Goal: Information Seeking & Learning: Learn about a topic

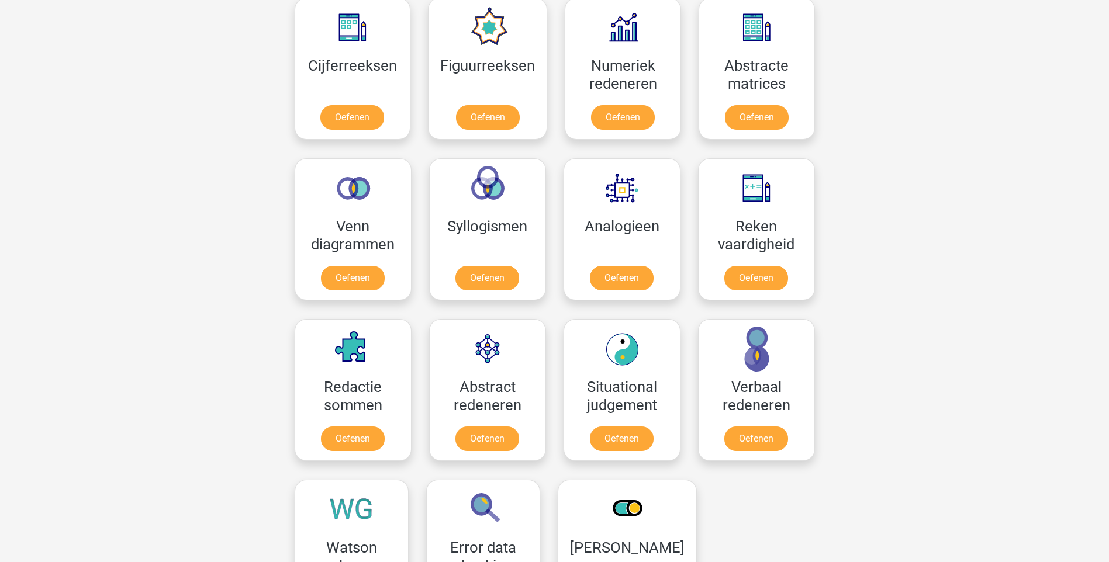
scroll to position [643, 0]
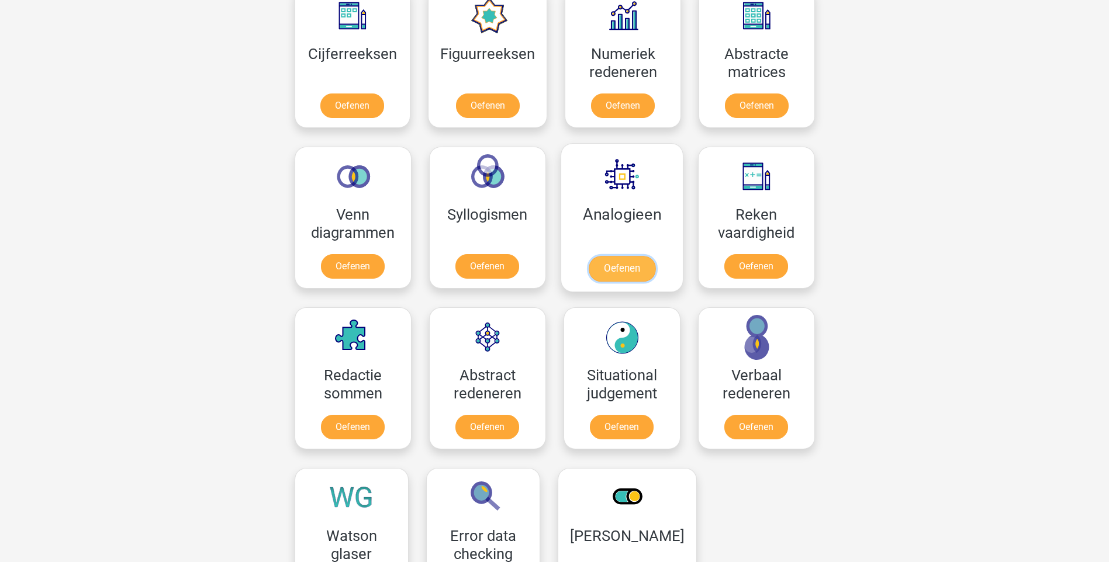
click at [620, 271] on link "Oefenen" at bounding box center [621, 269] width 67 height 26
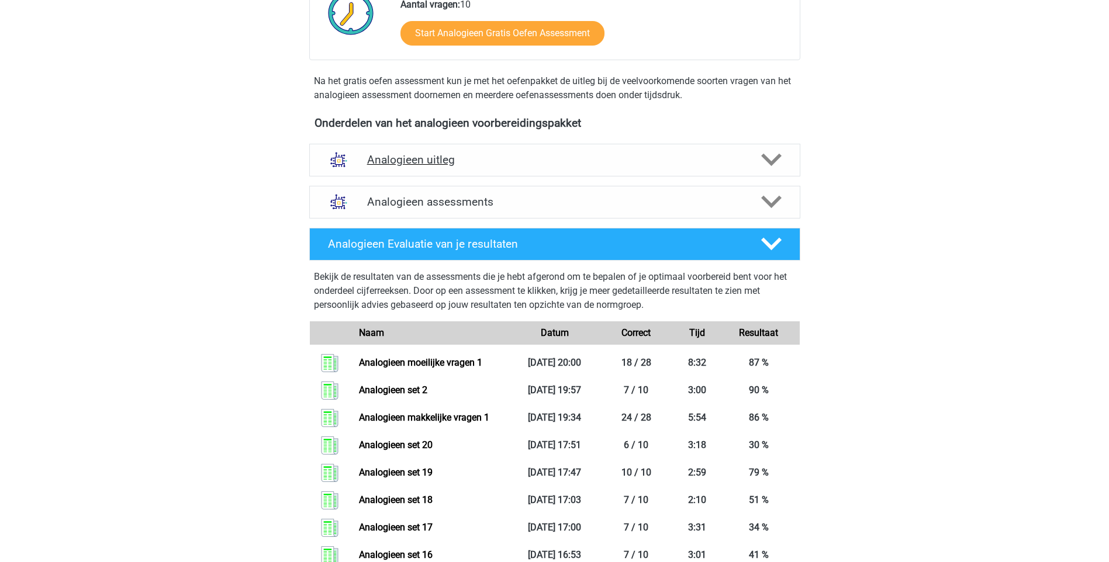
scroll to position [292, 0]
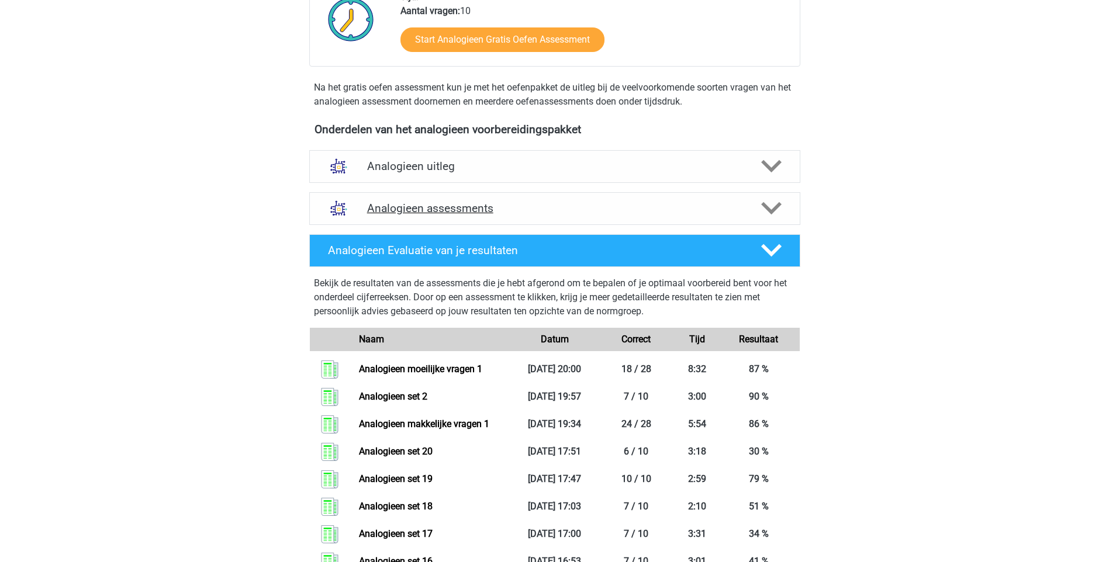
click at [761, 211] on icon at bounding box center [771, 208] width 20 height 20
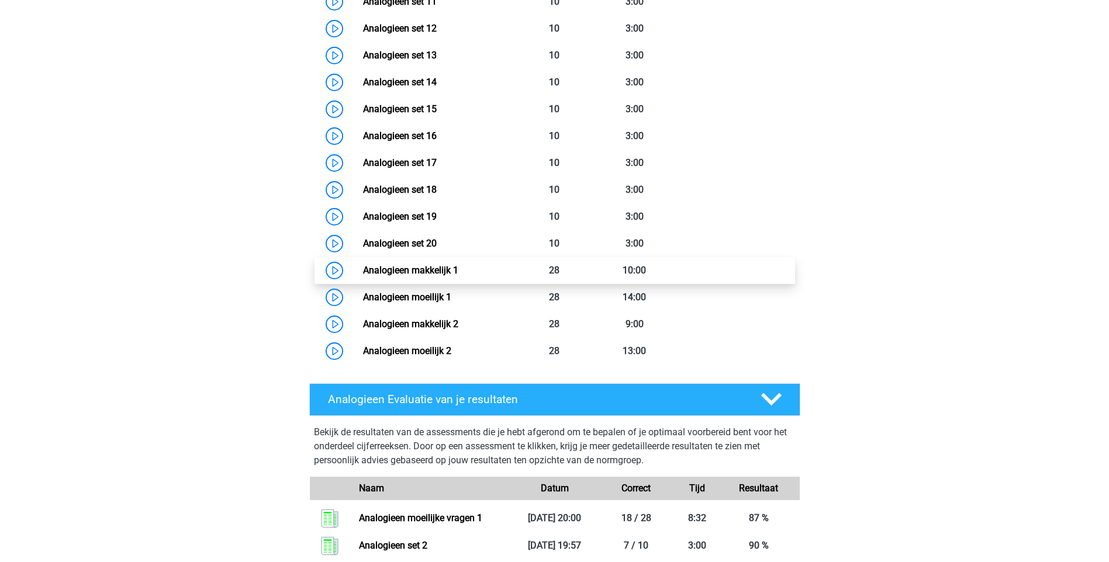
scroll to position [994, 0]
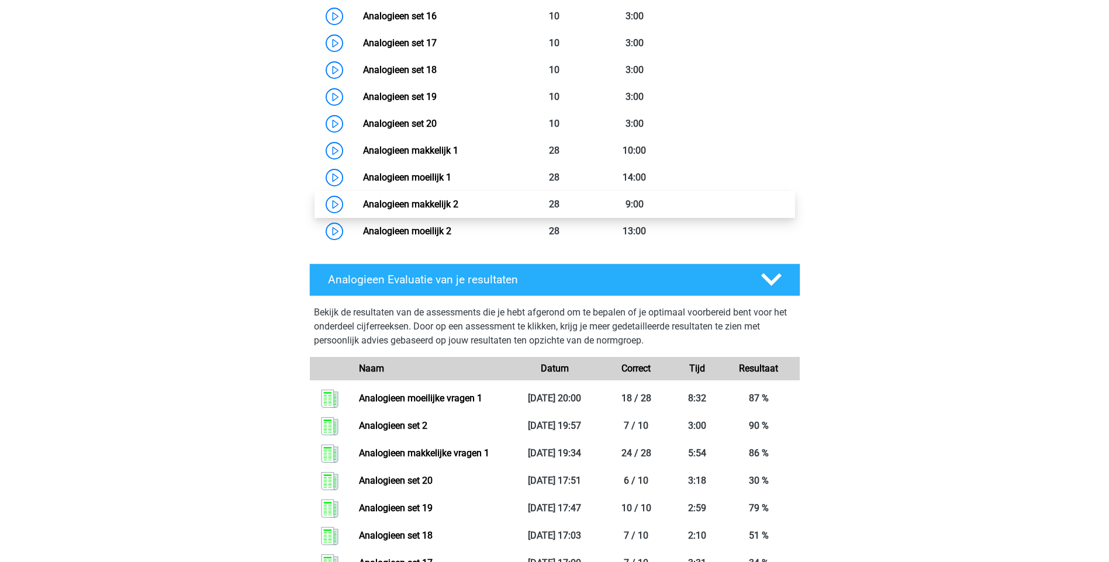
click at [444, 203] on link "Analogieen makkelijk 2" at bounding box center [410, 204] width 95 height 11
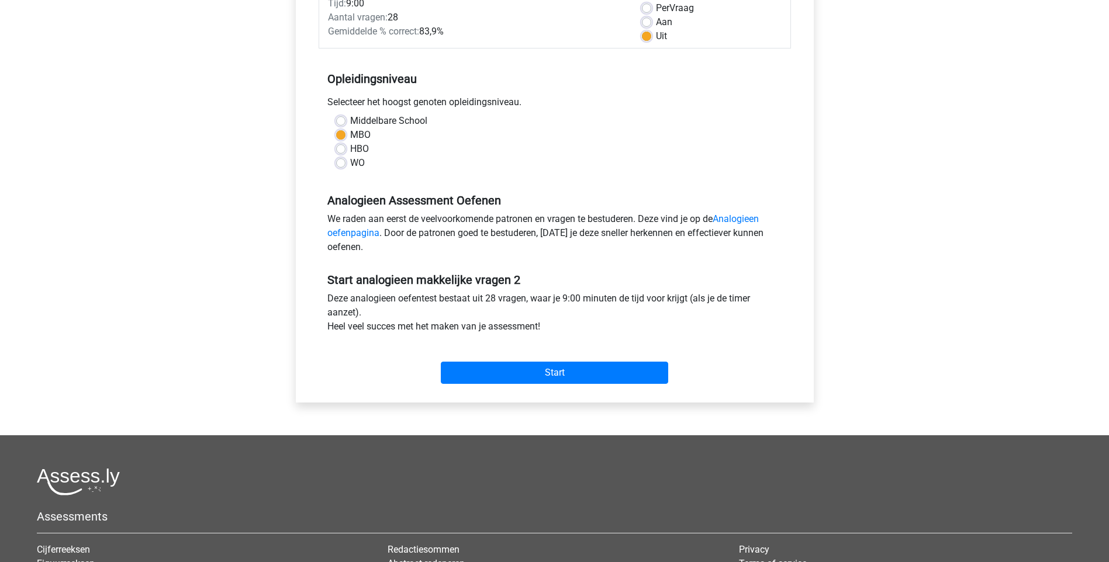
scroll to position [234, 0]
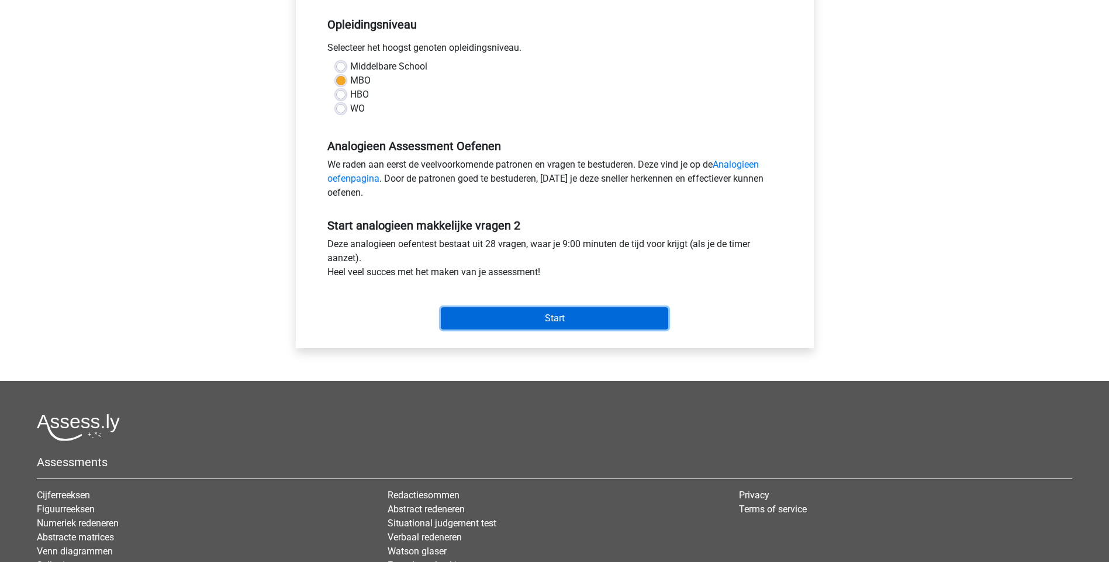
click at [601, 320] on input "Start" at bounding box center [554, 318] width 227 height 22
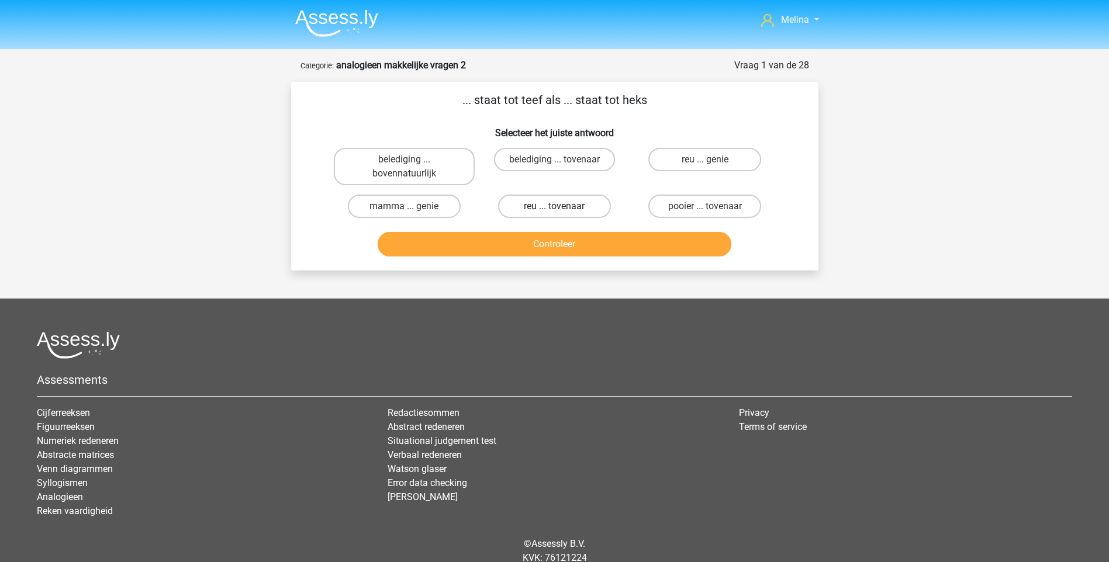
click at [585, 206] on label "reu ... tovenaar" at bounding box center [554, 206] width 113 height 23
click at [562, 206] on input "reu ... tovenaar" at bounding box center [558, 210] width 8 height 8
radio input "true"
click at [548, 244] on button "Controleer" at bounding box center [555, 244] width 354 height 25
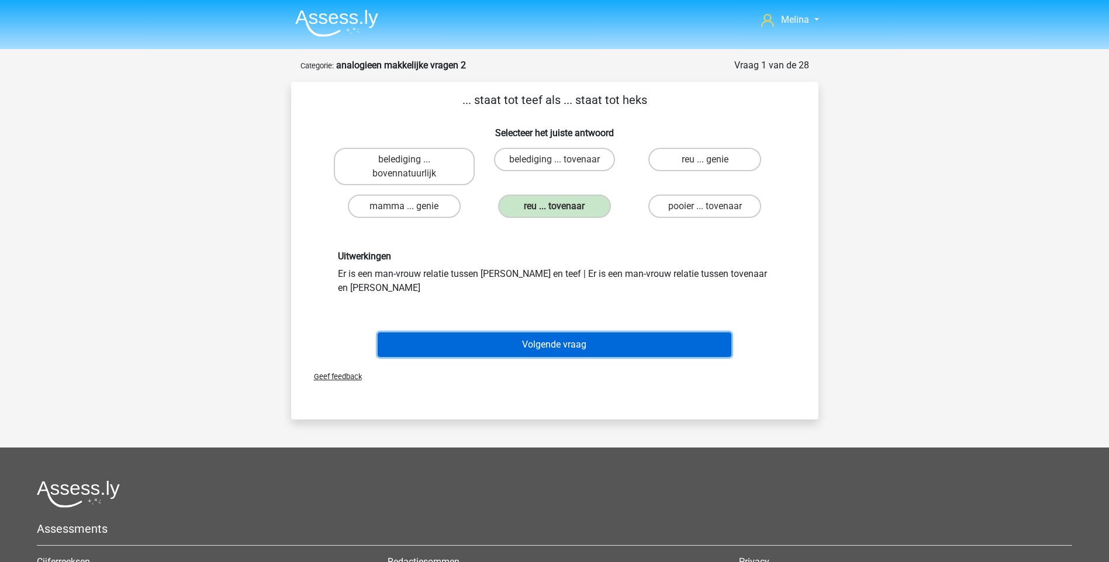
click at [540, 334] on button "Volgende vraag" at bounding box center [555, 345] width 354 height 25
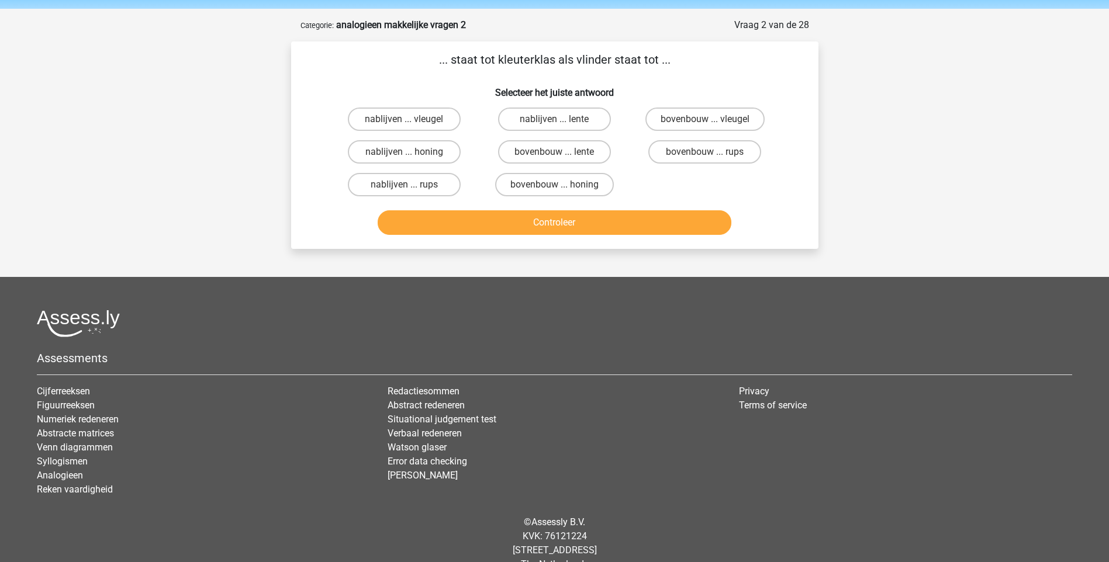
scroll to position [58, 0]
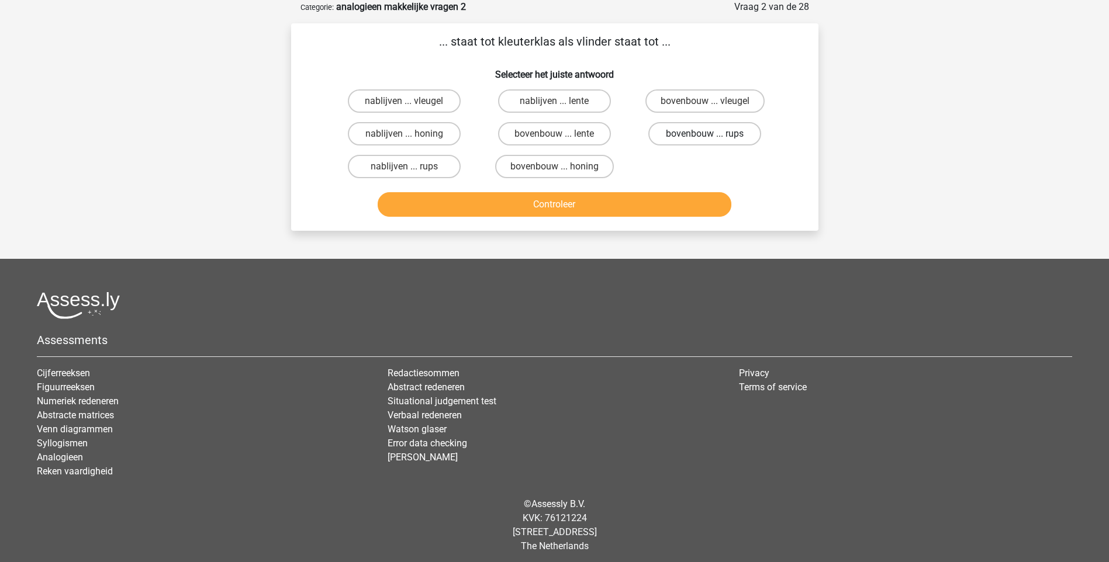
click at [688, 136] on label "bovenbouw ... rups" at bounding box center [704, 133] width 113 height 23
click at [705, 136] on input "bovenbouw ... rups" at bounding box center [709, 138] width 8 height 8
radio input "true"
click at [594, 200] on button "Controleer" at bounding box center [555, 204] width 354 height 25
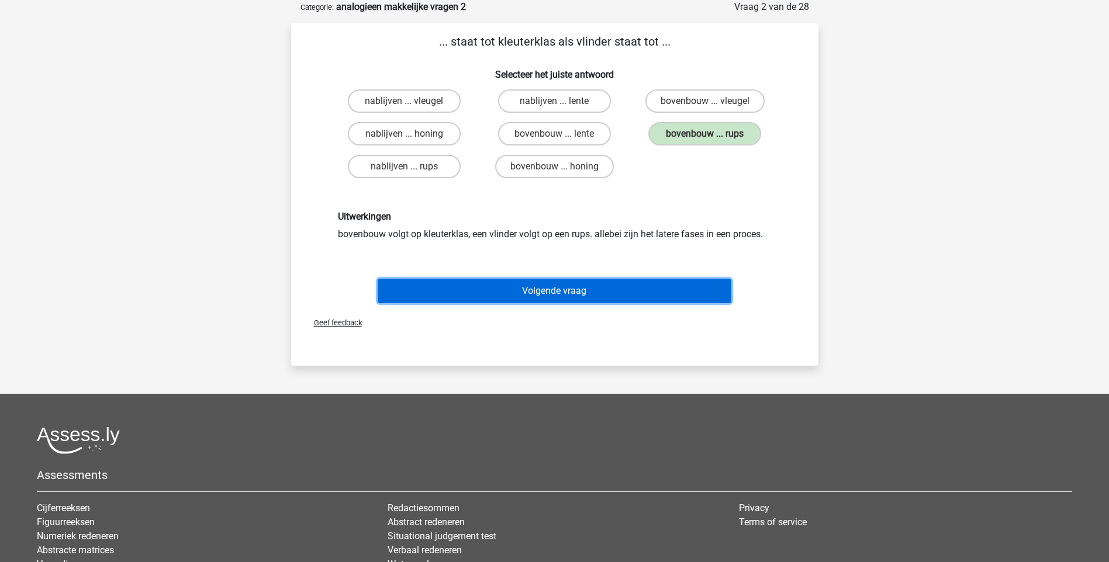
click at [546, 289] on button "Volgende vraag" at bounding box center [555, 291] width 354 height 25
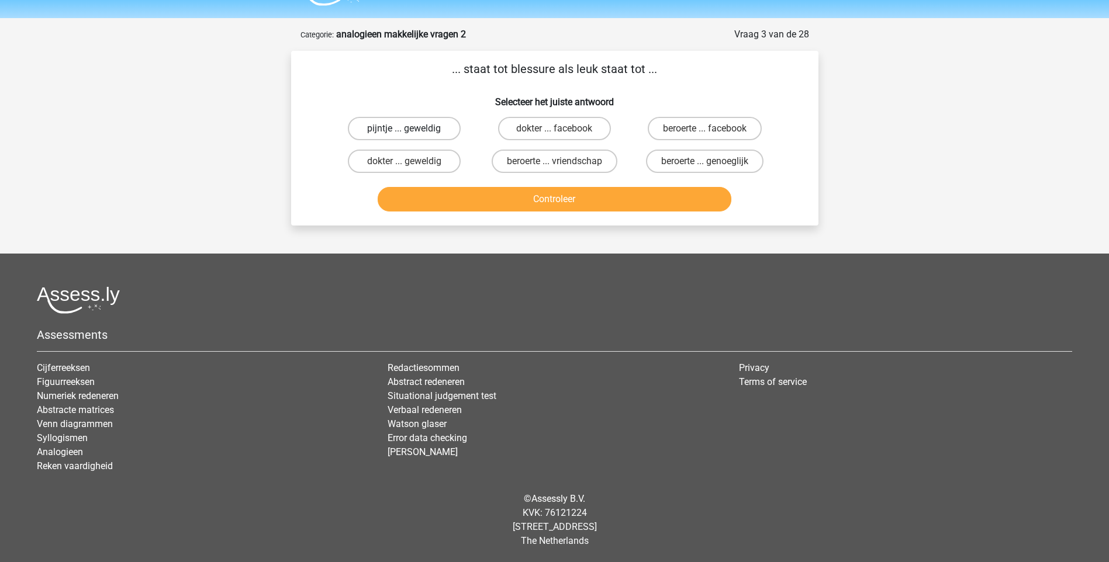
click at [430, 130] on label "pijntje ... geweldig" at bounding box center [404, 128] width 113 height 23
click at [412, 130] on input "pijntje ... geweldig" at bounding box center [408, 133] width 8 height 8
radio input "true"
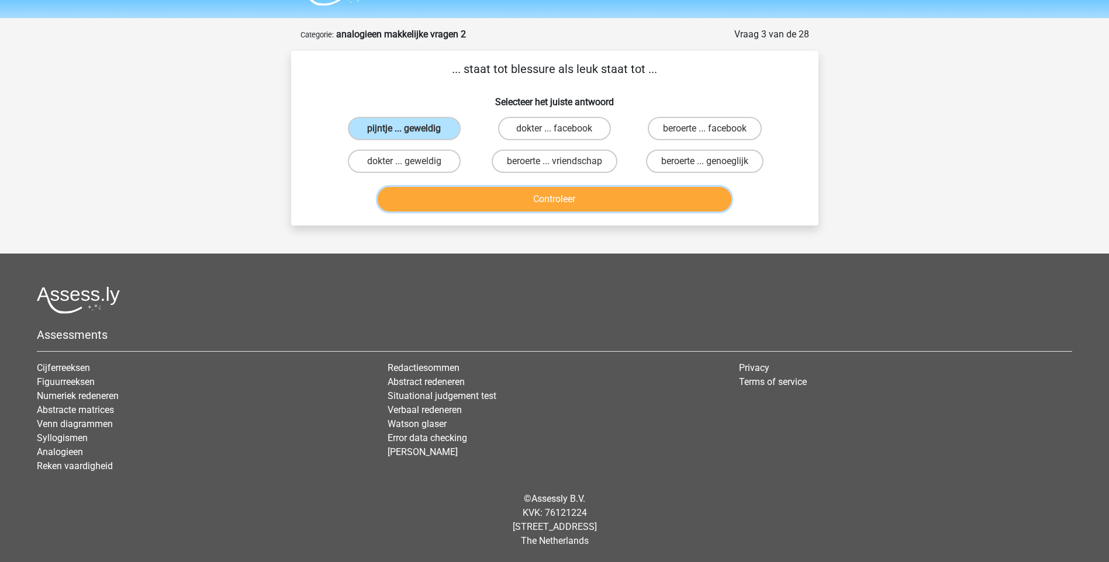
click at [528, 199] on button "Controleer" at bounding box center [555, 199] width 354 height 25
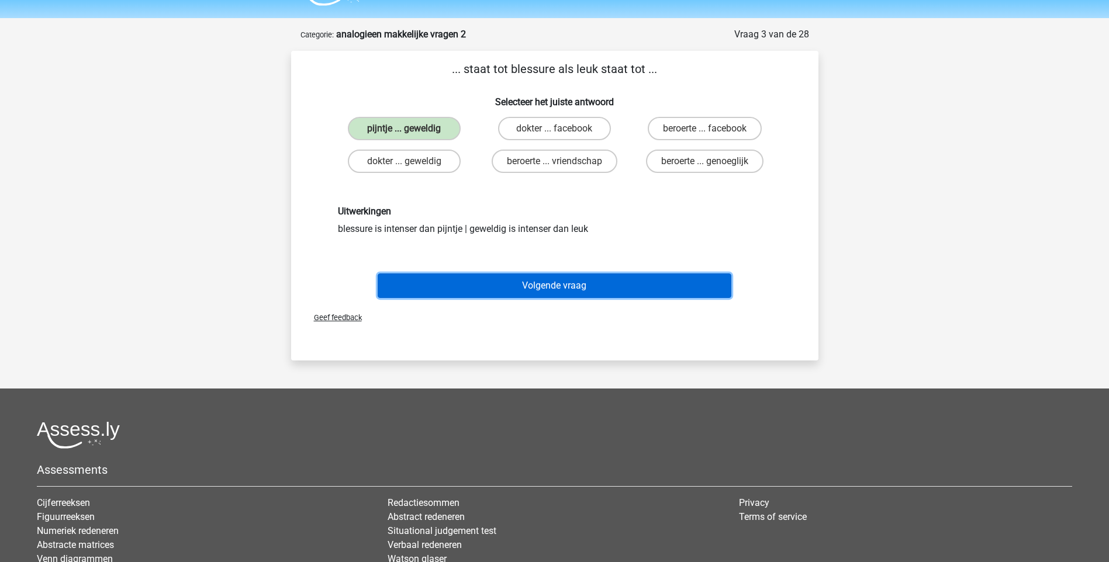
click at [528, 286] on button "Volgende vraag" at bounding box center [555, 286] width 354 height 25
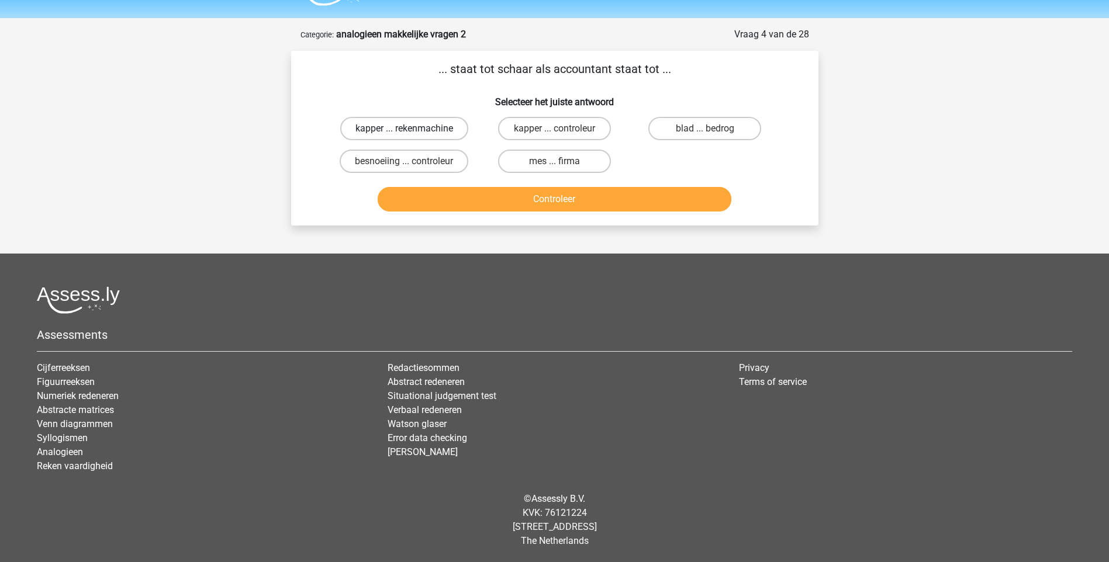
click at [447, 130] on label "kapper ... rekenmachine" at bounding box center [404, 128] width 128 height 23
click at [412, 130] on input "kapper ... rekenmachine" at bounding box center [408, 133] width 8 height 8
radio input "true"
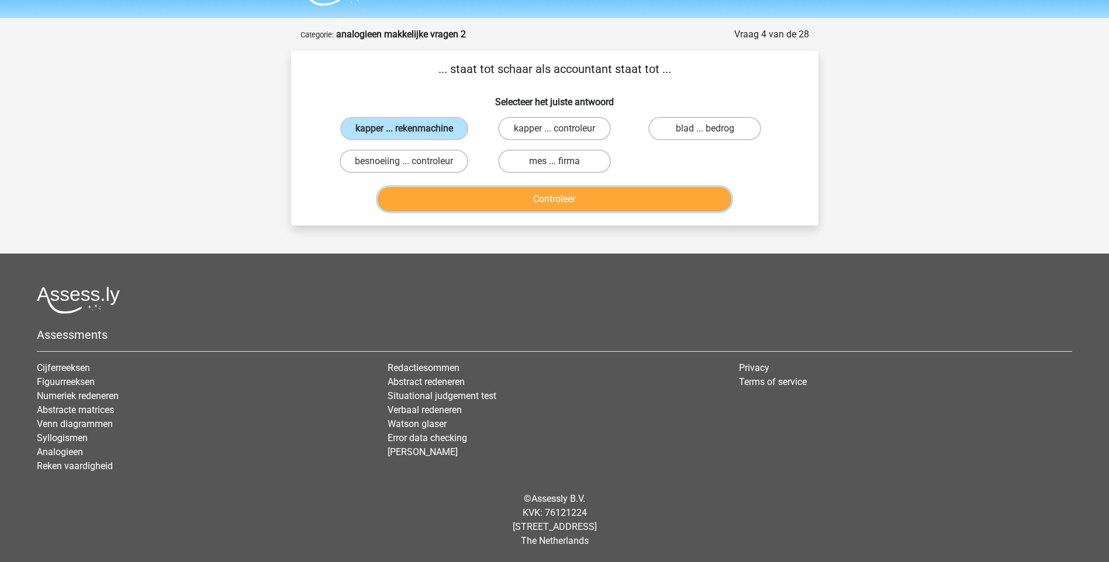
click at [489, 206] on button "Controleer" at bounding box center [555, 199] width 354 height 25
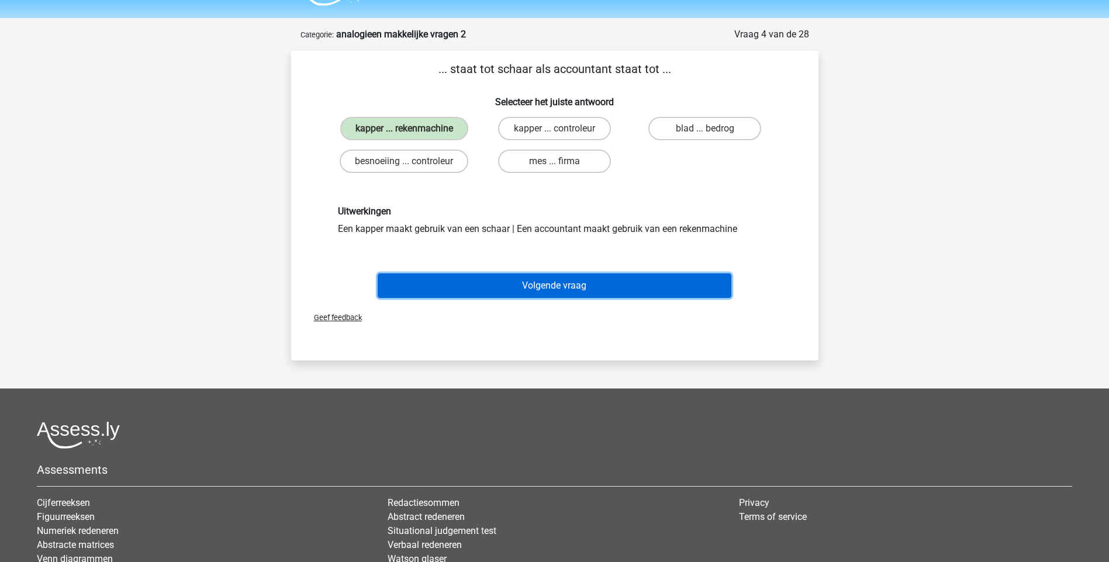
click at [516, 281] on button "Volgende vraag" at bounding box center [555, 286] width 354 height 25
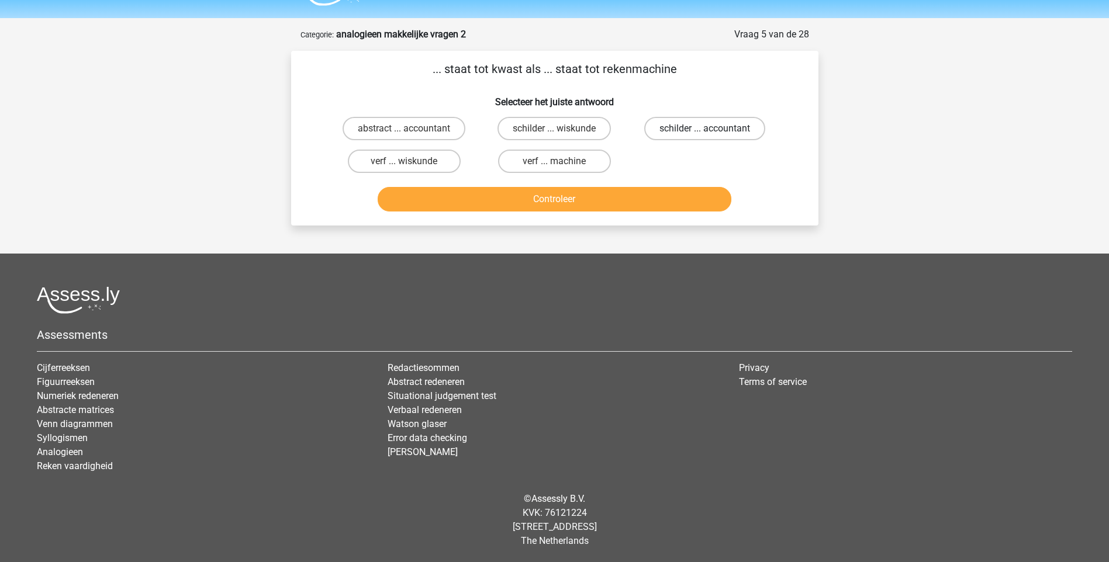
click at [686, 127] on label "schilder ... accountant" at bounding box center [704, 128] width 121 height 23
click at [705, 129] on input "schilder ... accountant" at bounding box center [709, 133] width 8 height 8
radio input "true"
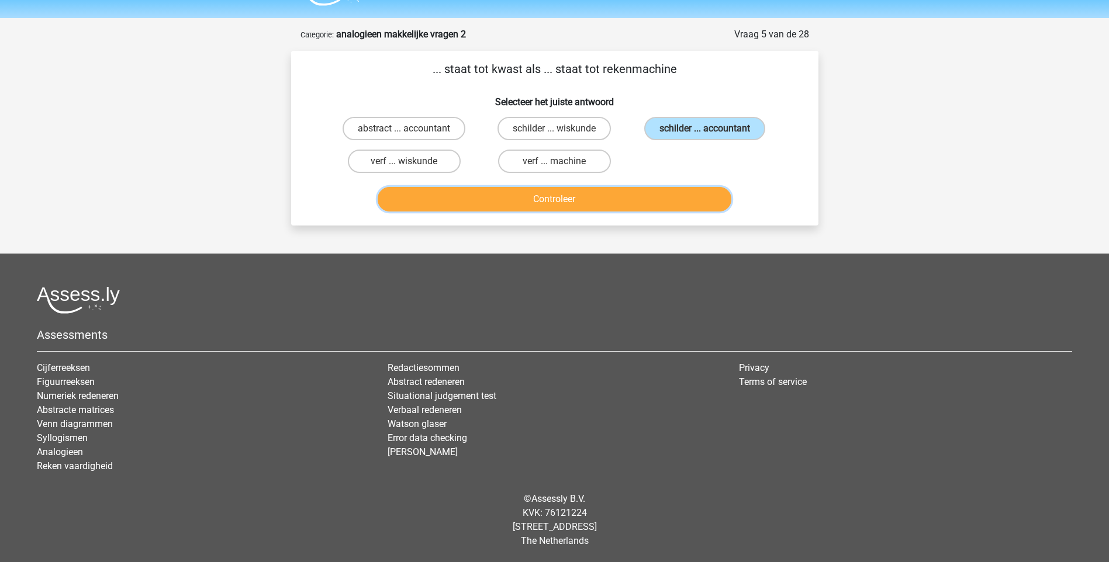
click at [559, 196] on button "Controleer" at bounding box center [555, 199] width 354 height 25
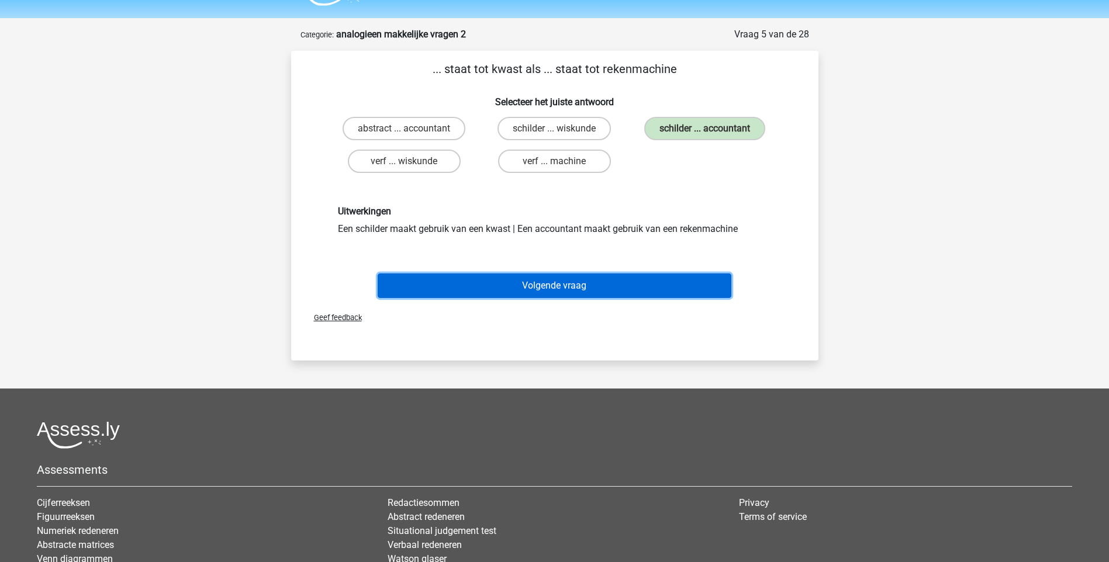
click at [529, 285] on button "Volgende vraag" at bounding box center [555, 286] width 354 height 25
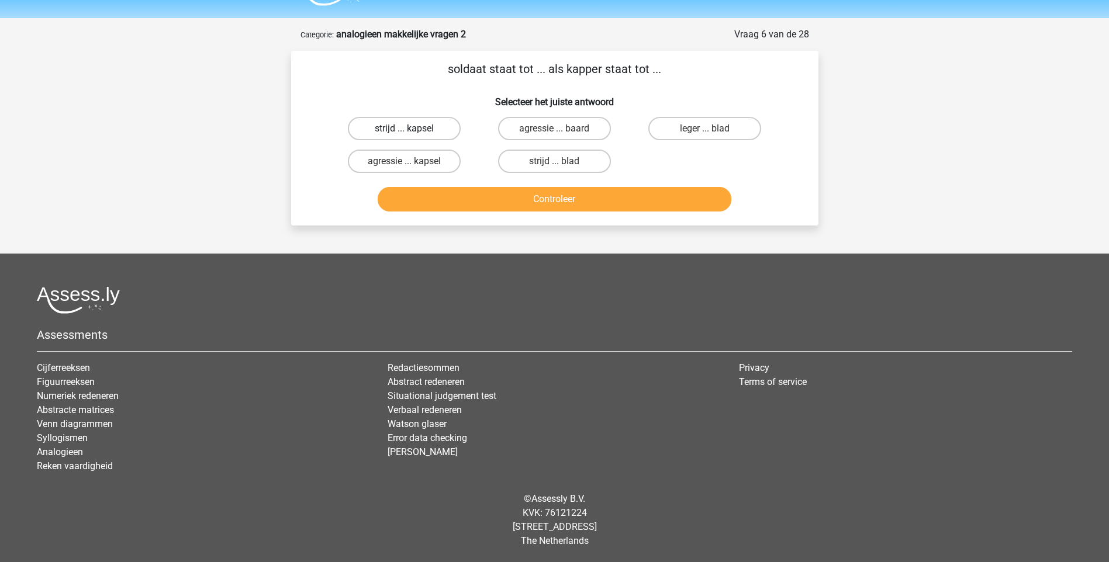
click at [438, 127] on label "strijd ... kapsel" at bounding box center [404, 128] width 113 height 23
click at [412, 129] on input "strijd ... kapsel" at bounding box center [408, 133] width 8 height 8
radio input "true"
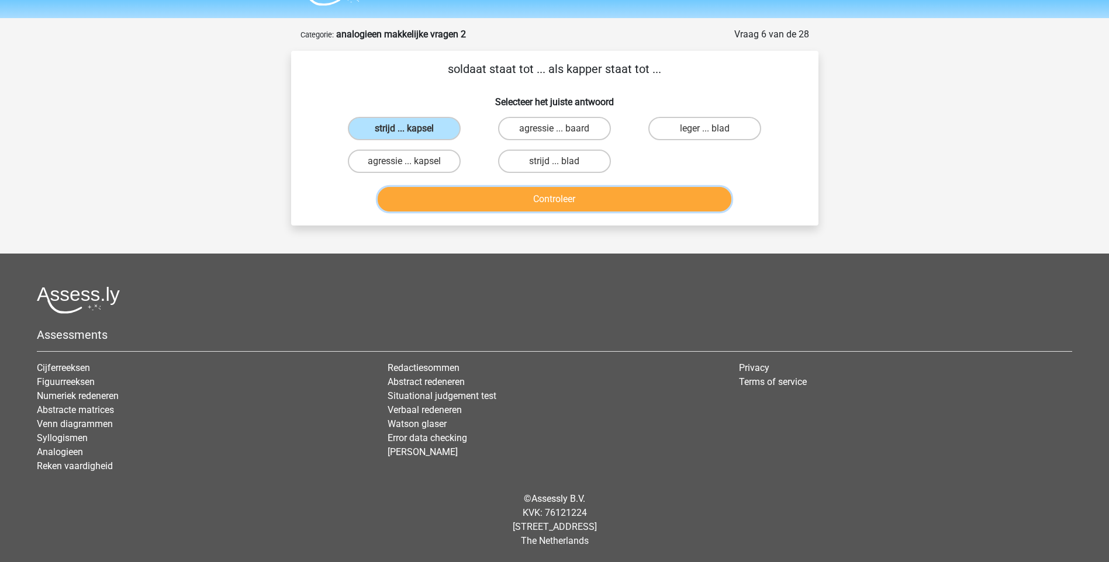
click at [553, 201] on button "Controleer" at bounding box center [555, 199] width 354 height 25
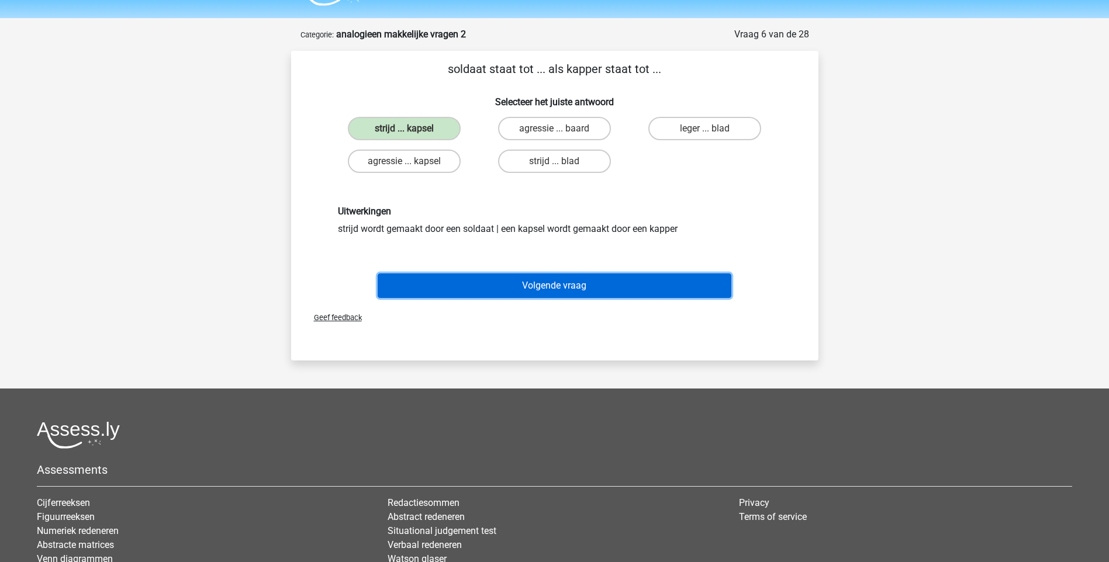
click at [565, 288] on button "Volgende vraag" at bounding box center [555, 286] width 354 height 25
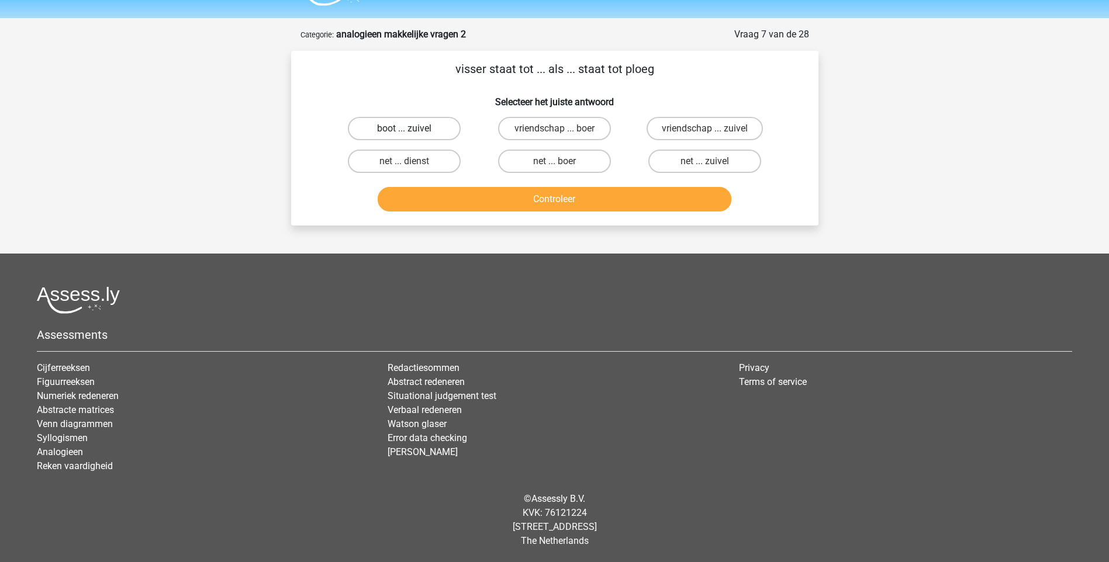
click at [427, 130] on label "boot ... zuivel" at bounding box center [404, 128] width 113 height 23
click at [412, 130] on input "boot ... zuivel" at bounding box center [408, 133] width 8 height 8
radio input "true"
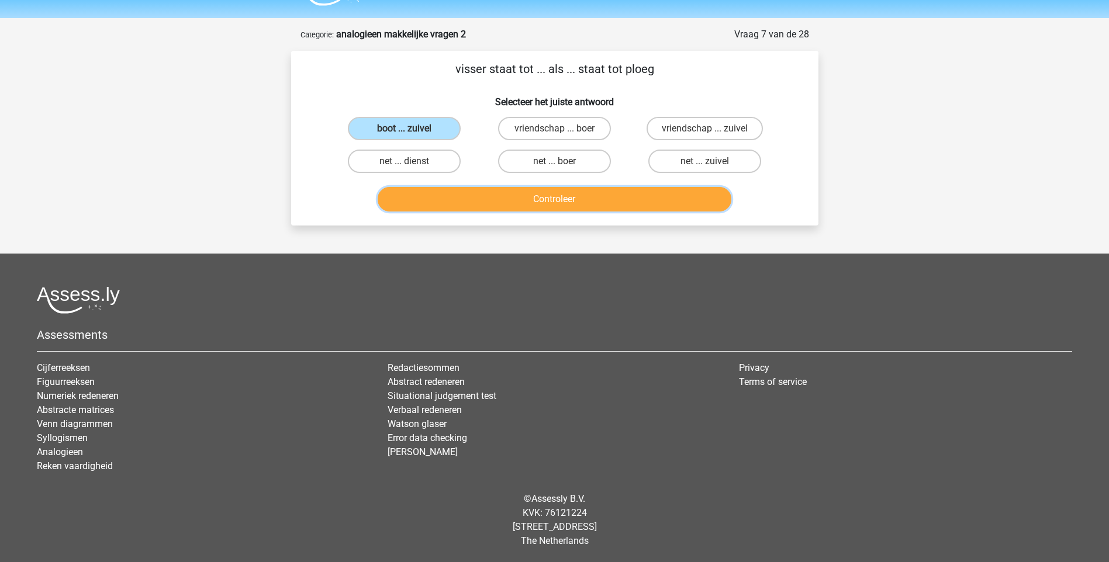
click at [557, 202] on button "Controleer" at bounding box center [555, 199] width 354 height 25
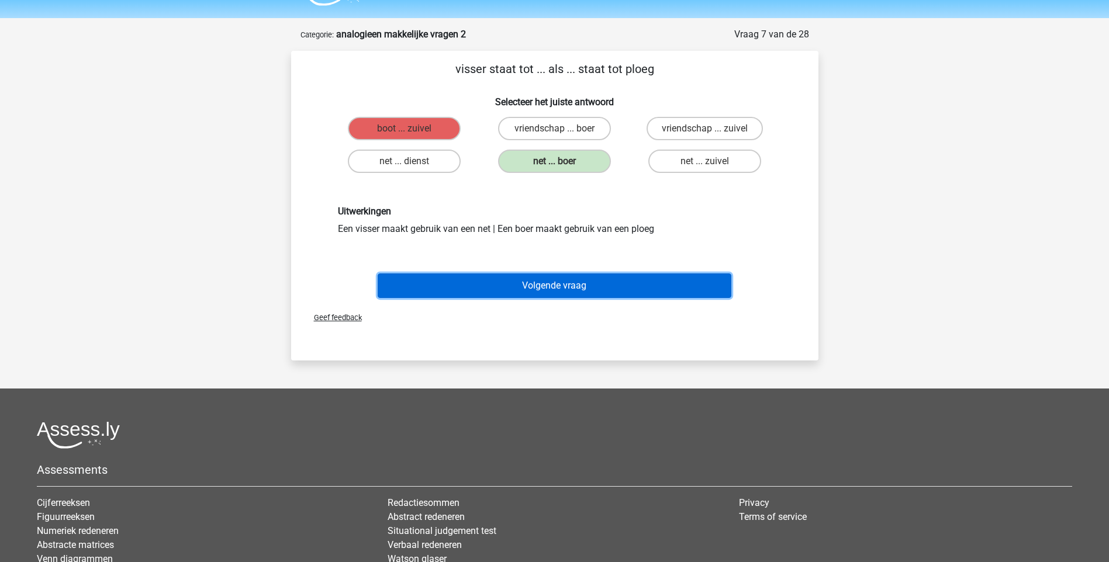
click at [565, 278] on button "Volgende vraag" at bounding box center [555, 286] width 354 height 25
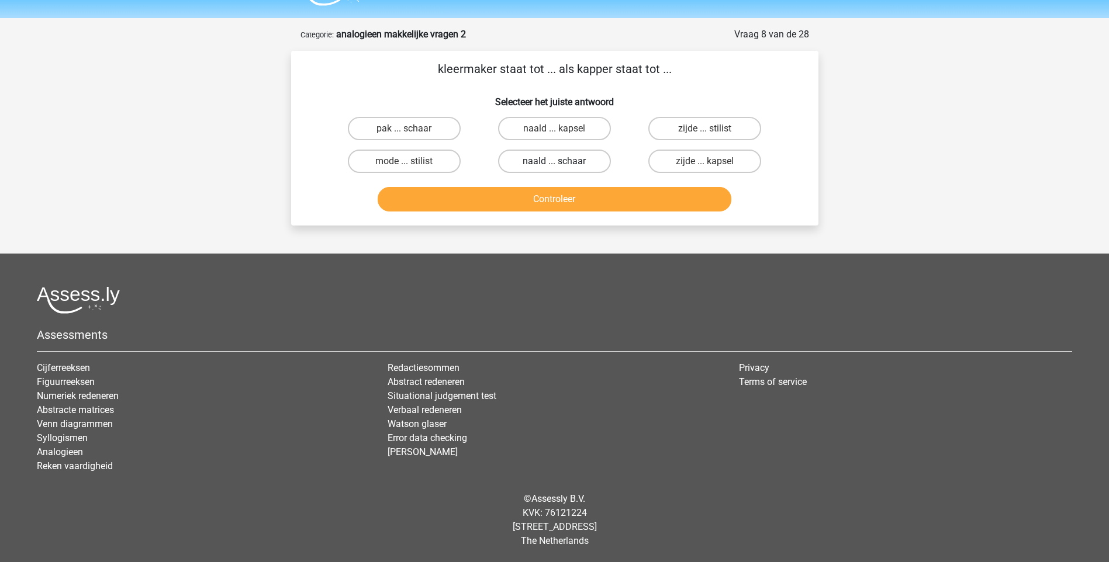
click at [546, 164] on label "naald ... schaar" at bounding box center [554, 161] width 113 height 23
click at [554, 164] on input "naald ... schaar" at bounding box center [558, 165] width 8 height 8
radio input "true"
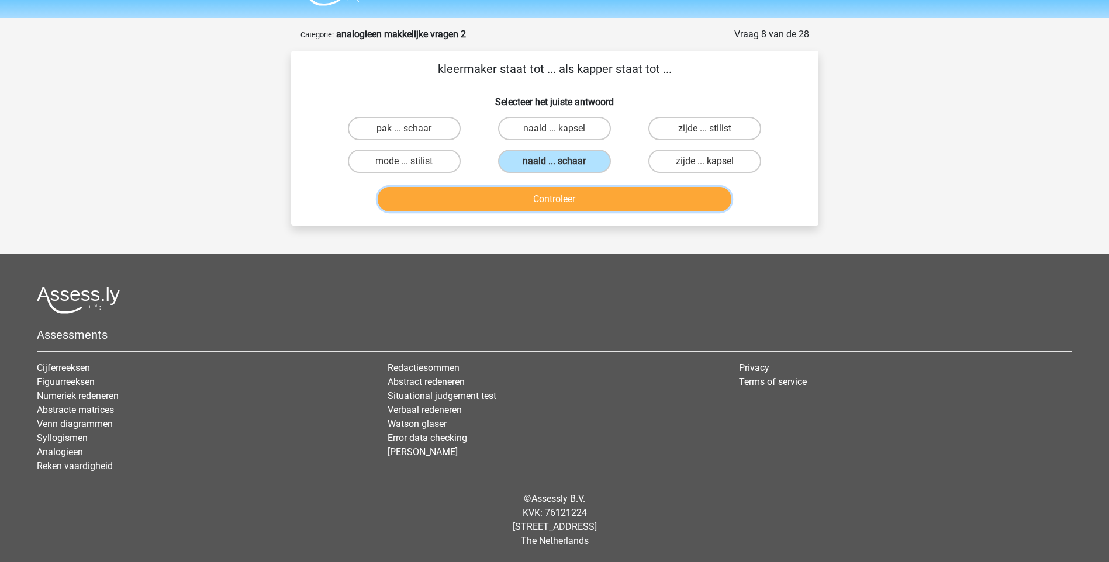
click at [536, 200] on button "Controleer" at bounding box center [555, 199] width 354 height 25
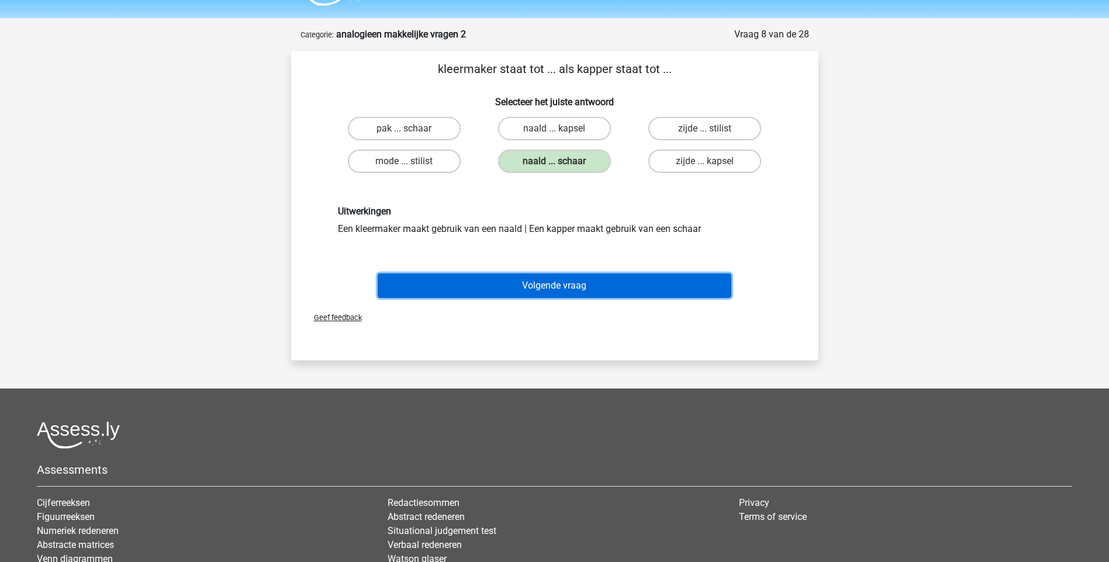
click at [539, 286] on button "Volgende vraag" at bounding box center [555, 286] width 354 height 25
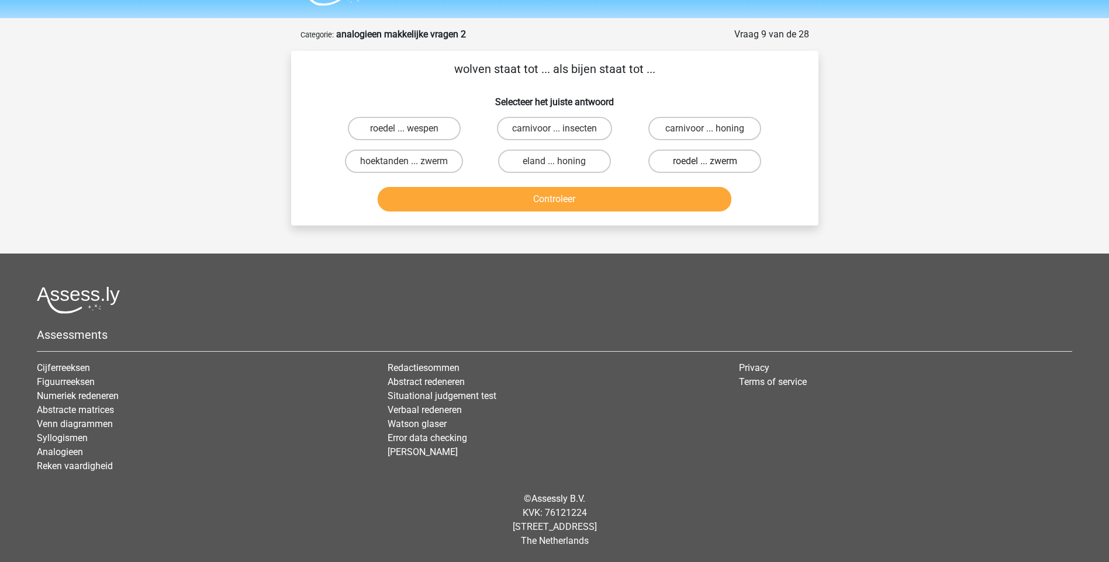
click at [683, 165] on label "roedel ... zwerm" at bounding box center [704, 161] width 113 height 23
click at [705, 165] on input "roedel ... zwerm" at bounding box center [709, 165] width 8 height 8
radio input "true"
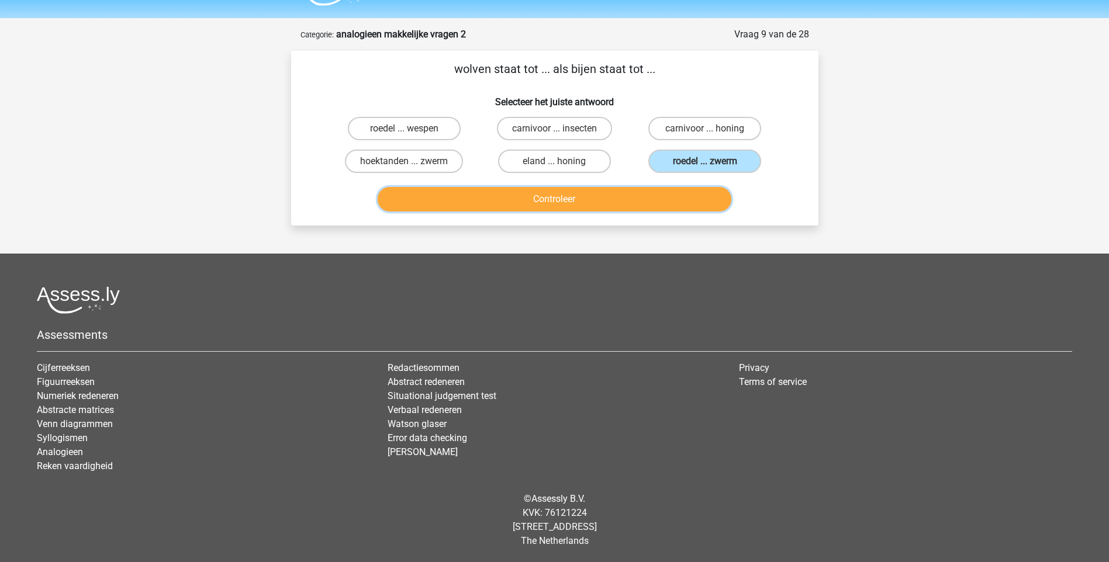
click at [643, 201] on button "Controleer" at bounding box center [555, 199] width 354 height 25
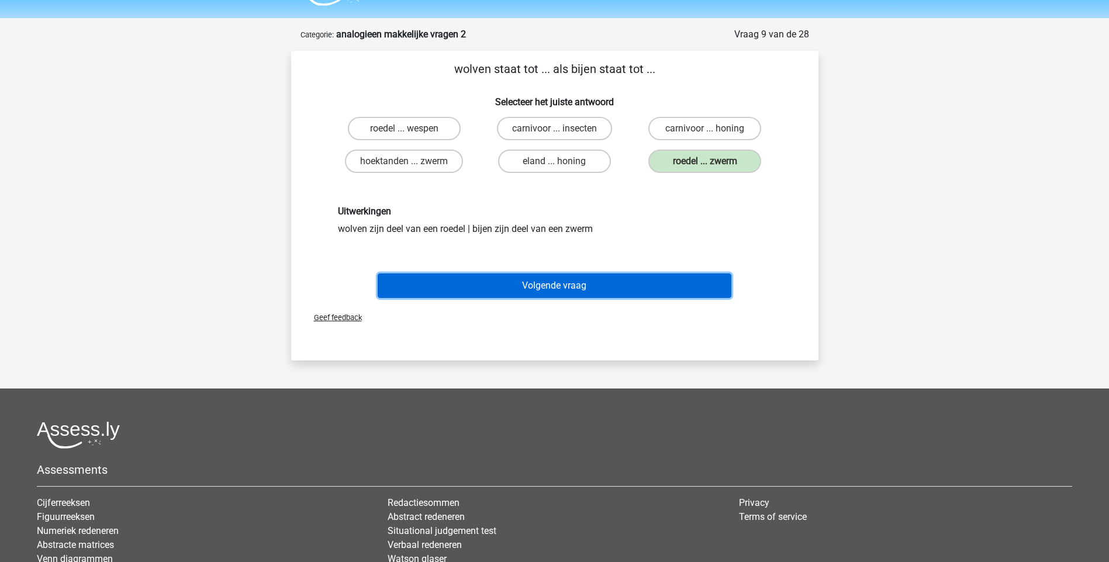
click at [607, 293] on button "Volgende vraag" at bounding box center [555, 286] width 354 height 25
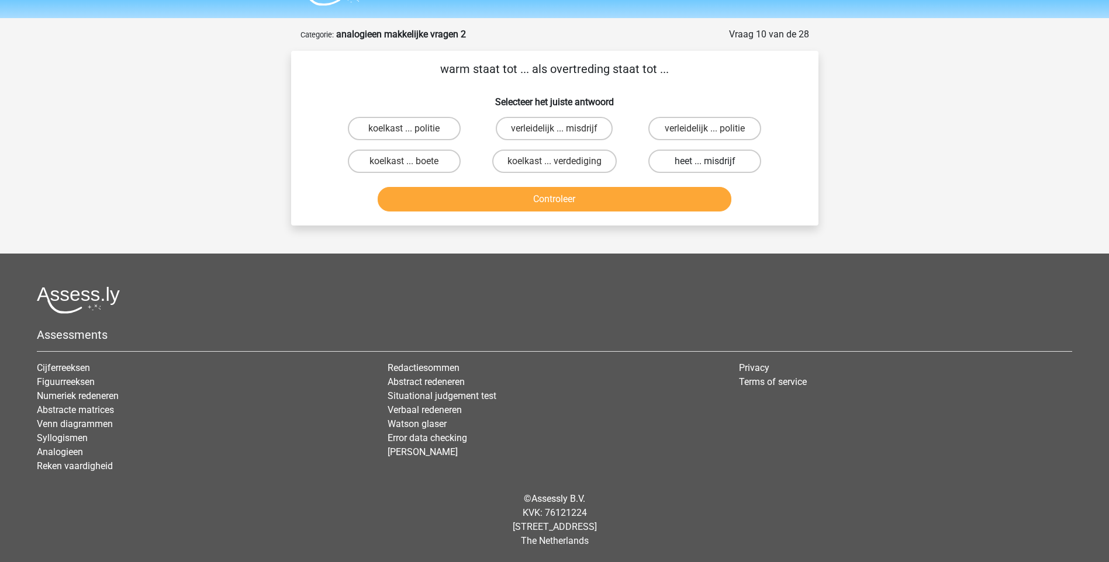
click at [692, 160] on label "heet ... misdrijf" at bounding box center [704, 161] width 113 height 23
click at [705, 161] on input "heet ... misdrijf" at bounding box center [709, 165] width 8 height 8
radio input "true"
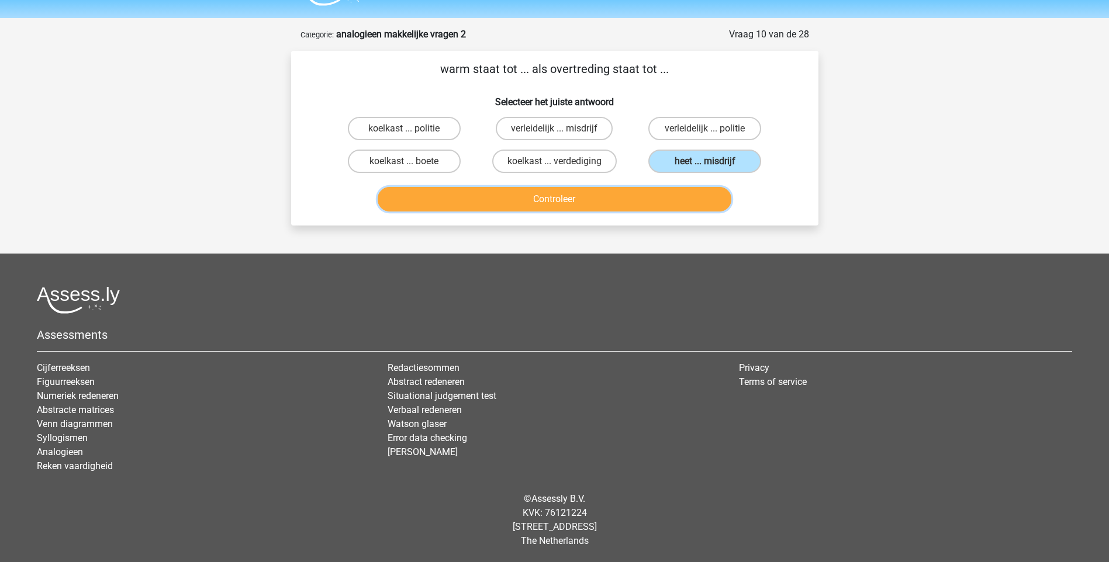
click at [601, 199] on button "Controleer" at bounding box center [555, 199] width 354 height 25
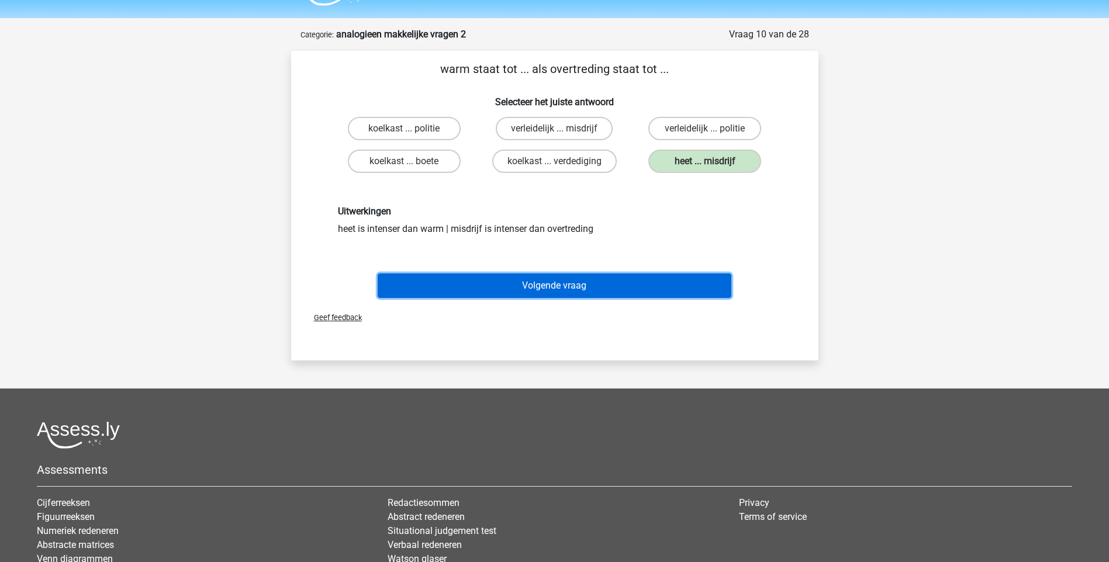
click at [566, 283] on button "Volgende vraag" at bounding box center [555, 286] width 354 height 25
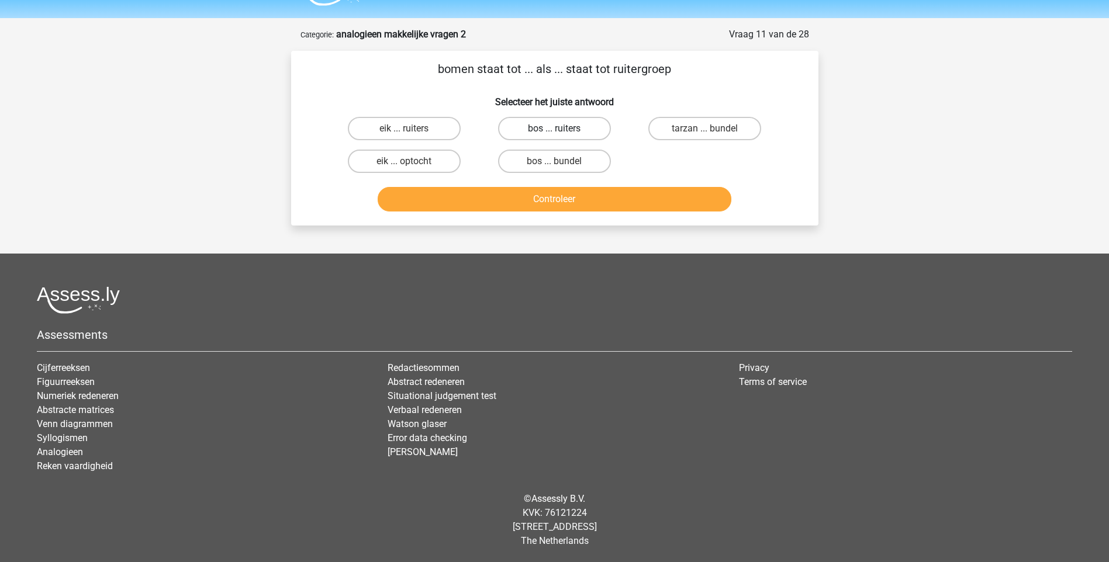
click at [567, 131] on label "bos ... ruiters" at bounding box center [554, 128] width 113 height 23
click at [562, 131] on input "bos ... ruiters" at bounding box center [558, 133] width 8 height 8
radio input "true"
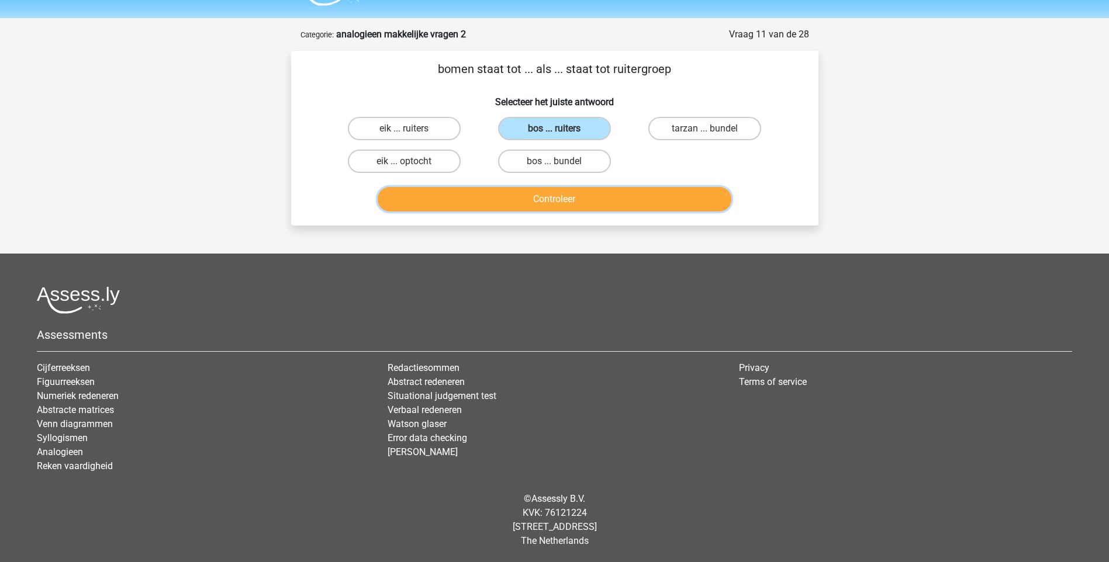
click at [568, 198] on button "Controleer" at bounding box center [555, 199] width 354 height 25
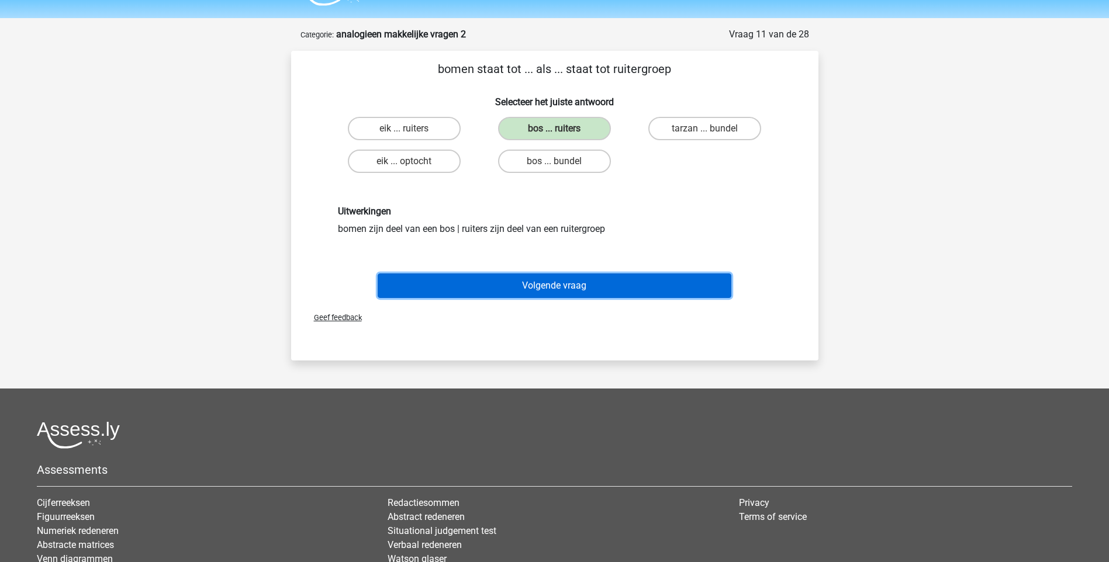
click at [526, 281] on button "Volgende vraag" at bounding box center [555, 286] width 354 height 25
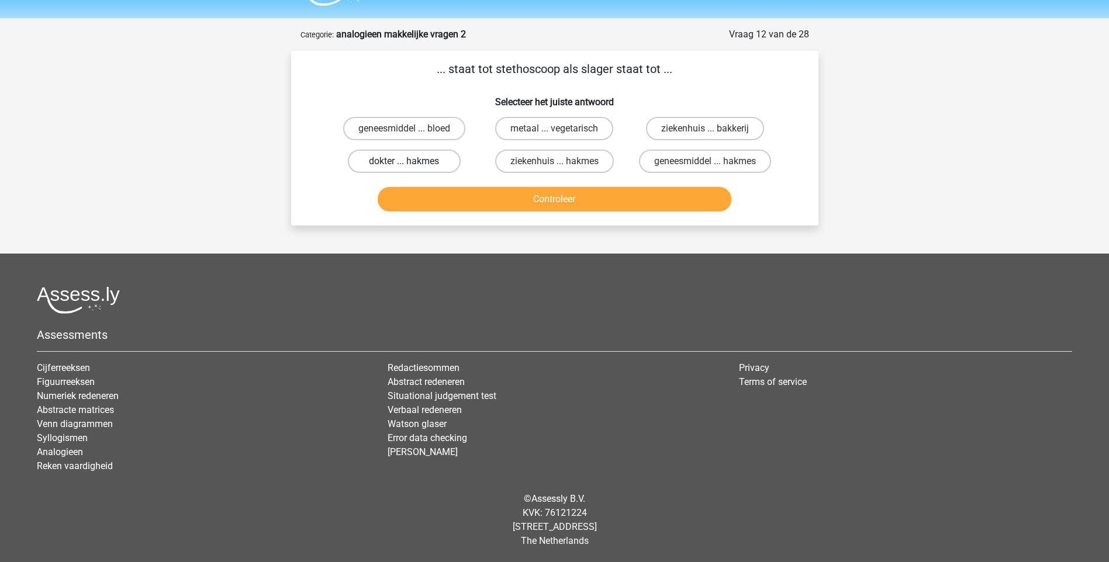
click at [440, 163] on label "dokter ... hakmes" at bounding box center [404, 161] width 113 height 23
click at [412, 163] on input "dokter ... hakmes" at bounding box center [408, 165] width 8 height 8
radio input "true"
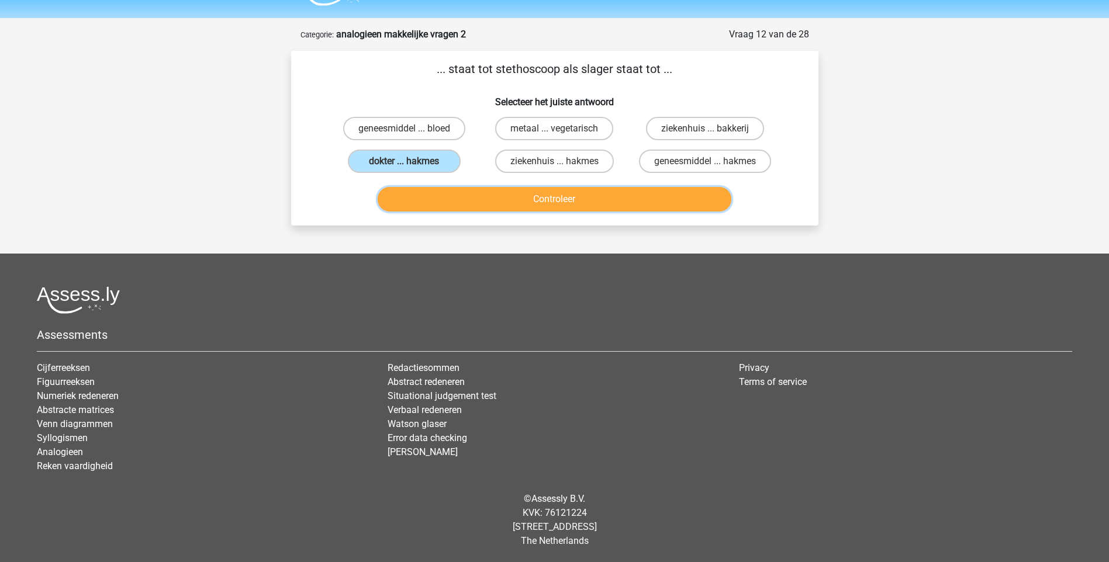
click at [509, 198] on button "Controleer" at bounding box center [555, 199] width 354 height 25
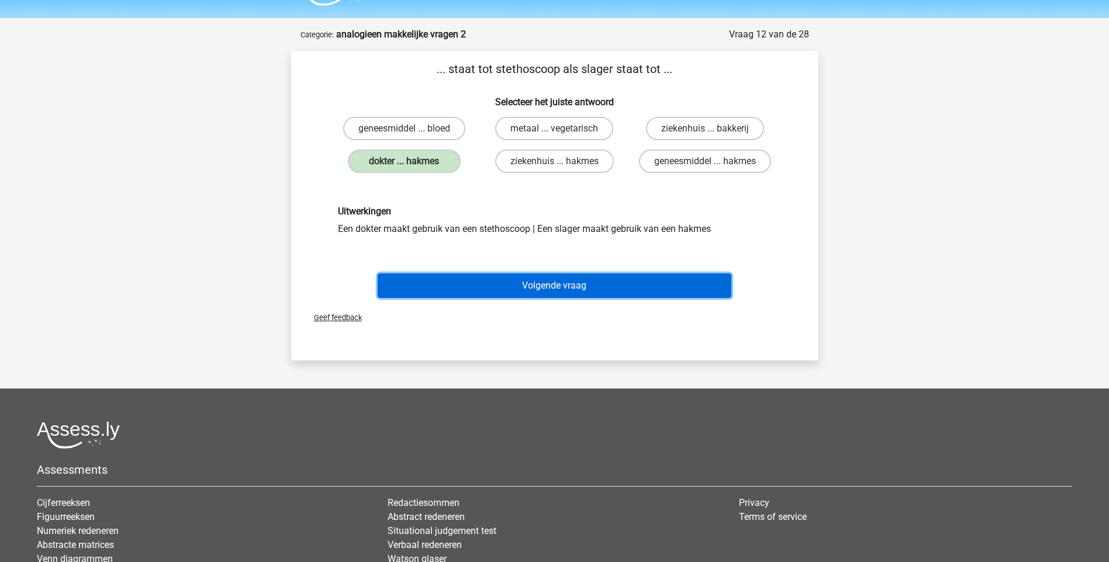
click at [546, 278] on button "Volgende vraag" at bounding box center [555, 286] width 354 height 25
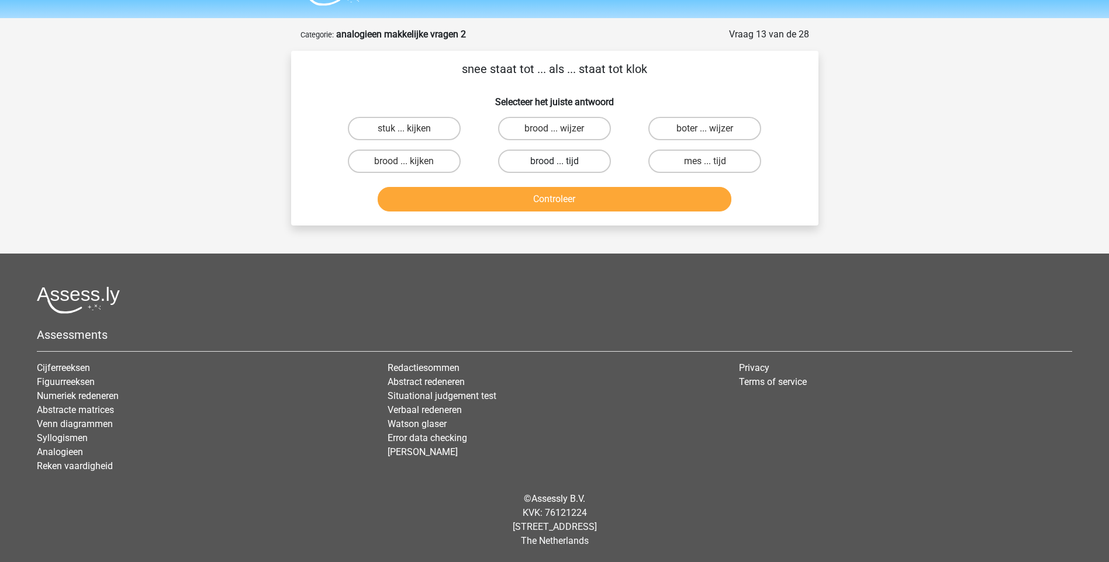
click at [569, 163] on label "brood ... tijd" at bounding box center [554, 161] width 113 height 23
click at [562, 163] on input "brood ... tijd" at bounding box center [558, 165] width 8 height 8
radio input "true"
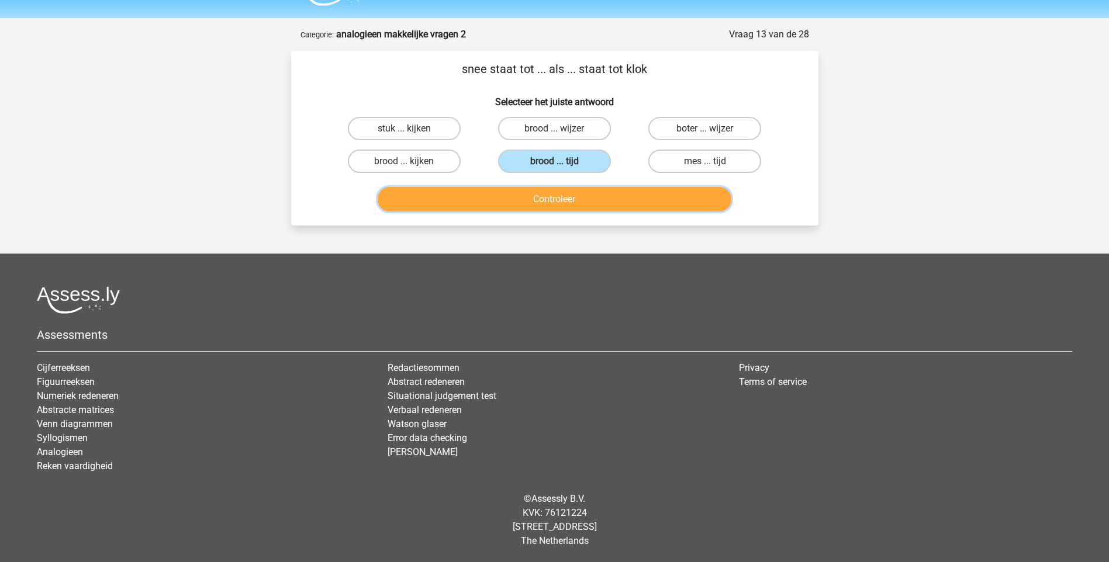
click at [562, 200] on button "Controleer" at bounding box center [555, 199] width 354 height 25
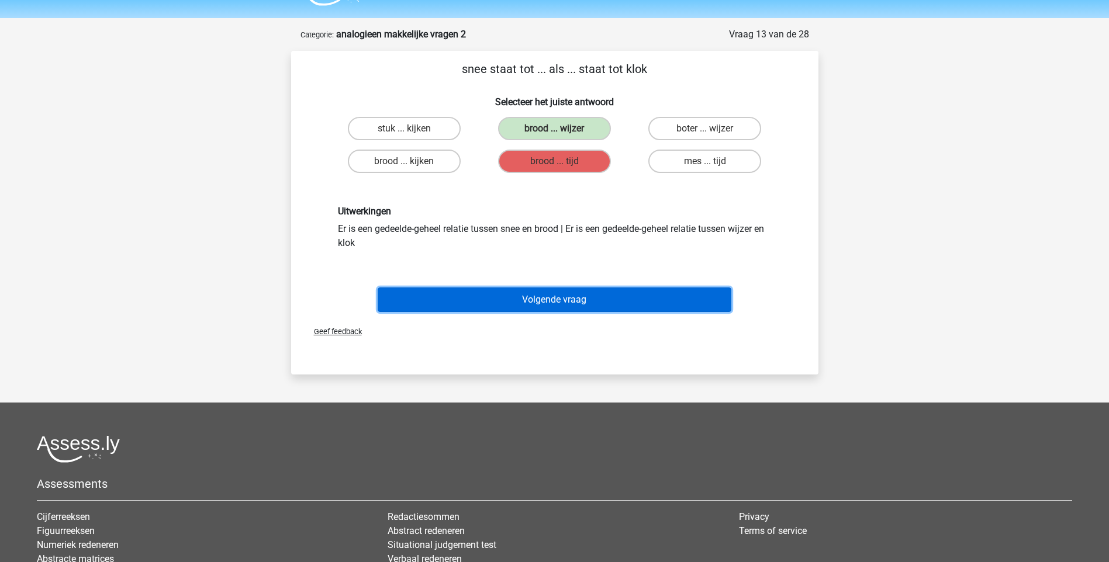
click at [493, 298] on button "Volgende vraag" at bounding box center [555, 300] width 354 height 25
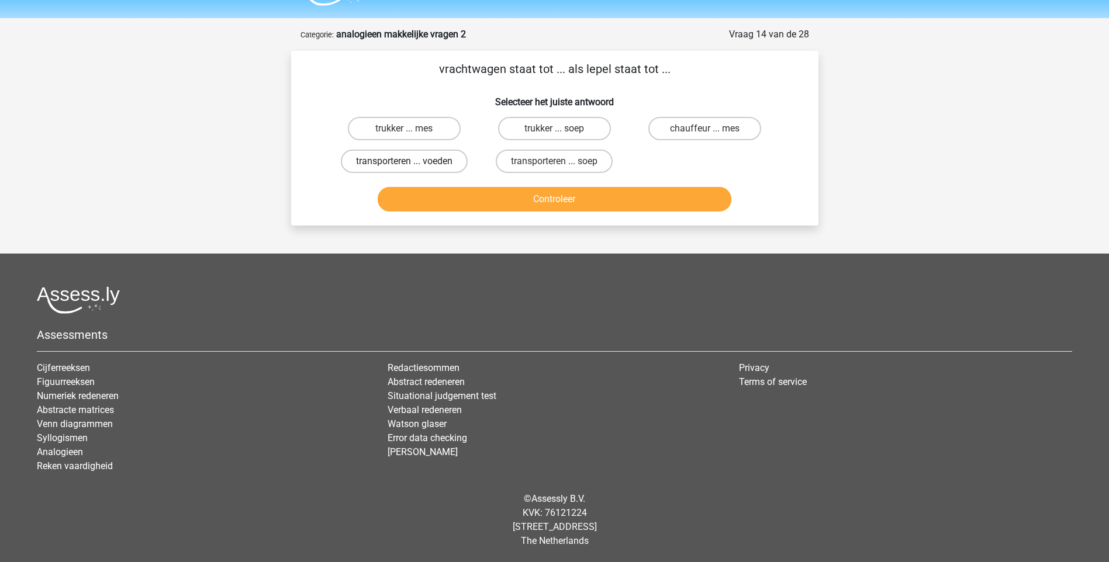
click at [419, 162] on label "transporteren ... voeden" at bounding box center [404, 161] width 127 height 23
click at [412, 162] on input "transporteren ... voeden" at bounding box center [408, 165] width 8 height 8
radio input "true"
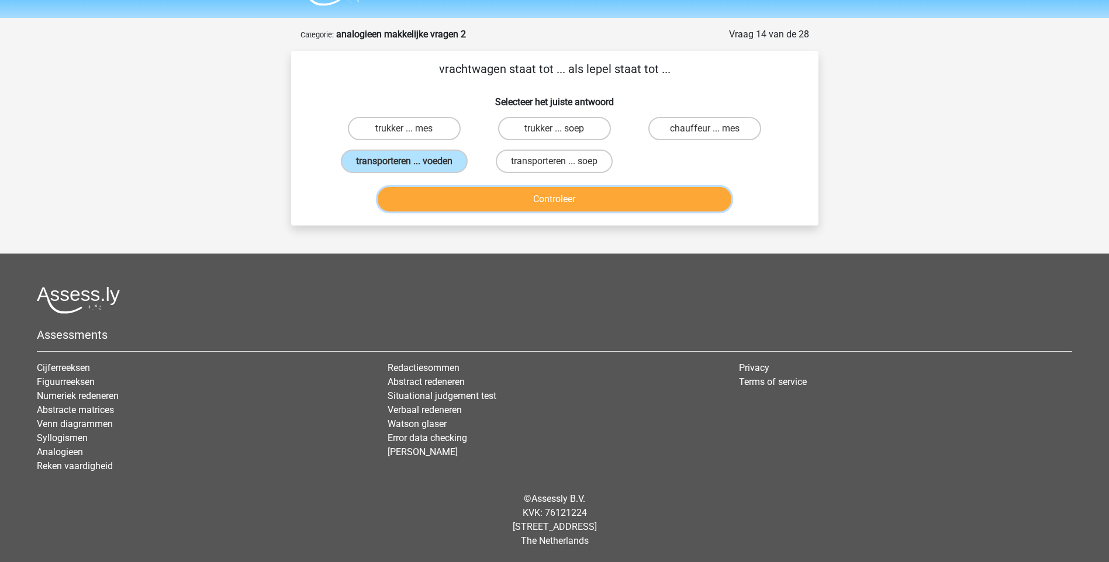
click at [555, 206] on button "Controleer" at bounding box center [555, 199] width 354 height 25
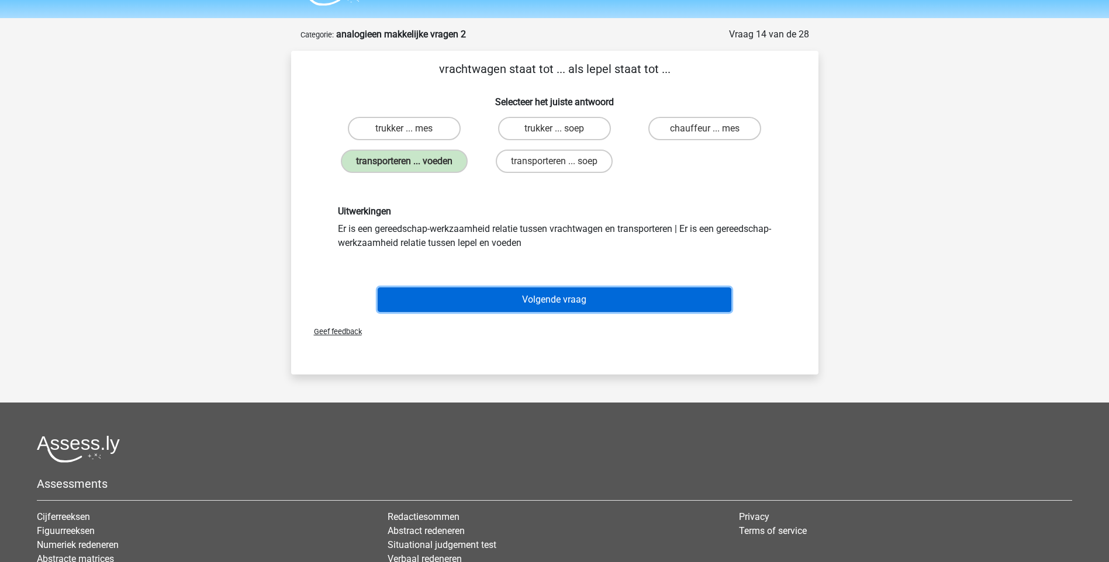
click at [544, 295] on button "Volgende vraag" at bounding box center [555, 300] width 354 height 25
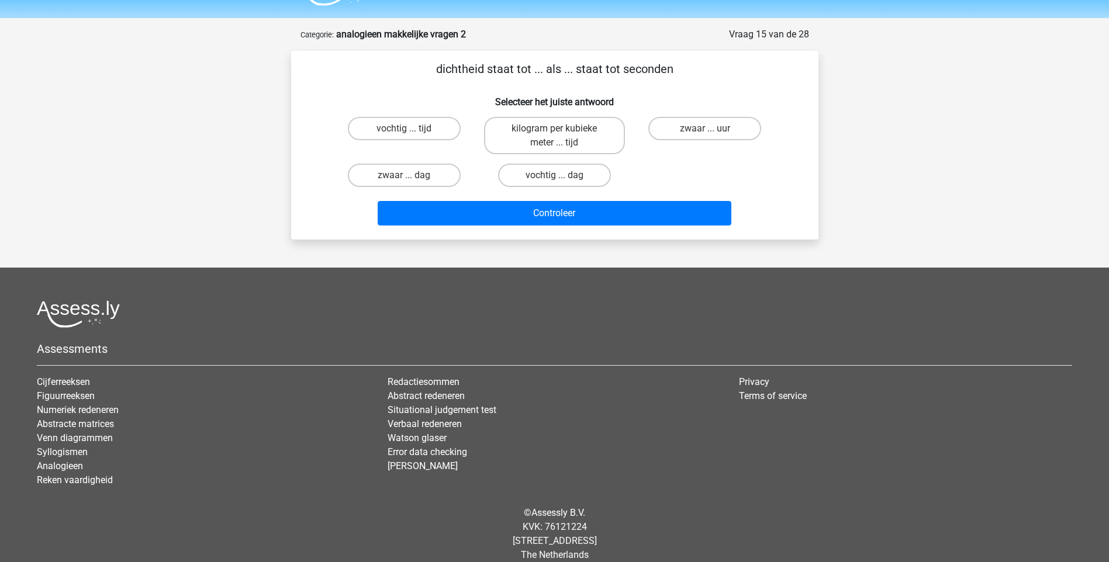
scroll to position [45, 0]
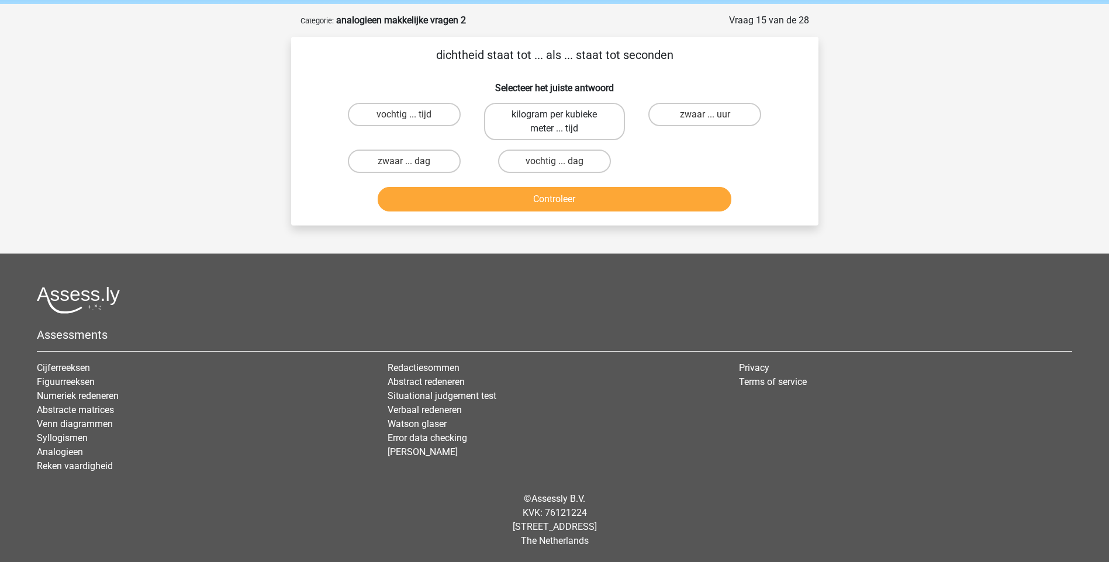
drag, startPoint x: 558, startPoint y: 116, endPoint x: 561, endPoint y: 140, distance: 24.8
click at [557, 122] on input "kilogram per kubieke meter ... tijd" at bounding box center [558, 119] width 8 height 8
radio input "true"
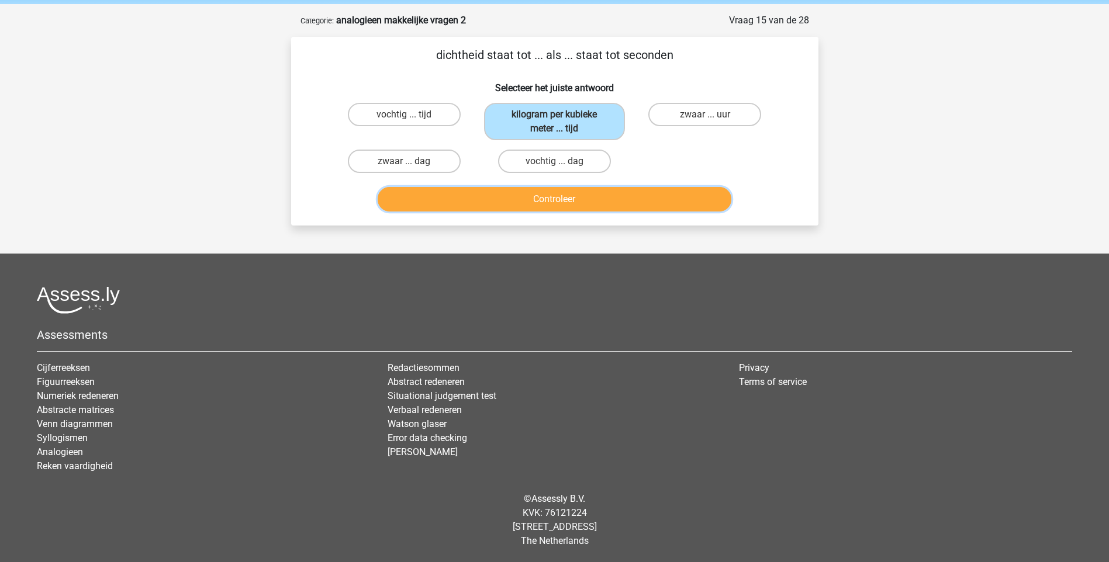
click at [579, 199] on button "Controleer" at bounding box center [555, 199] width 354 height 25
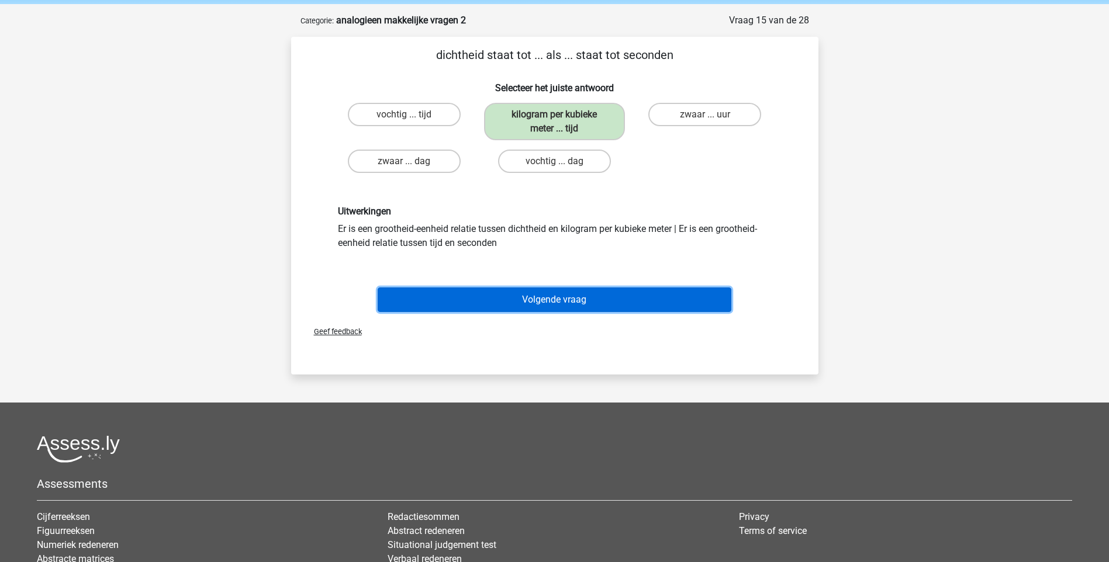
click at [573, 309] on button "Volgende vraag" at bounding box center [555, 300] width 354 height 25
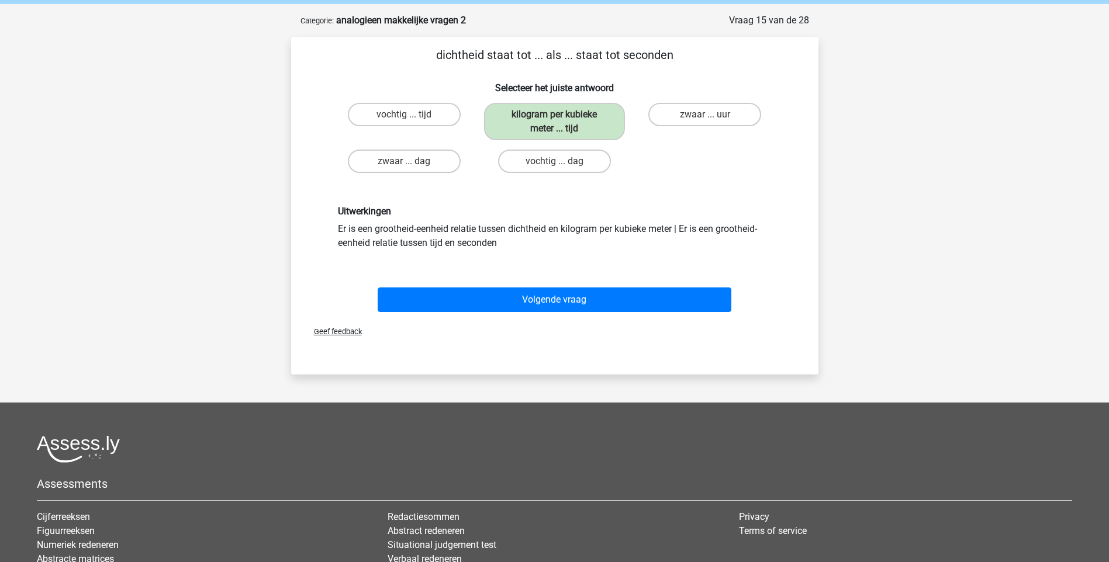
scroll to position [31, 0]
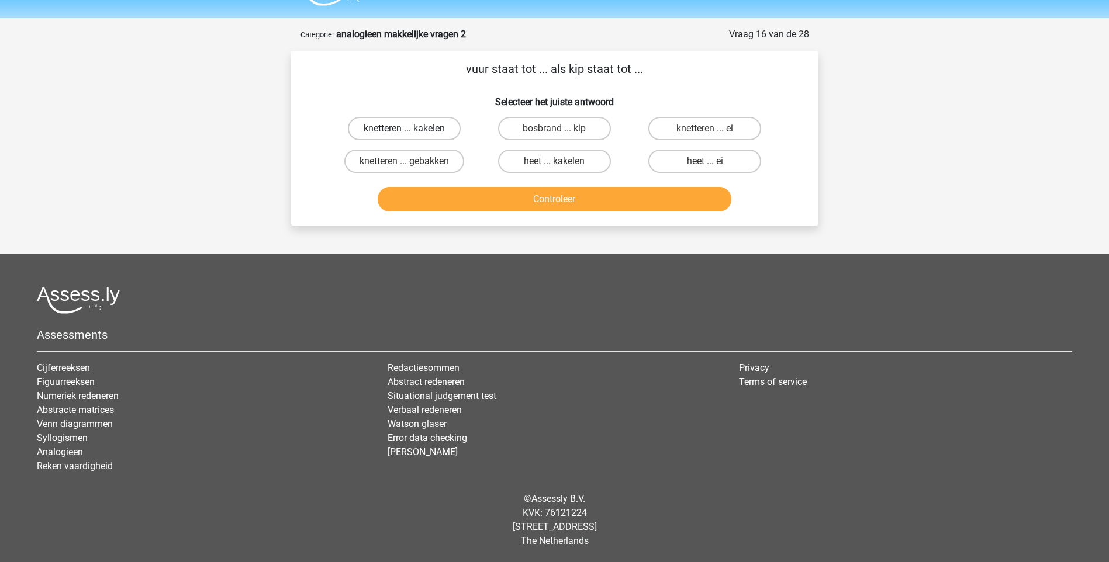
click at [420, 126] on label "knetteren ... kakelen" at bounding box center [404, 128] width 113 height 23
click at [412, 129] on input "knetteren ... kakelen" at bounding box center [408, 133] width 8 height 8
radio input "true"
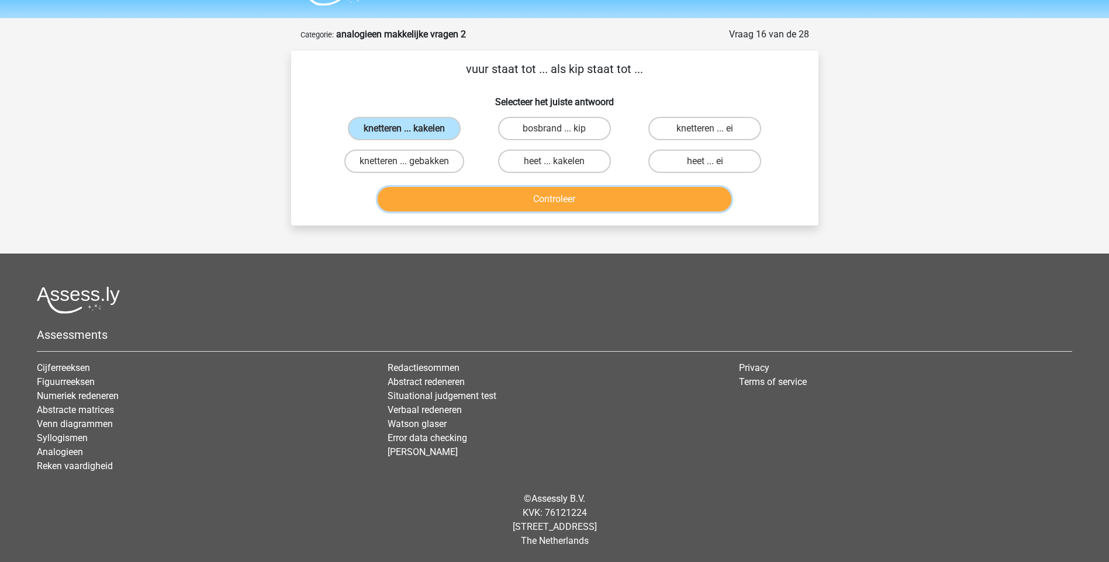
click at [501, 197] on button "Controleer" at bounding box center [555, 199] width 354 height 25
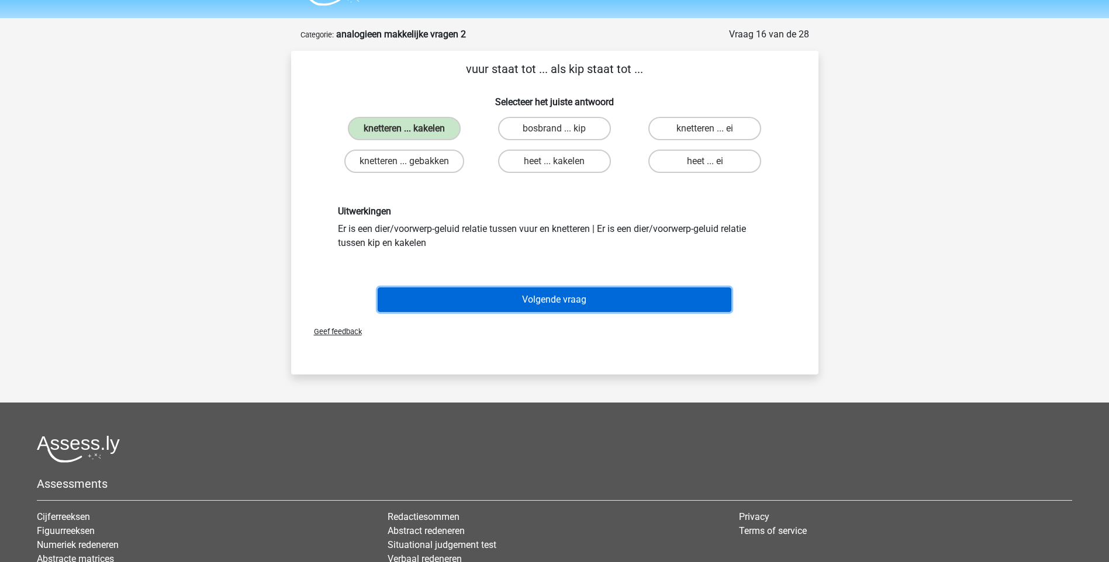
click at [549, 302] on button "Volgende vraag" at bounding box center [555, 300] width 354 height 25
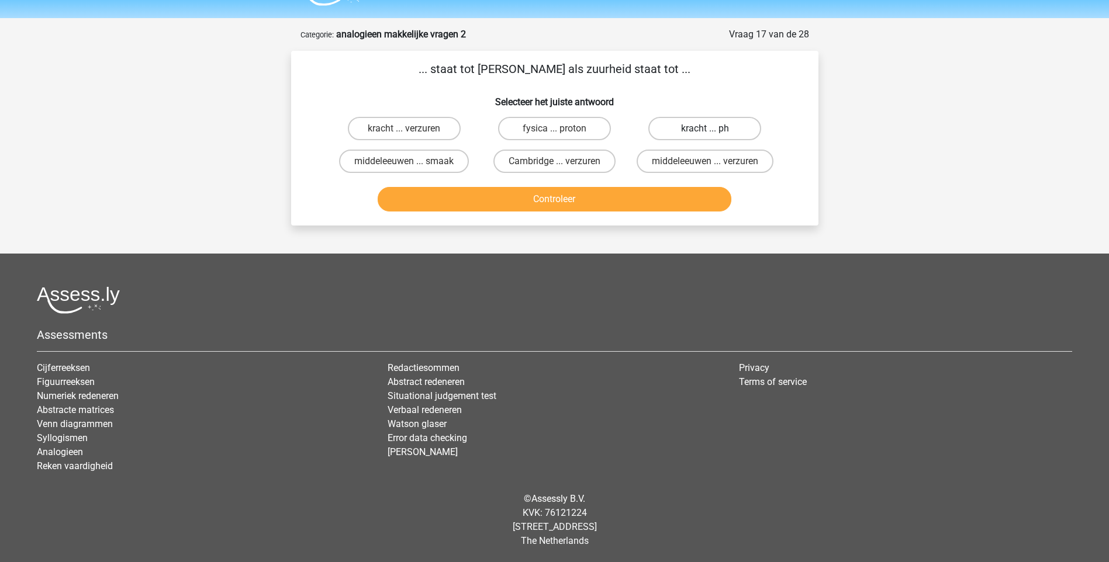
click at [685, 132] on label "kracht ... ph" at bounding box center [704, 128] width 113 height 23
click at [705, 132] on input "kracht ... ph" at bounding box center [709, 133] width 8 height 8
radio input "true"
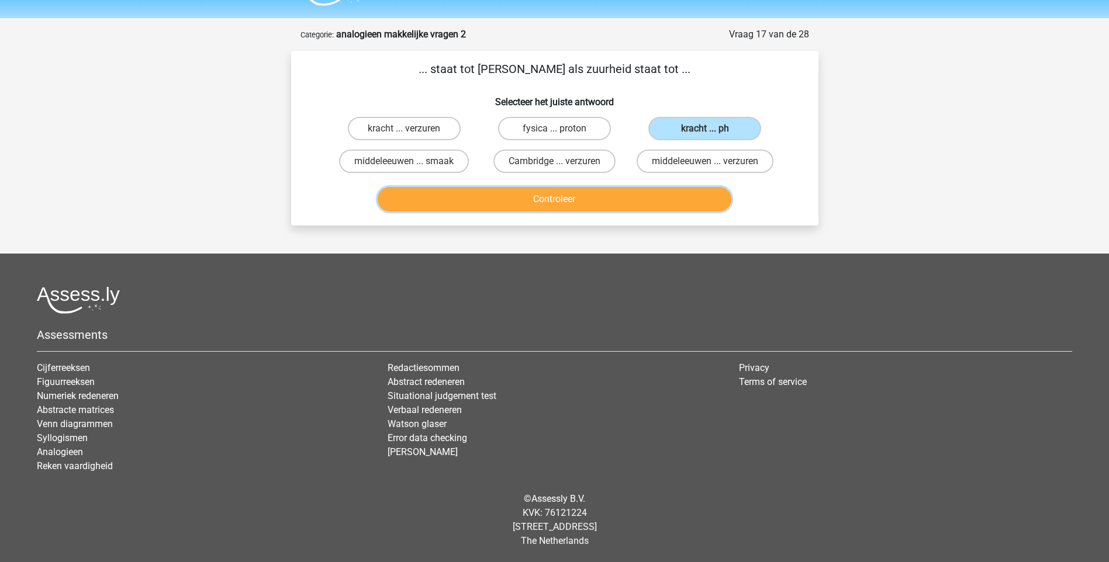
click at [606, 195] on button "Controleer" at bounding box center [555, 199] width 354 height 25
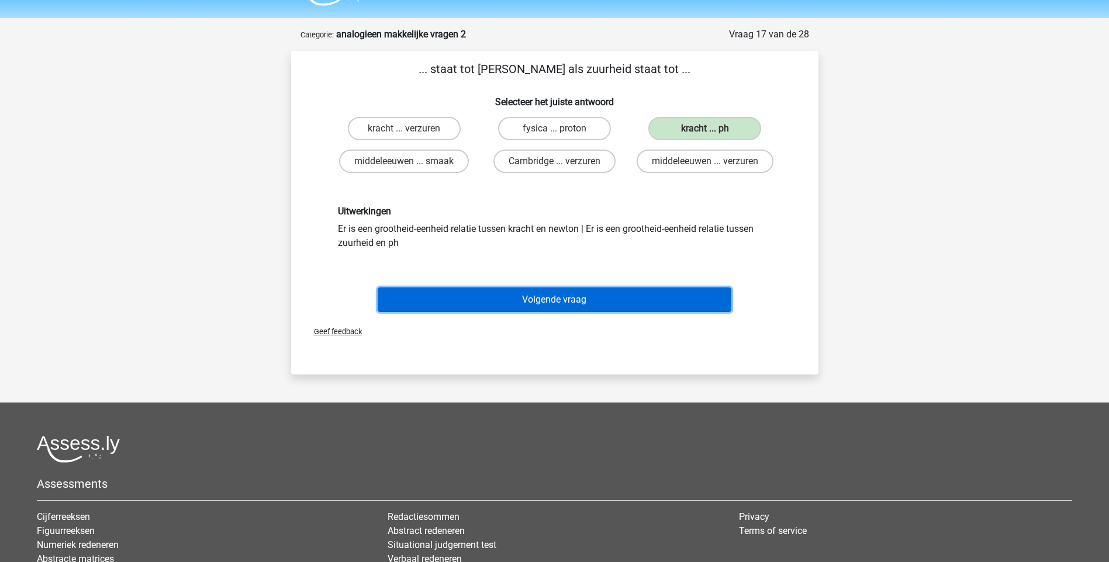
click at [568, 298] on button "Volgende vraag" at bounding box center [555, 300] width 354 height 25
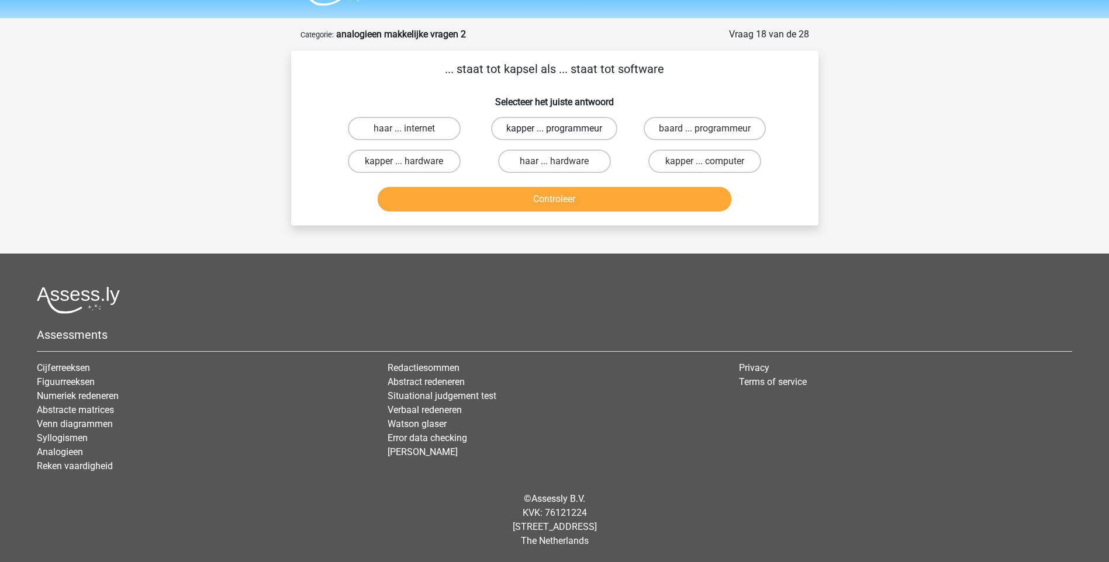
click at [568, 128] on label "kapper ... programmeur" at bounding box center [554, 128] width 126 height 23
click at [562, 129] on input "kapper ... programmeur" at bounding box center [558, 133] width 8 height 8
radio input "true"
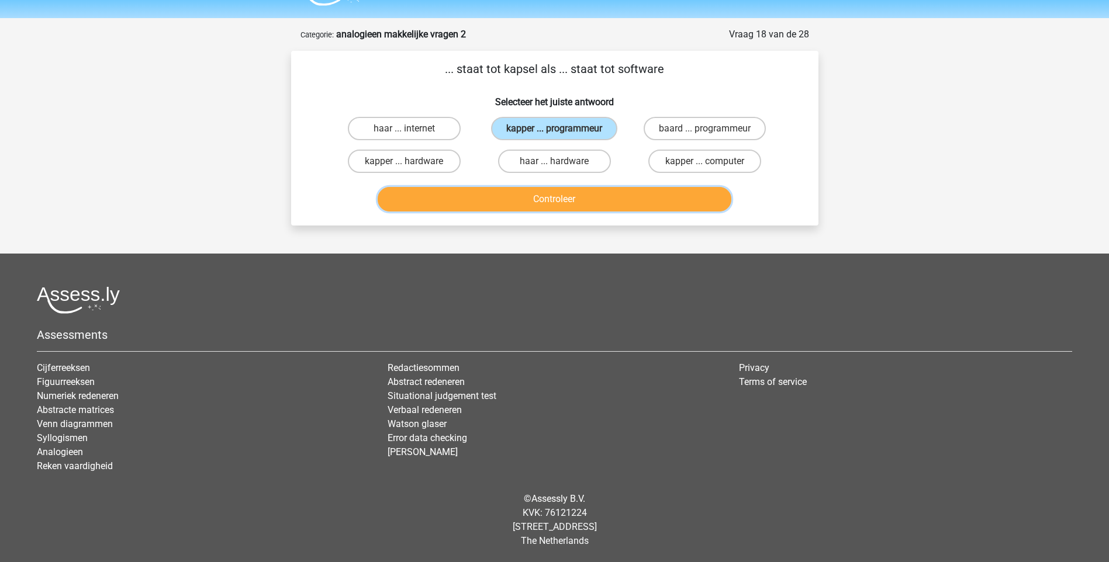
click at [566, 199] on button "Controleer" at bounding box center [555, 199] width 354 height 25
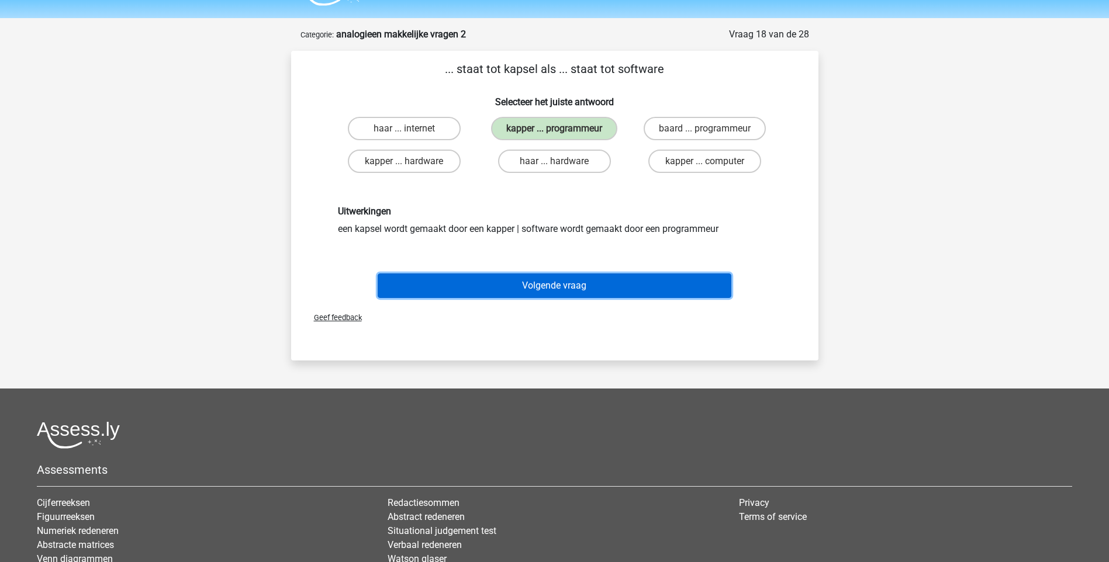
click at [545, 280] on button "Volgende vraag" at bounding box center [555, 286] width 354 height 25
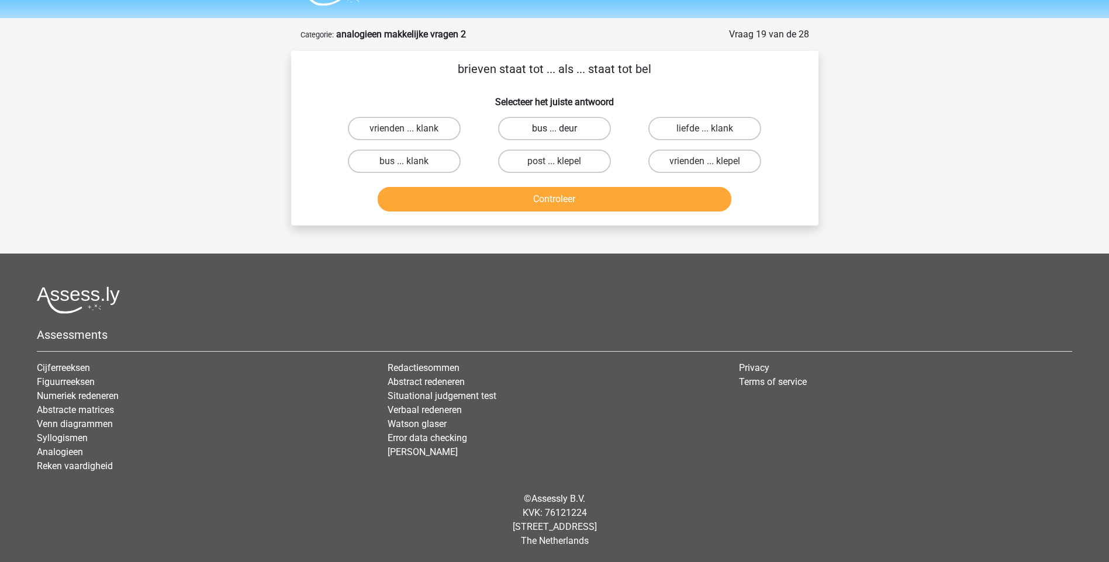
click at [550, 122] on label "bus ... deur" at bounding box center [554, 128] width 113 height 23
click at [554, 129] on input "bus ... deur" at bounding box center [558, 133] width 8 height 8
radio input "true"
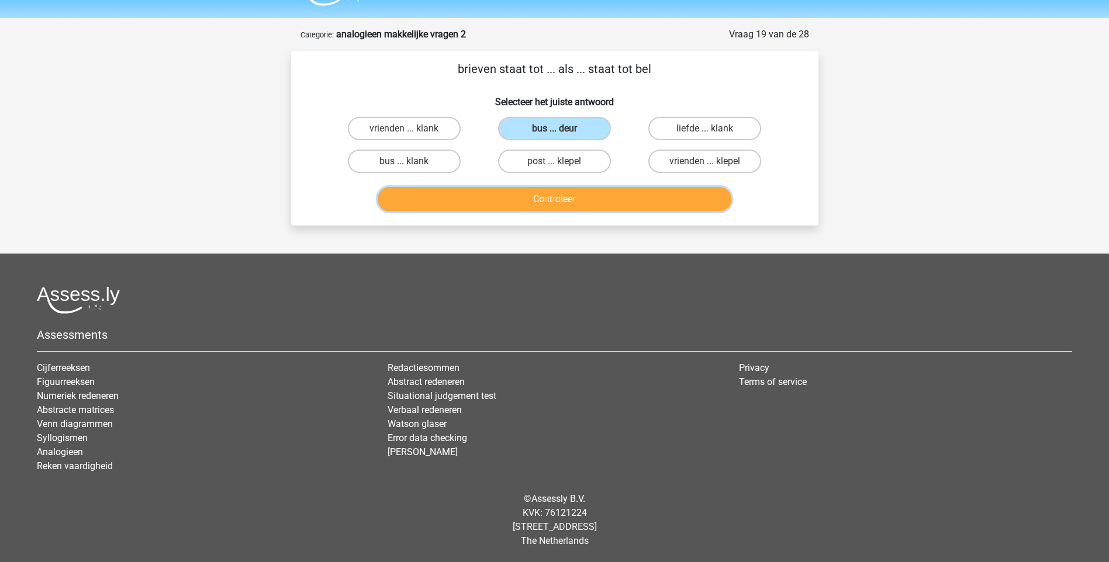
click at [583, 192] on button "Controleer" at bounding box center [555, 199] width 354 height 25
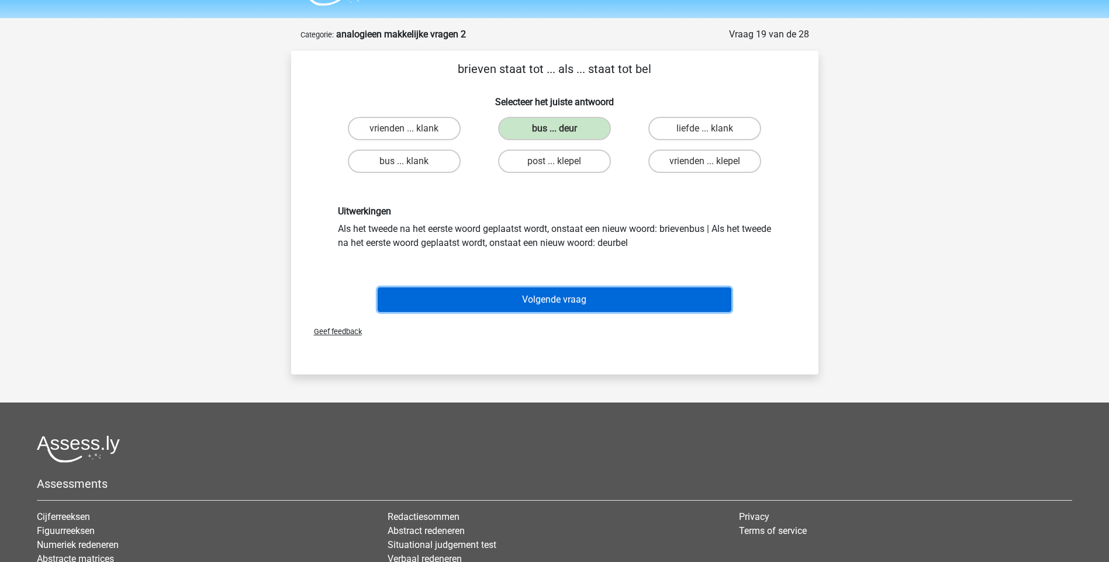
click at [542, 305] on button "Volgende vraag" at bounding box center [555, 300] width 354 height 25
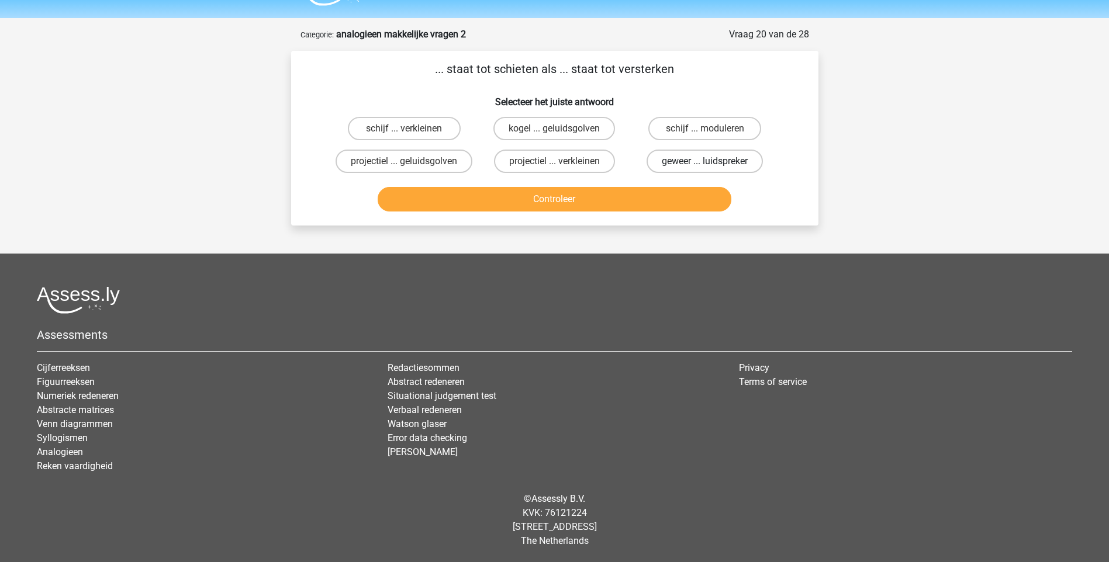
click at [736, 163] on label "geweer ... luidspreker" at bounding box center [705, 161] width 116 height 23
click at [713, 163] on input "geweer ... luidspreker" at bounding box center [709, 165] width 8 height 8
radio input "true"
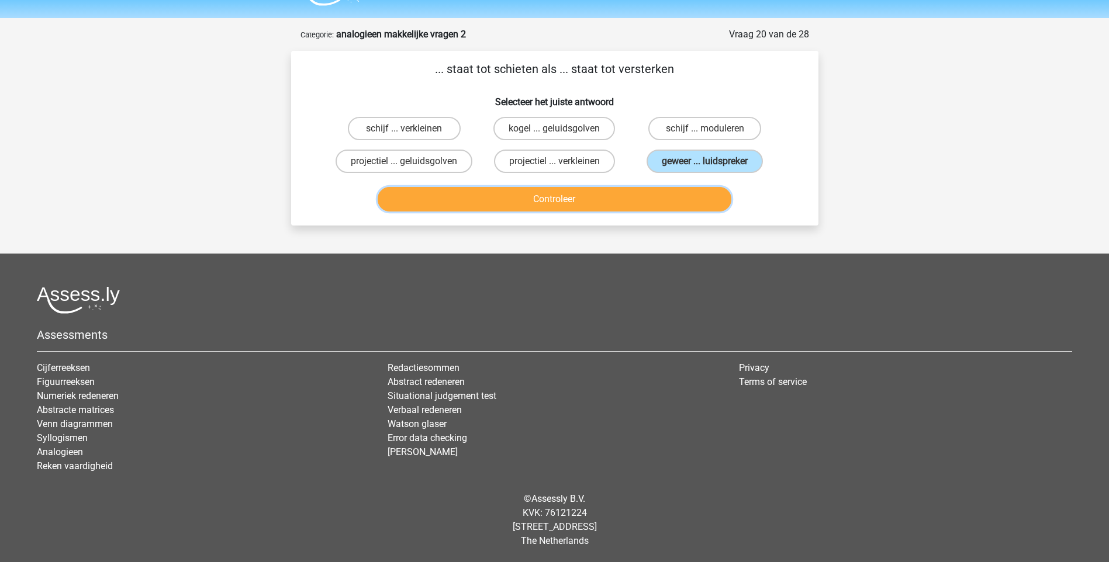
click at [660, 203] on button "Controleer" at bounding box center [555, 199] width 354 height 25
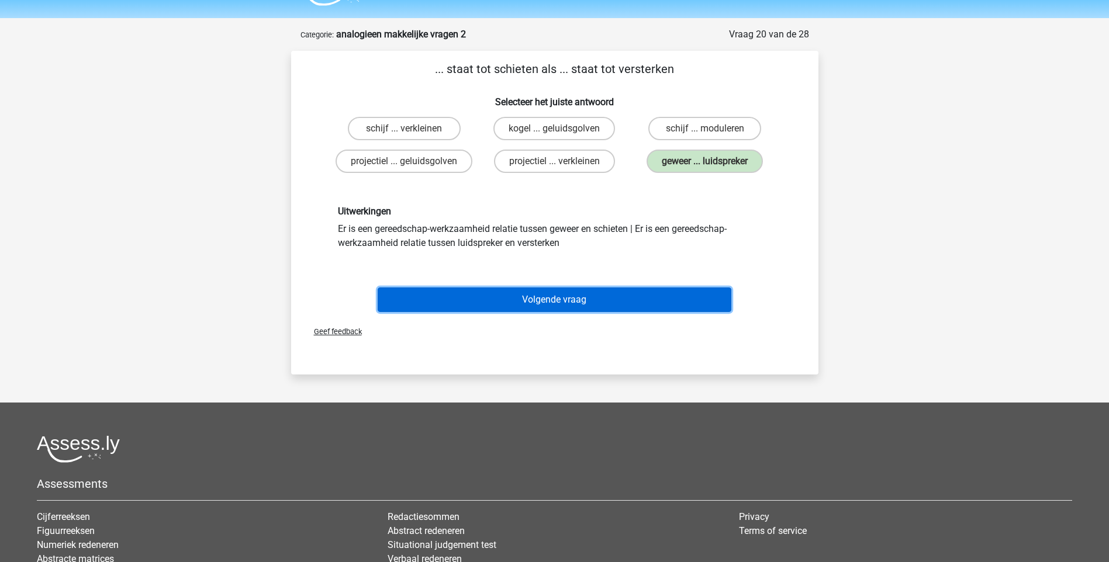
click at [593, 305] on button "Volgende vraag" at bounding box center [555, 300] width 354 height 25
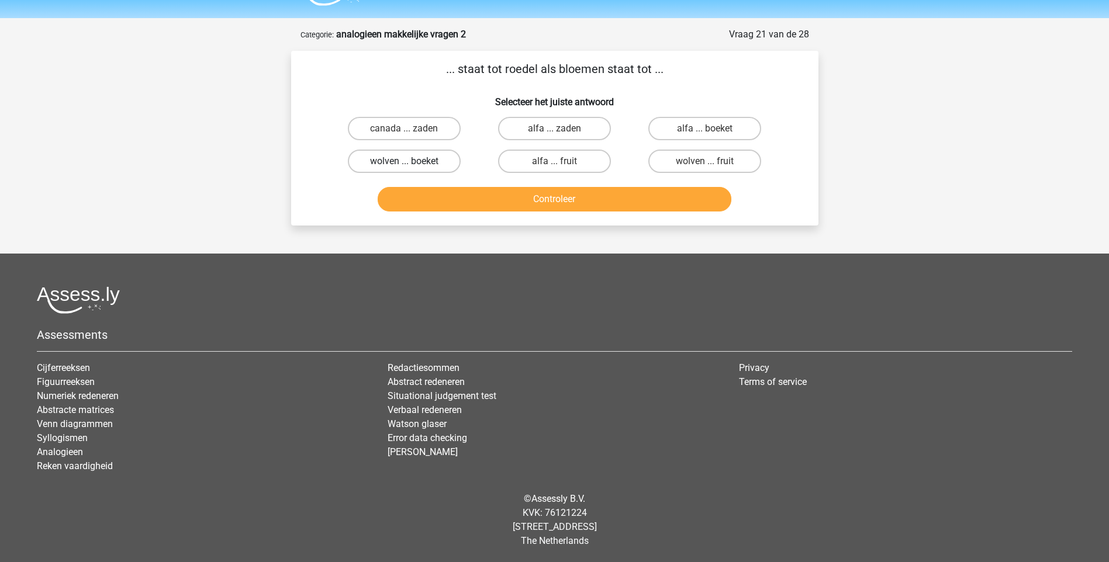
click at [429, 166] on label "wolven ... boeket" at bounding box center [404, 161] width 113 height 23
click at [412, 166] on input "wolven ... boeket" at bounding box center [408, 165] width 8 height 8
radio input "true"
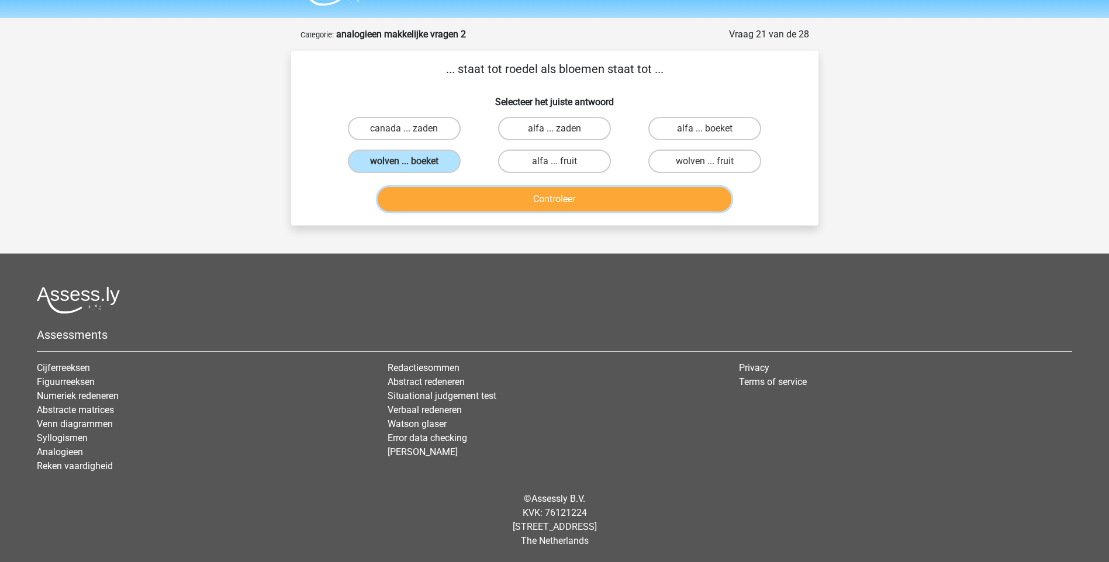
click at [487, 205] on button "Controleer" at bounding box center [555, 199] width 354 height 25
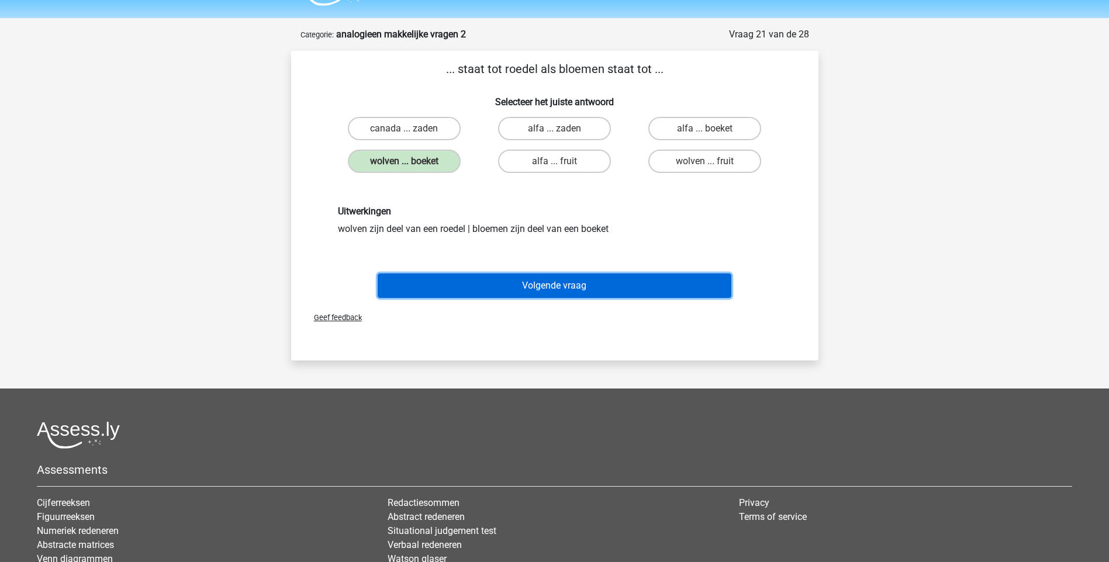
click at [528, 288] on button "Volgende vraag" at bounding box center [555, 286] width 354 height 25
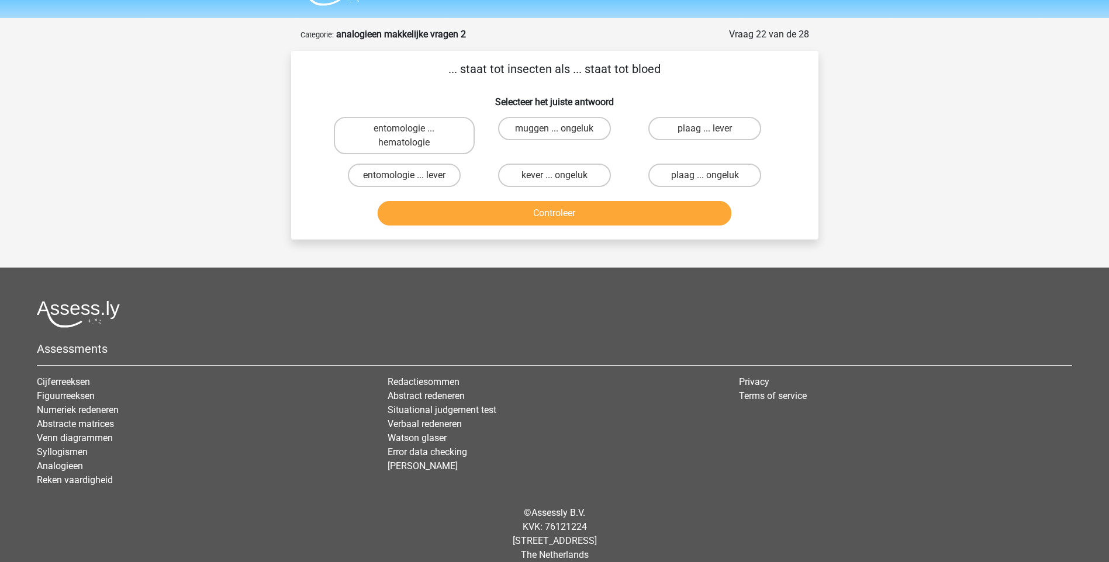
scroll to position [45, 0]
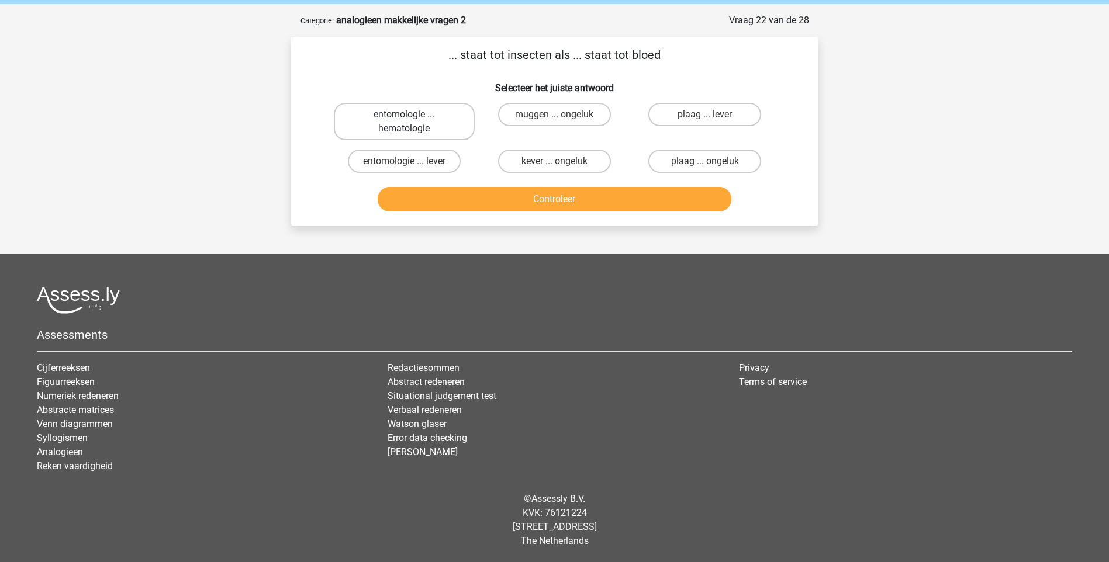
click at [441, 126] on label "entomologie ... hematologie" at bounding box center [404, 121] width 141 height 37
click at [412, 122] on input "entomologie ... hematologie" at bounding box center [408, 119] width 8 height 8
radio input "true"
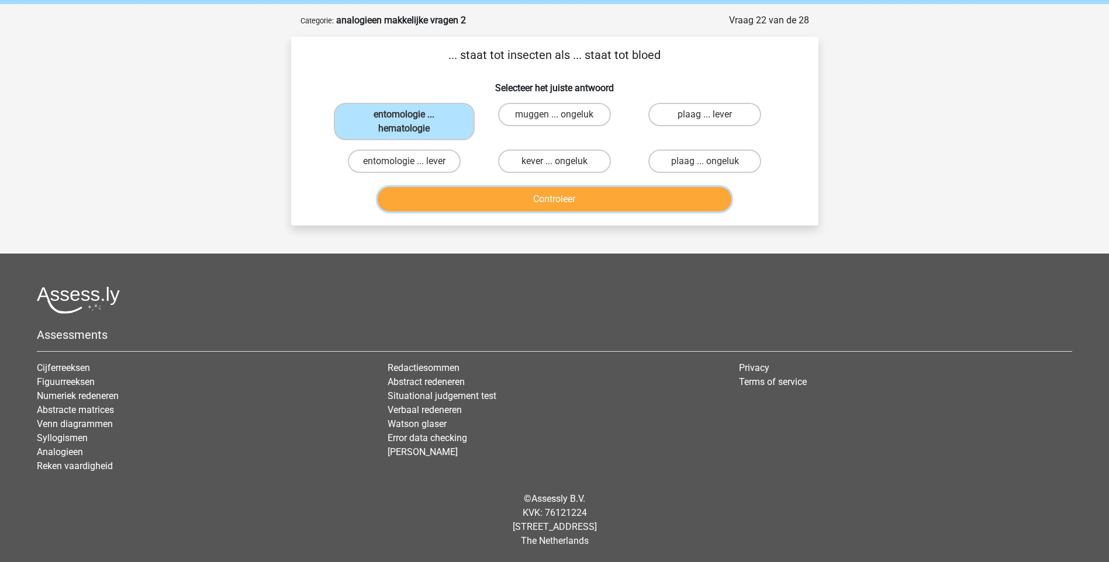
click at [509, 205] on button "Controleer" at bounding box center [555, 199] width 354 height 25
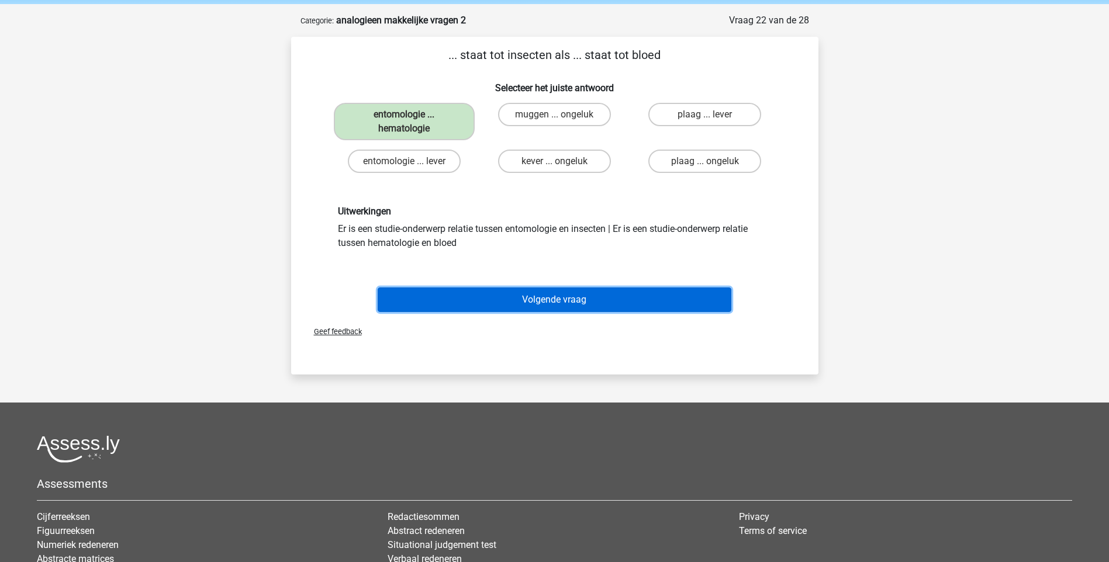
click at [555, 298] on button "Volgende vraag" at bounding box center [555, 300] width 354 height 25
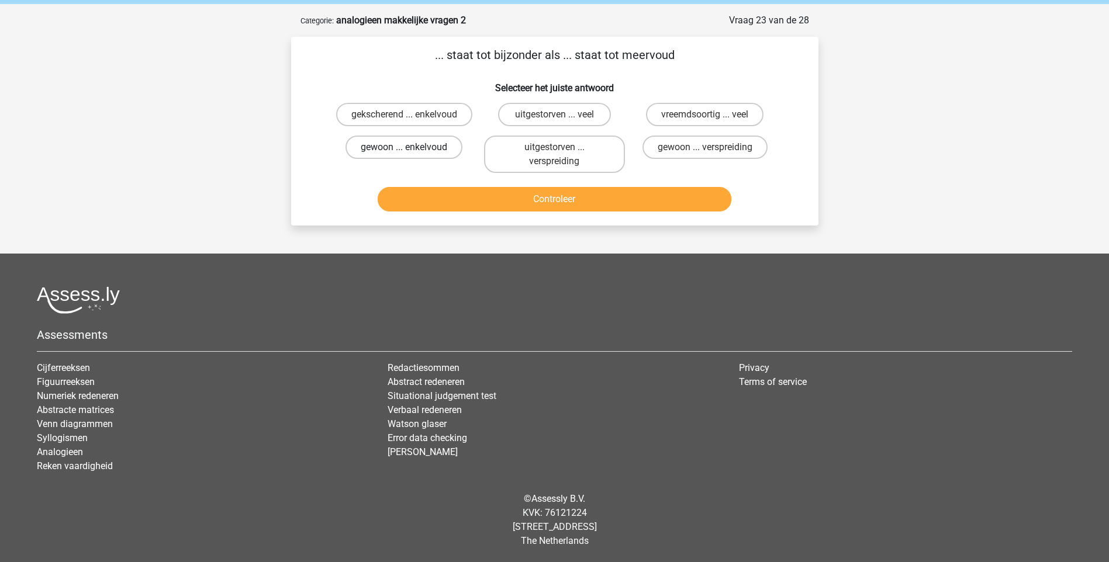
click at [447, 143] on label "gewoon ... enkelvoud" at bounding box center [403, 147] width 117 height 23
click at [412, 147] on input "gewoon ... enkelvoud" at bounding box center [408, 151] width 8 height 8
radio input "true"
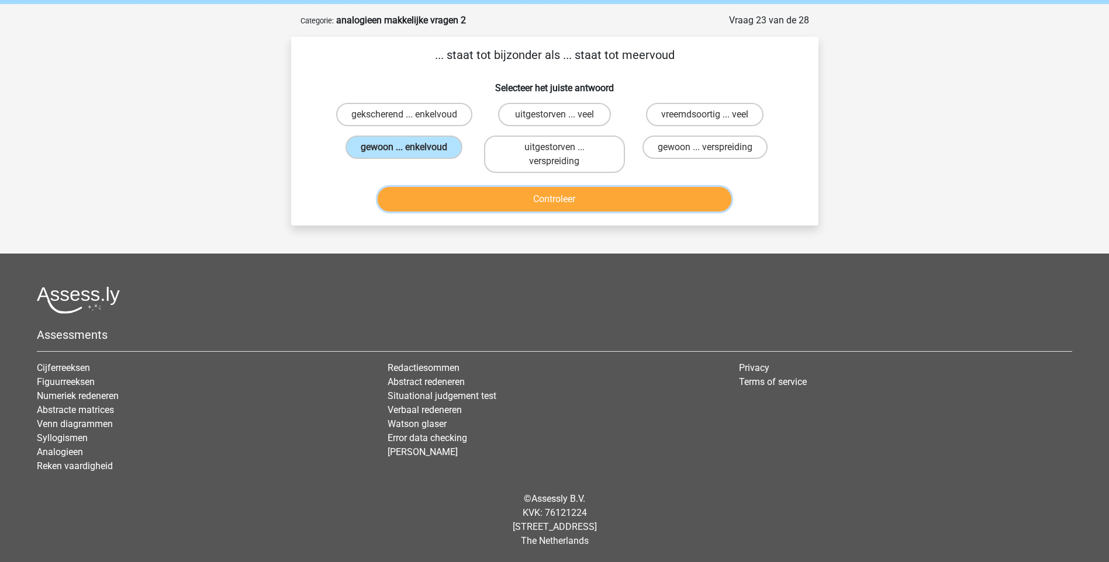
click at [530, 206] on button "Controleer" at bounding box center [555, 199] width 354 height 25
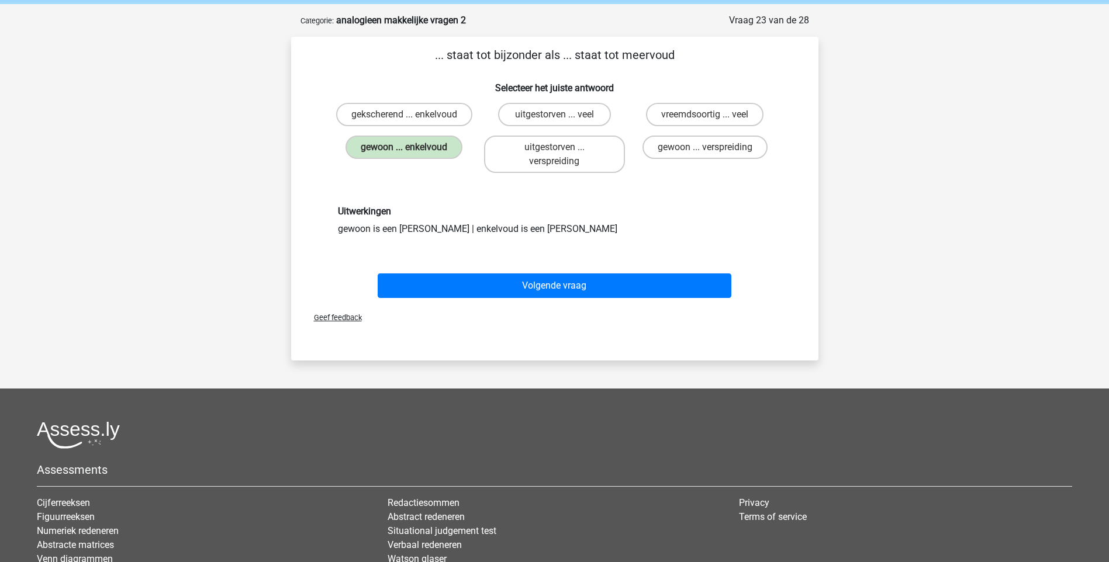
click at [532, 272] on div "Volgende vraag" at bounding box center [555, 283] width 490 height 39
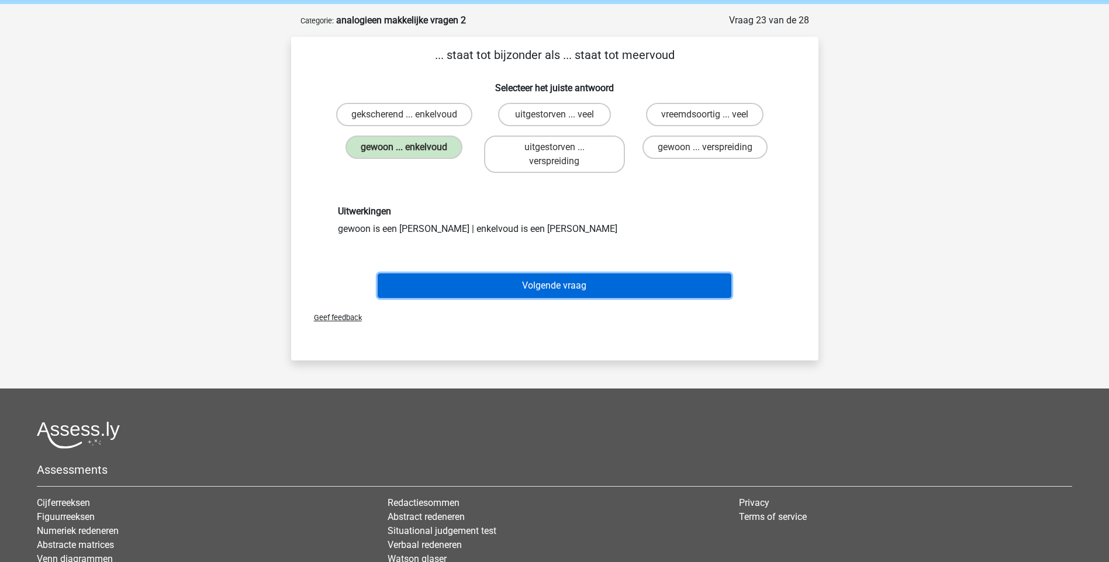
click at [535, 280] on button "Volgende vraag" at bounding box center [555, 286] width 354 height 25
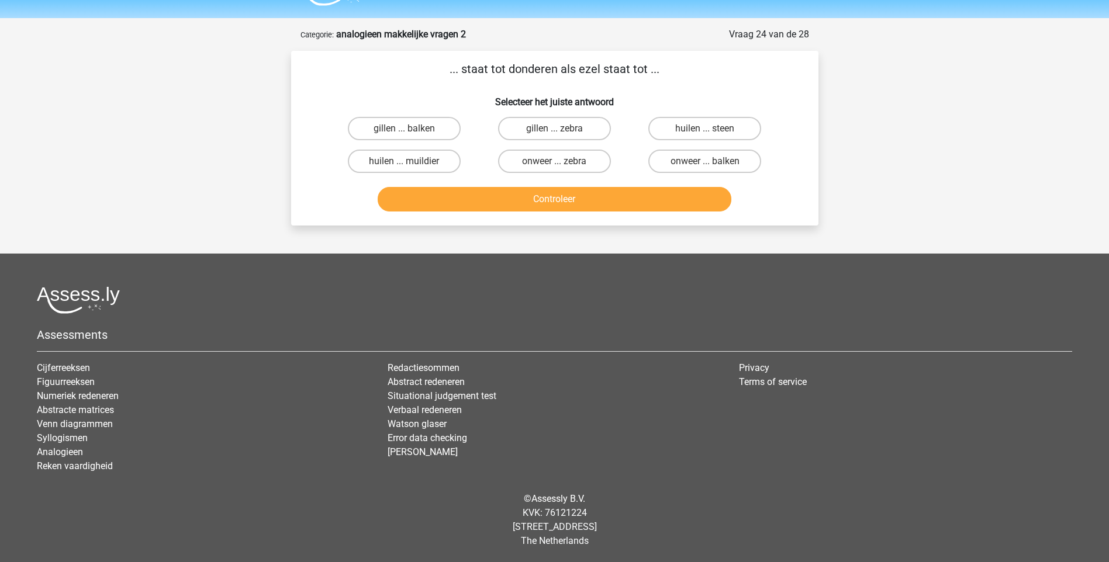
scroll to position [31, 0]
click at [724, 161] on label "onweer ... balken" at bounding box center [704, 161] width 113 height 23
click at [713, 161] on input "onweer ... balken" at bounding box center [709, 165] width 8 height 8
radio input "true"
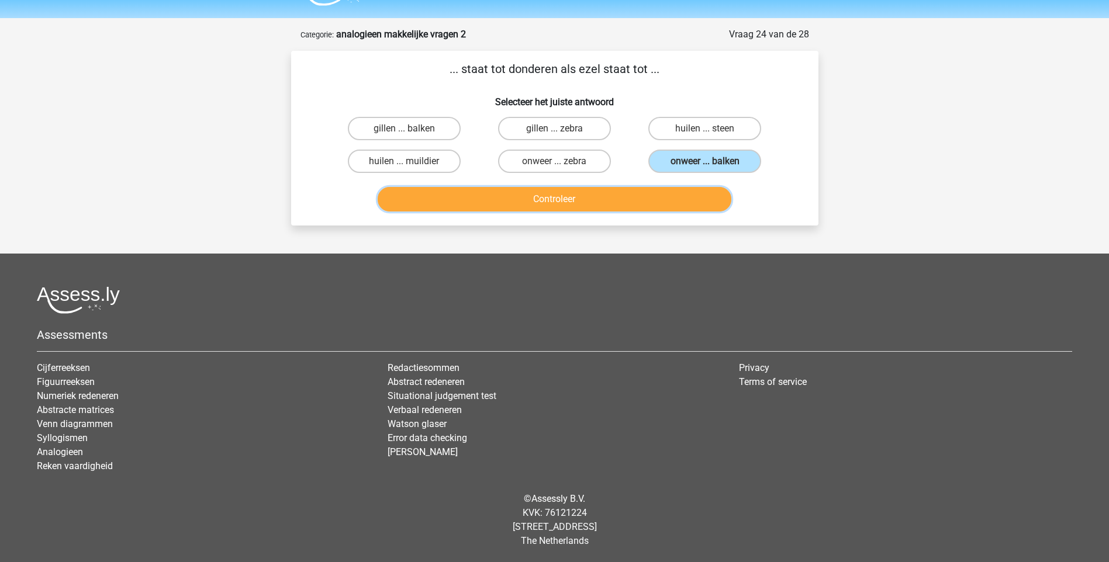
click at [655, 202] on button "Controleer" at bounding box center [555, 199] width 354 height 25
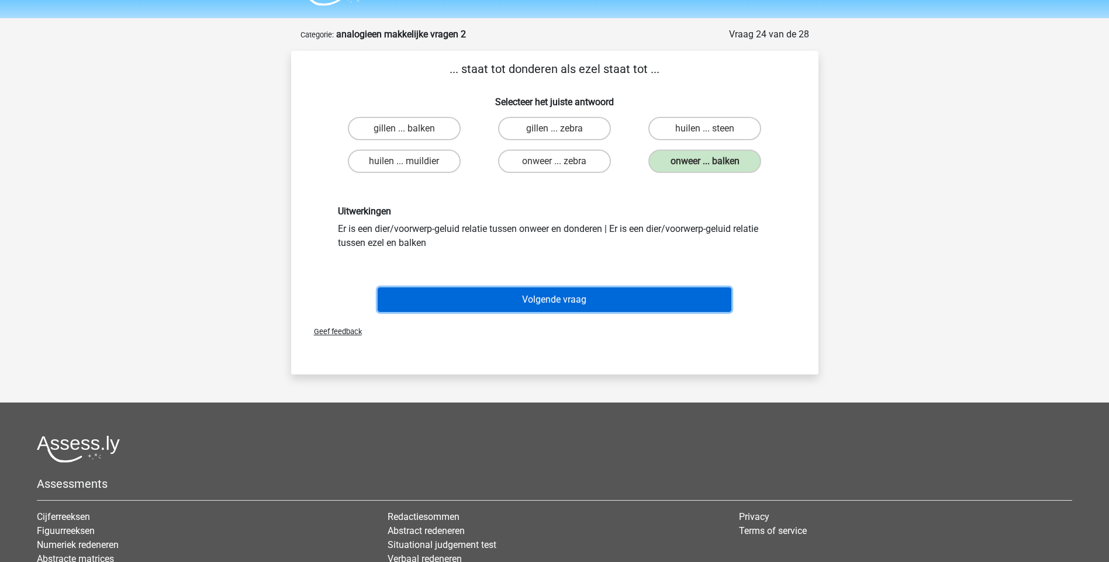
click at [605, 297] on button "Volgende vraag" at bounding box center [555, 300] width 354 height 25
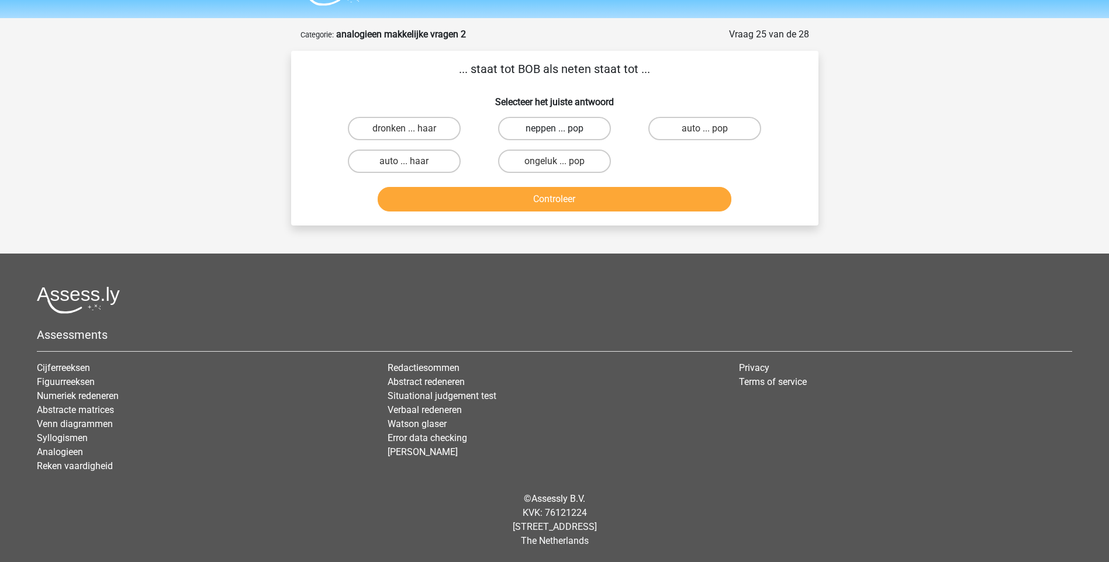
click at [585, 131] on label "neppen ... pop" at bounding box center [554, 128] width 113 height 23
click at [562, 131] on input "neppen ... pop" at bounding box center [558, 133] width 8 height 8
radio input "true"
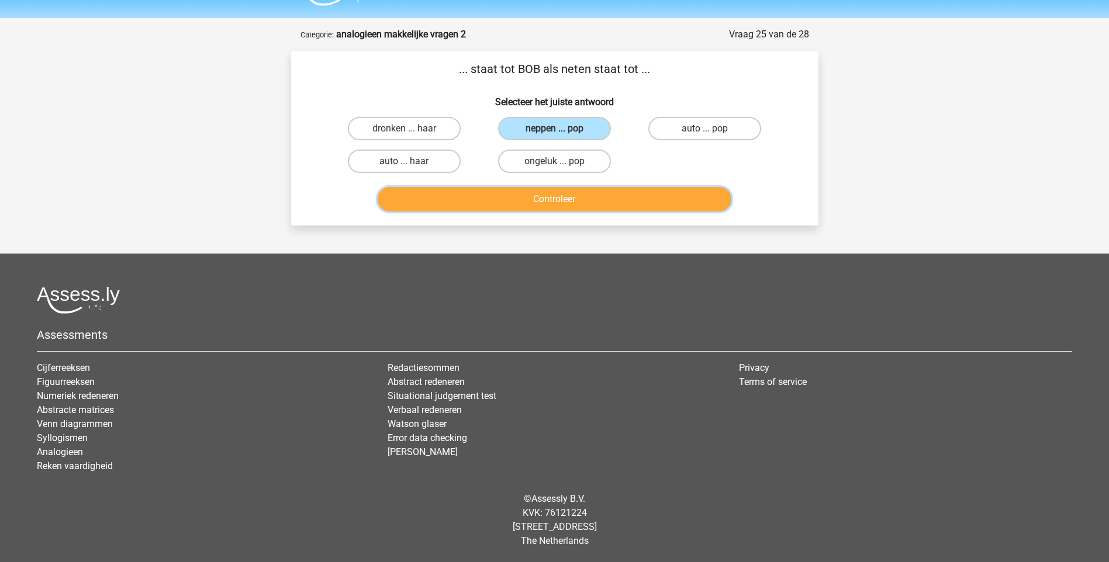
click at [589, 196] on button "Controleer" at bounding box center [555, 199] width 354 height 25
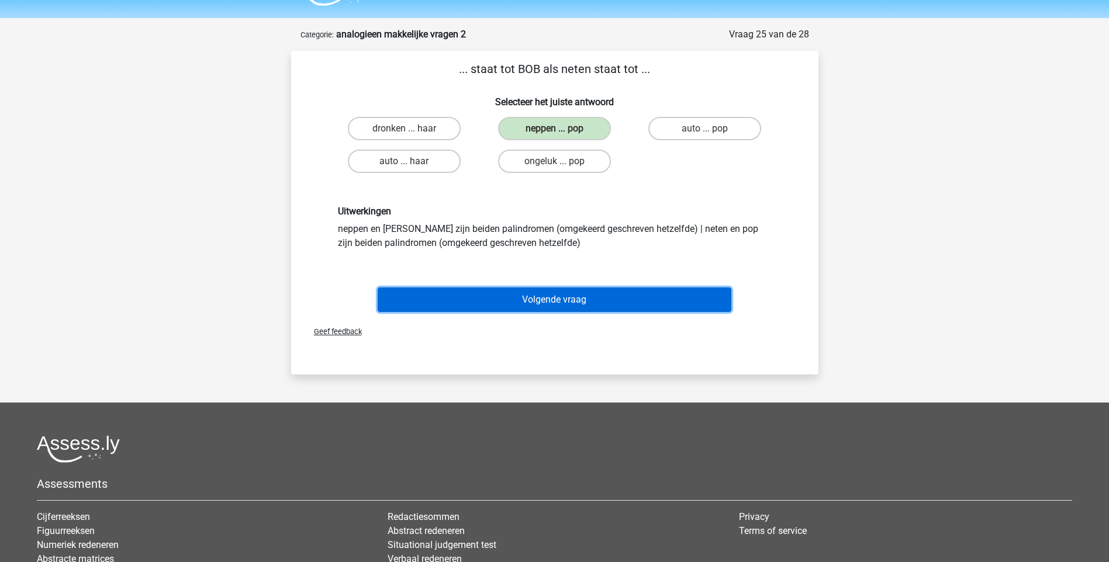
click at [523, 303] on button "Volgende vraag" at bounding box center [555, 300] width 354 height 25
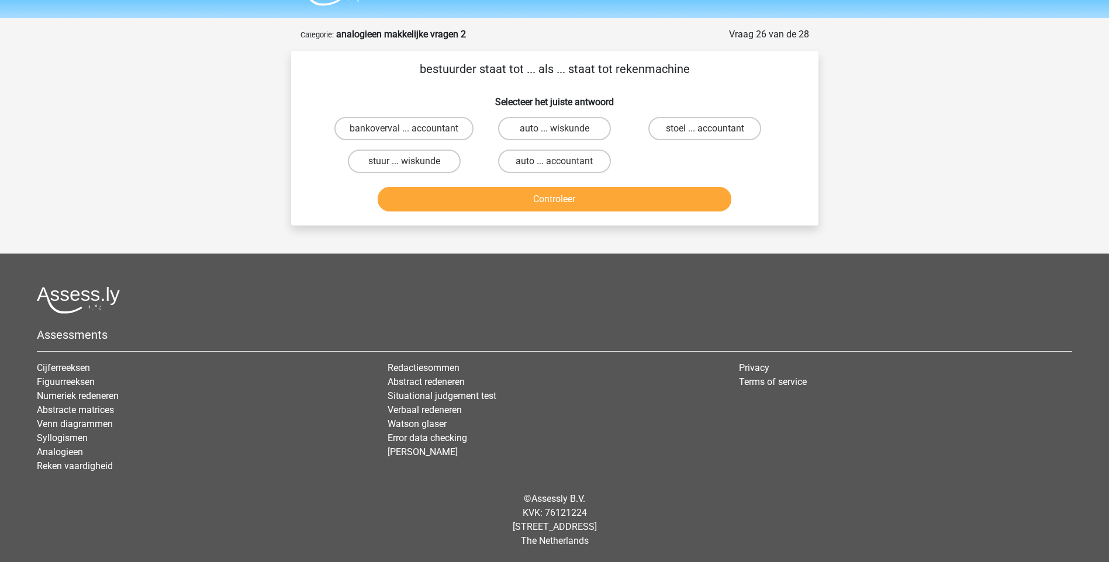
click at [555, 161] on input "auto ... accountant" at bounding box center [558, 165] width 8 height 8
radio input "true"
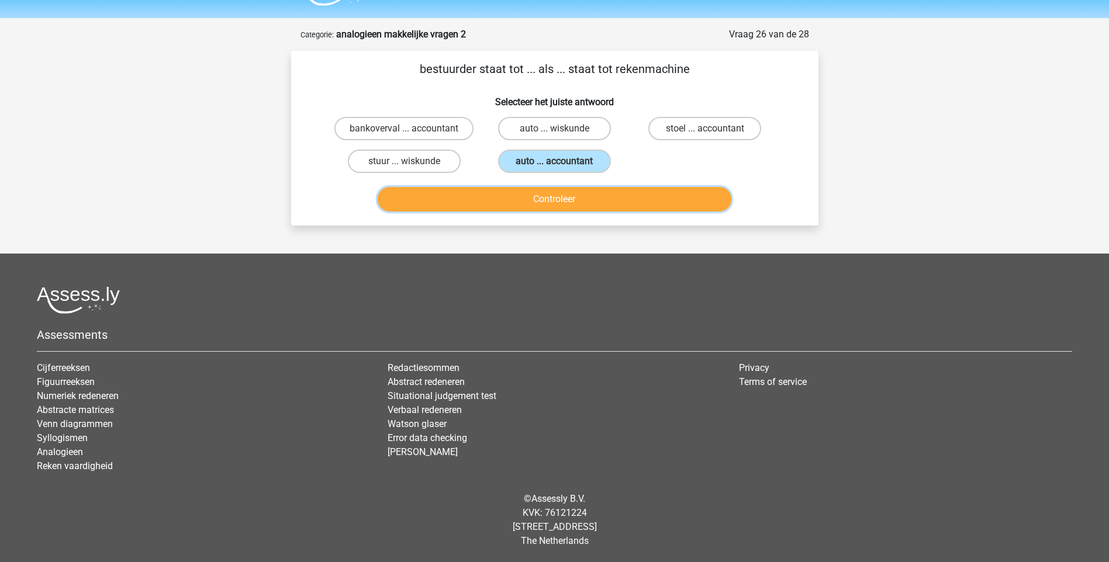
click at [548, 204] on button "Controleer" at bounding box center [555, 199] width 354 height 25
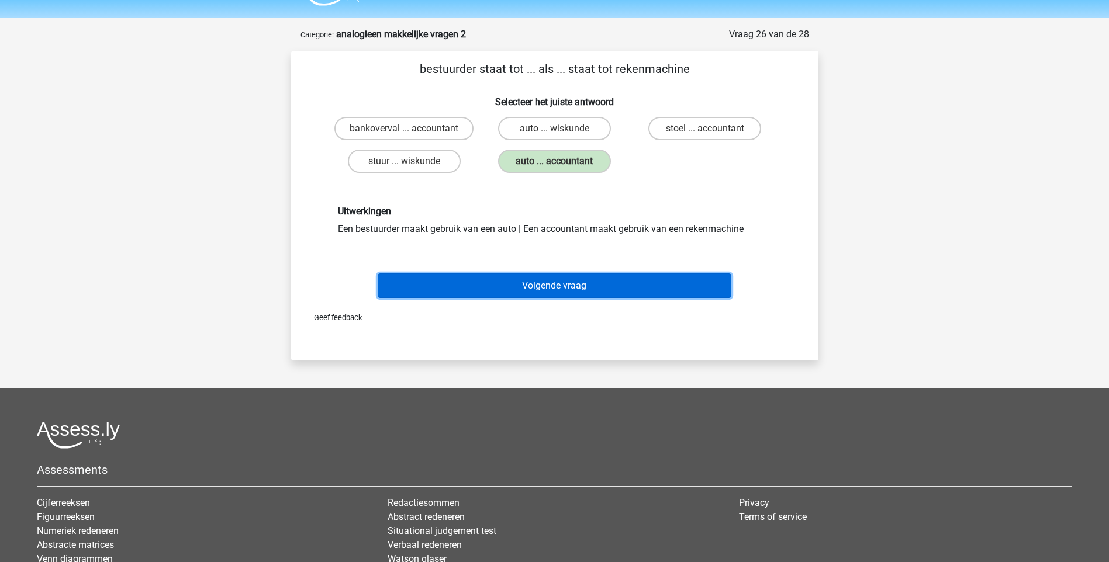
click at [566, 286] on button "Volgende vraag" at bounding box center [555, 286] width 354 height 25
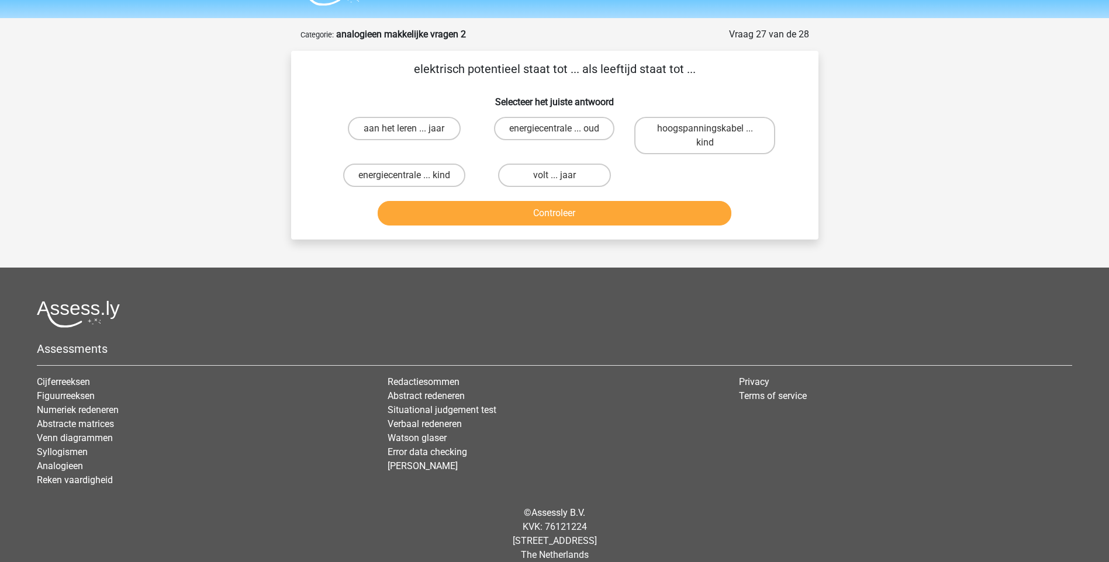
scroll to position [45, 0]
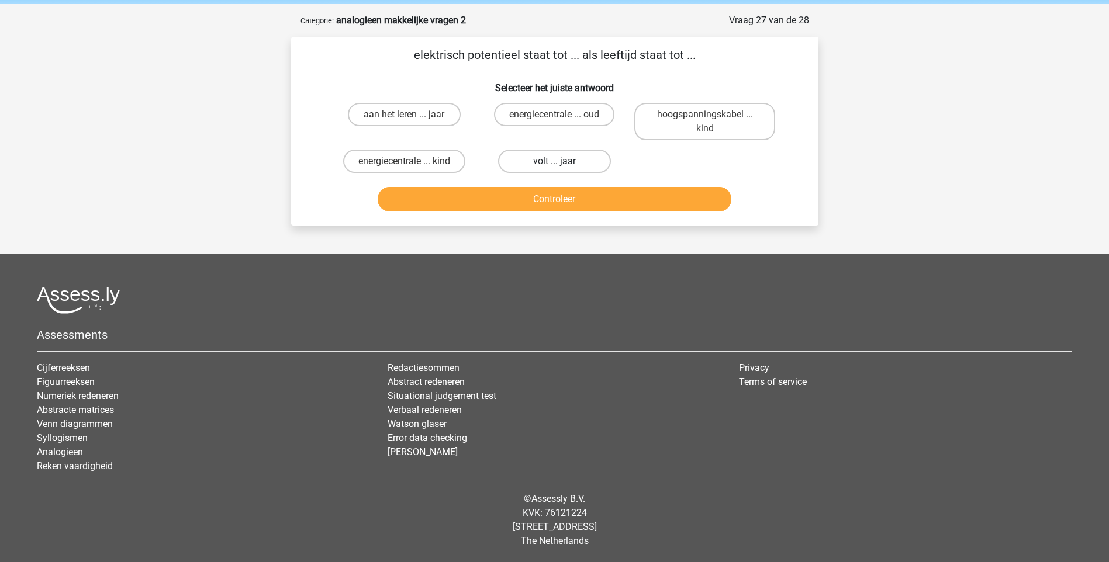
click at [530, 163] on label "volt ... jaar" at bounding box center [554, 161] width 113 height 23
click at [554, 163] on input "volt ... jaar" at bounding box center [558, 165] width 8 height 8
radio input "true"
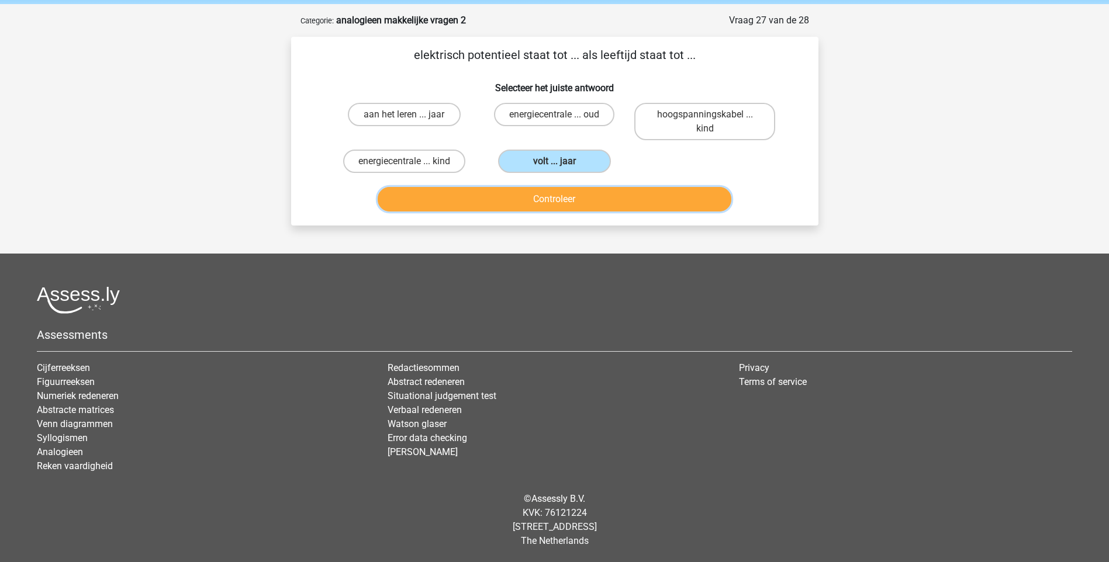
click at [547, 203] on button "Controleer" at bounding box center [555, 199] width 354 height 25
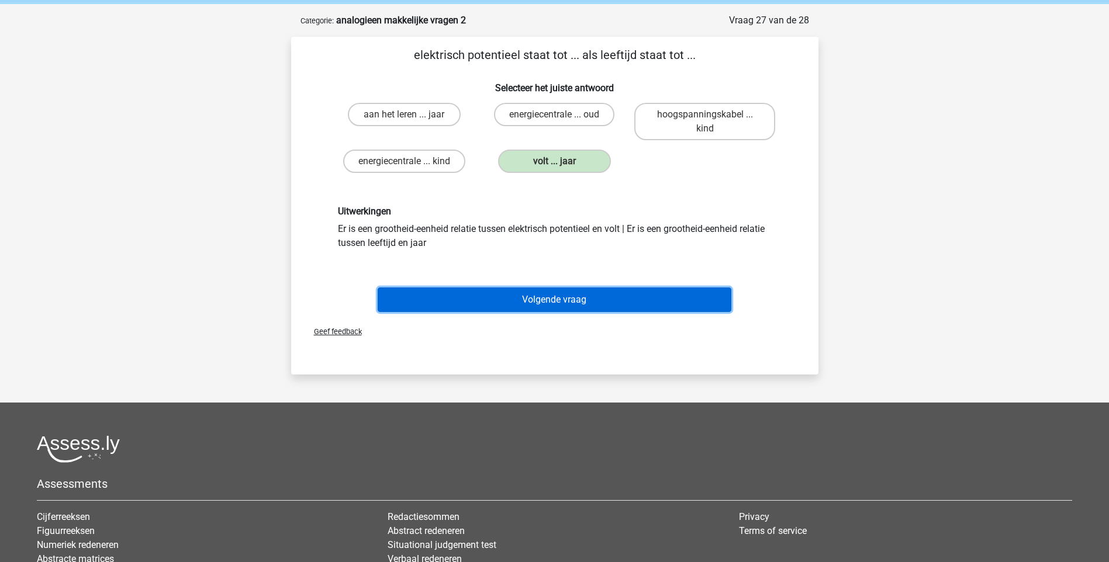
click at [535, 292] on button "Volgende vraag" at bounding box center [555, 300] width 354 height 25
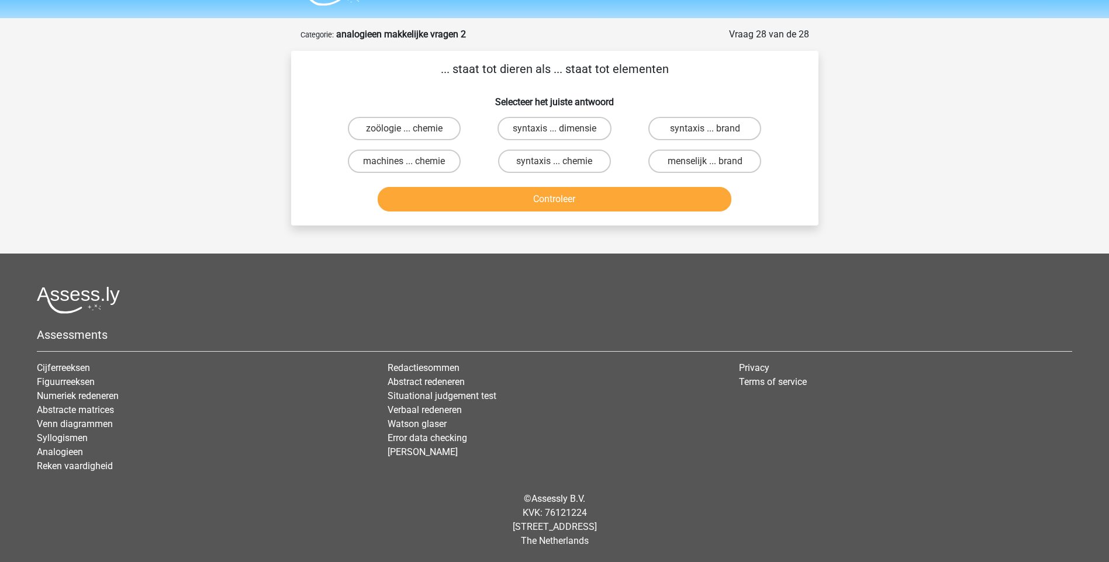
scroll to position [31, 0]
drag, startPoint x: 414, startPoint y: 123, endPoint x: 438, endPoint y: 135, distance: 27.2
click at [414, 124] on label "zoölogie ... chemie" at bounding box center [404, 128] width 113 height 23
click at [412, 129] on input "zoölogie ... chemie" at bounding box center [408, 133] width 8 height 8
radio input "true"
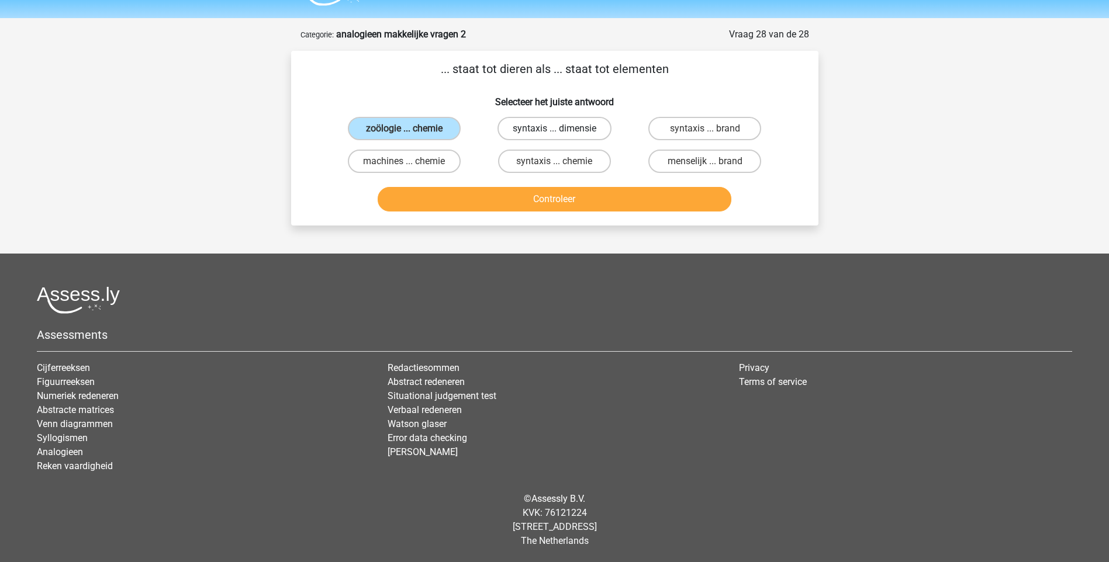
click at [544, 126] on label "syntaxis ... dimensie" at bounding box center [554, 128] width 114 height 23
click at [554, 129] on input "syntaxis ... dimensie" at bounding box center [558, 133] width 8 height 8
radio input "true"
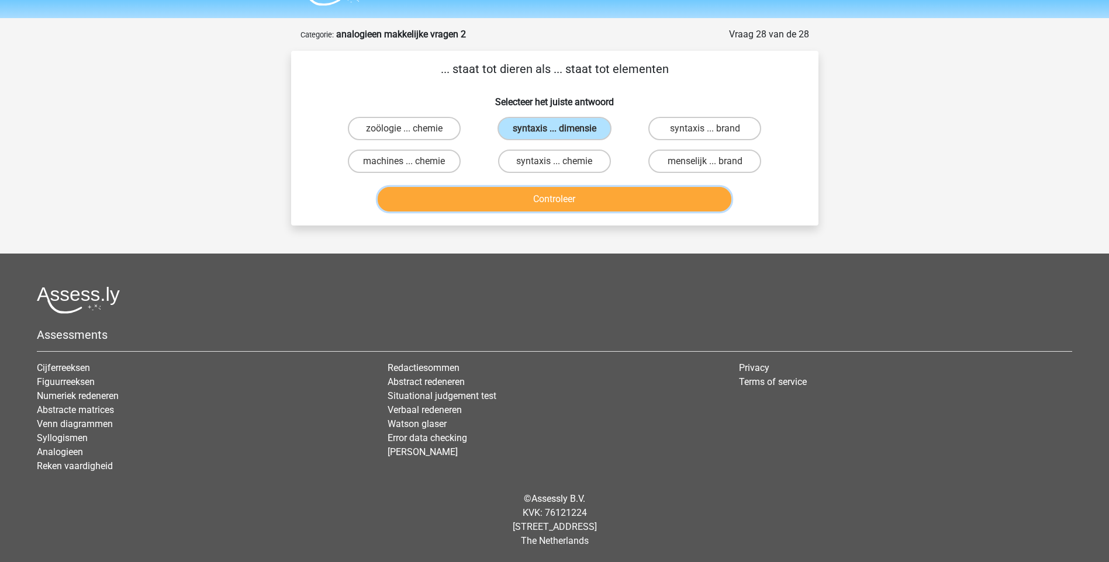
click at [545, 197] on button "Controleer" at bounding box center [555, 199] width 354 height 25
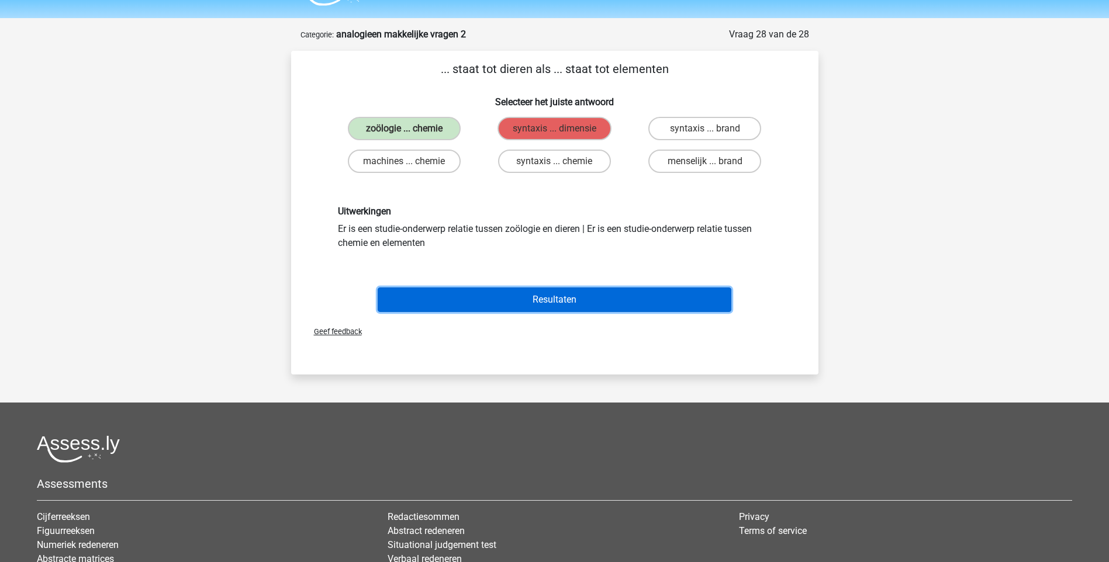
click at [536, 301] on button "Resultaten" at bounding box center [555, 300] width 354 height 25
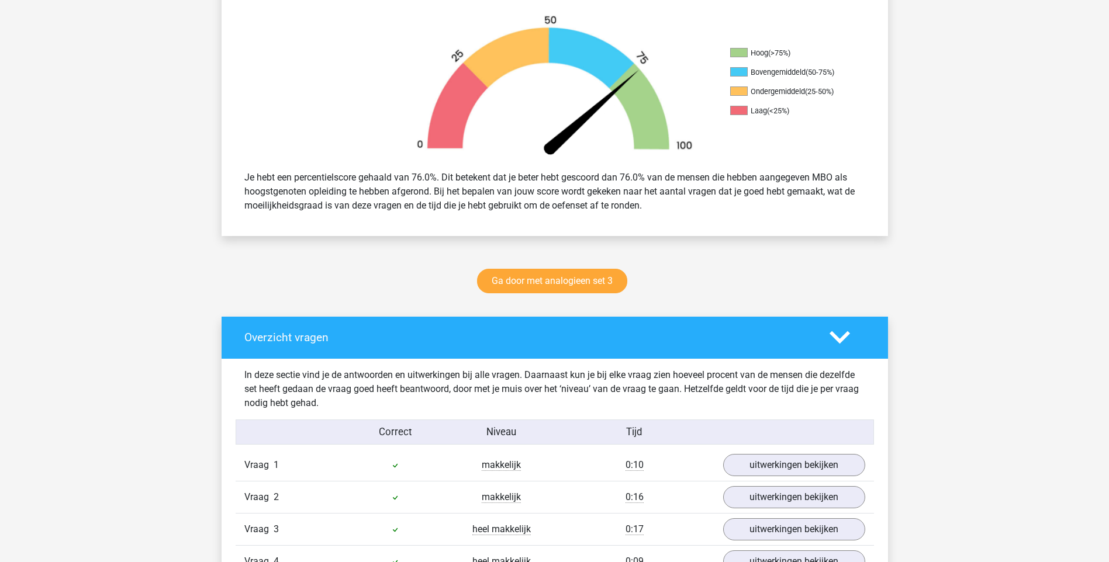
scroll to position [351, 0]
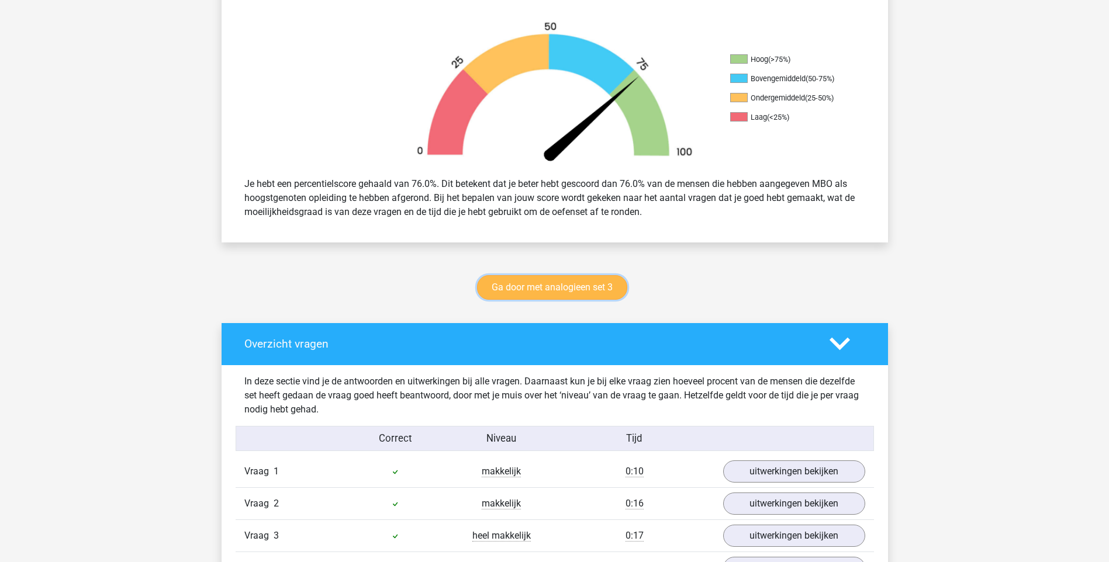
click at [559, 279] on link "Ga door met analogieen set 3" at bounding box center [552, 287] width 150 height 25
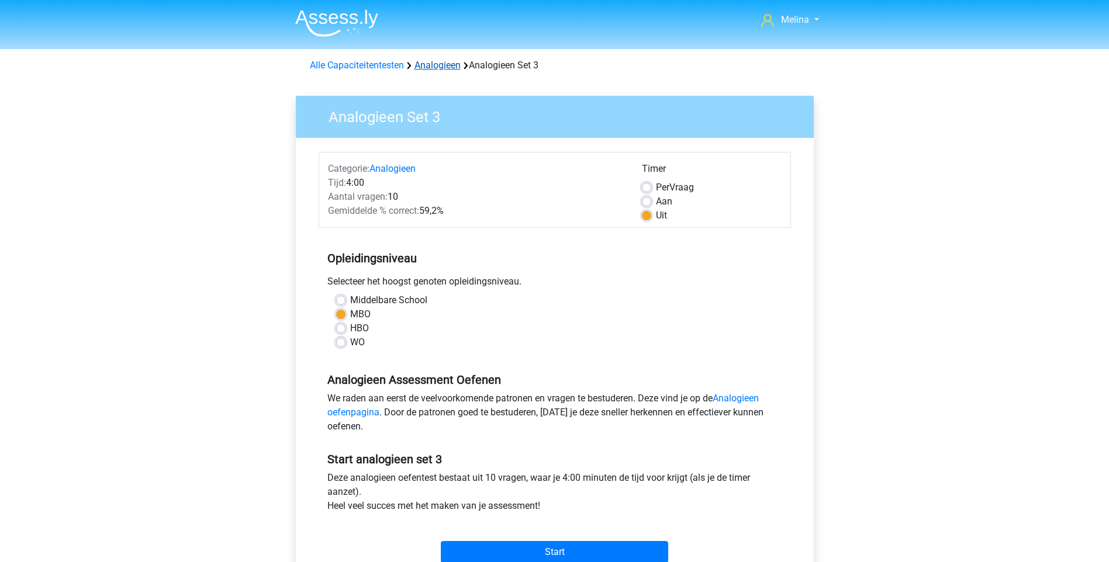
click at [426, 61] on link "Analogieen" at bounding box center [437, 65] width 46 height 11
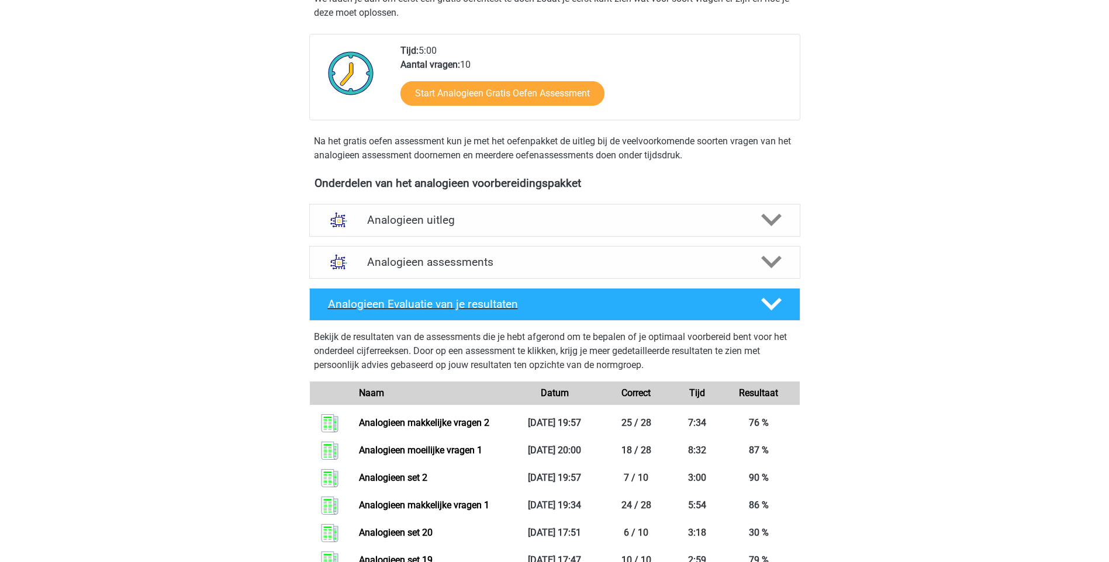
scroll to position [238, 0]
click at [765, 260] on polygon at bounding box center [771, 263] width 20 height 13
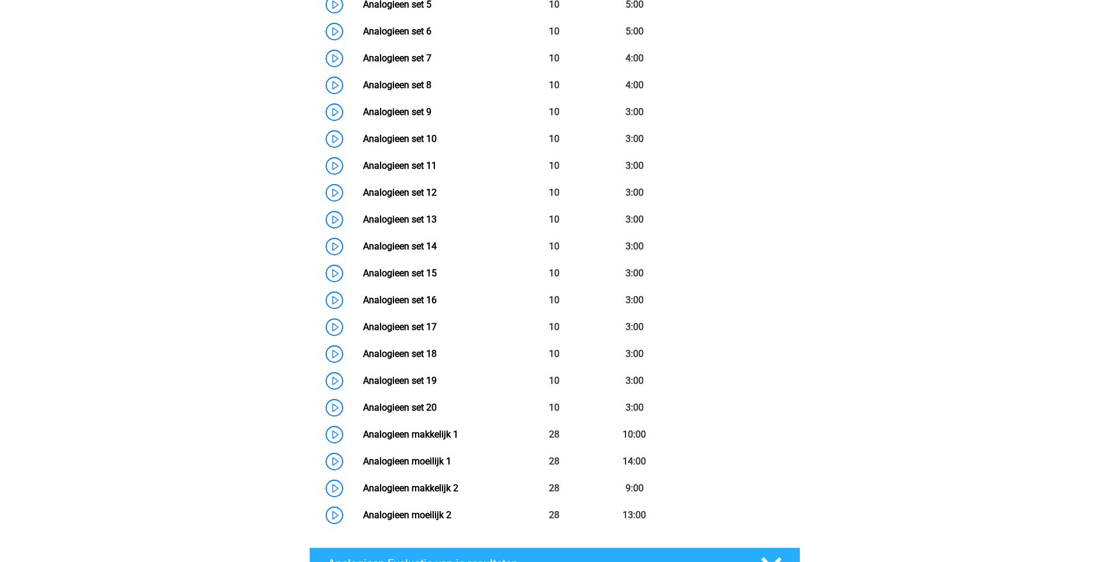
scroll to position [822, 0]
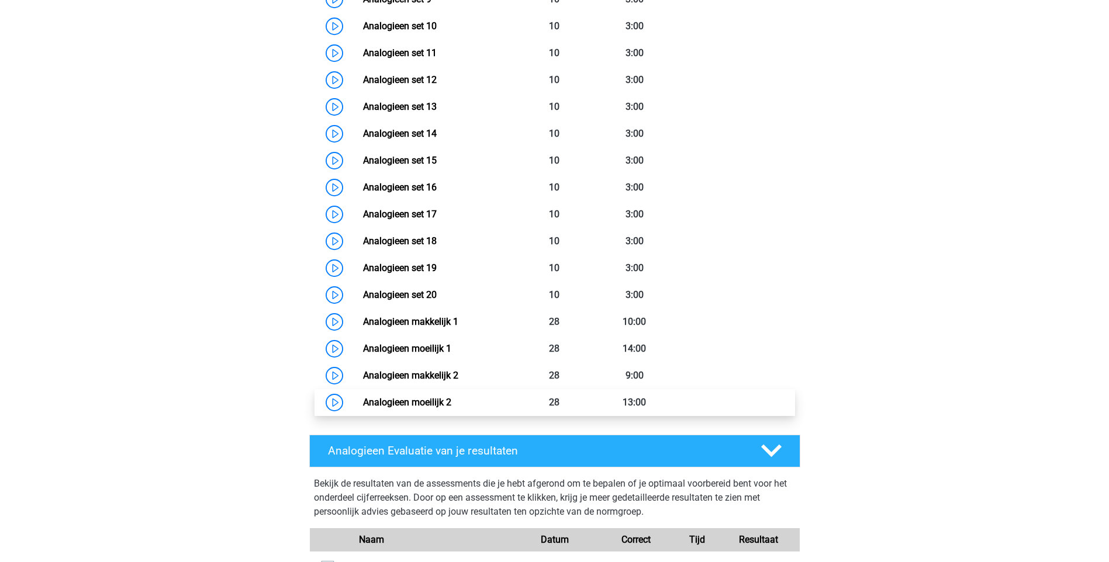
click at [425, 402] on link "Analogieen moeilijk 2" at bounding box center [407, 402] width 88 height 11
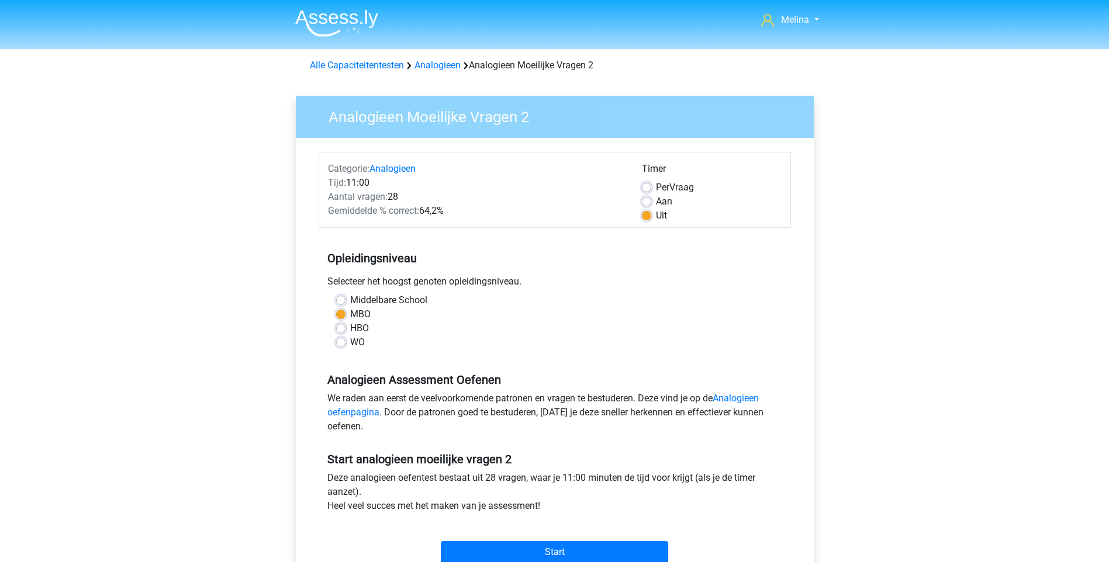
click at [1000, 130] on div "Melina melina.heilbron@hotmail.com Nederlands English" at bounding box center [554, 462] width 1109 height 924
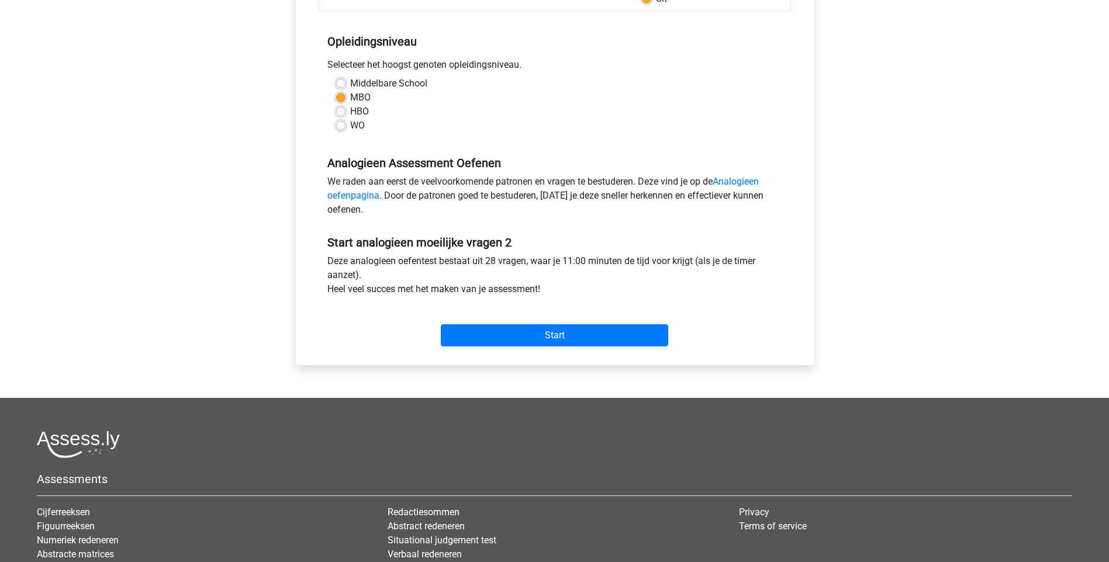
scroll to position [234, 0]
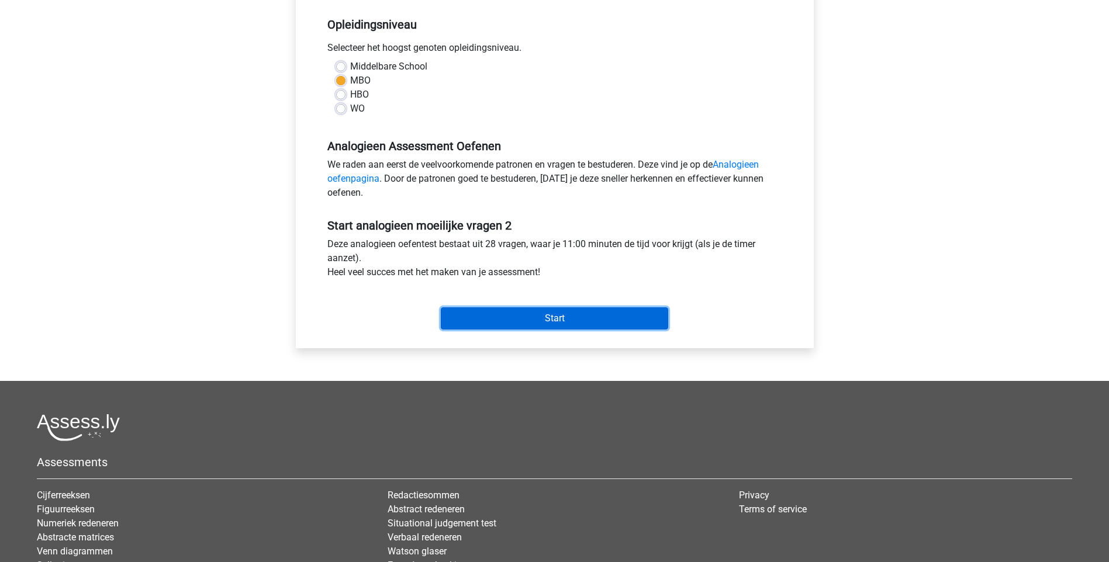
click at [579, 314] on input "Start" at bounding box center [554, 318] width 227 height 22
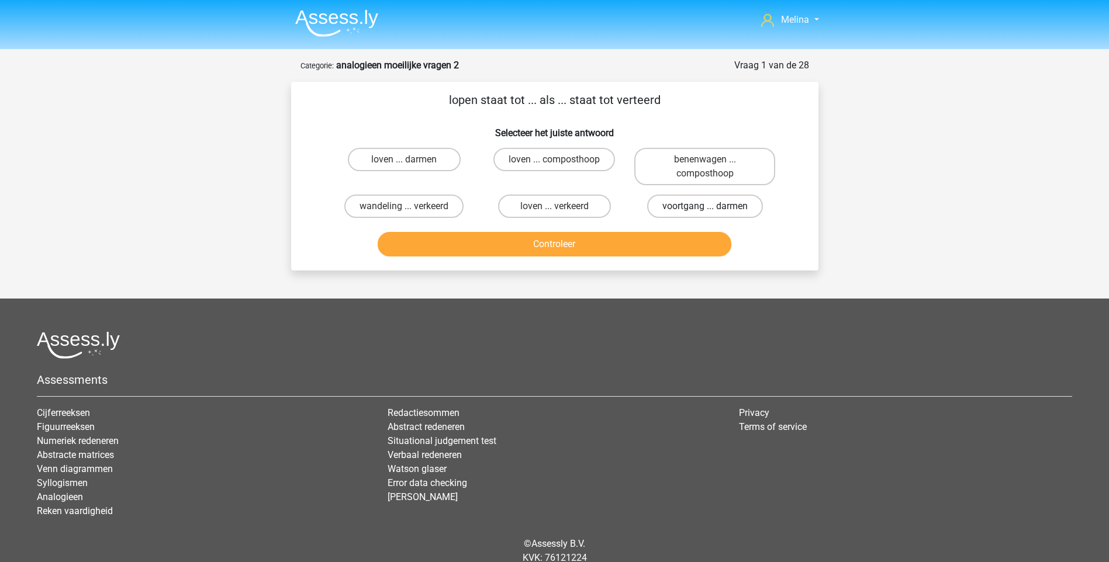
click at [742, 208] on label "voortgang ... darmen" at bounding box center [705, 206] width 116 height 23
click at [713, 208] on input "voortgang ... darmen" at bounding box center [709, 210] width 8 height 8
radio input "true"
click at [640, 243] on button "Controleer" at bounding box center [555, 244] width 354 height 25
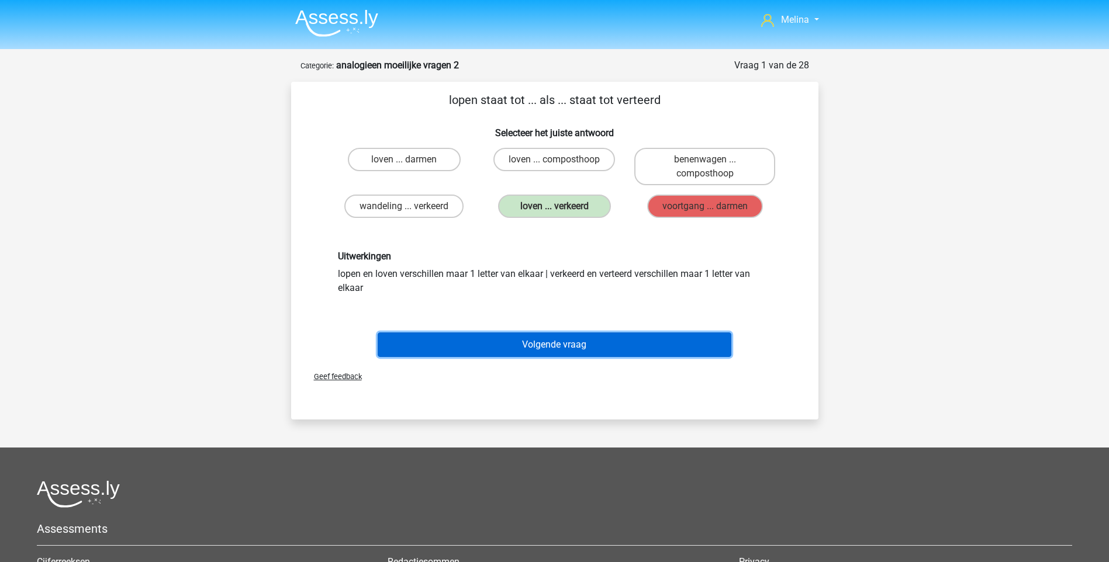
click at [538, 344] on button "Volgende vraag" at bounding box center [555, 345] width 354 height 25
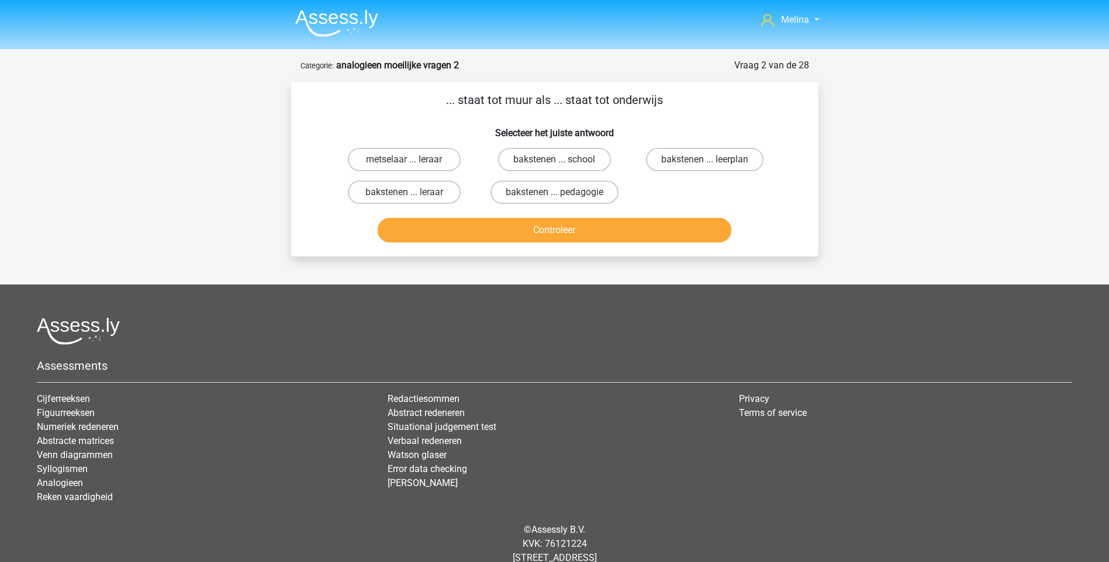
scroll to position [31, 0]
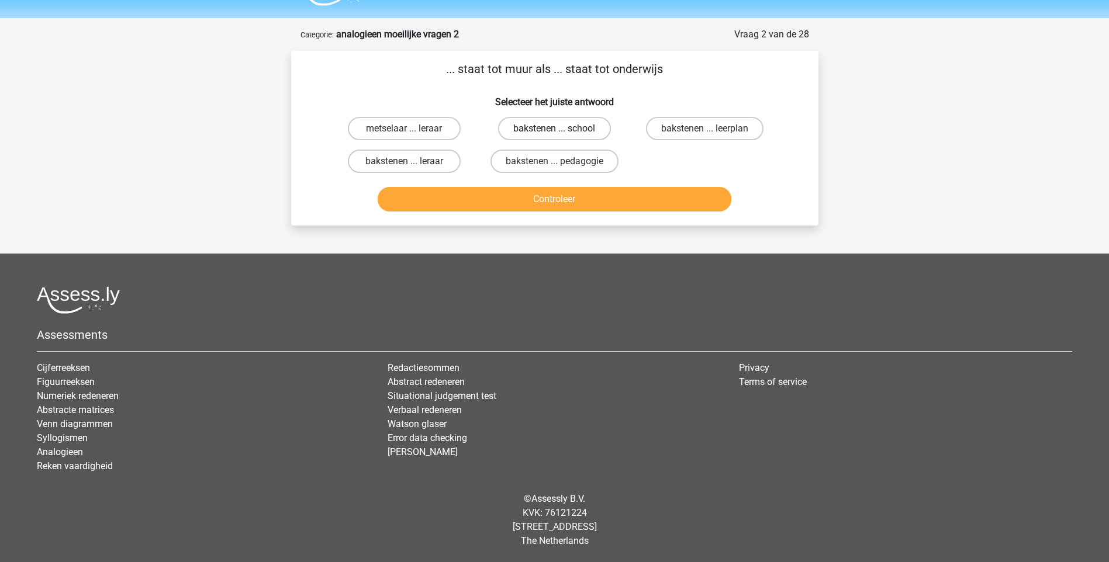
click at [548, 132] on label "bakstenen ... school" at bounding box center [554, 128] width 113 height 23
click at [554, 132] on input "bakstenen ... school" at bounding box center [558, 133] width 8 height 8
radio input "true"
click at [423, 122] on label "metselaar ... leraar" at bounding box center [404, 128] width 113 height 23
click at [412, 129] on input "metselaar ... leraar" at bounding box center [408, 133] width 8 height 8
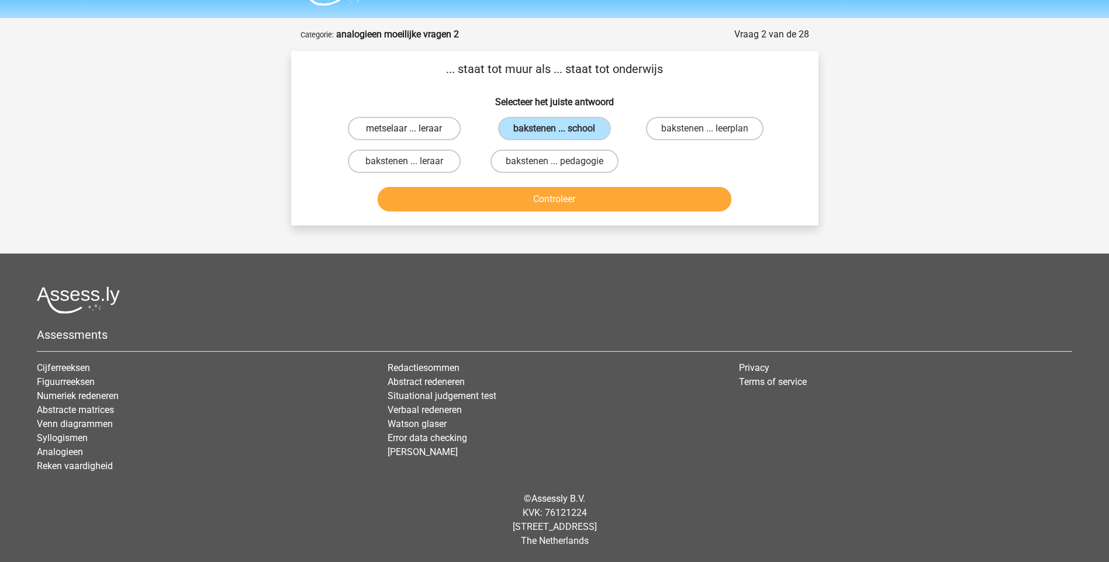
radio input "true"
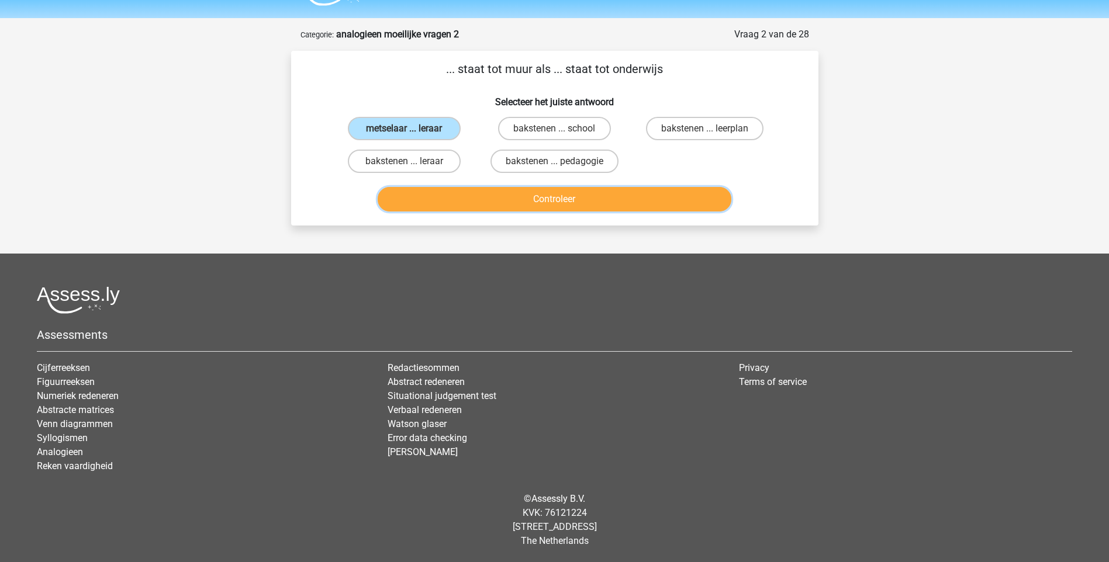
click at [504, 201] on button "Controleer" at bounding box center [555, 199] width 354 height 25
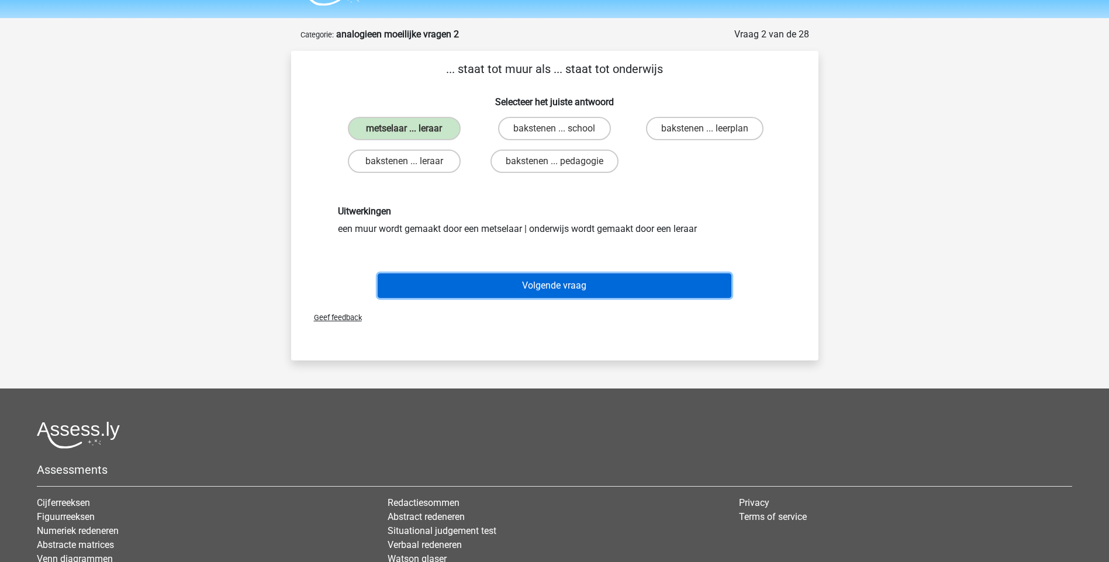
click at [528, 285] on button "Volgende vraag" at bounding box center [555, 286] width 354 height 25
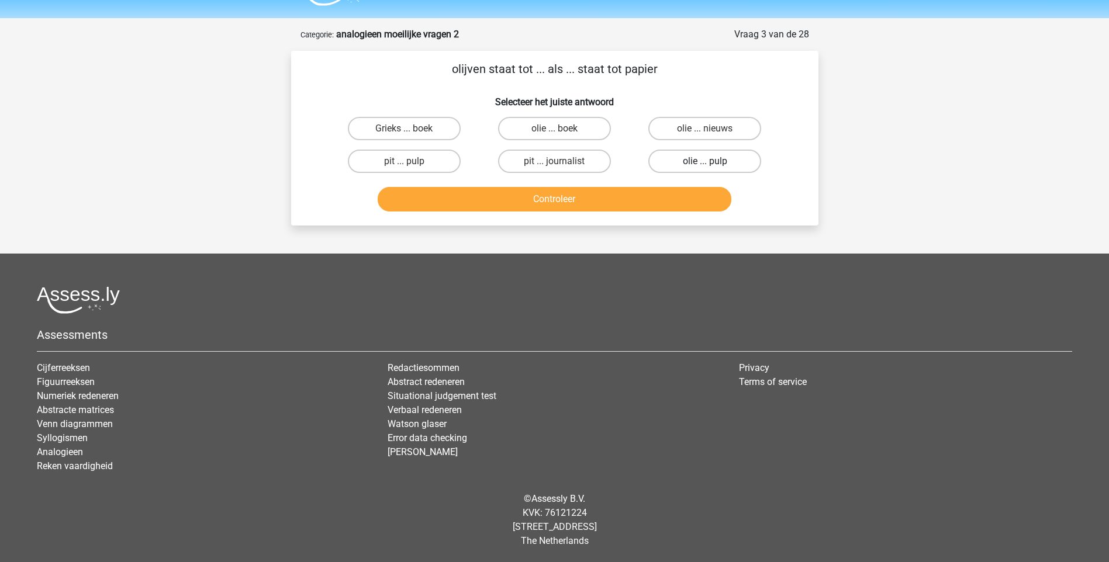
click at [713, 162] on label "olie ... pulp" at bounding box center [704, 161] width 113 height 23
click at [713, 162] on input "olie ... pulp" at bounding box center [709, 165] width 8 height 8
radio input "true"
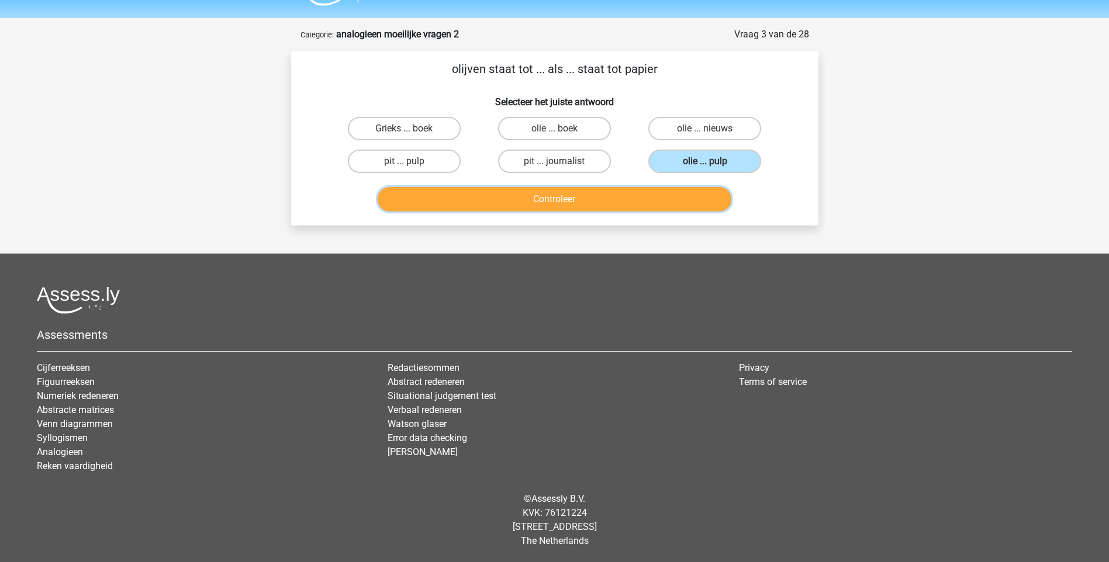
click at [596, 202] on button "Controleer" at bounding box center [555, 199] width 354 height 25
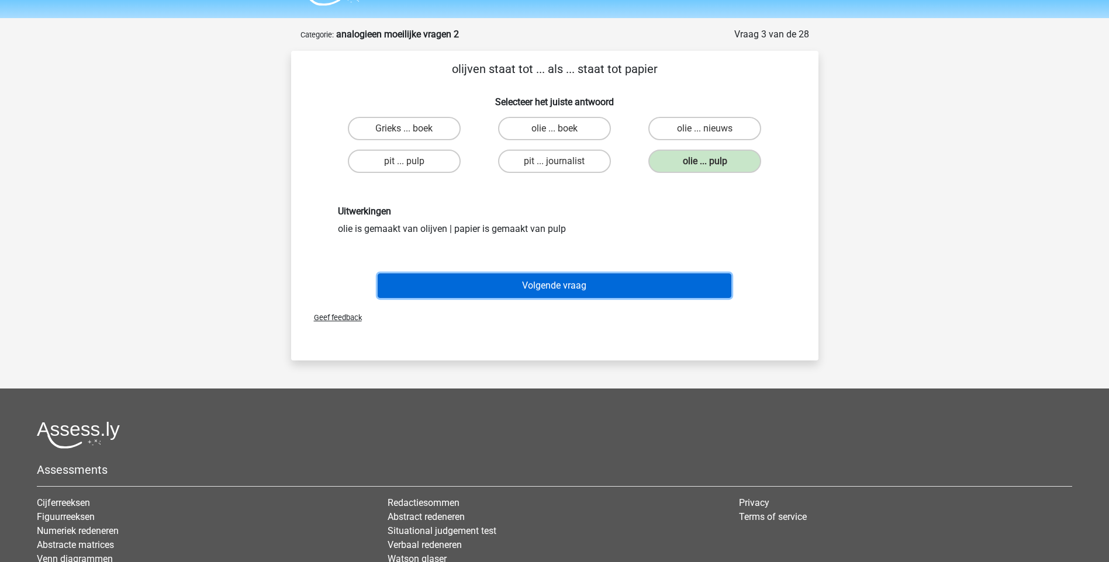
click at [543, 286] on button "Volgende vraag" at bounding box center [555, 286] width 354 height 25
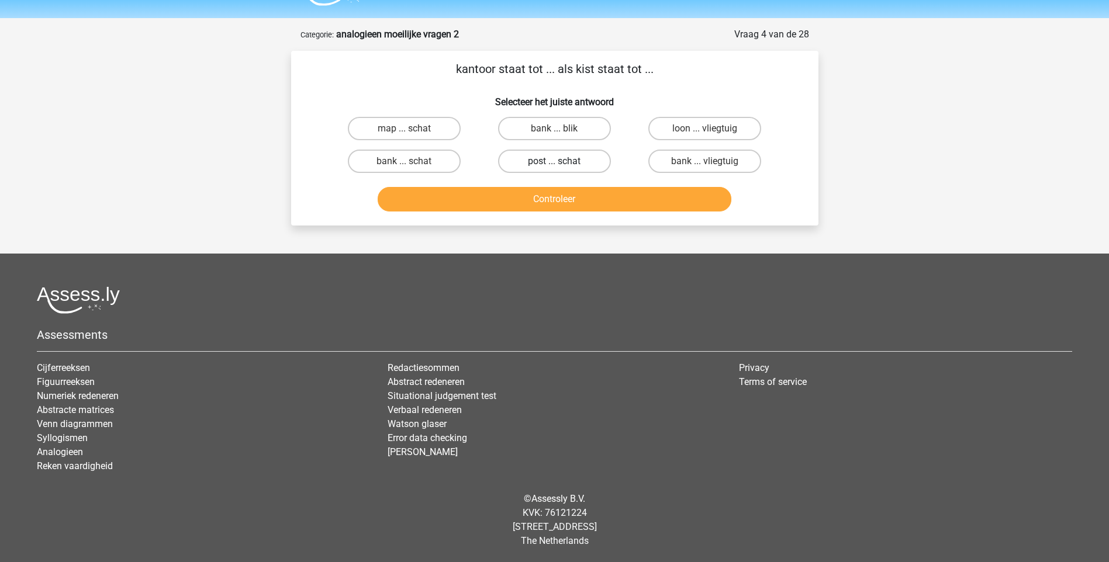
click at [569, 155] on label "post ... schat" at bounding box center [554, 161] width 113 height 23
click at [562, 161] on input "post ... schat" at bounding box center [558, 165] width 8 height 8
radio input "true"
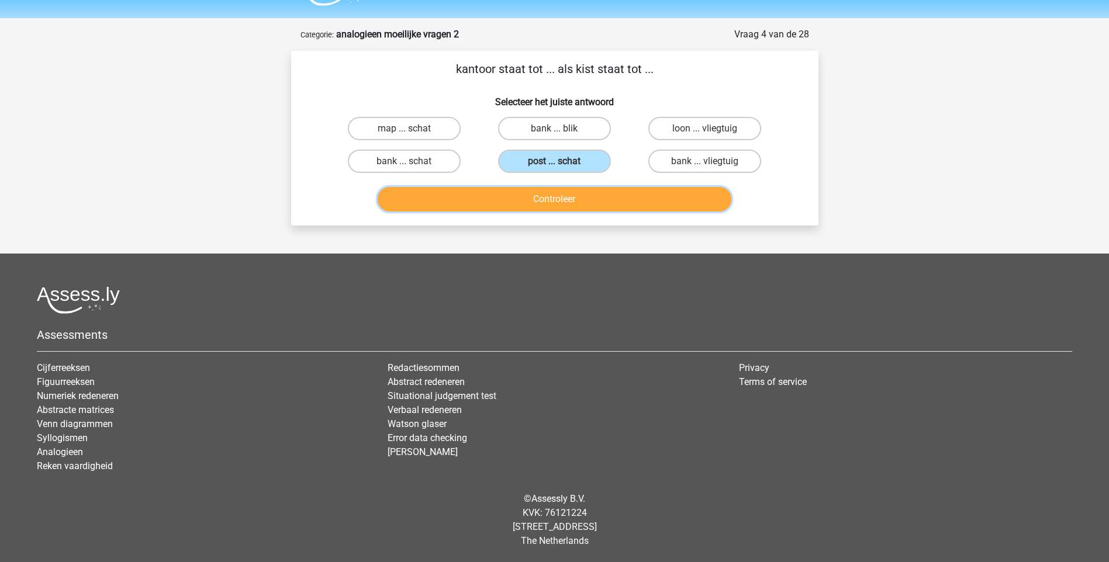
click at [573, 199] on button "Controleer" at bounding box center [555, 199] width 354 height 25
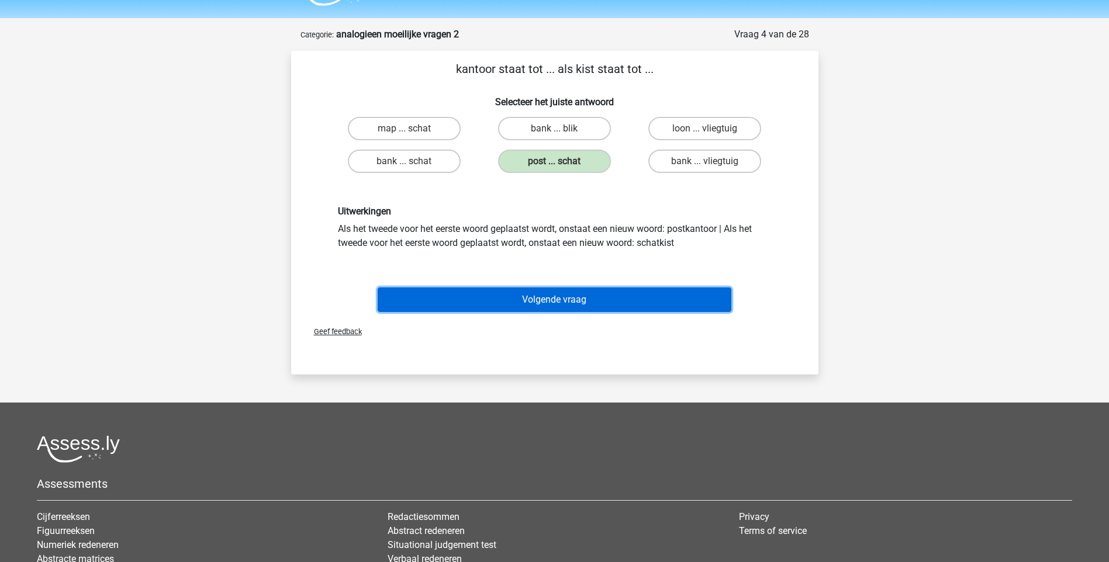
click at [542, 300] on button "Volgende vraag" at bounding box center [555, 300] width 354 height 25
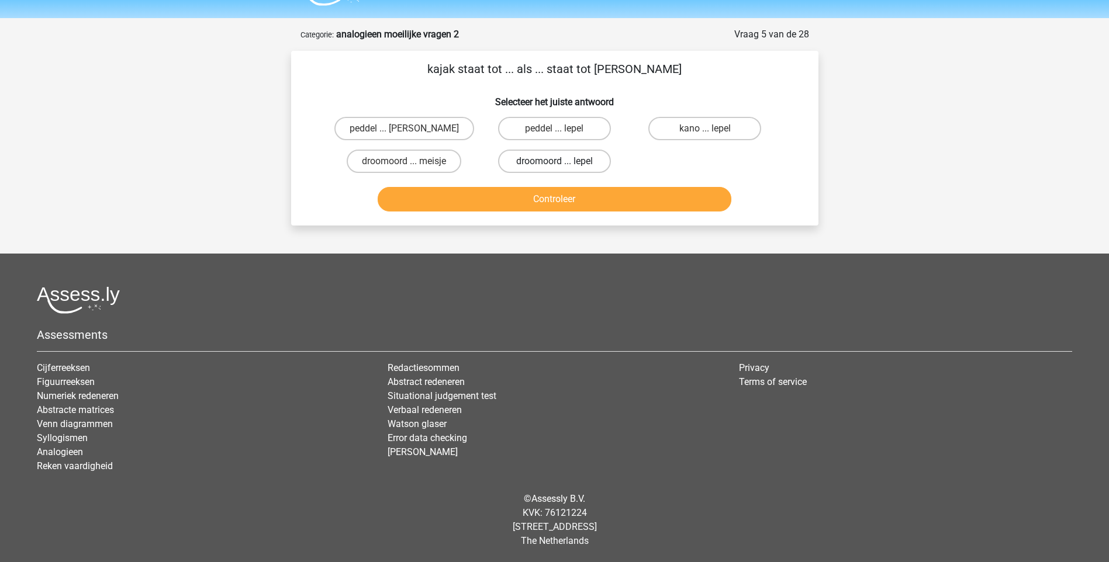
click at [548, 163] on label "droomoord ... lepel" at bounding box center [554, 161] width 113 height 23
click at [554, 163] on input "droomoord ... lepel" at bounding box center [558, 165] width 8 height 8
radio input "true"
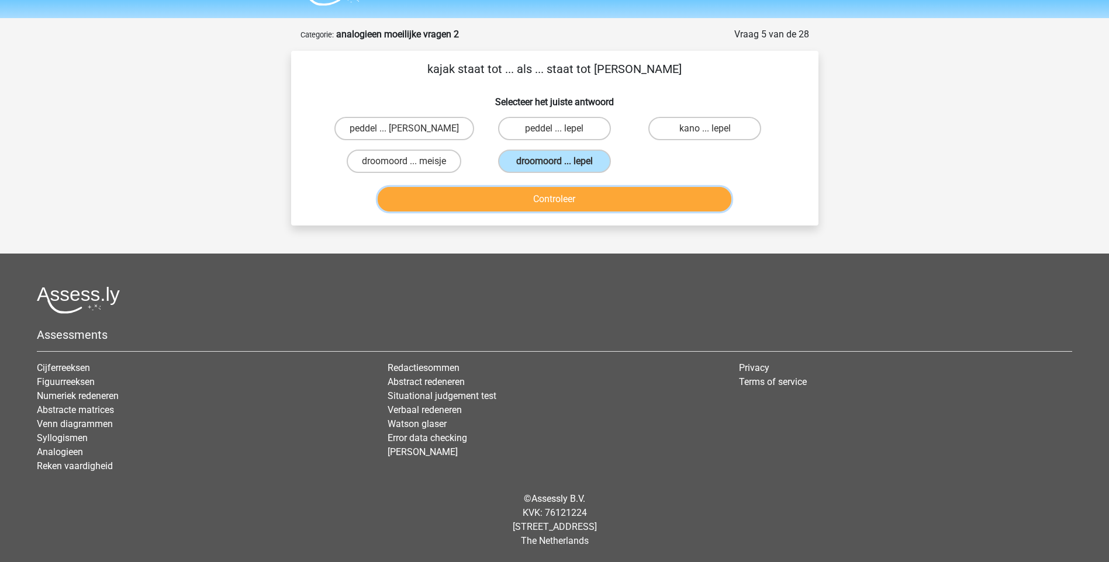
click at [553, 201] on button "Controleer" at bounding box center [555, 199] width 354 height 25
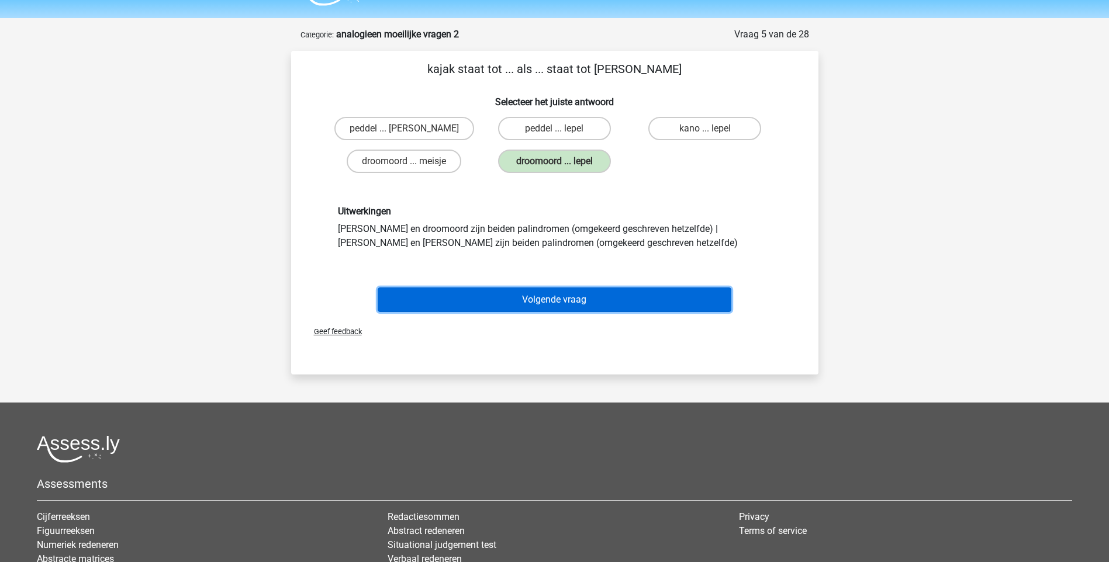
click at [544, 296] on button "Volgende vraag" at bounding box center [555, 300] width 354 height 25
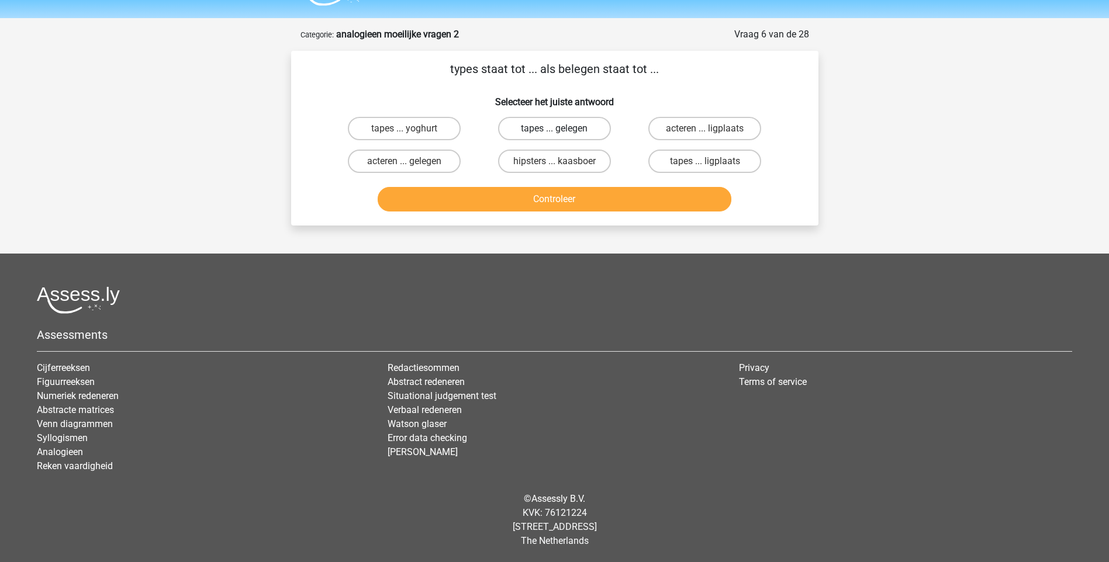
click at [533, 131] on label "tapes ... gelegen" at bounding box center [554, 128] width 113 height 23
click at [554, 131] on input "tapes ... gelegen" at bounding box center [558, 133] width 8 height 8
radio input "true"
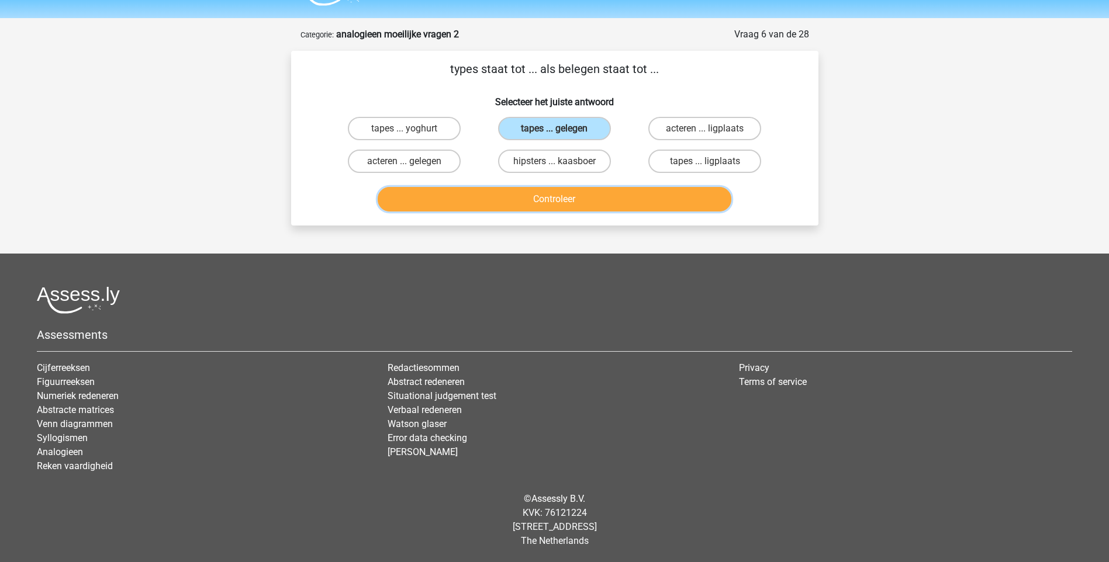
click at [571, 203] on button "Controleer" at bounding box center [555, 199] width 354 height 25
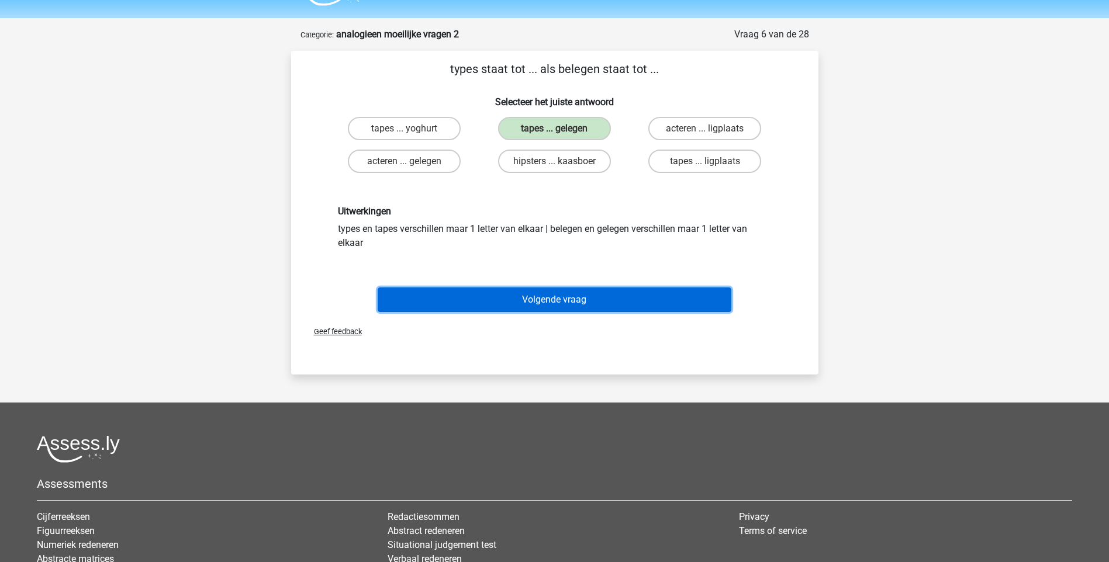
click at [516, 296] on button "Volgende vraag" at bounding box center [555, 300] width 354 height 25
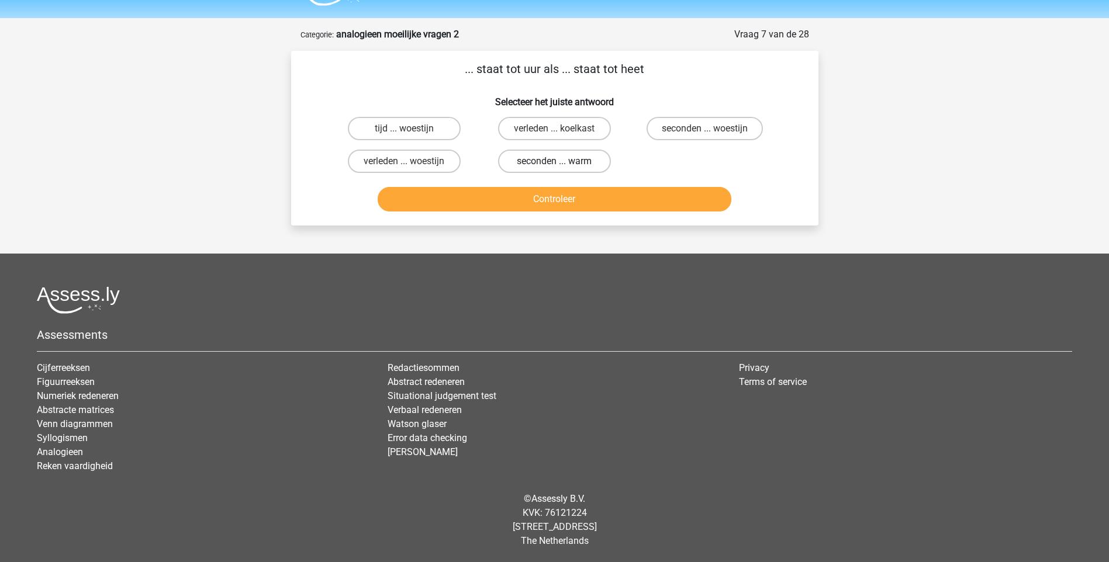
click at [542, 165] on label "seconden ... warm" at bounding box center [554, 161] width 113 height 23
click at [554, 165] on input "seconden ... warm" at bounding box center [558, 165] width 8 height 8
radio input "true"
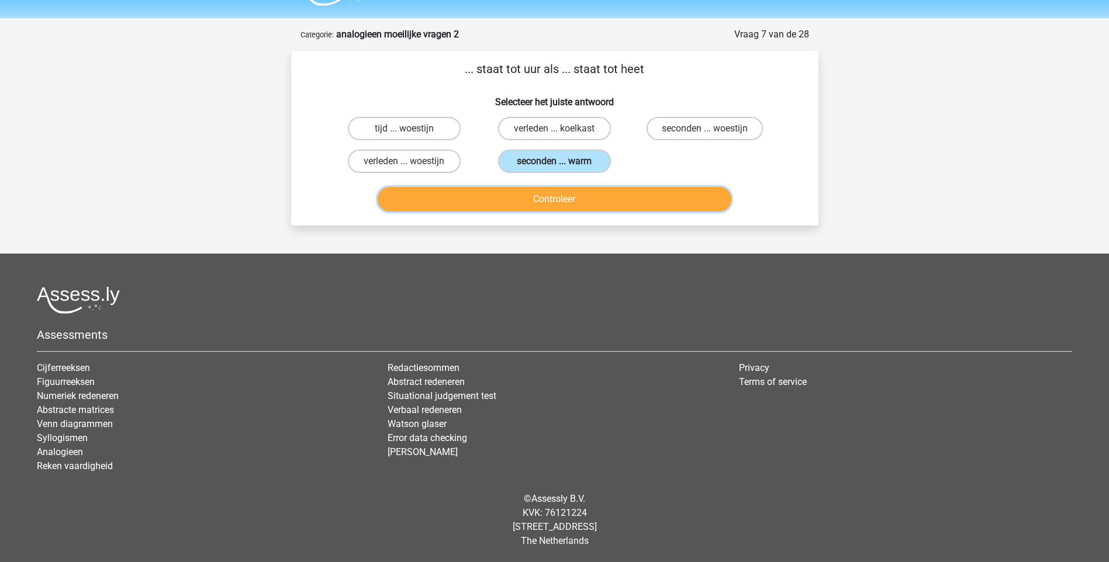
click at [534, 199] on button "Controleer" at bounding box center [555, 199] width 354 height 25
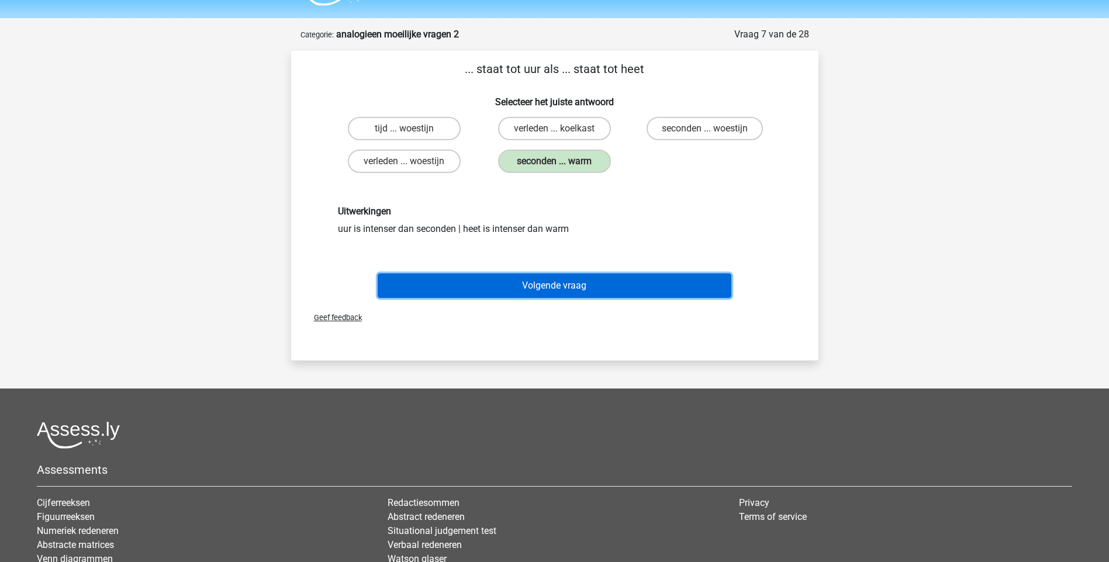
click at [535, 286] on button "Volgende vraag" at bounding box center [555, 286] width 354 height 25
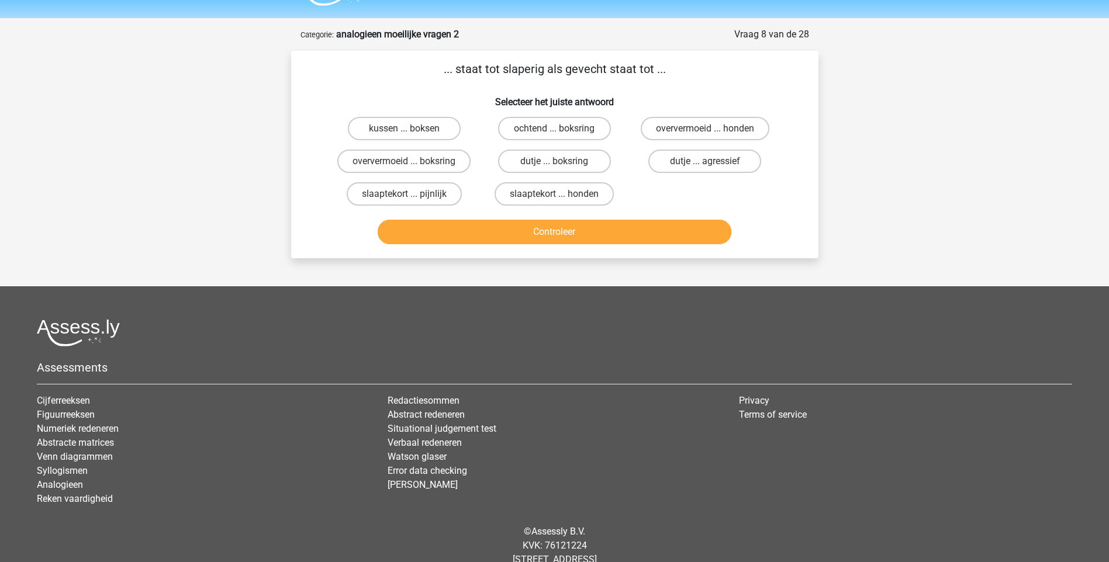
scroll to position [58, 0]
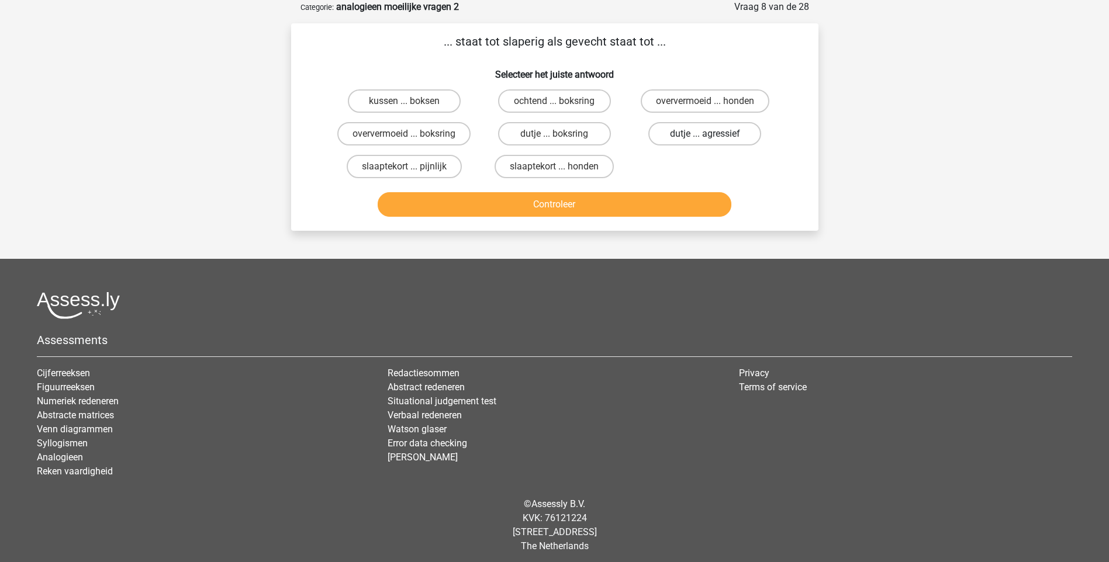
click at [699, 133] on label "dutje ... agressief" at bounding box center [704, 133] width 113 height 23
click at [705, 134] on input "dutje ... agressief" at bounding box center [709, 138] width 8 height 8
radio input "true"
click at [597, 213] on button "Controleer" at bounding box center [555, 204] width 354 height 25
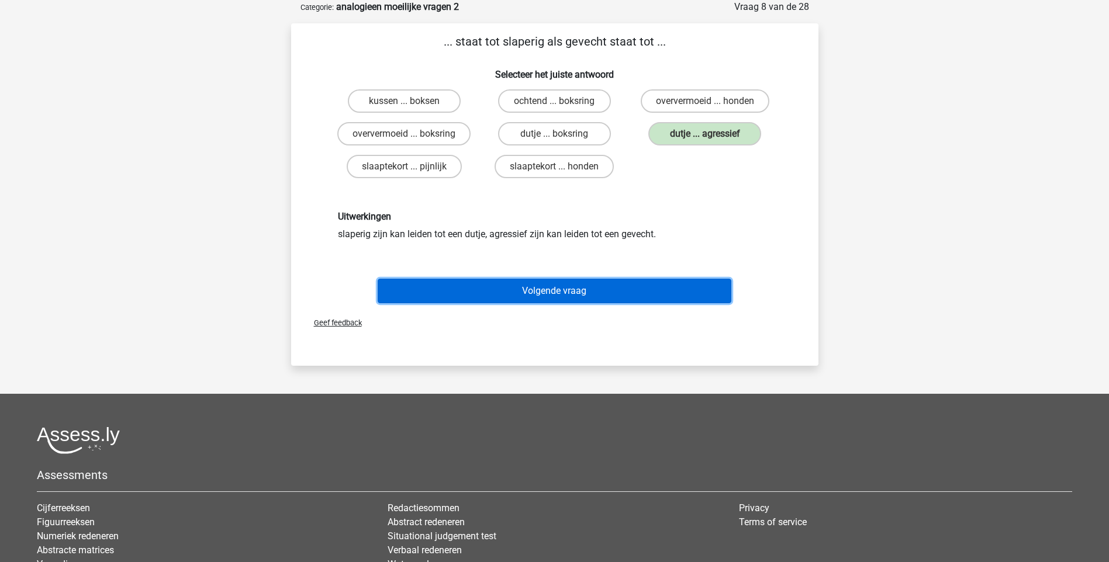
click at [565, 297] on button "Volgende vraag" at bounding box center [555, 291] width 354 height 25
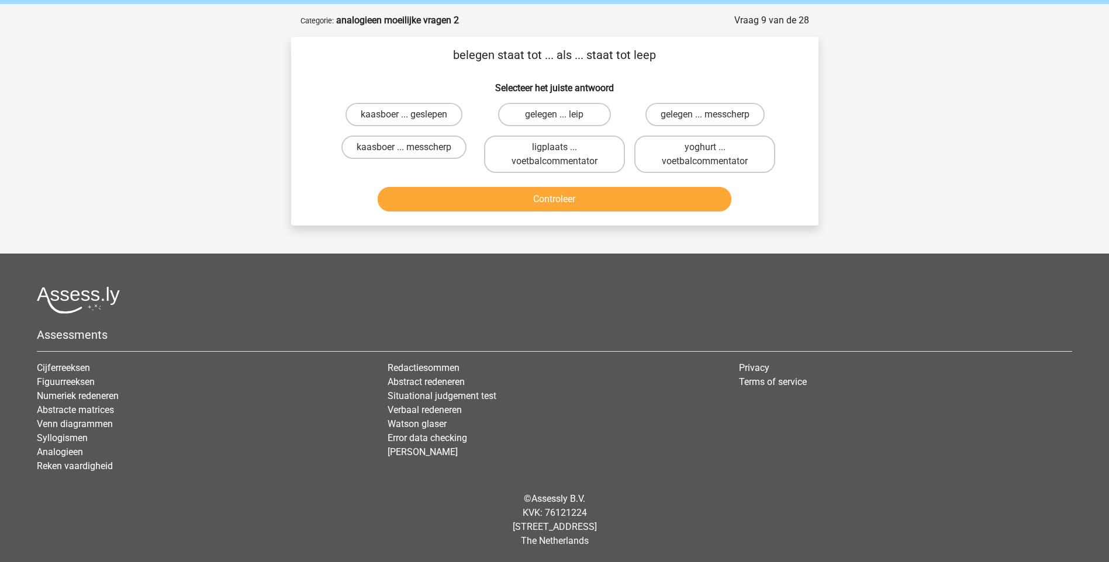
scroll to position [45, 0]
click at [556, 115] on input "gelegen ... leip" at bounding box center [558, 119] width 8 height 8
radio input "true"
click at [555, 212] on div "Controleer" at bounding box center [554, 201] width 451 height 29
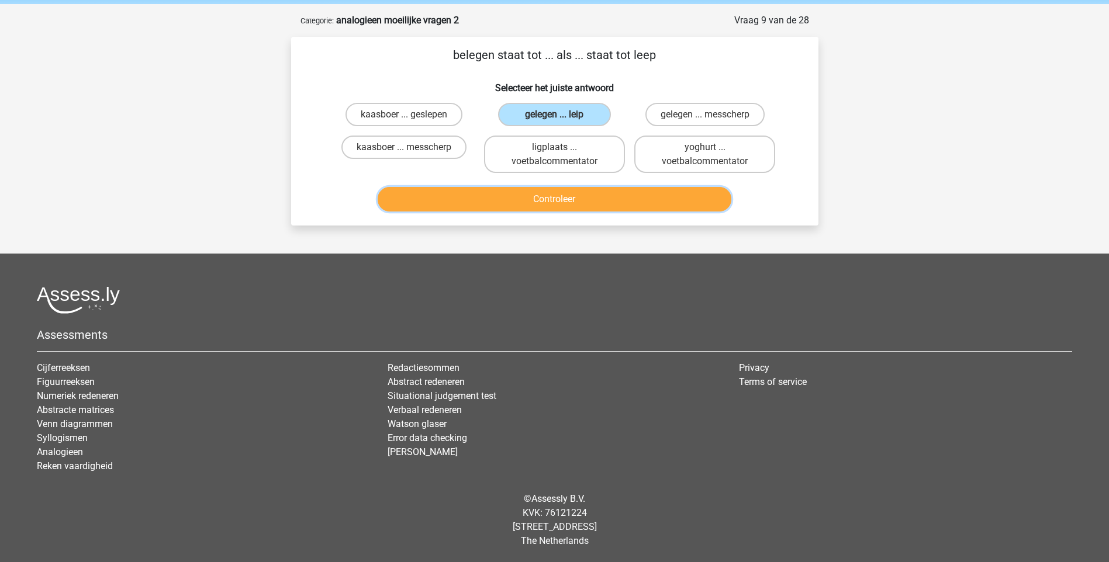
click at [557, 204] on button "Controleer" at bounding box center [555, 199] width 354 height 25
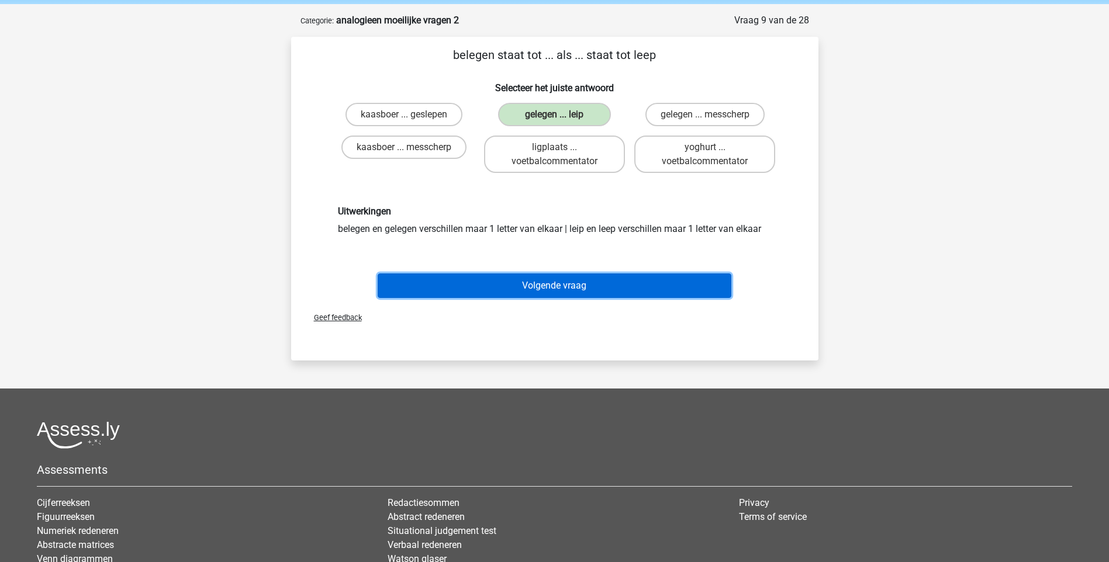
click at [552, 283] on button "Volgende vraag" at bounding box center [555, 286] width 354 height 25
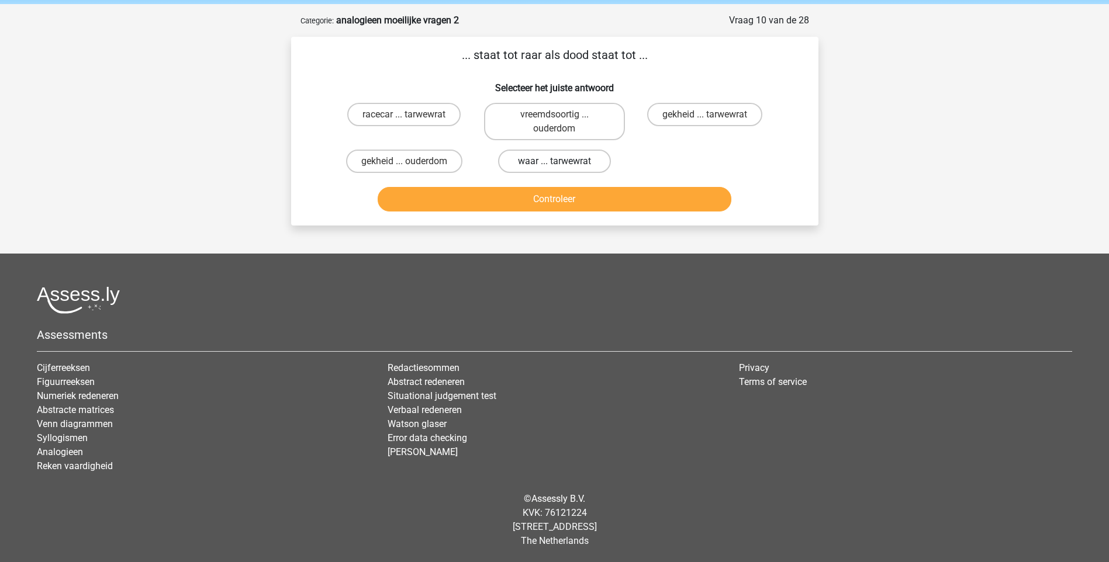
click at [564, 164] on label "waar ... tarwewrat" at bounding box center [554, 161] width 113 height 23
click at [562, 164] on input "waar ... tarwewrat" at bounding box center [558, 165] width 8 height 8
radio input "true"
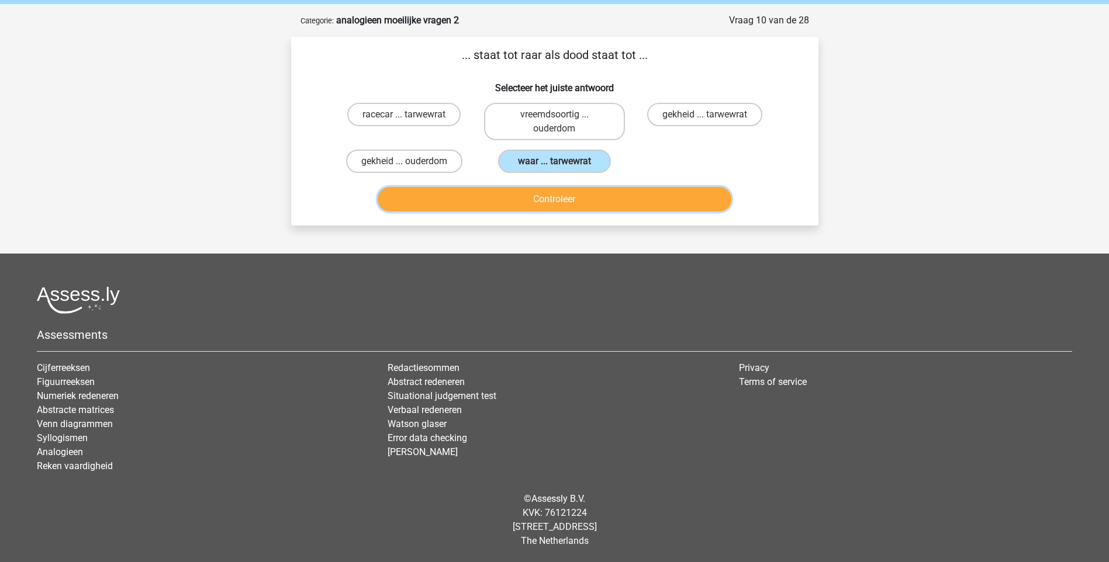
click at [566, 205] on button "Controleer" at bounding box center [555, 199] width 354 height 25
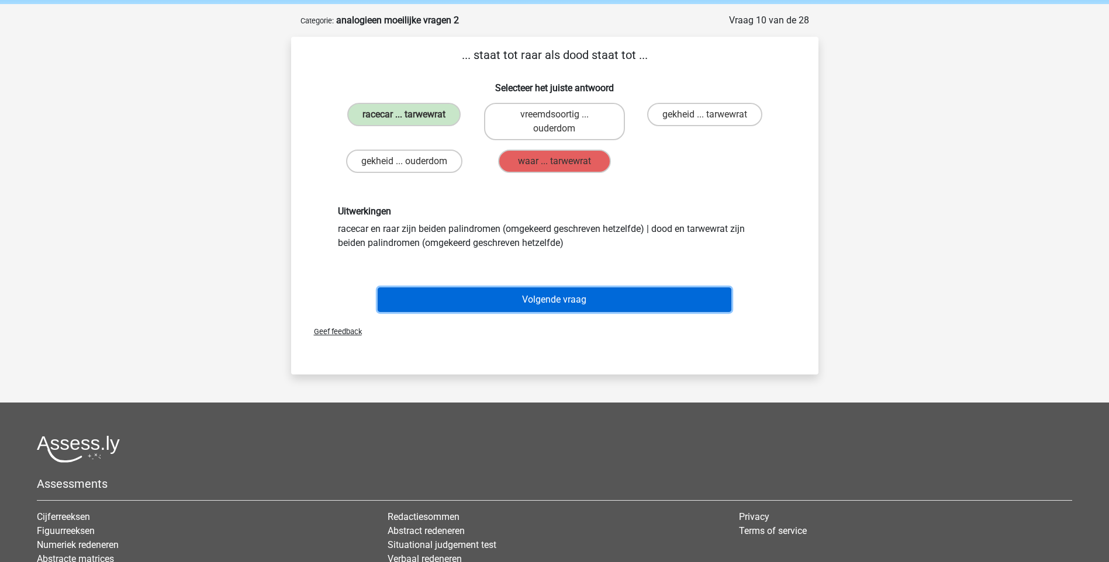
click at [542, 297] on button "Volgende vraag" at bounding box center [555, 300] width 354 height 25
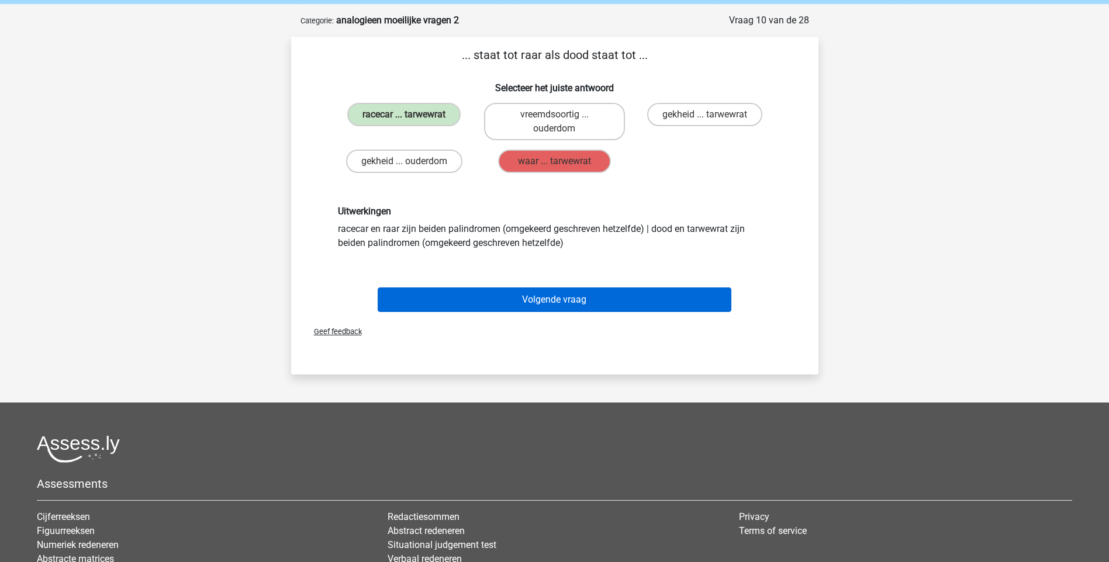
scroll to position [31, 0]
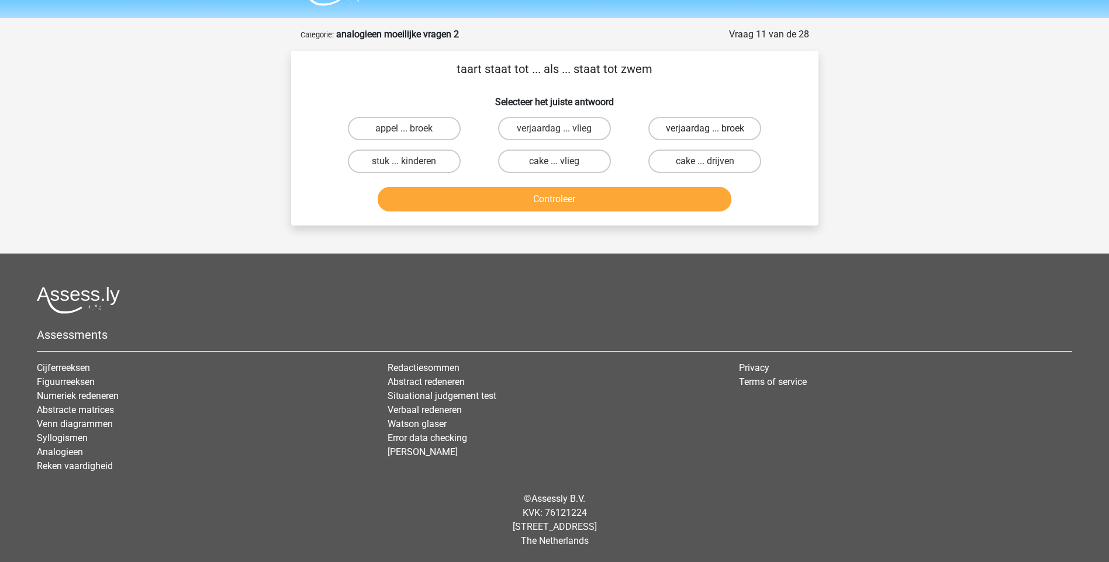
click at [675, 125] on label "verjaardag ... broek" at bounding box center [704, 128] width 113 height 23
click at [705, 129] on input "verjaardag ... broek" at bounding box center [709, 133] width 8 height 8
radio input "true"
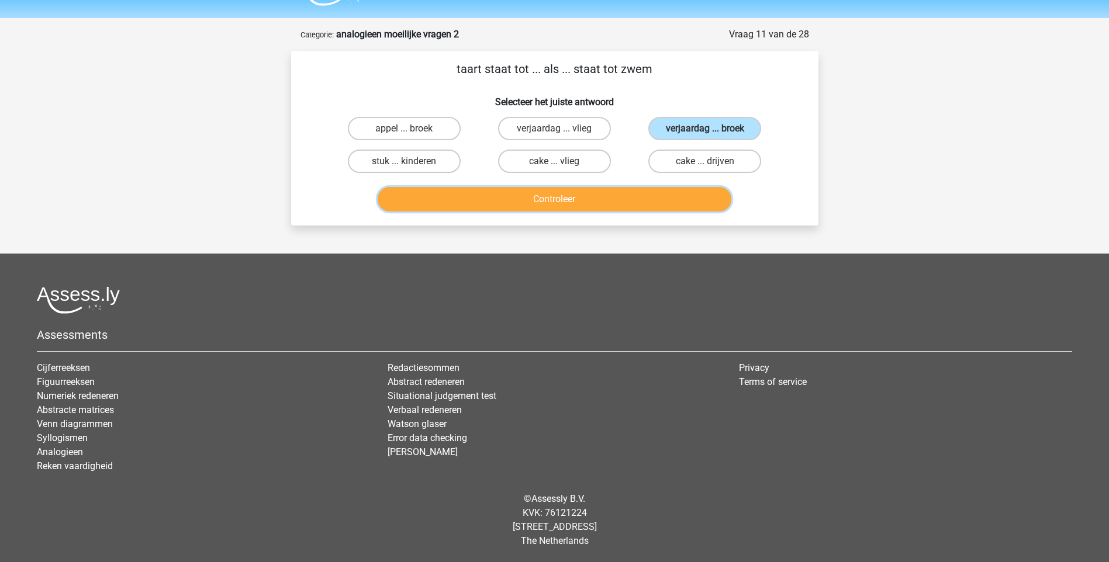
click at [589, 195] on button "Controleer" at bounding box center [555, 199] width 354 height 25
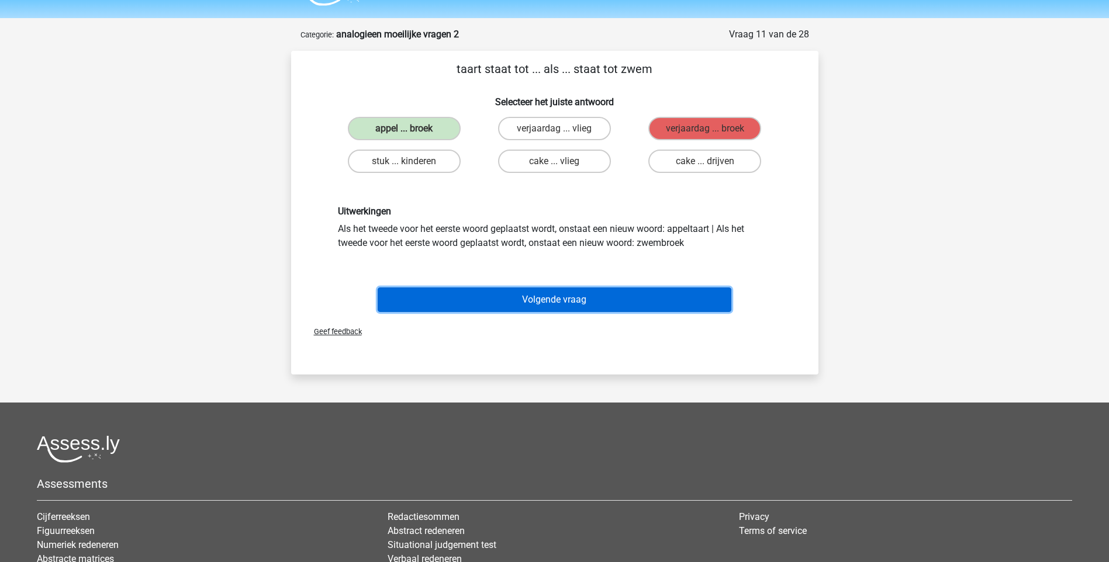
click at [518, 293] on button "Volgende vraag" at bounding box center [555, 300] width 354 height 25
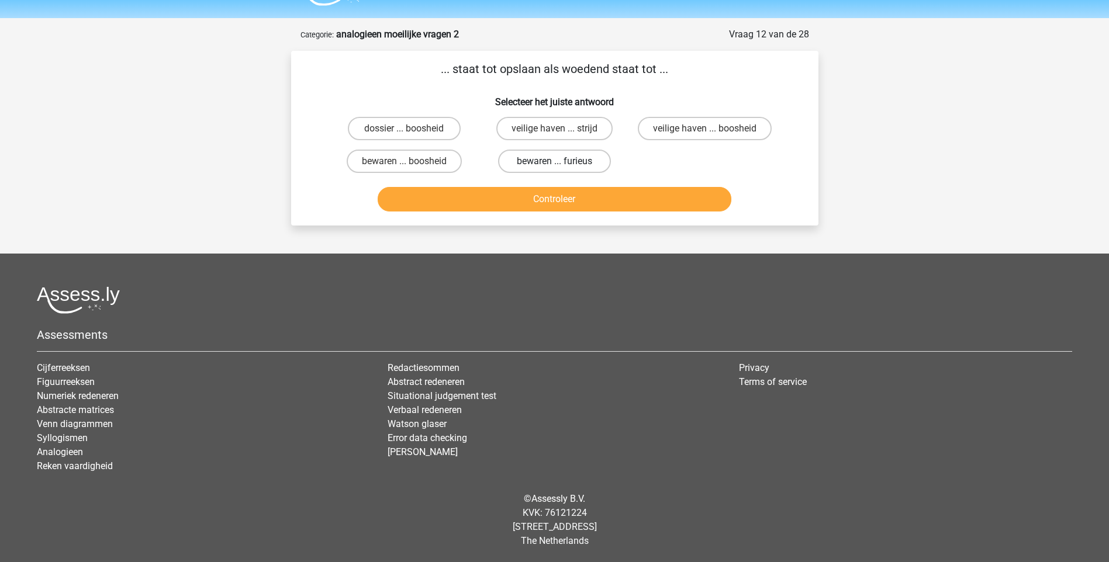
click at [520, 160] on label "bewaren ... furieus" at bounding box center [554, 161] width 113 height 23
click at [554, 161] on input "bewaren ... furieus" at bounding box center [558, 165] width 8 height 8
radio input "true"
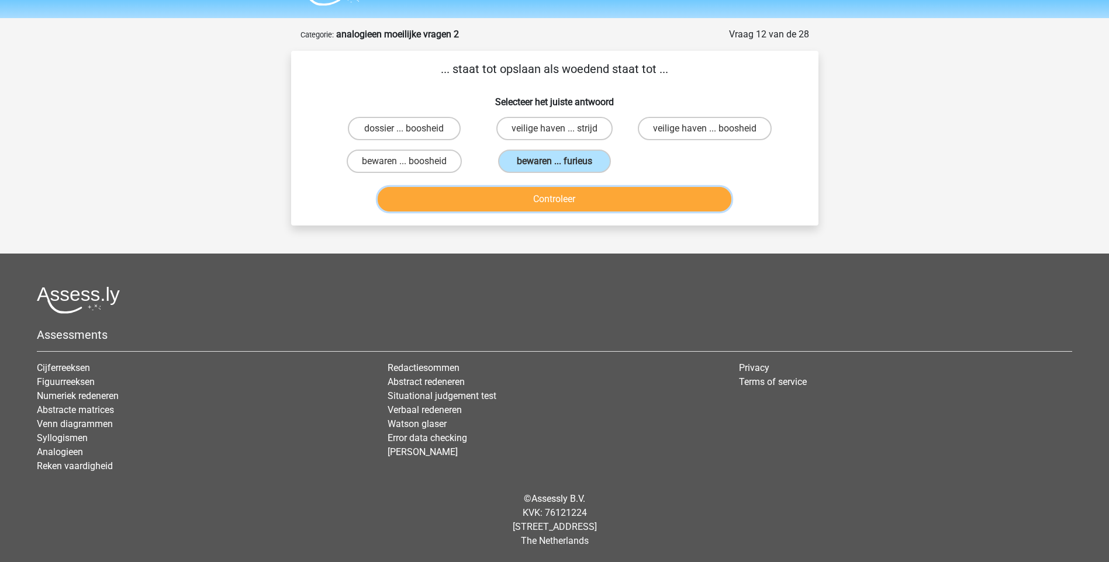
click at [514, 200] on button "Controleer" at bounding box center [555, 199] width 354 height 25
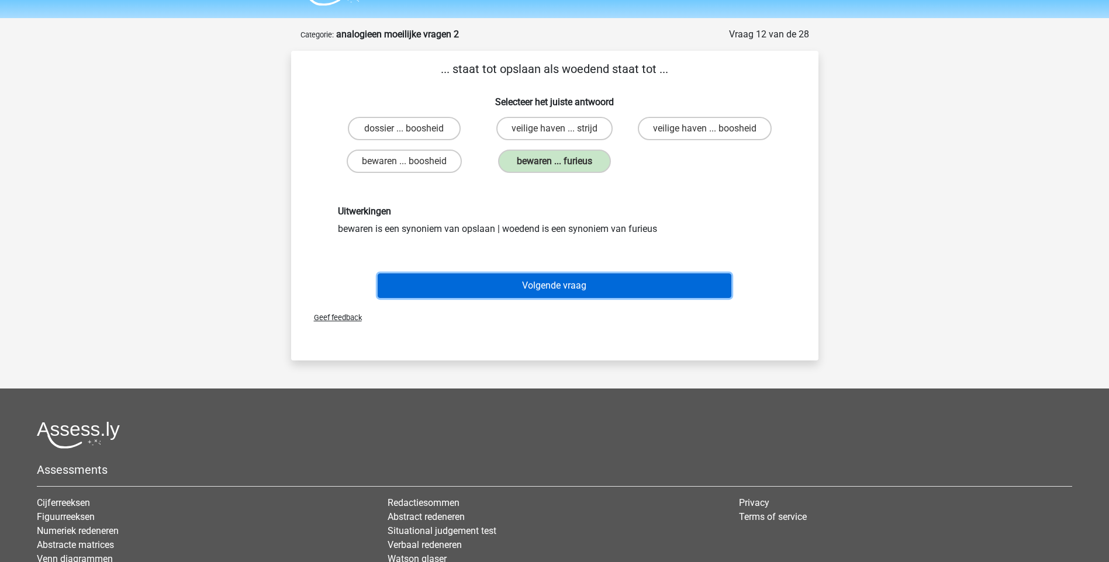
click at [542, 288] on button "Volgende vraag" at bounding box center [555, 286] width 354 height 25
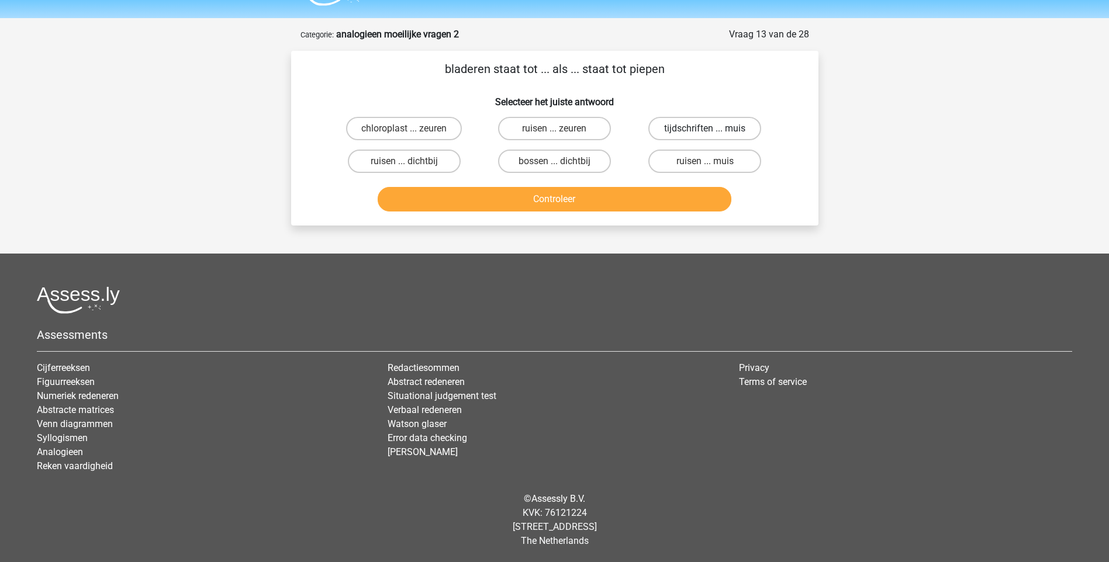
click at [692, 130] on label "tijdschriften ... muis" at bounding box center [704, 128] width 113 height 23
click at [705, 130] on input "tijdschriften ... muis" at bounding box center [709, 133] width 8 height 8
radio input "true"
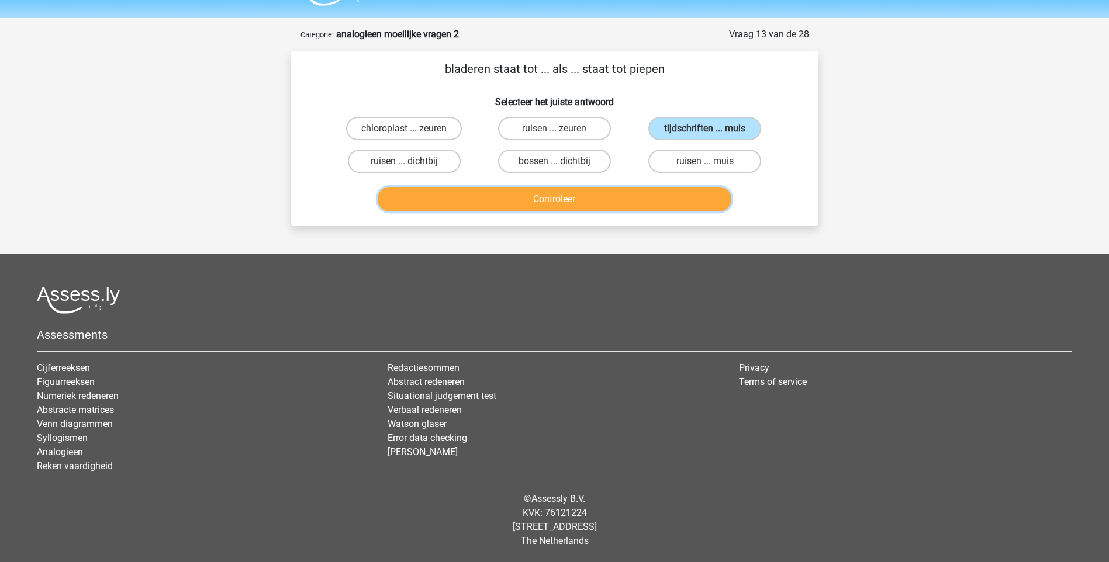
click at [574, 198] on button "Controleer" at bounding box center [555, 199] width 354 height 25
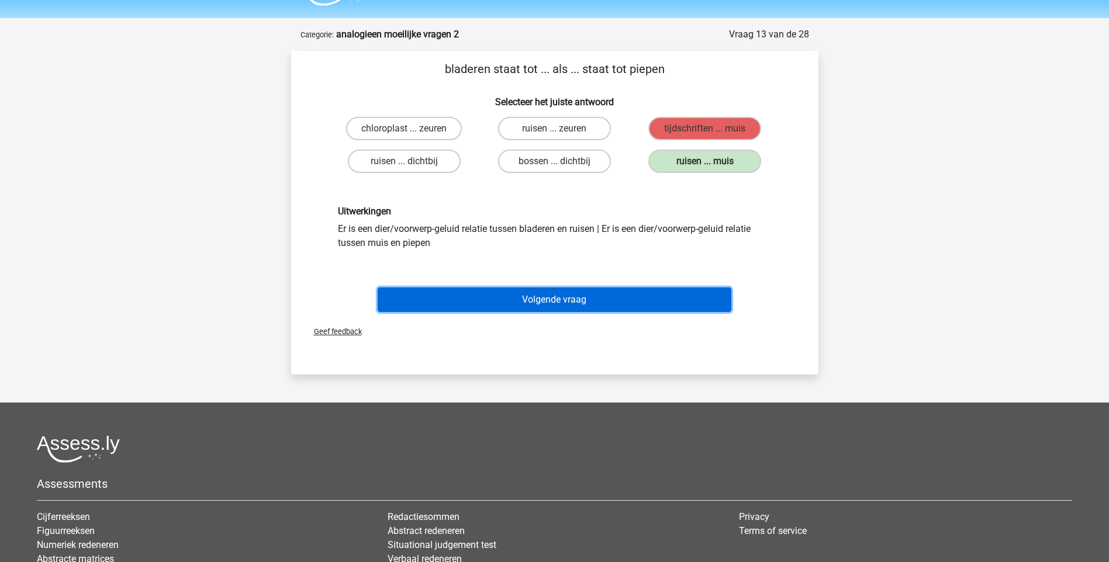
click at [514, 298] on button "Volgende vraag" at bounding box center [555, 300] width 354 height 25
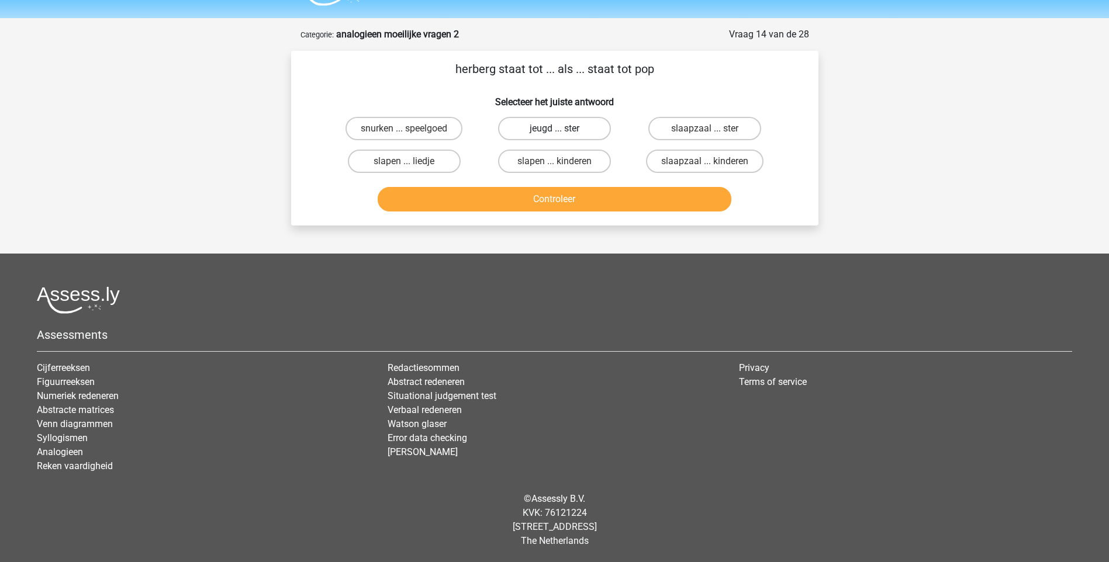
click at [589, 131] on label "jeugd ... ster" at bounding box center [554, 128] width 113 height 23
click at [562, 131] on input "jeugd ... ster" at bounding box center [558, 133] width 8 height 8
radio input "true"
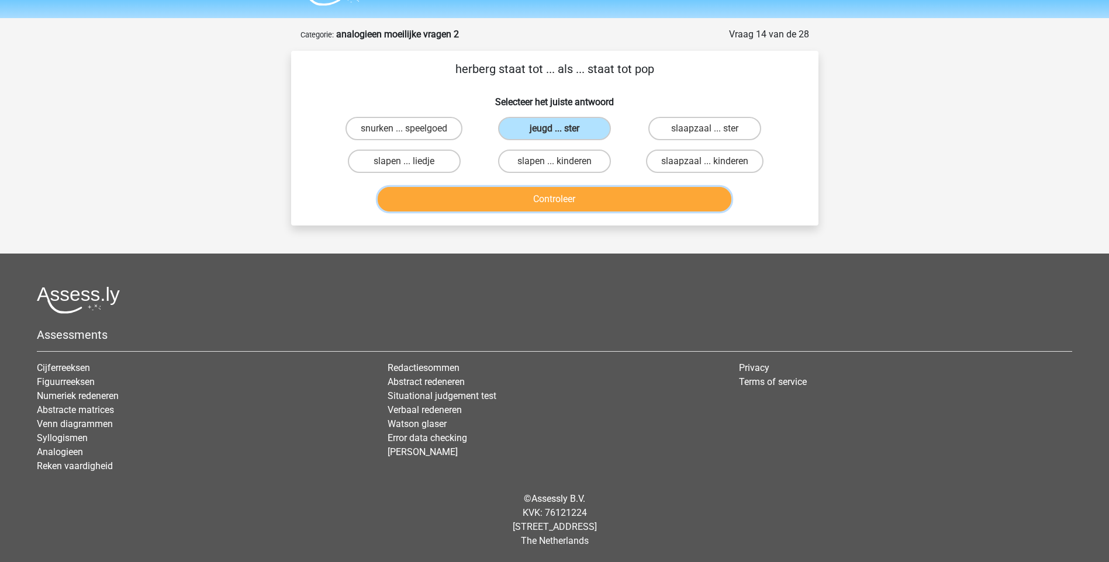
click at [579, 202] on button "Controleer" at bounding box center [555, 199] width 354 height 25
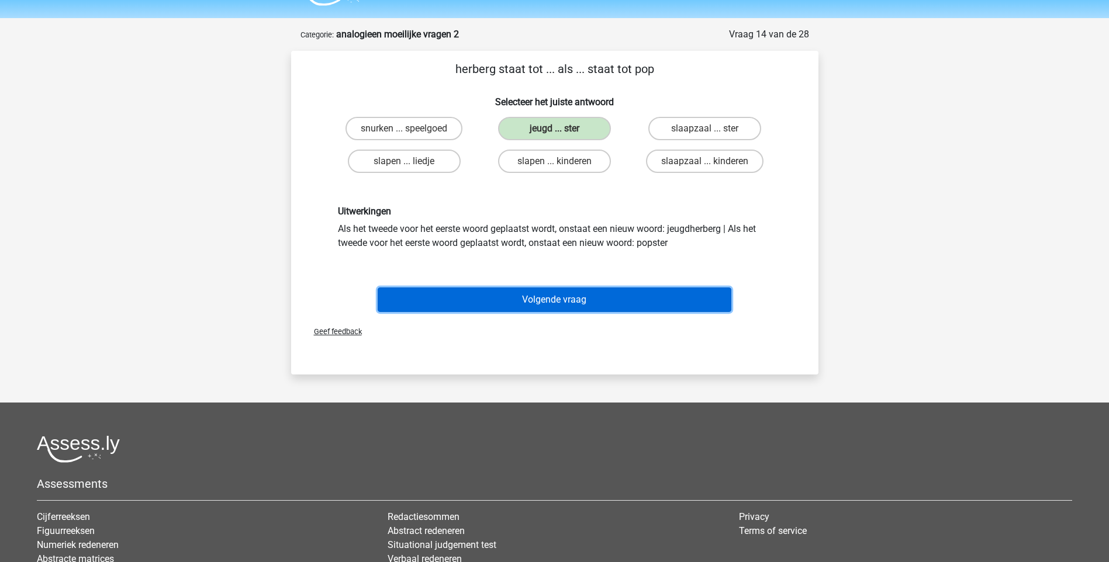
click at [549, 299] on button "Volgende vraag" at bounding box center [555, 300] width 354 height 25
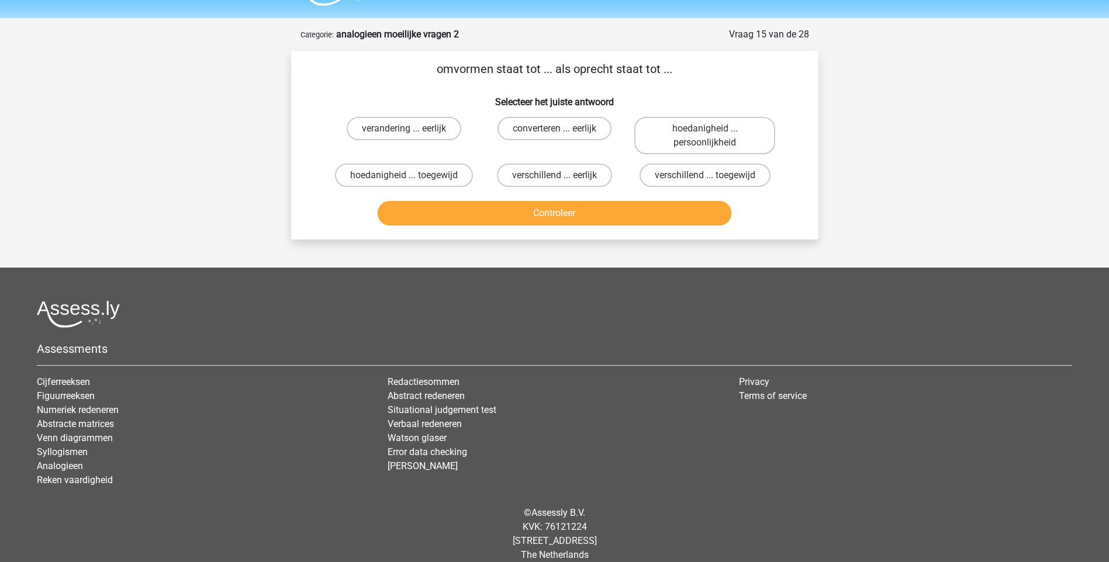
scroll to position [45, 0]
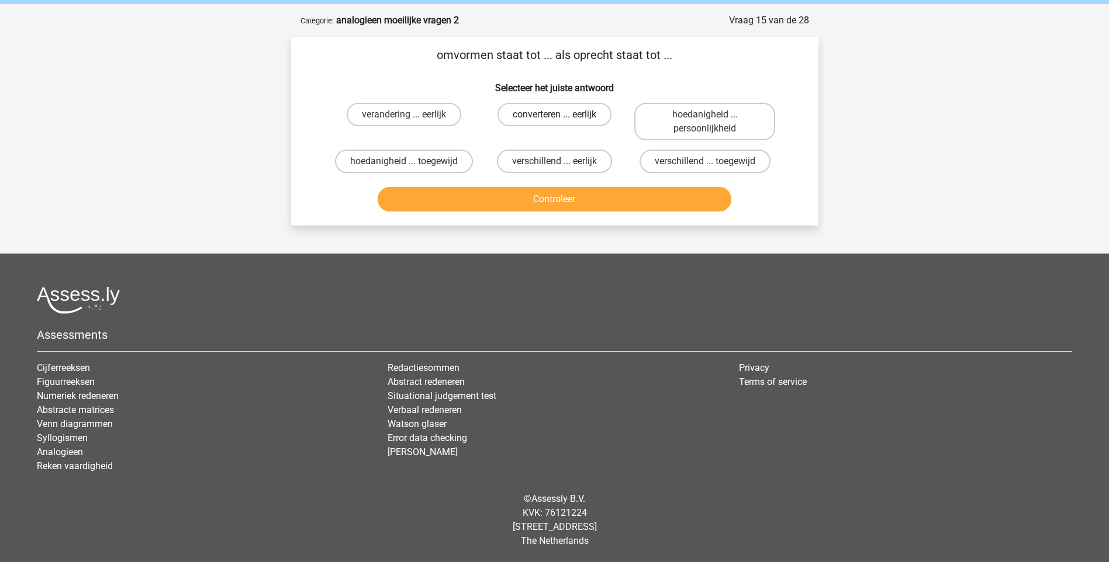
click at [549, 117] on label "converteren ... eerlijk" at bounding box center [554, 114] width 114 height 23
click at [554, 117] on input "converteren ... eerlijk" at bounding box center [558, 119] width 8 height 8
radio input "true"
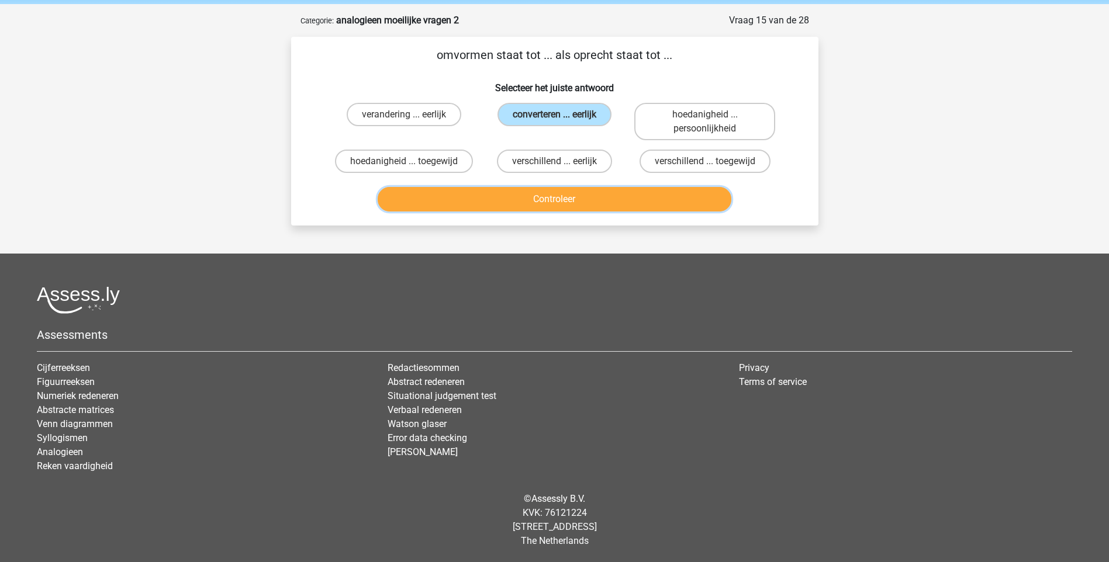
click at [559, 194] on button "Controleer" at bounding box center [555, 199] width 354 height 25
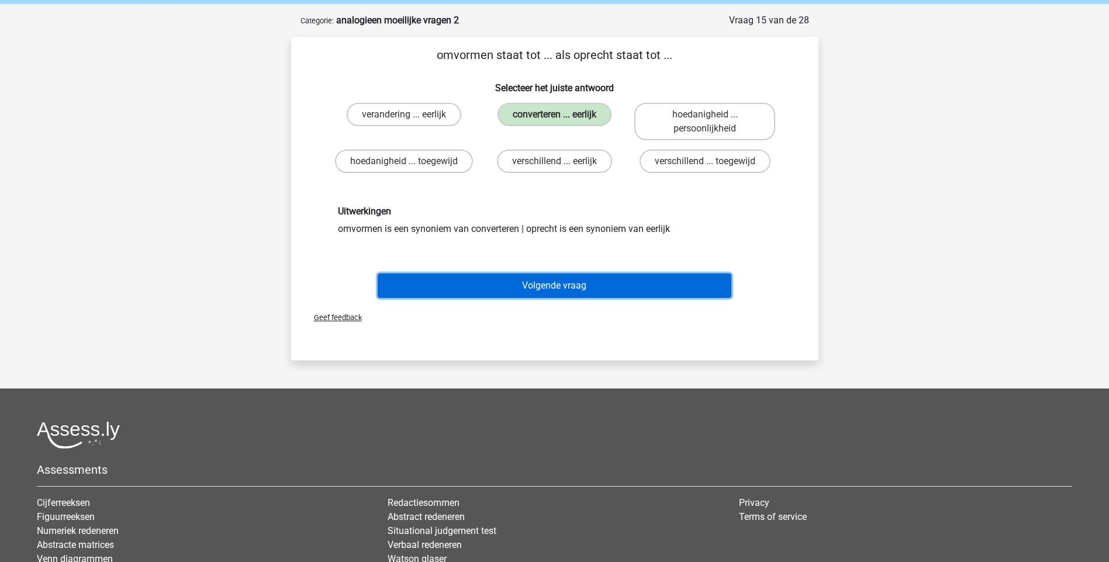
click at [545, 285] on button "Volgende vraag" at bounding box center [555, 286] width 354 height 25
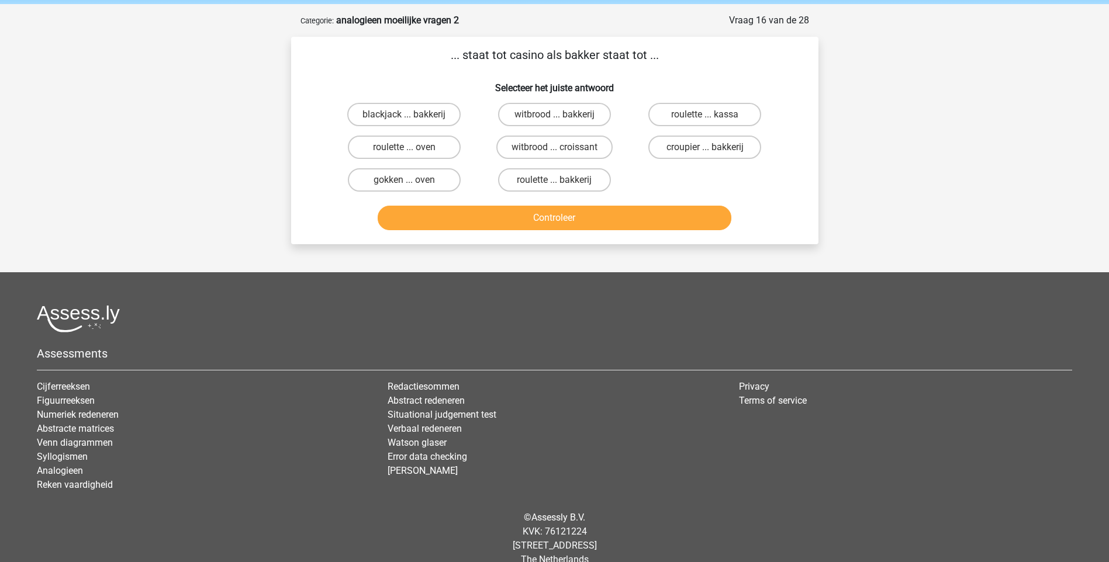
scroll to position [58, 0]
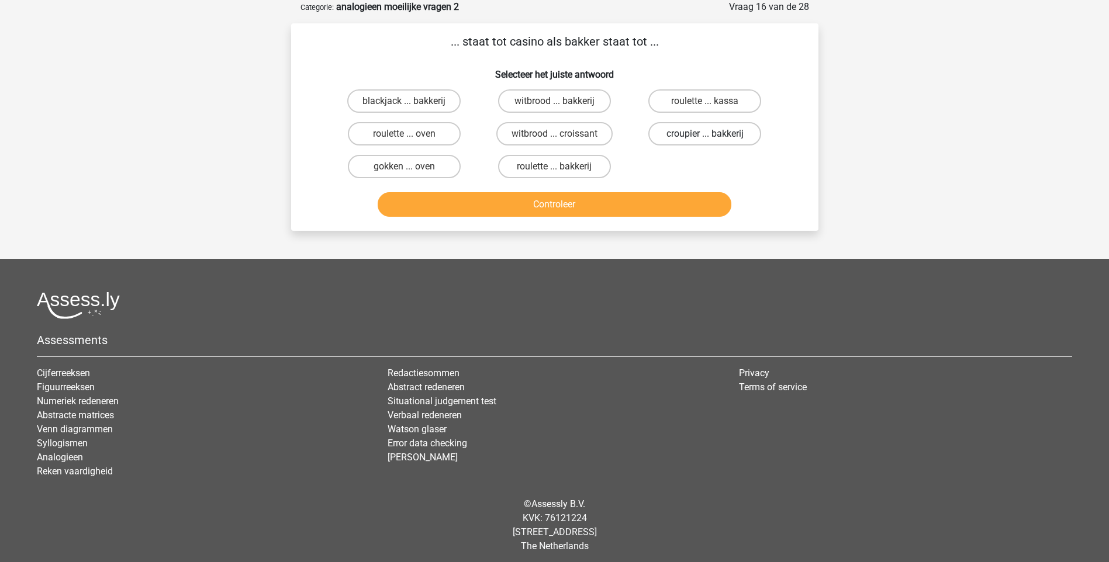
click at [668, 126] on label "croupier ... bakkerij" at bounding box center [704, 133] width 113 height 23
click at [705, 134] on input "croupier ... bakkerij" at bounding box center [709, 138] width 8 height 8
radio input "true"
click at [637, 205] on button "Controleer" at bounding box center [555, 204] width 354 height 25
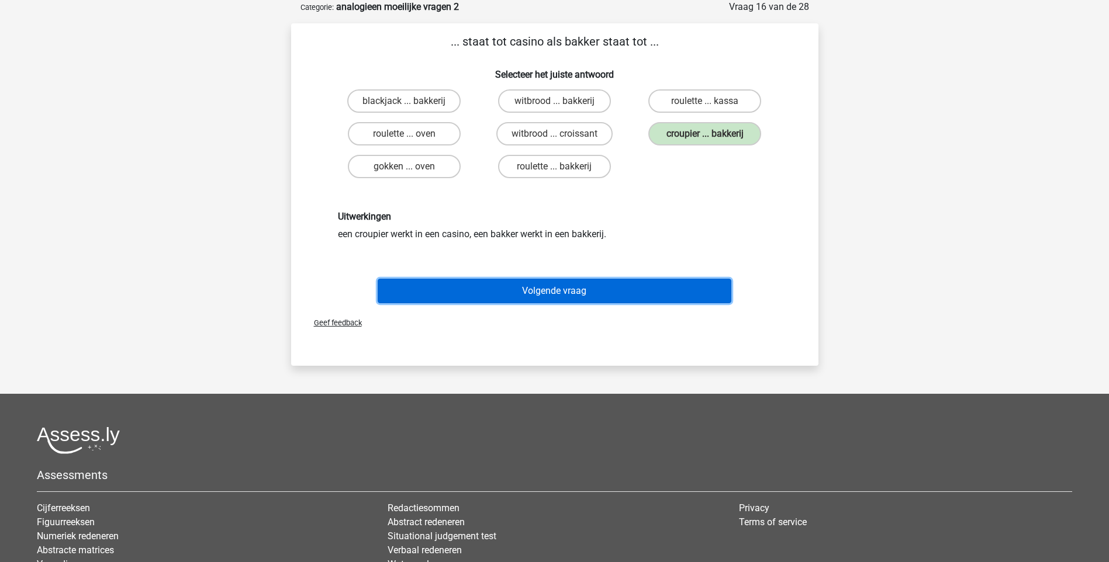
click at [587, 291] on button "Volgende vraag" at bounding box center [555, 291] width 354 height 25
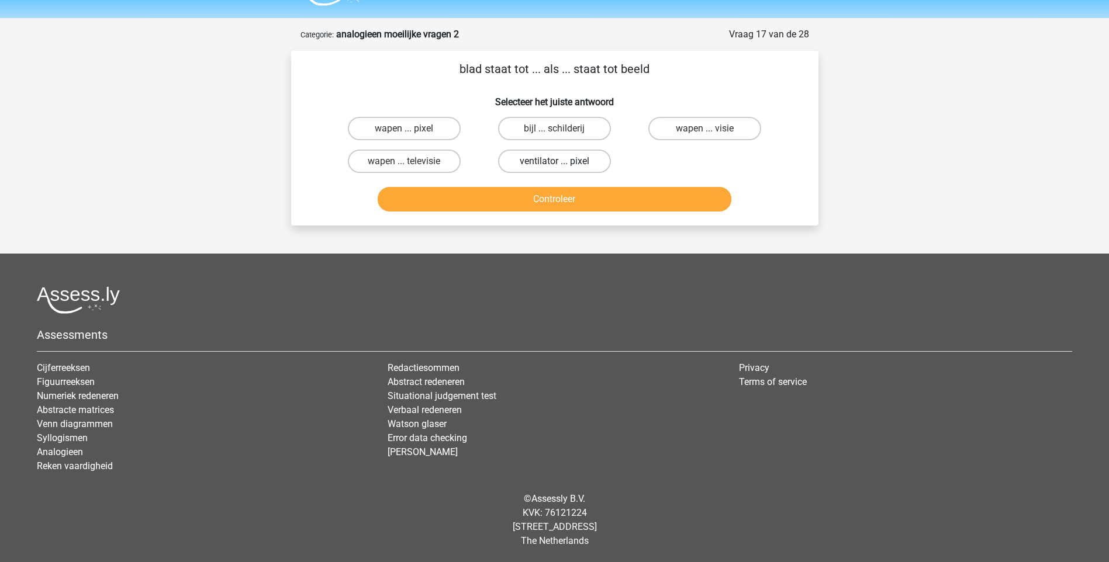
click at [538, 162] on label "ventilator ... pixel" at bounding box center [554, 161] width 113 height 23
click at [554, 162] on input "ventilator ... pixel" at bounding box center [558, 165] width 8 height 8
radio input "true"
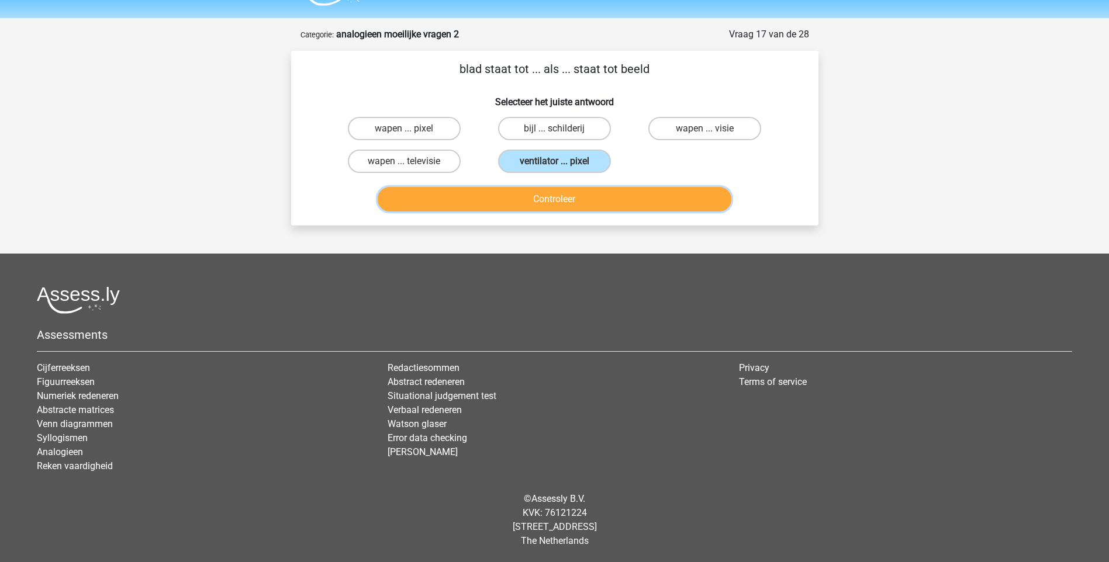
click at [546, 201] on button "Controleer" at bounding box center [555, 199] width 354 height 25
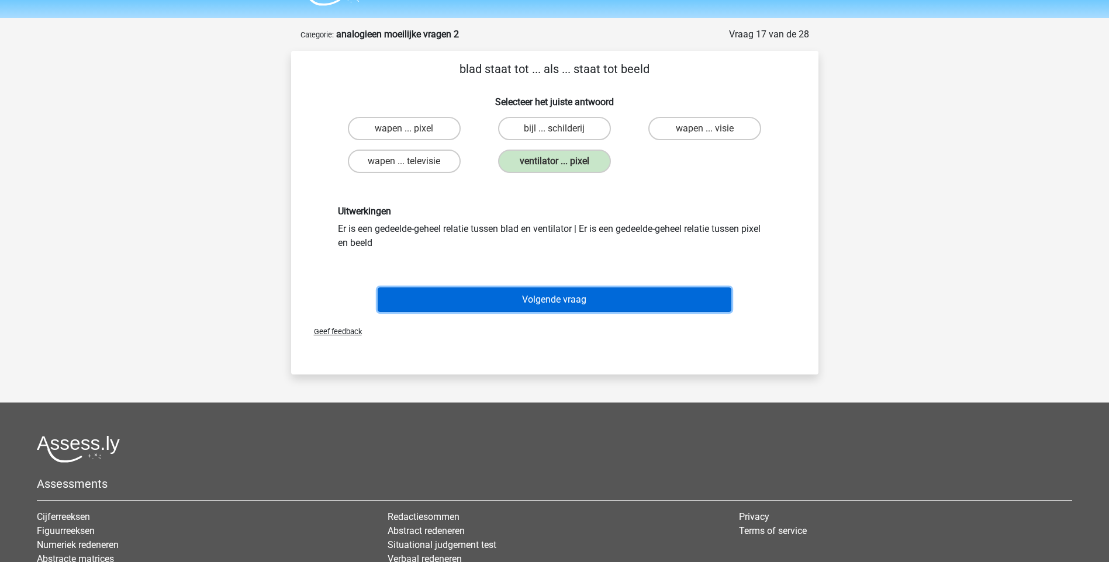
click at [593, 296] on button "Volgende vraag" at bounding box center [555, 300] width 354 height 25
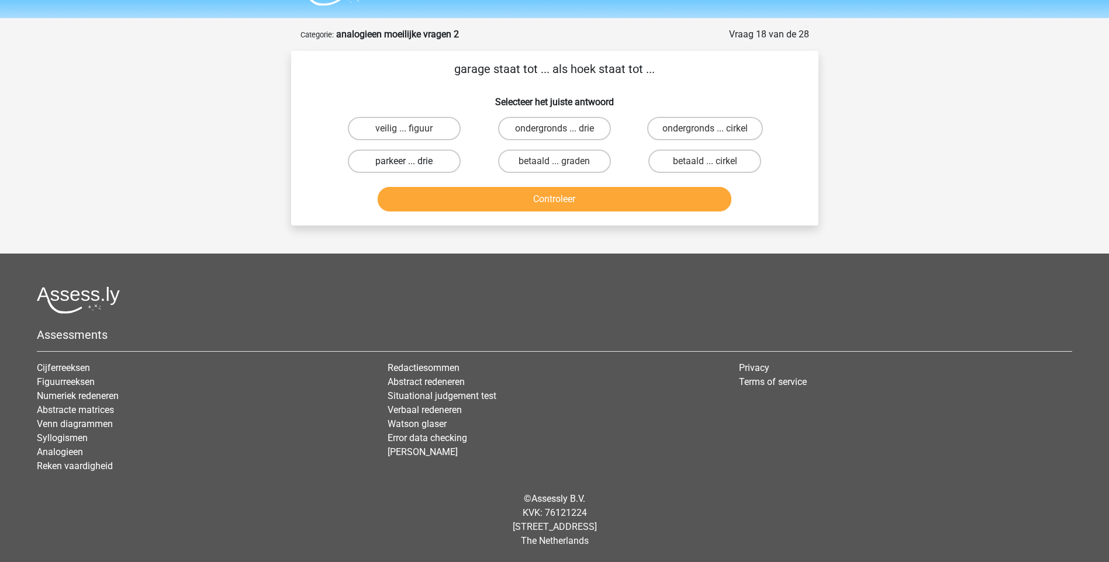
click at [422, 158] on label "parkeer ... drie" at bounding box center [404, 161] width 113 height 23
click at [412, 161] on input "parkeer ... drie" at bounding box center [408, 165] width 8 height 8
radio input "true"
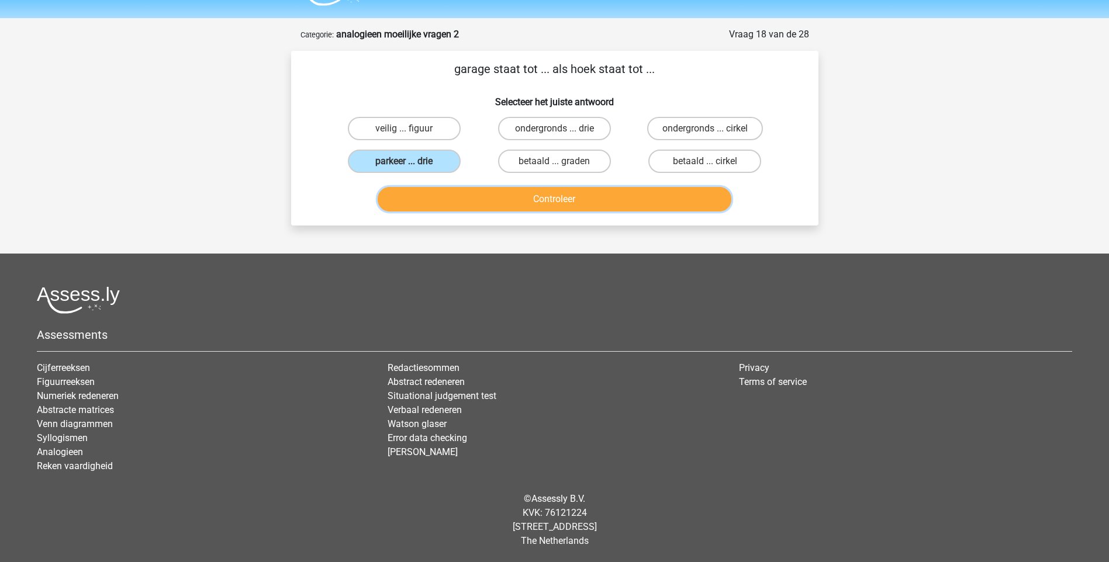
click at [534, 203] on button "Controleer" at bounding box center [555, 199] width 354 height 25
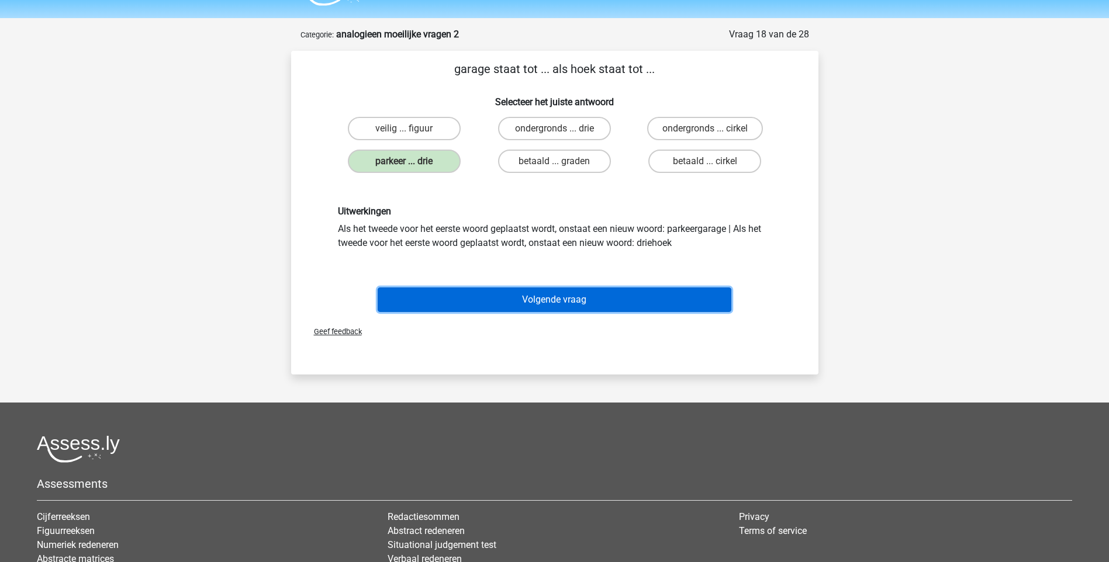
click at [554, 300] on button "Volgende vraag" at bounding box center [555, 300] width 354 height 25
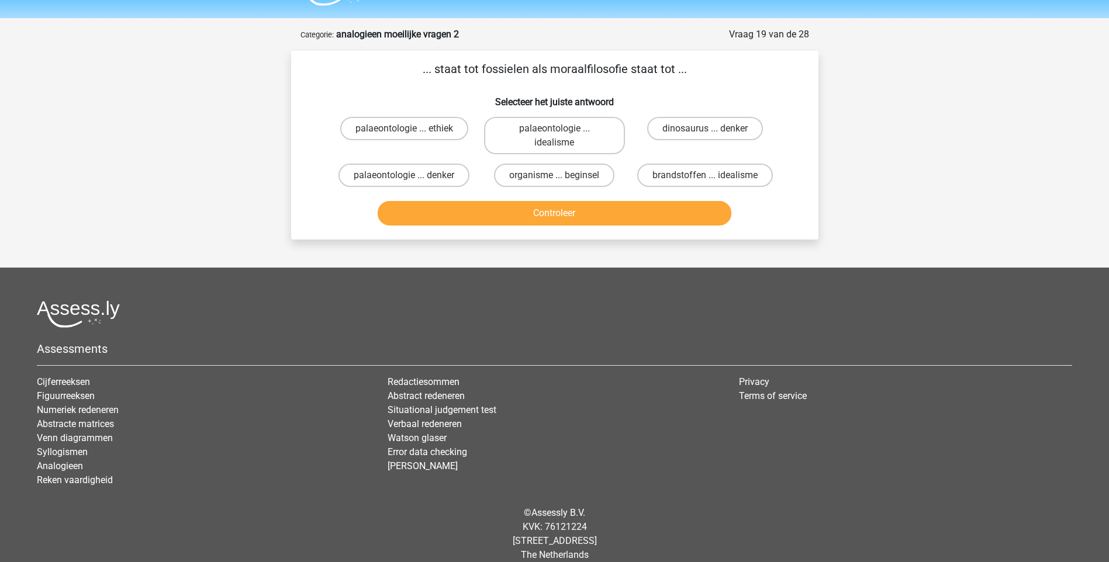
scroll to position [45, 0]
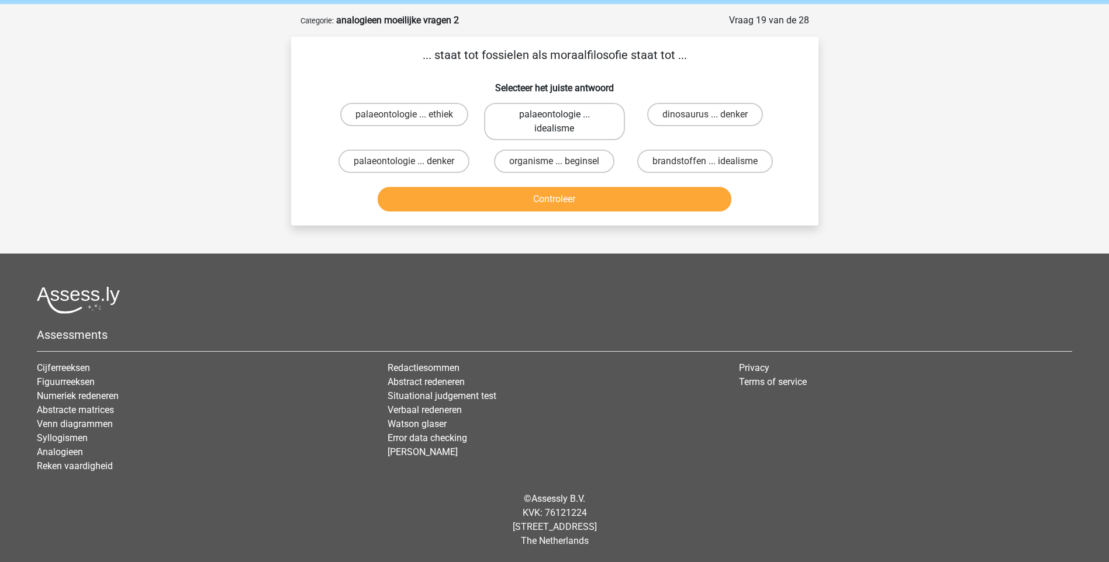
click at [585, 125] on label "palaeontologie ... idealisme" at bounding box center [554, 121] width 141 height 37
click at [562, 122] on input "palaeontologie ... idealisme" at bounding box center [558, 119] width 8 height 8
radio input "true"
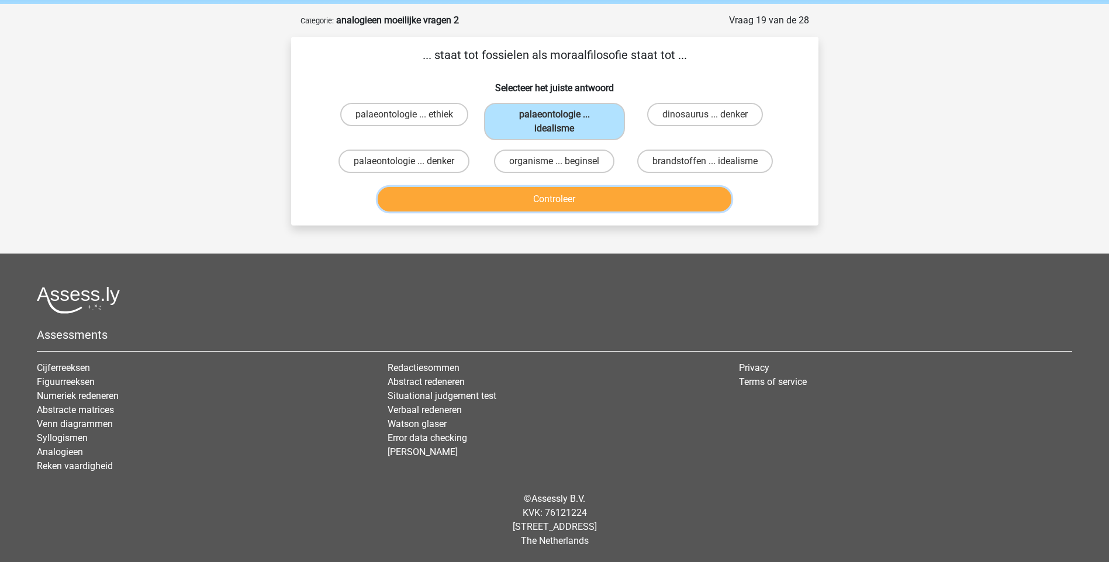
click at [565, 195] on button "Controleer" at bounding box center [555, 199] width 354 height 25
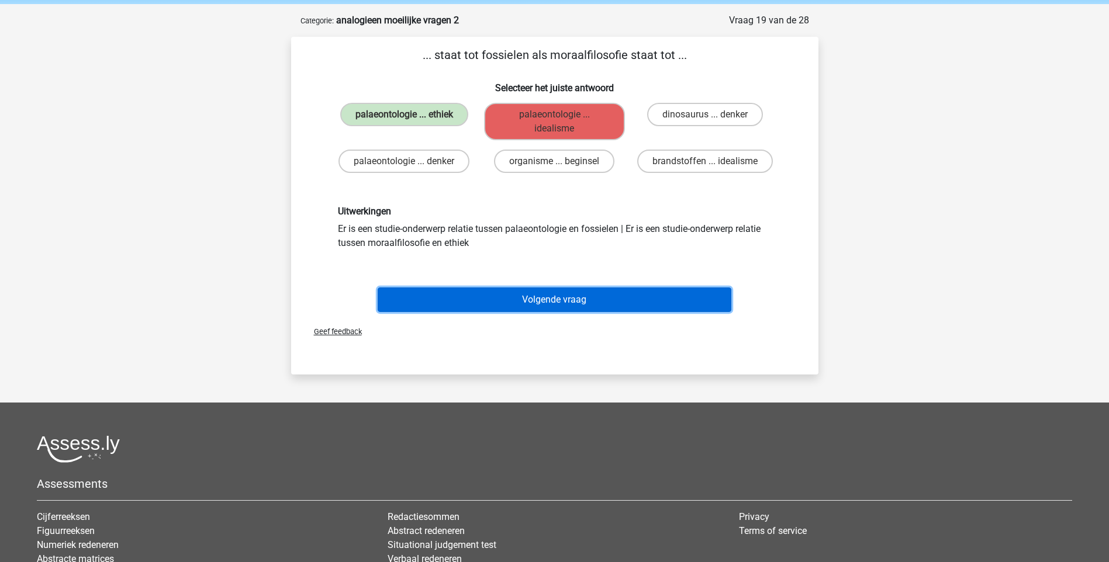
click at [550, 299] on button "Volgende vraag" at bounding box center [555, 300] width 354 height 25
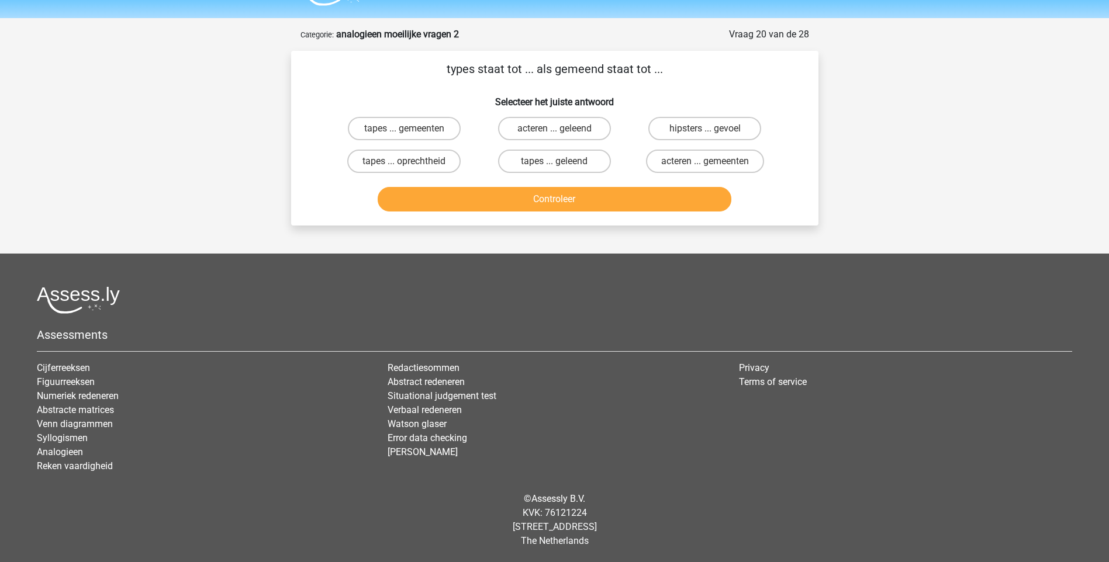
scroll to position [31, 0]
click at [549, 166] on label "tapes ... geleend" at bounding box center [554, 161] width 113 height 23
click at [554, 166] on input "tapes ... geleend" at bounding box center [558, 165] width 8 height 8
radio input "true"
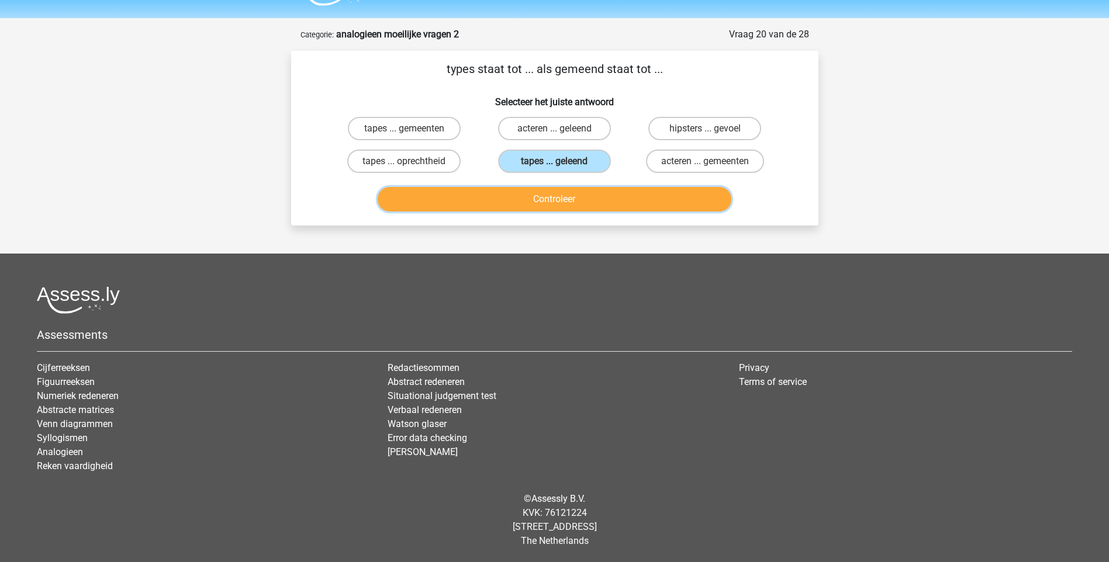
click at [570, 195] on button "Controleer" at bounding box center [555, 199] width 354 height 25
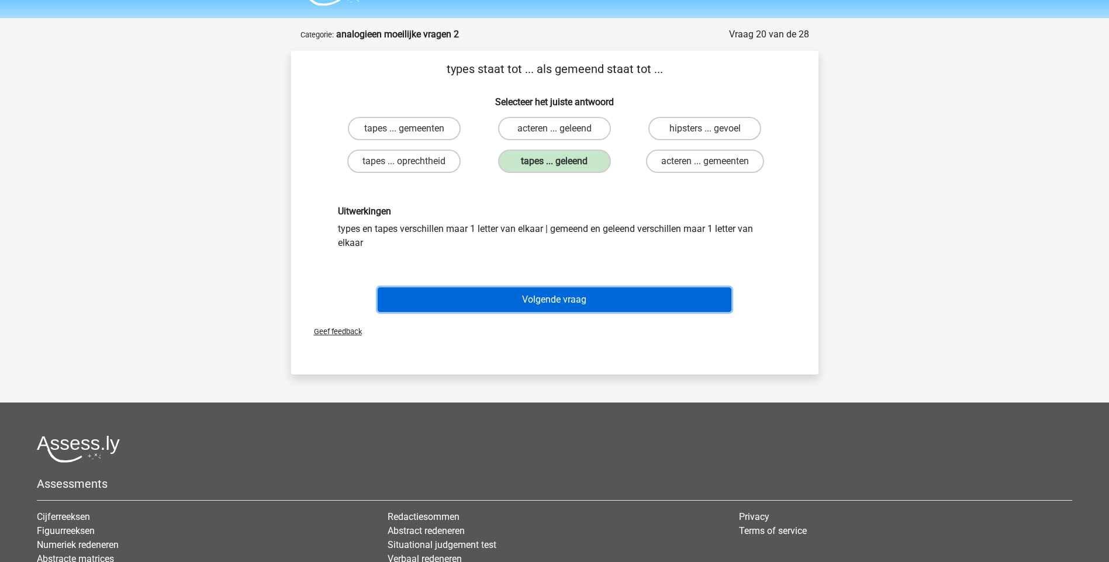
click at [541, 299] on button "Volgende vraag" at bounding box center [555, 300] width 354 height 25
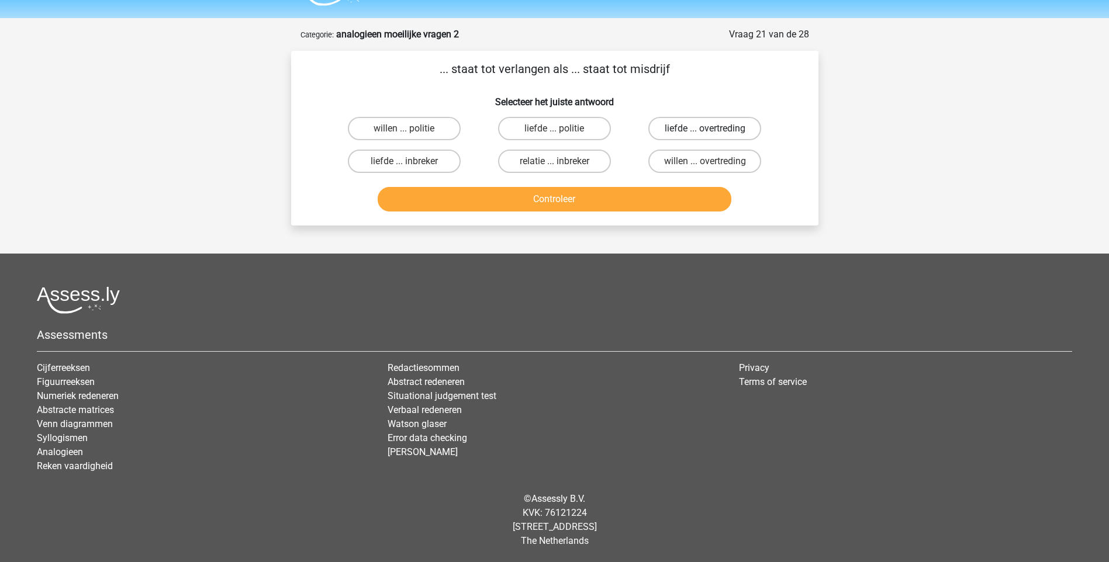
click at [731, 129] on label "liefde ... overtreding" at bounding box center [704, 128] width 113 height 23
click at [713, 129] on input "liefde ... overtreding" at bounding box center [709, 133] width 8 height 8
radio input "true"
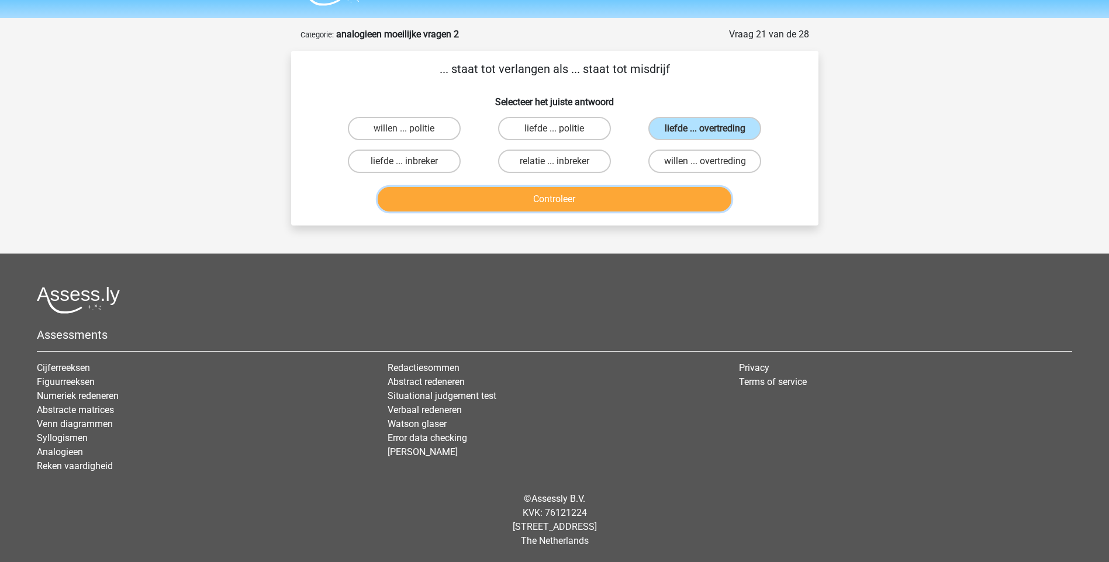
click at [603, 200] on button "Controleer" at bounding box center [555, 199] width 354 height 25
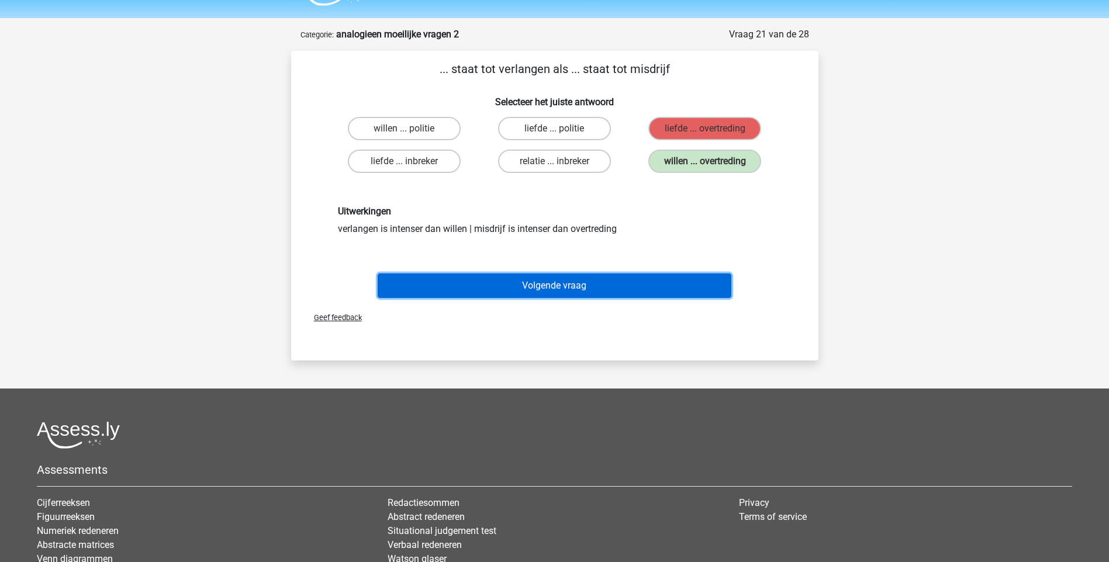
click at [533, 279] on button "Volgende vraag" at bounding box center [555, 286] width 354 height 25
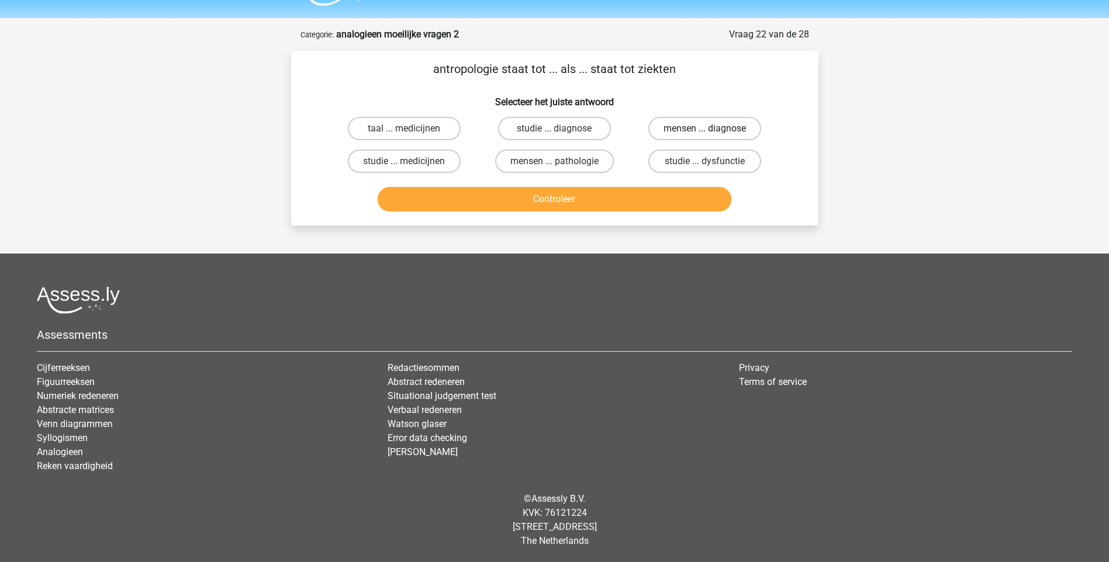
click at [728, 129] on label "mensen ... diagnose" at bounding box center [704, 128] width 113 height 23
click at [713, 129] on input "mensen ... diagnose" at bounding box center [709, 133] width 8 height 8
radio input "true"
click at [564, 131] on label "studie ... diagnose" at bounding box center [554, 128] width 113 height 23
click at [562, 131] on input "studie ... diagnose" at bounding box center [558, 133] width 8 height 8
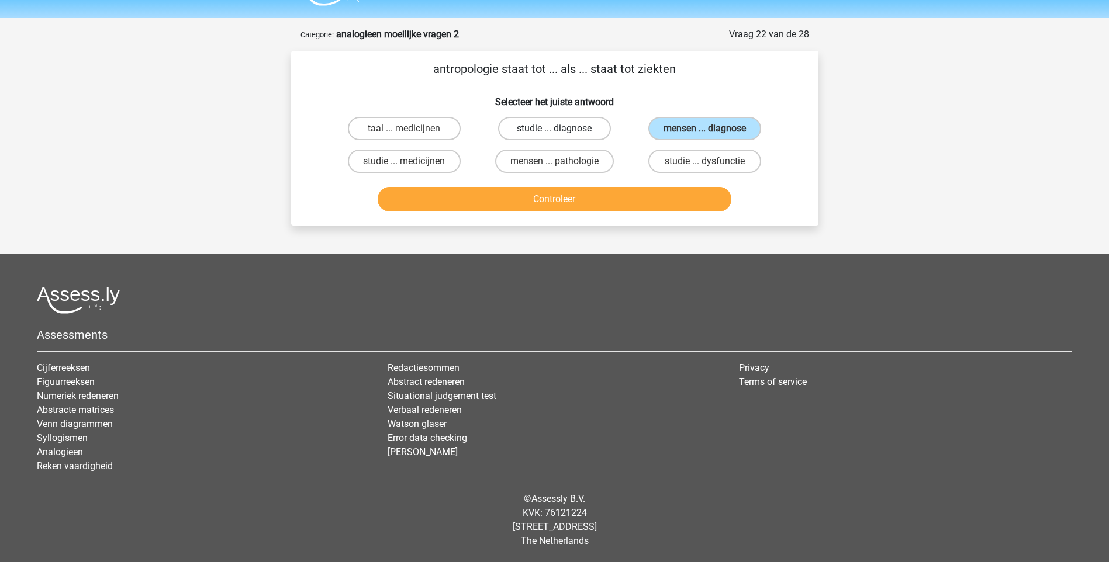
radio input "true"
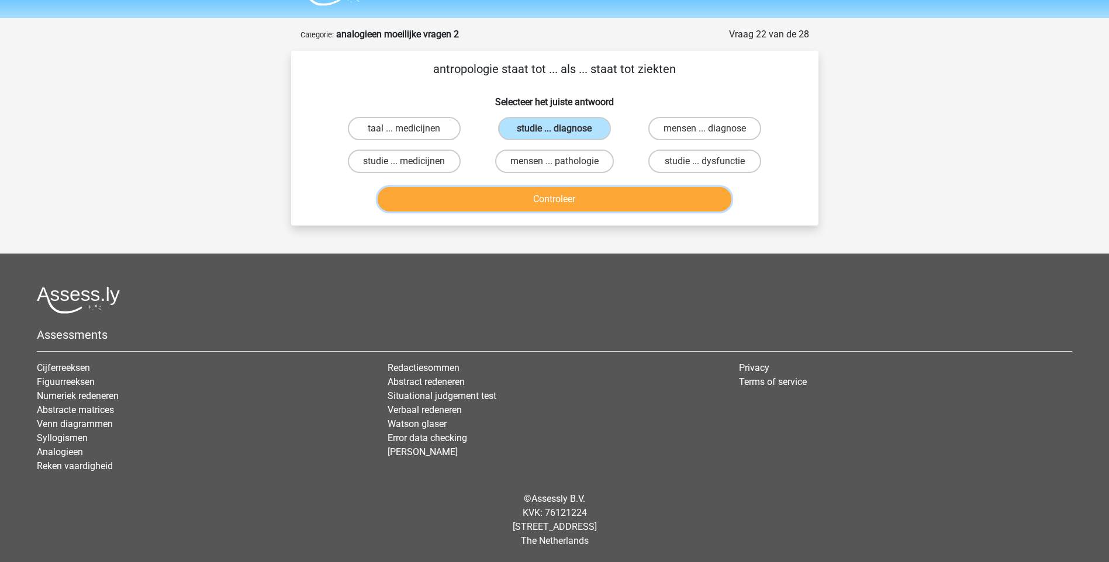
click at [548, 194] on button "Controleer" at bounding box center [555, 199] width 354 height 25
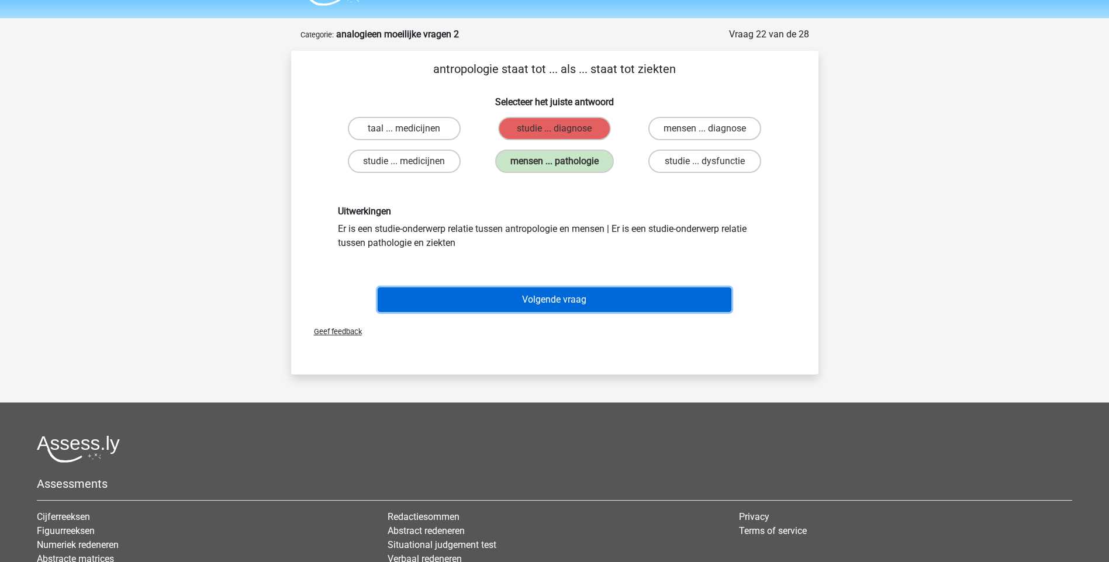
drag, startPoint x: 535, startPoint y: 295, endPoint x: 555, endPoint y: 289, distance: 20.2
click at [537, 293] on button "Volgende vraag" at bounding box center [555, 300] width 354 height 25
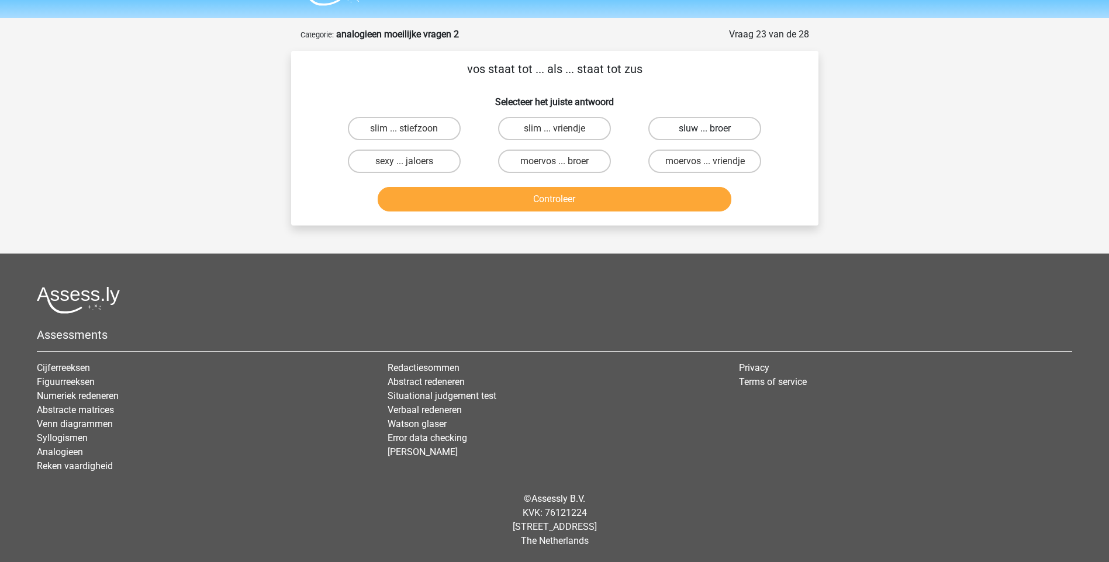
click at [701, 129] on label "sluw ... broer" at bounding box center [704, 128] width 113 height 23
click at [705, 129] on input "sluw ... broer" at bounding box center [709, 133] width 8 height 8
radio input "true"
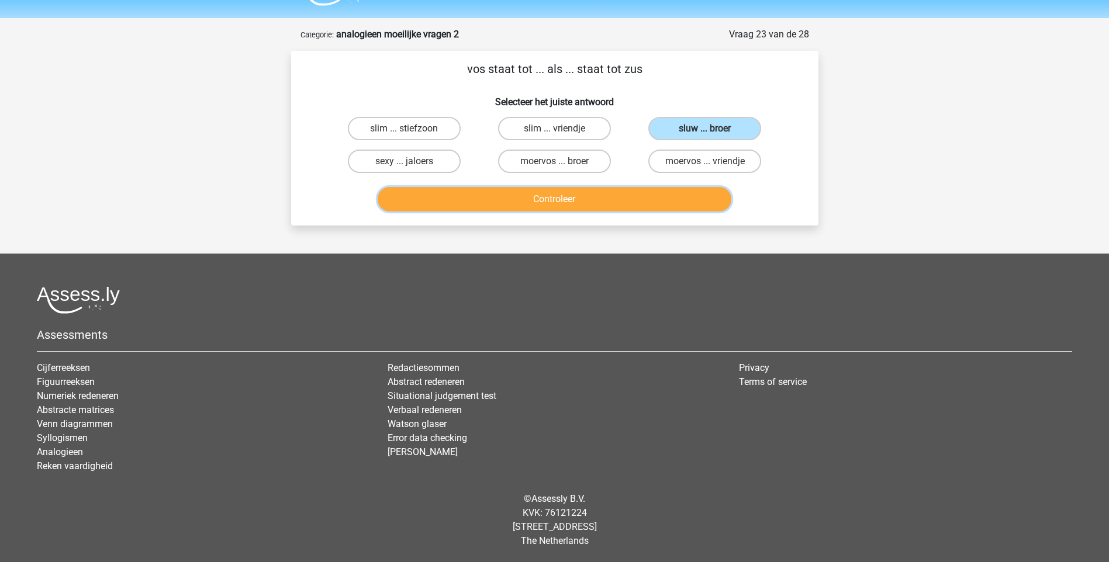
click at [548, 200] on button "Controleer" at bounding box center [555, 199] width 354 height 25
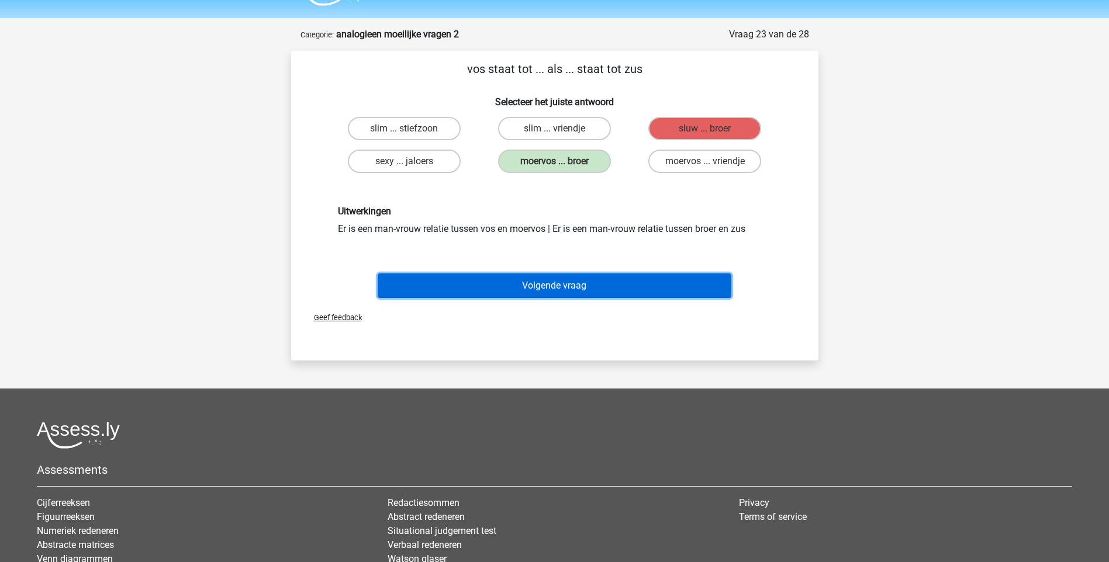
click at [566, 280] on button "Volgende vraag" at bounding box center [555, 286] width 354 height 25
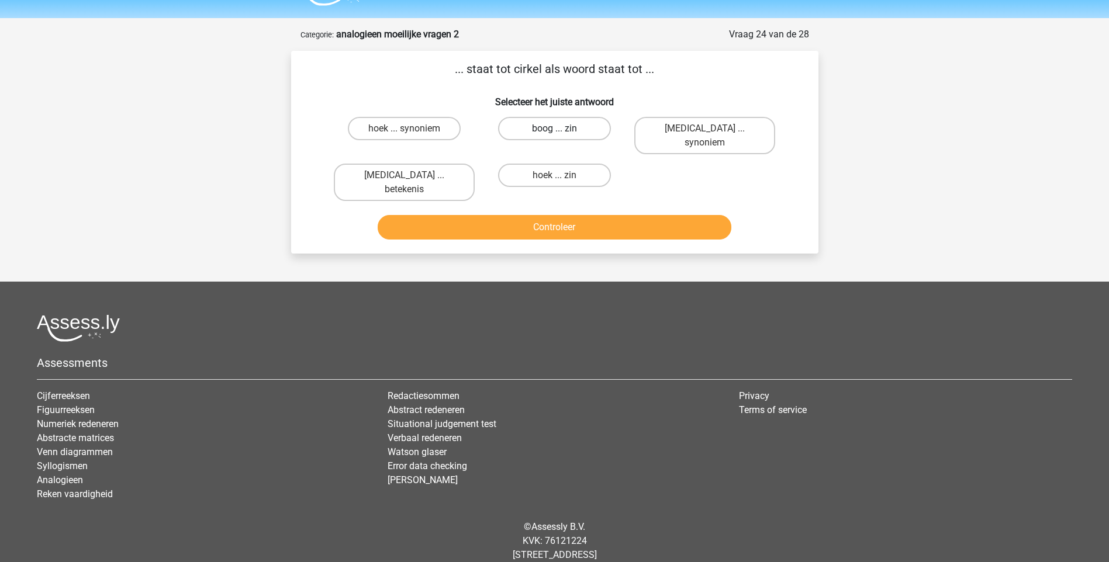
click at [587, 127] on label "boog ... zin" at bounding box center [554, 128] width 113 height 23
click at [562, 129] on input "boog ... zin" at bounding box center [558, 133] width 8 height 8
radio input "true"
click at [575, 215] on button "Controleer" at bounding box center [555, 227] width 354 height 25
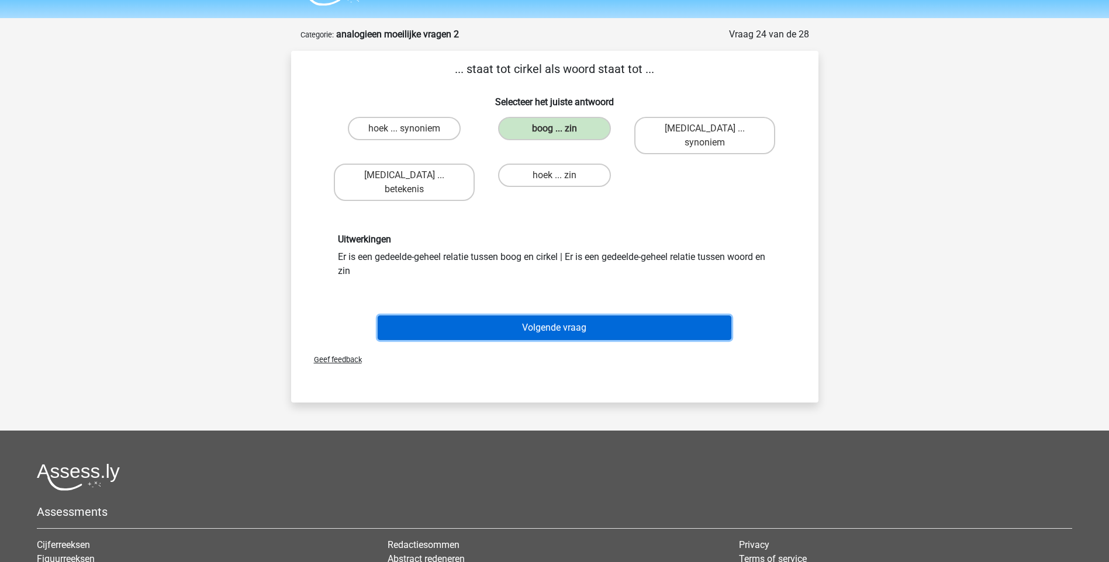
click at [555, 316] on button "Volgende vraag" at bounding box center [555, 328] width 354 height 25
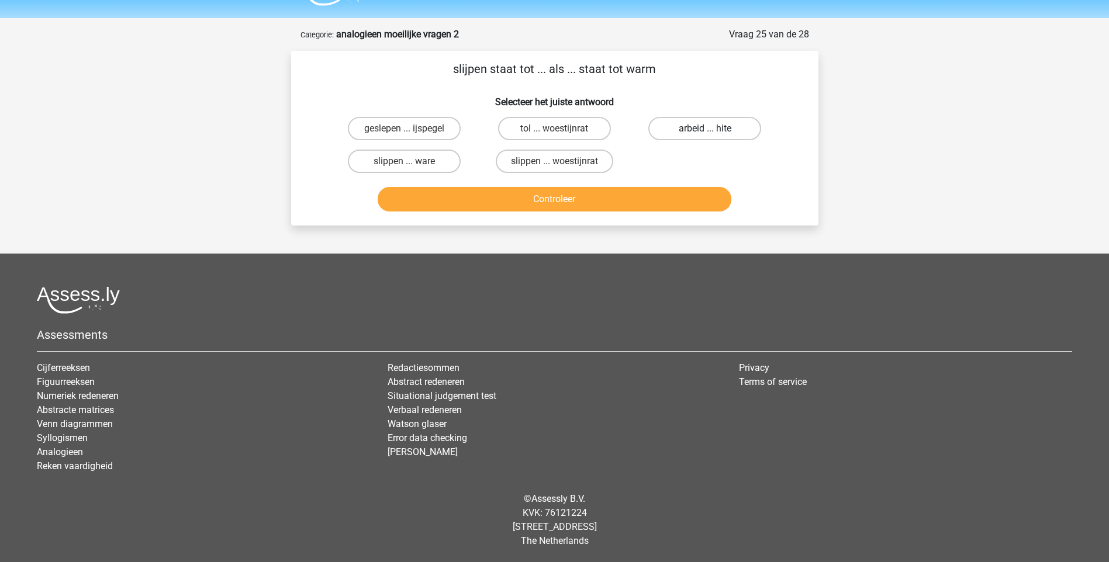
click at [694, 131] on label "arbeid ... hite" at bounding box center [704, 128] width 113 height 23
click at [705, 131] on input "arbeid ... hite" at bounding box center [709, 133] width 8 height 8
radio input "true"
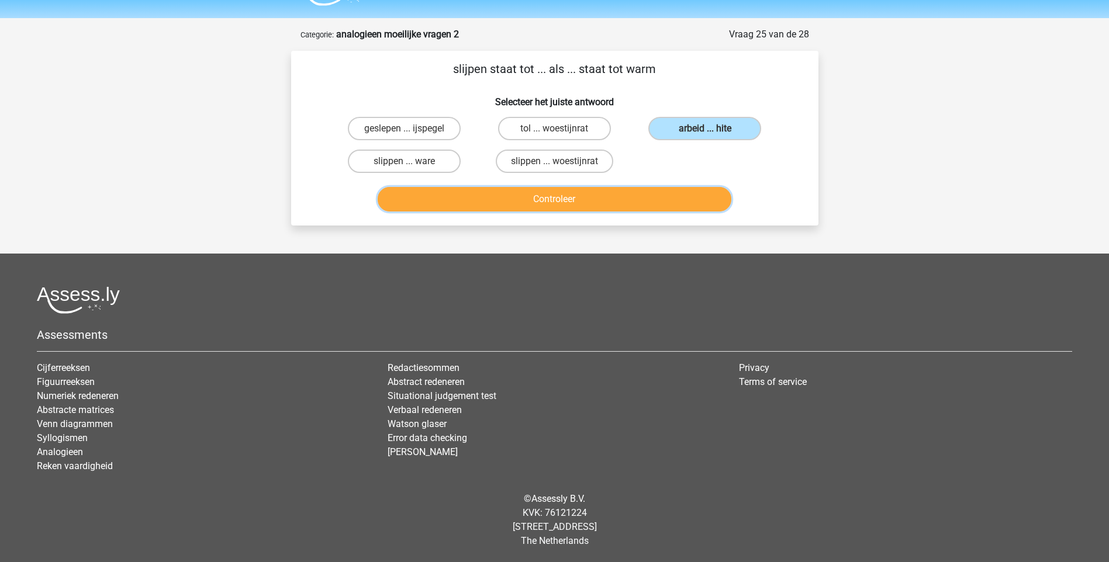
click at [592, 193] on button "Controleer" at bounding box center [555, 199] width 354 height 25
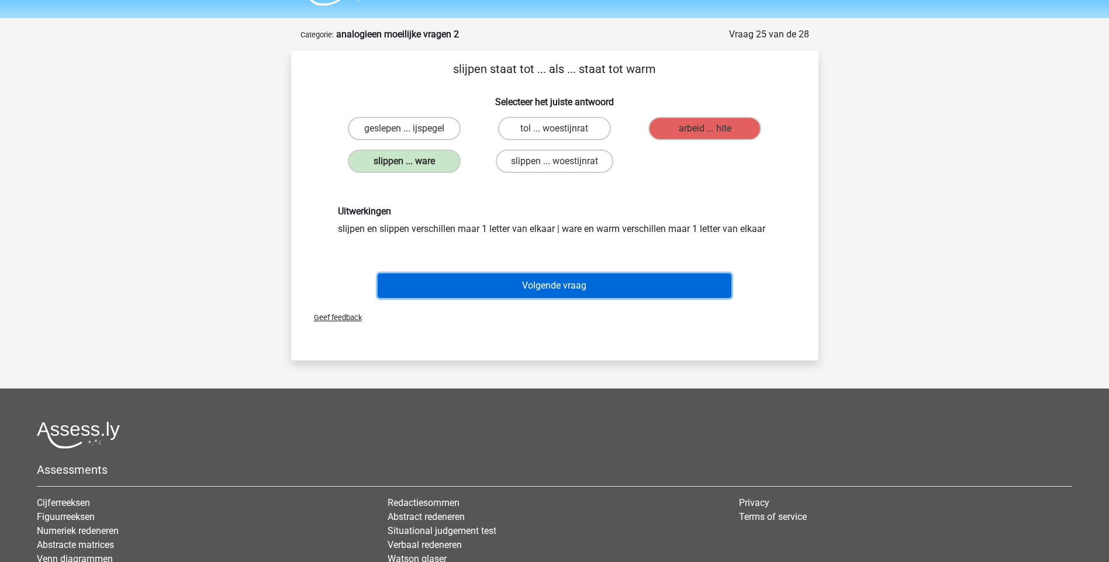
click at [549, 279] on button "Volgende vraag" at bounding box center [555, 286] width 354 height 25
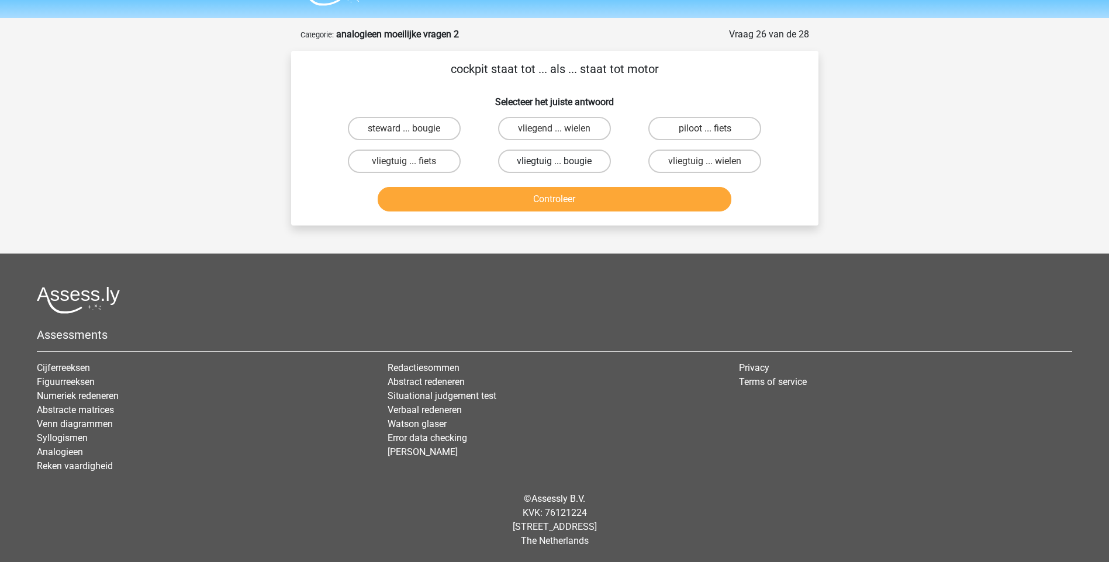
click at [574, 163] on label "vliegtuig ... bougie" at bounding box center [554, 161] width 113 height 23
click at [562, 163] on input "vliegtuig ... bougie" at bounding box center [558, 165] width 8 height 8
radio input "true"
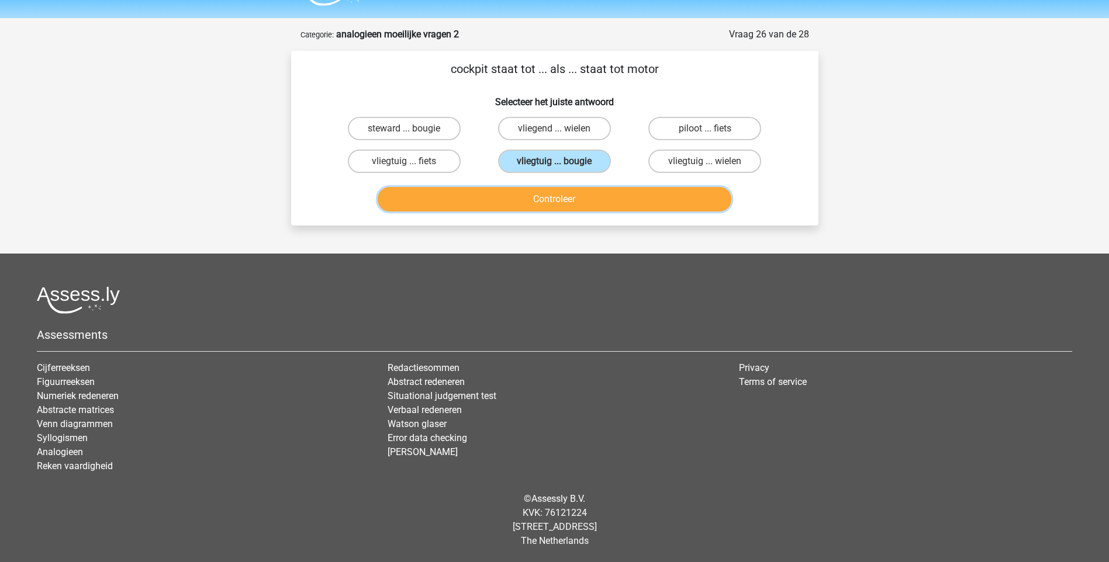
click at [562, 200] on button "Controleer" at bounding box center [555, 199] width 354 height 25
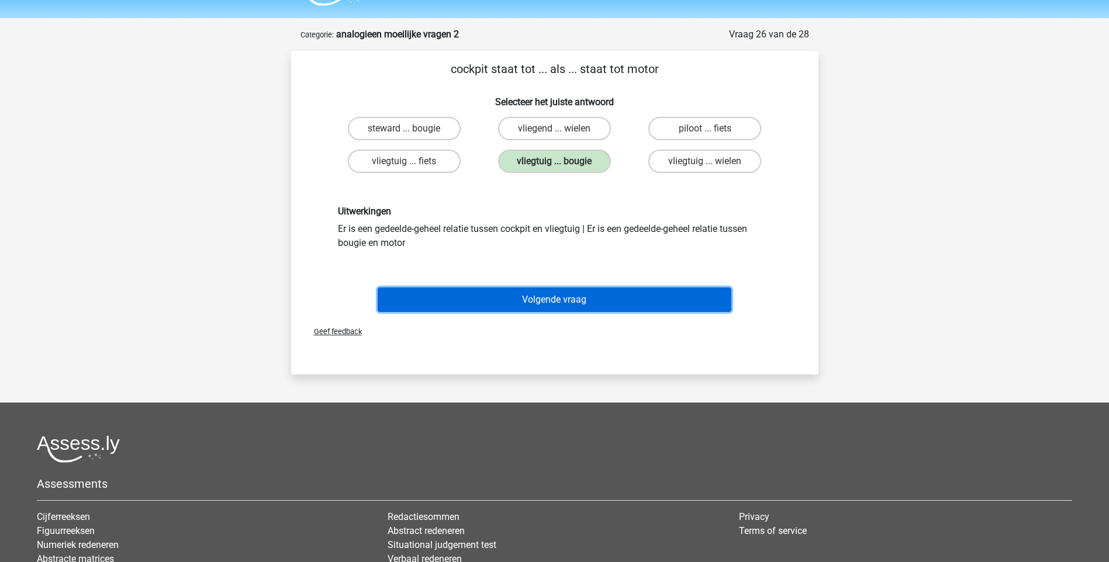
click at [560, 298] on button "Volgende vraag" at bounding box center [555, 300] width 354 height 25
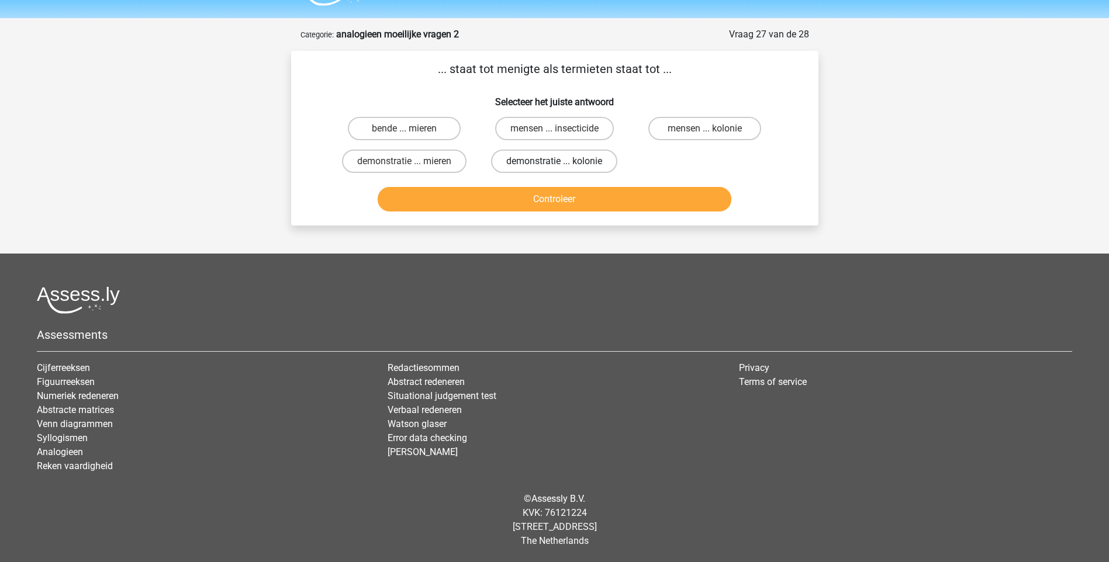
click at [550, 160] on label "demonstratie ... kolonie" at bounding box center [554, 161] width 126 height 23
click at [554, 161] on input "demonstratie ... kolonie" at bounding box center [558, 165] width 8 height 8
radio input "true"
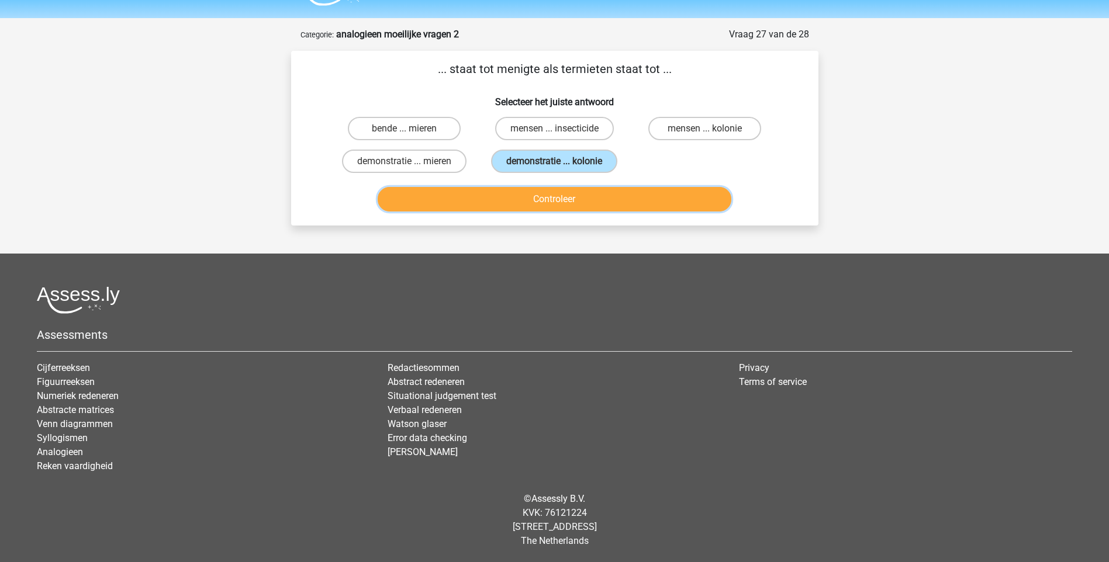
click at [545, 202] on button "Controleer" at bounding box center [555, 199] width 354 height 25
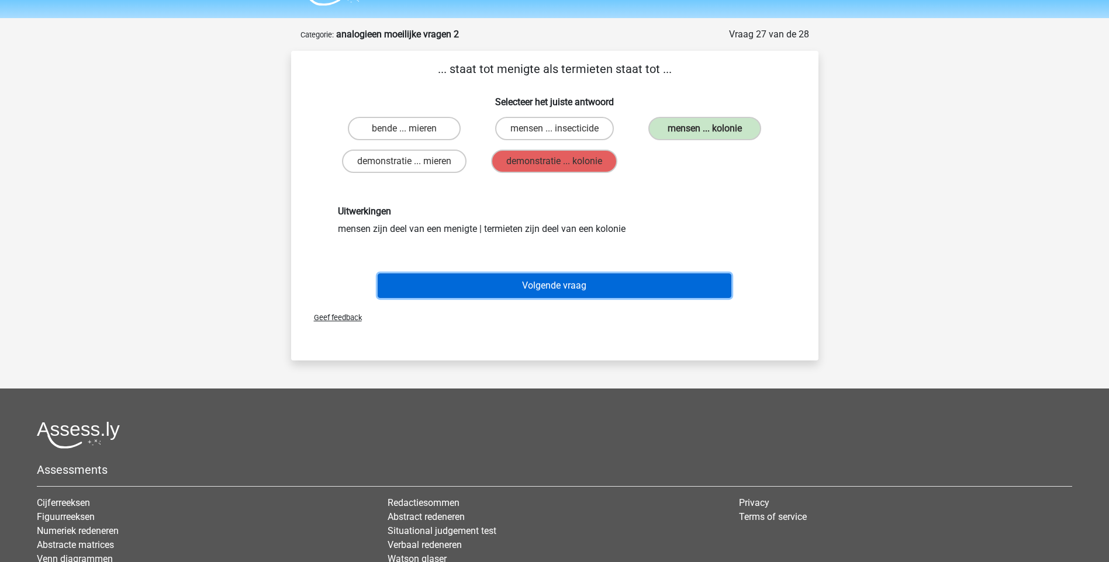
click at [549, 286] on button "Volgende vraag" at bounding box center [555, 286] width 354 height 25
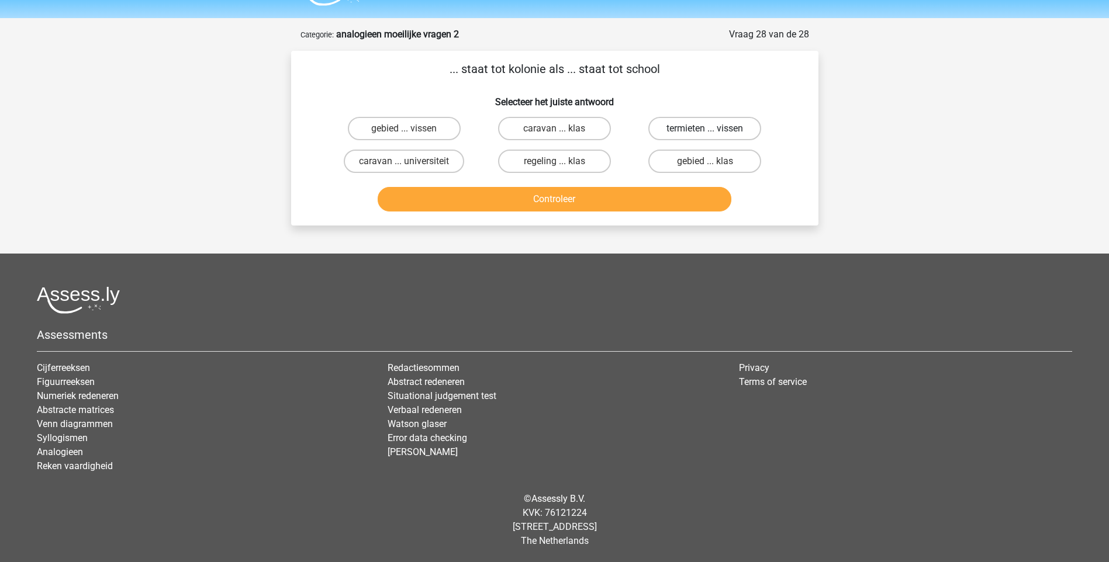
click at [714, 126] on label "termieten ... vissen" at bounding box center [704, 128] width 113 height 23
click at [713, 129] on input "termieten ... vissen" at bounding box center [709, 133] width 8 height 8
radio input "true"
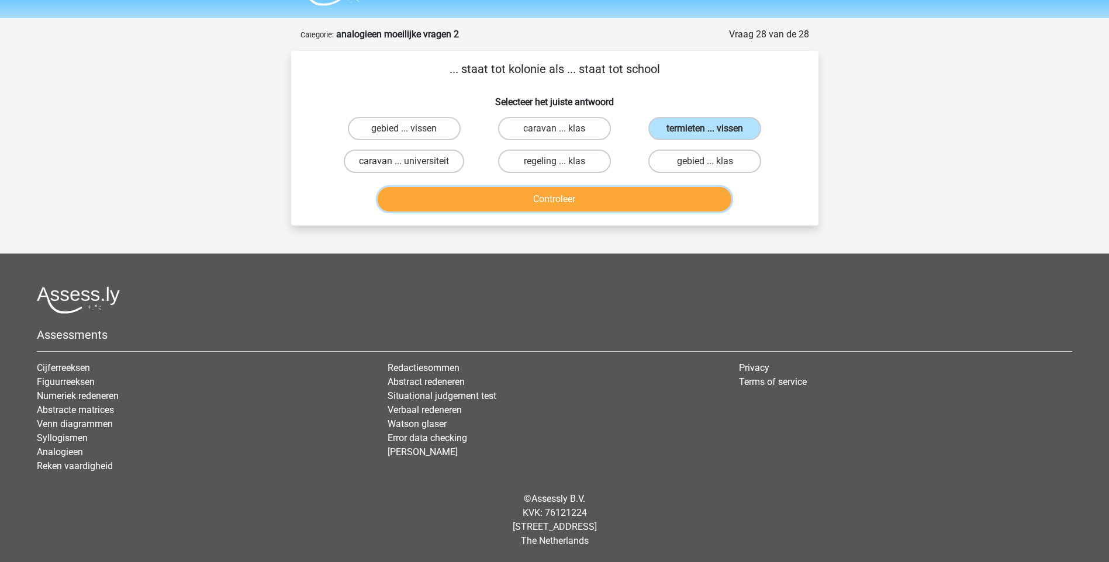
click at [558, 199] on button "Controleer" at bounding box center [555, 199] width 354 height 25
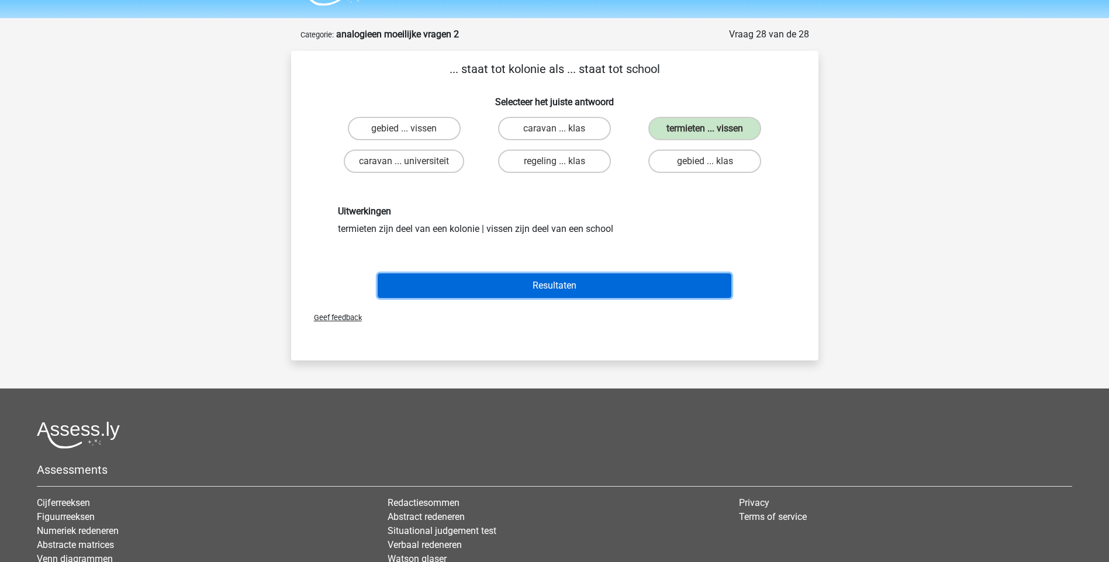
click at [549, 287] on button "Resultaten" at bounding box center [555, 286] width 354 height 25
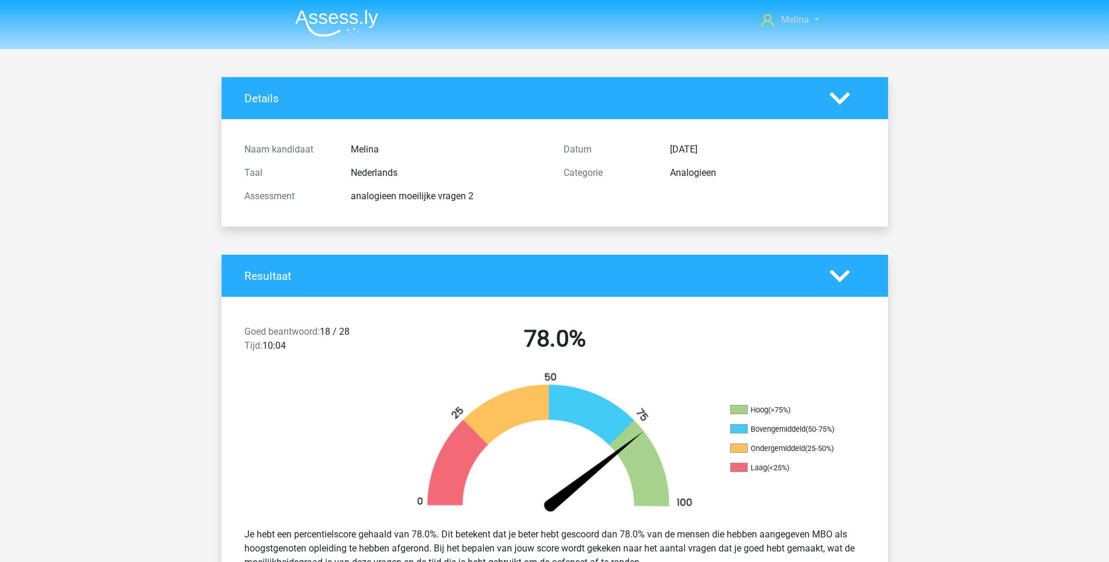
click at [811, 19] on link "Melina" at bounding box center [789, 20] width 67 height 14
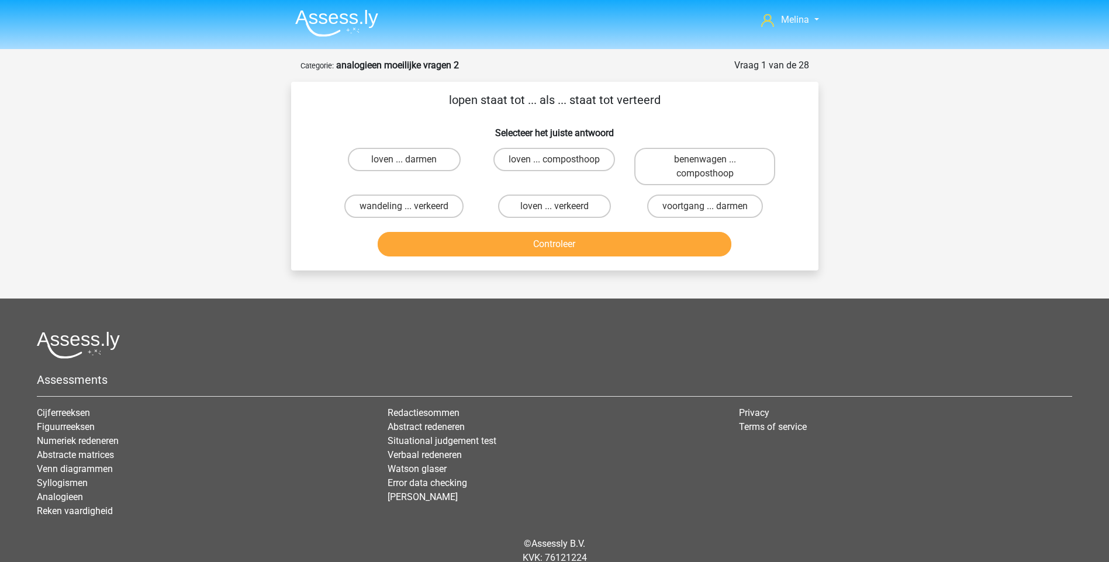
click at [349, 16] on img at bounding box center [336, 22] width 83 height 27
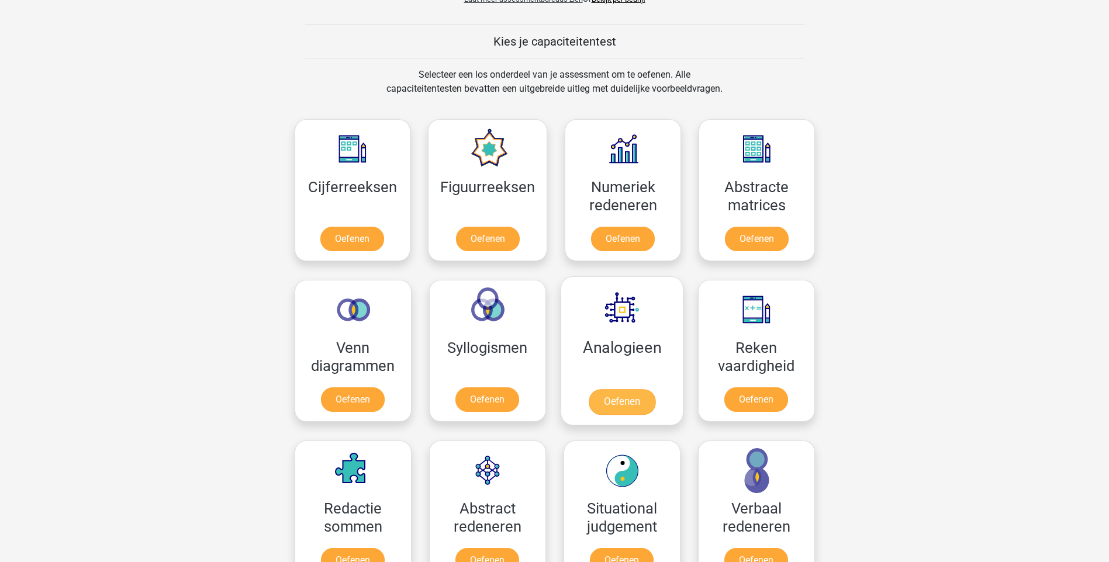
scroll to position [526, 0]
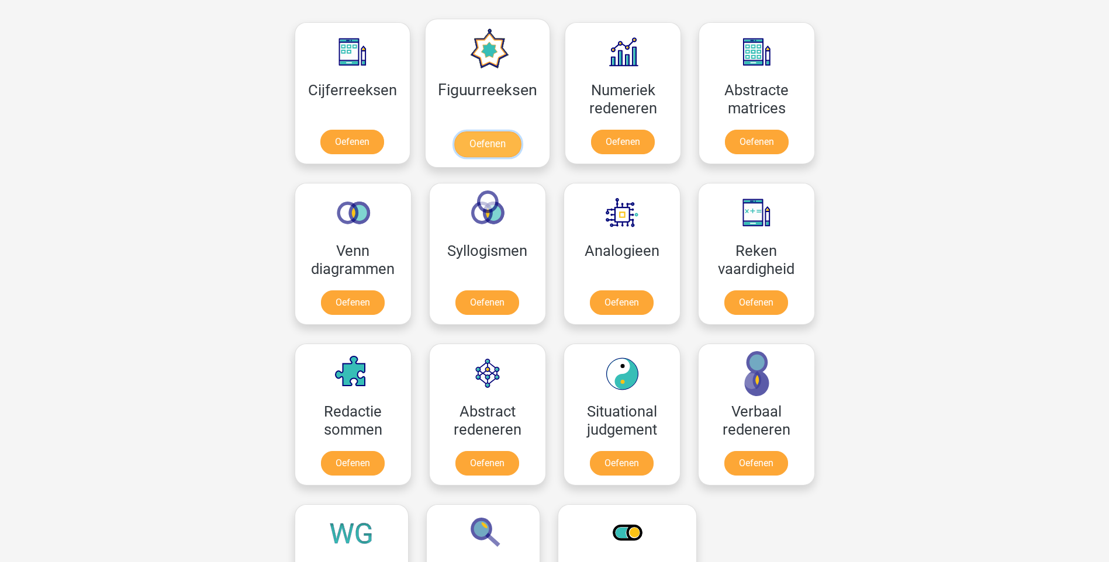
click at [490, 143] on link "Oefenen" at bounding box center [487, 145] width 67 height 26
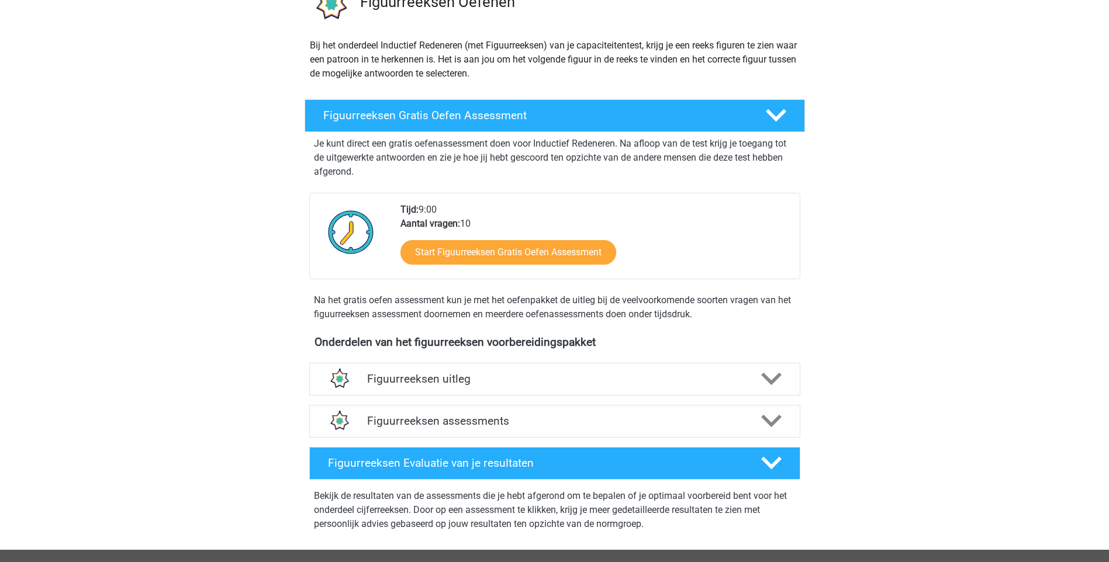
scroll to position [175, 0]
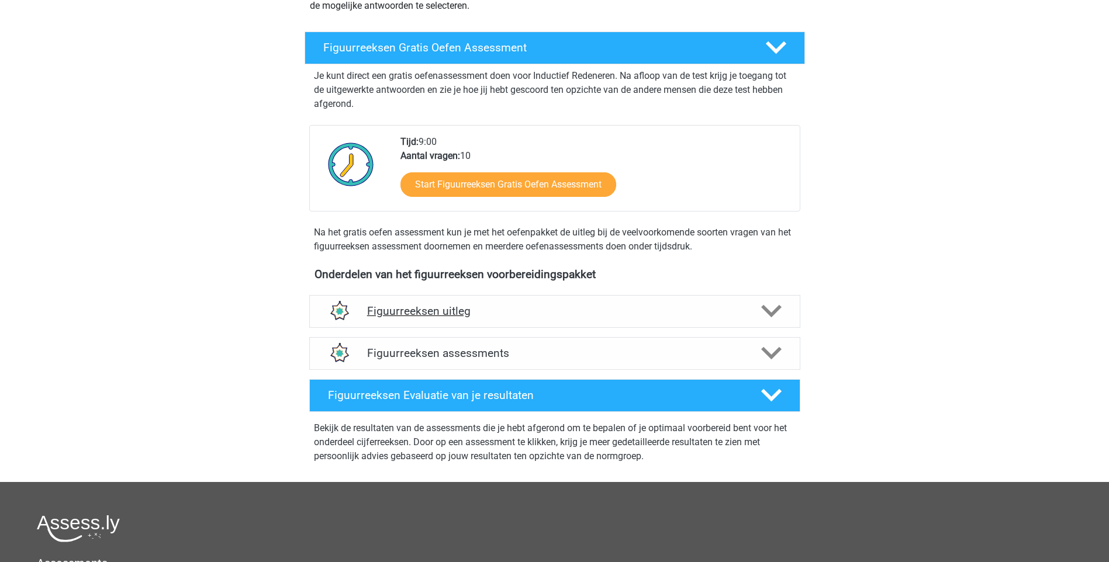
click at [766, 317] on icon at bounding box center [771, 311] width 20 height 20
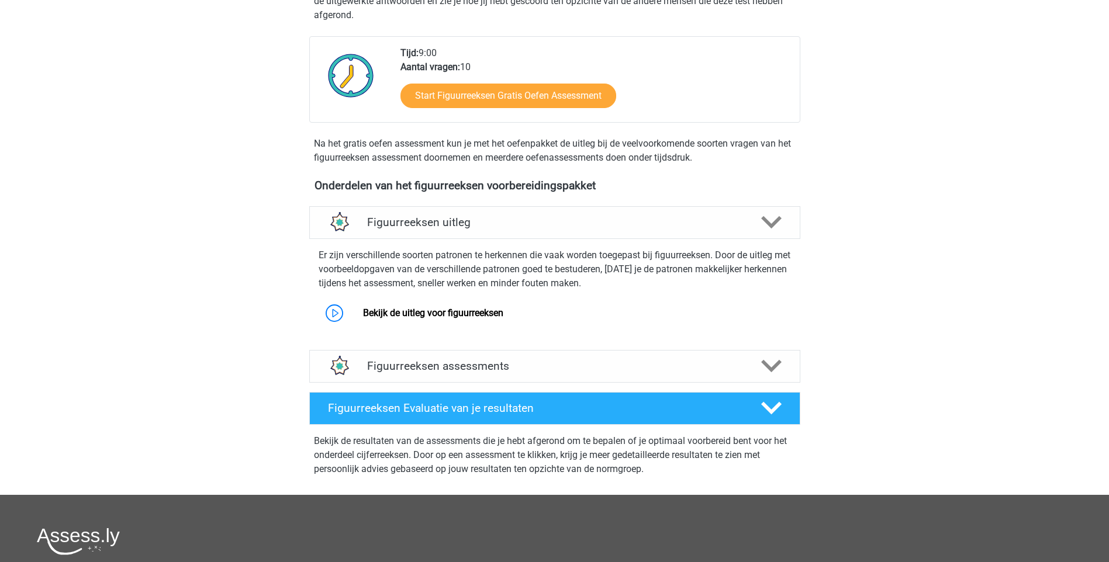
scroll to position [292, 0]
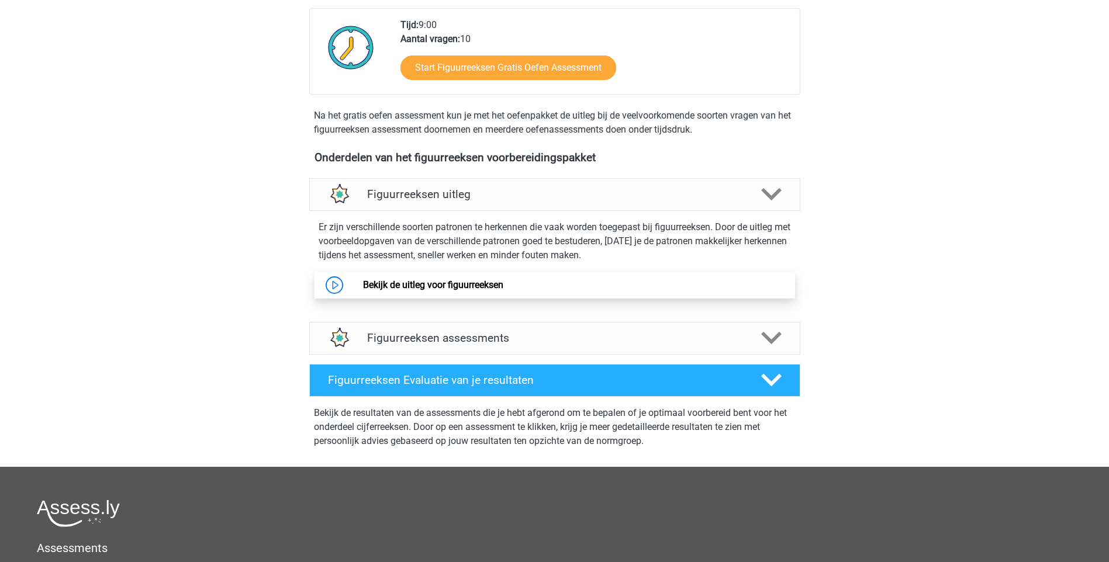
click at [473, 281] on link "Bekijk de uitleg voor figuurreeksen" at bounding box center [433, 284] width 140 height 11
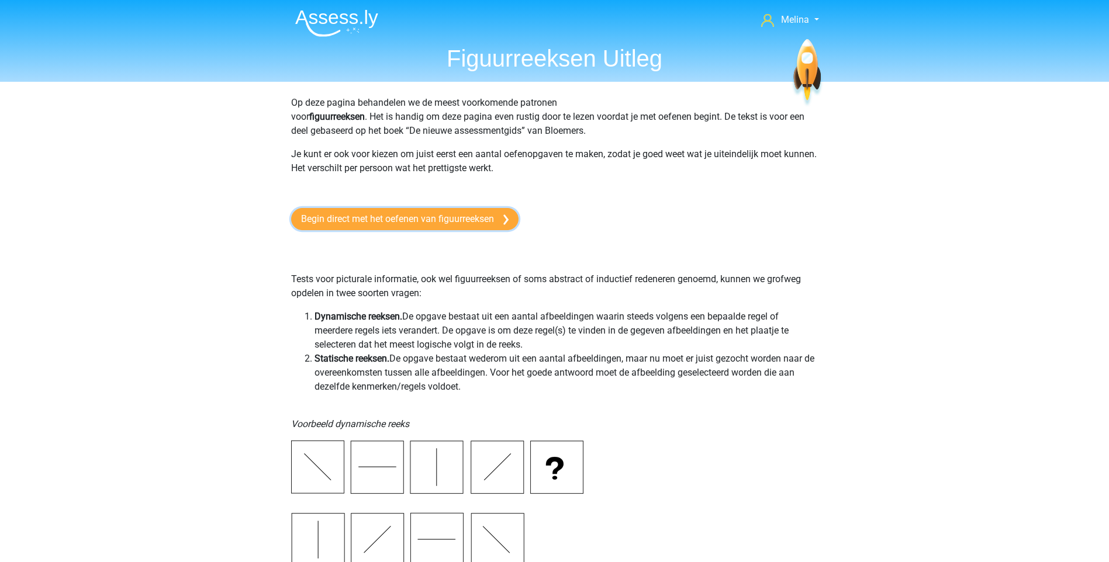
drag, startPoint x: 426, startPoint y: 211, endPoint x: 552, endPoint y: 273, distance: 140.1
click at [426, 211] on link "Begin direct met het oefenen van figuurreeksen" at bounding box center [404, 219] width 227 height 22
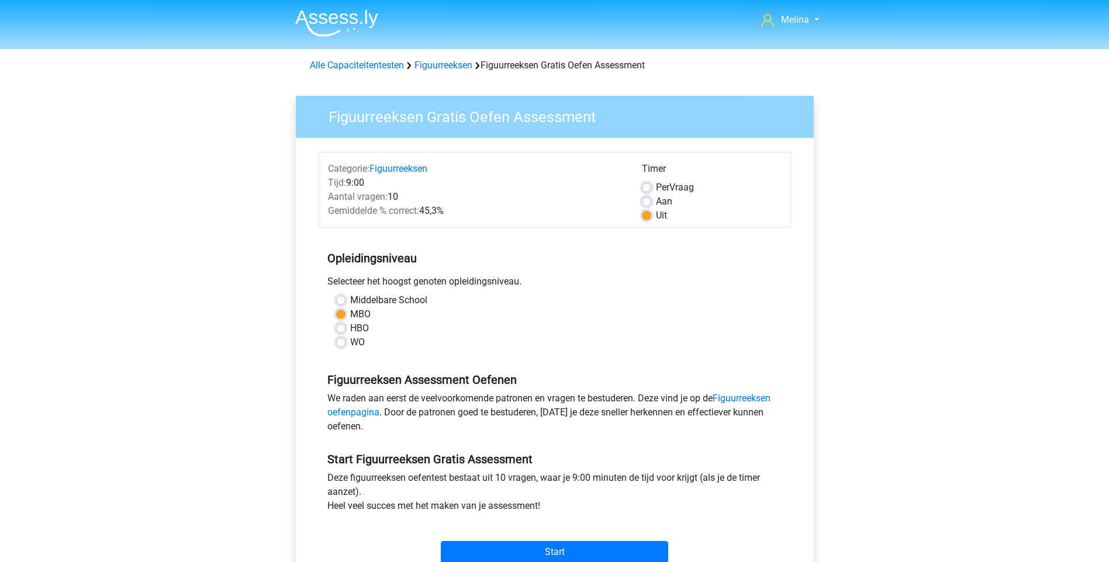
scroll to position [58, 0]
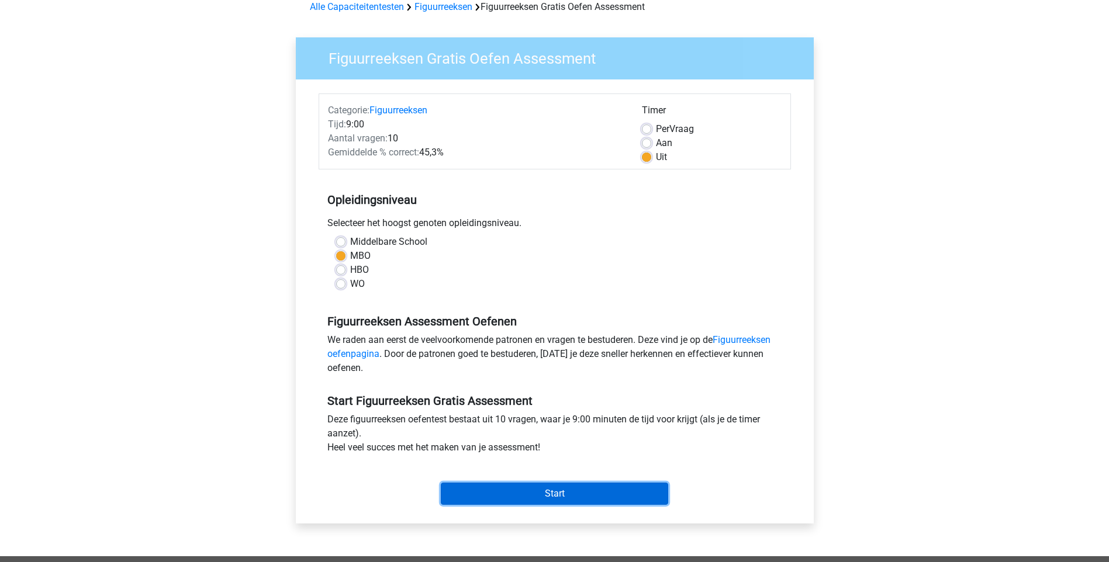
click at [580, 487] on input "Start" at bounding box center [554, 494] width 227 height 22
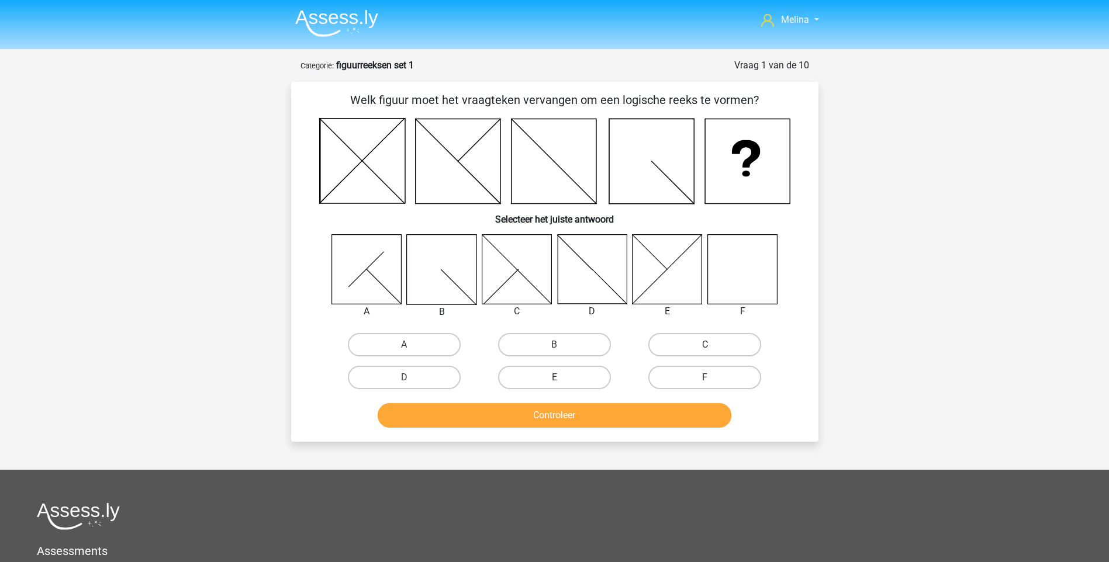
click at [711, 379] on input "F" at bounding box center [709, 382] width 8 height 8
radio input "true"
click at [668, 412] on button "Controleer" at bounding box center [555, 415] width 354 height 25
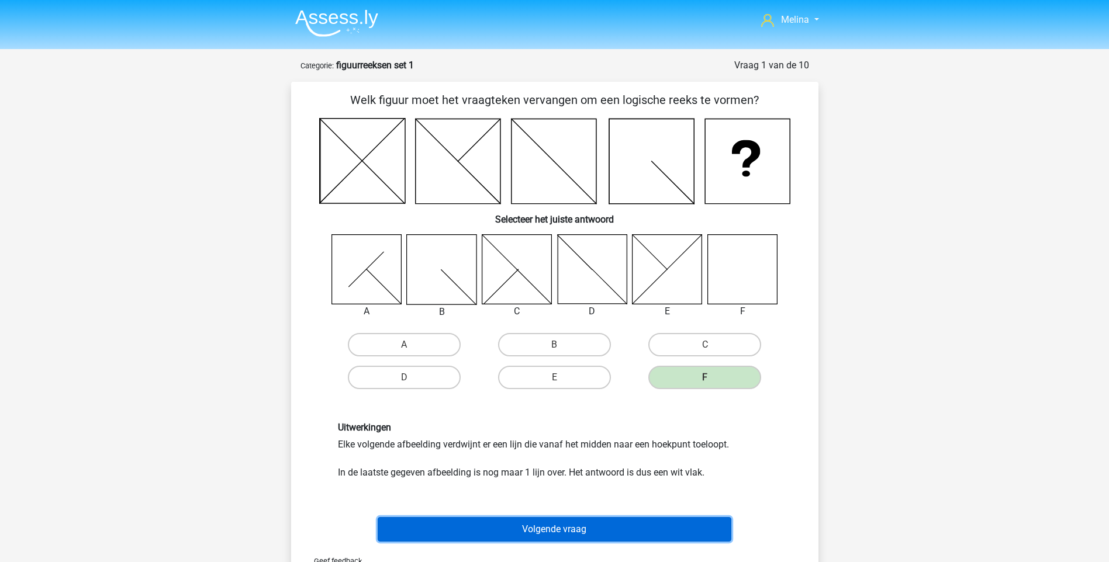
click at [652, 526] on button "Volgende vraag" at bounding box center [555, 529] width 354 height 25
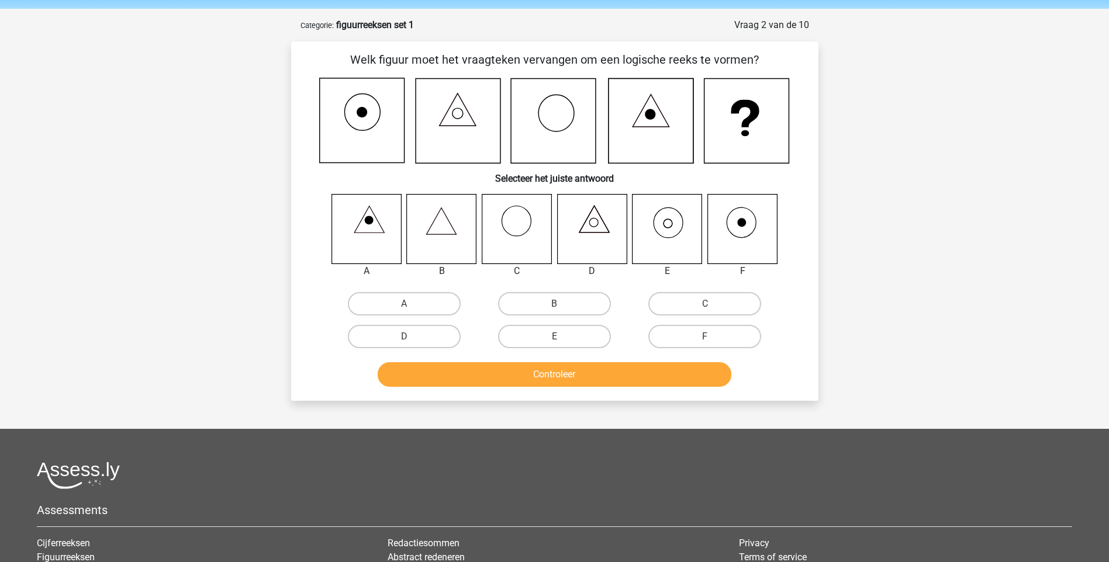
scroll to position [58, 0]
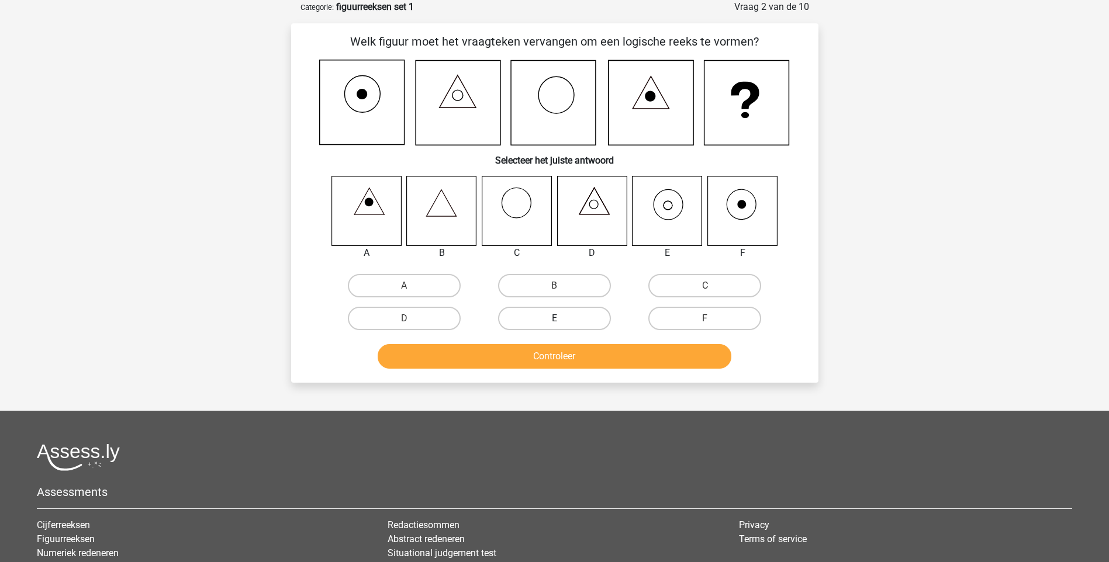
click at [561, 317] on label "E" at bounding box center [554, 318] width 113 height 23
click at [561, 319] on input "E" at bounding box center [558, 323] width 8 height 8
radio input "true"
click at [547, 352] on button "Controleer" at bounding box center [555, 356] width 354 height 25
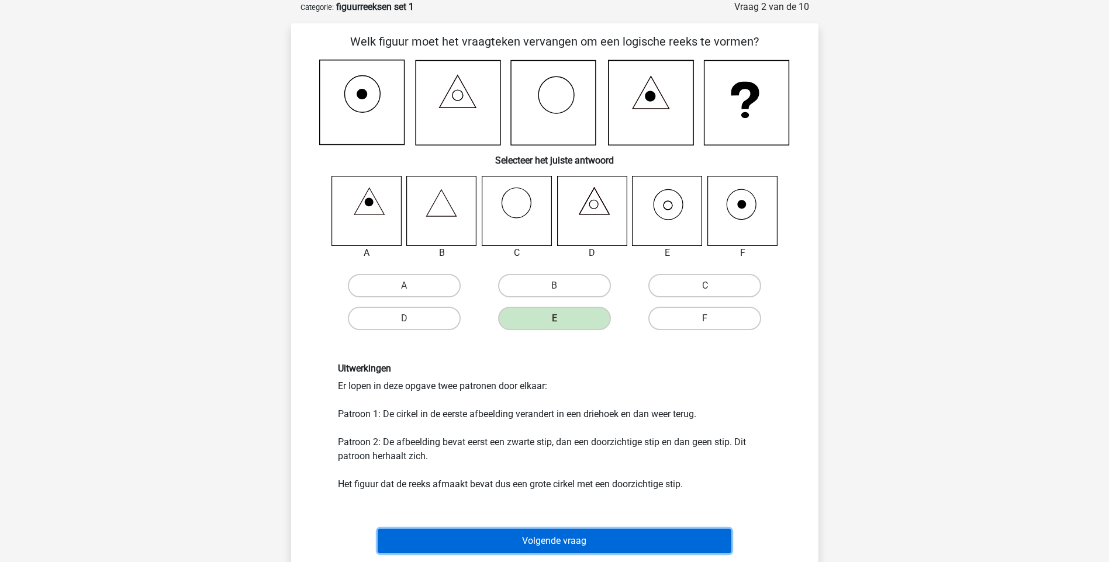
click at [546, 538] on button "Volgende vraag" at bounding box center [555, 541] width 354 height 25
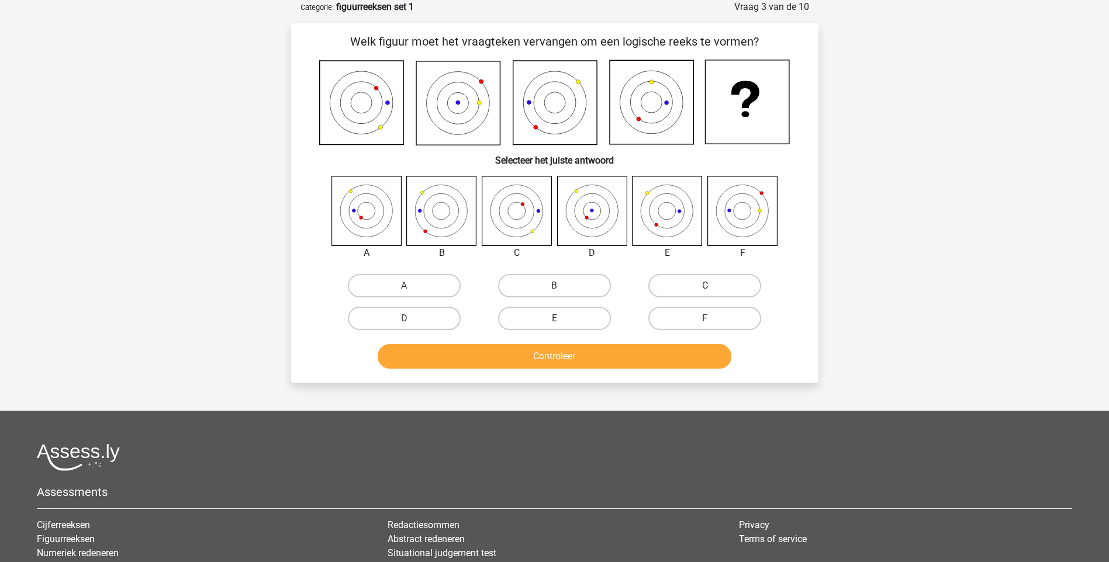
click at [595, 209] on icon at bounding box center [592, 211] width 70 height 70
click at [444, 320] on label "D" at bounding box center [404, 318] width 113 height 23
click at [412, 320] on input "D" at bounding box center [408, 323] width 8 height 8
radio input "true"
click at [541, 360] on button "Controleer" at bounding box center [555, 356] width 354 height 25
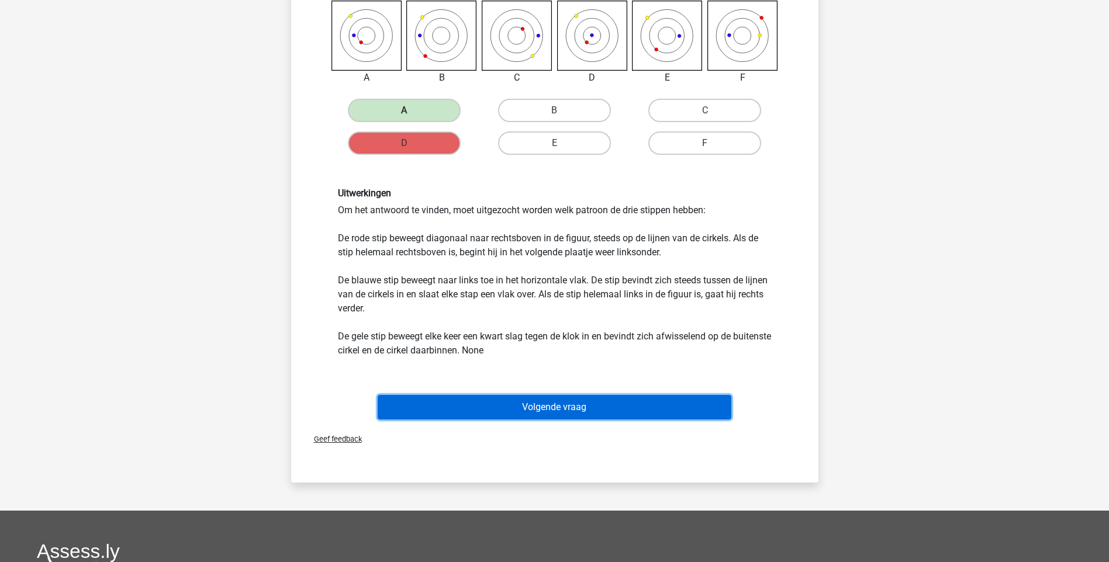
click at [618, 409] on button "Volgende vraag" at bounding box center [555, 407] width 354 height 25
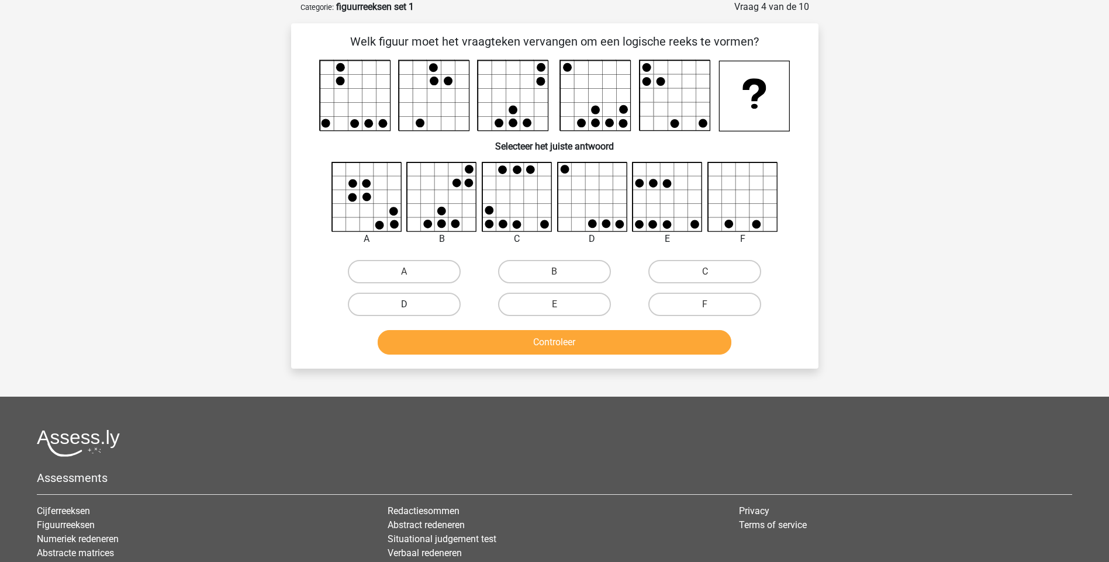
click at [428, 302] on label "D" at bounding box center [404, 304] width 113 height 23
click at [412, 305] on input "D" at bounding box center [408, 309] width 8 height 8
radio input "true"
click at [512, 340] on button "Controleer" at bounding box center [555, 342] width 354 height 25
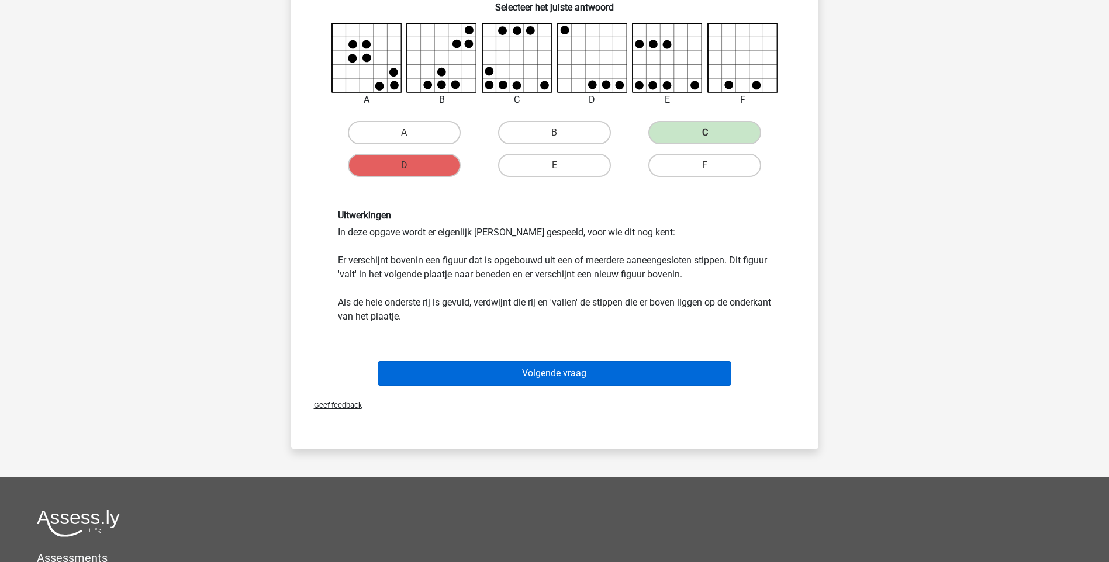
scroll to position [175, 0]
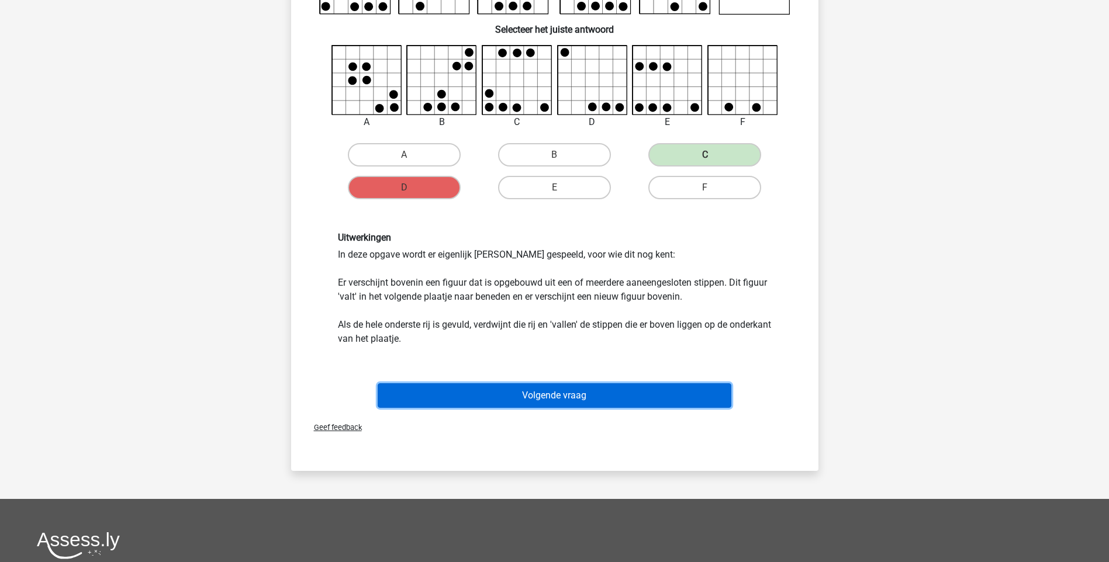
click at [599, 393] on button "Volgende vraag" at bounding box center [555, 395] width 354 height 25
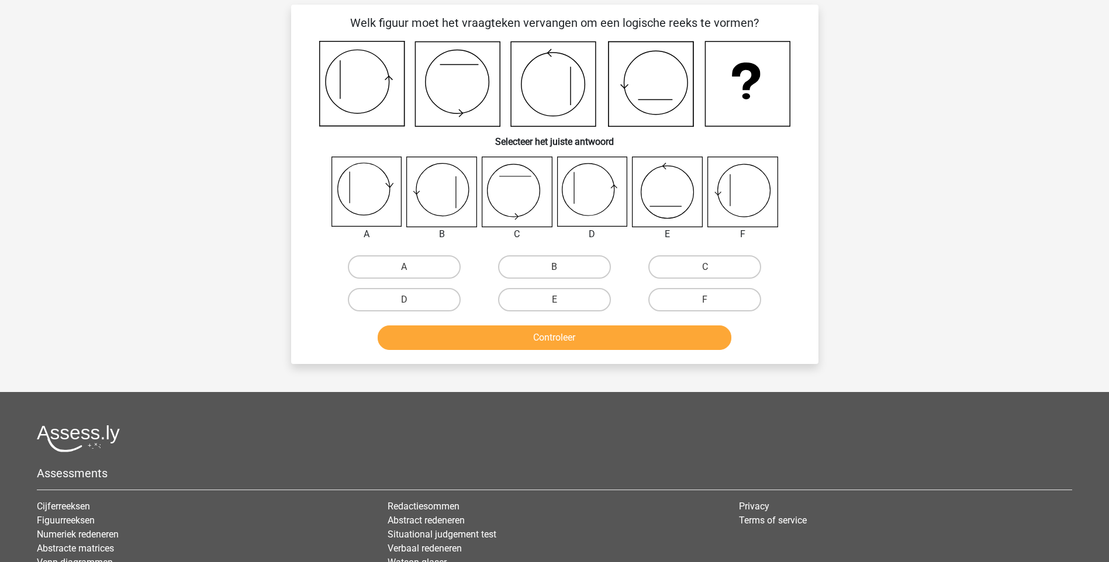
scroll to position [58, 0]
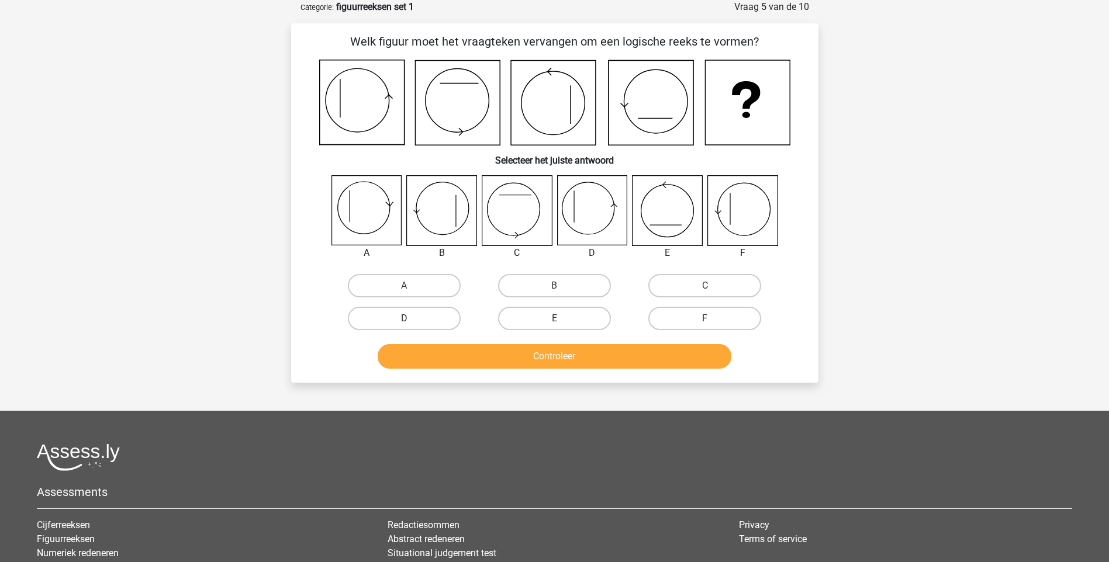
click at [433, 312] on label "D" at bounding box center [404, 318] width 113 height 23
click at [412, 319] on input "D" at bounding box center [408, 323] width 8 height 8
radio input "true"
click at [458, 358] on button "Controleer" at bounding box center [555, 356] width 354 height 25
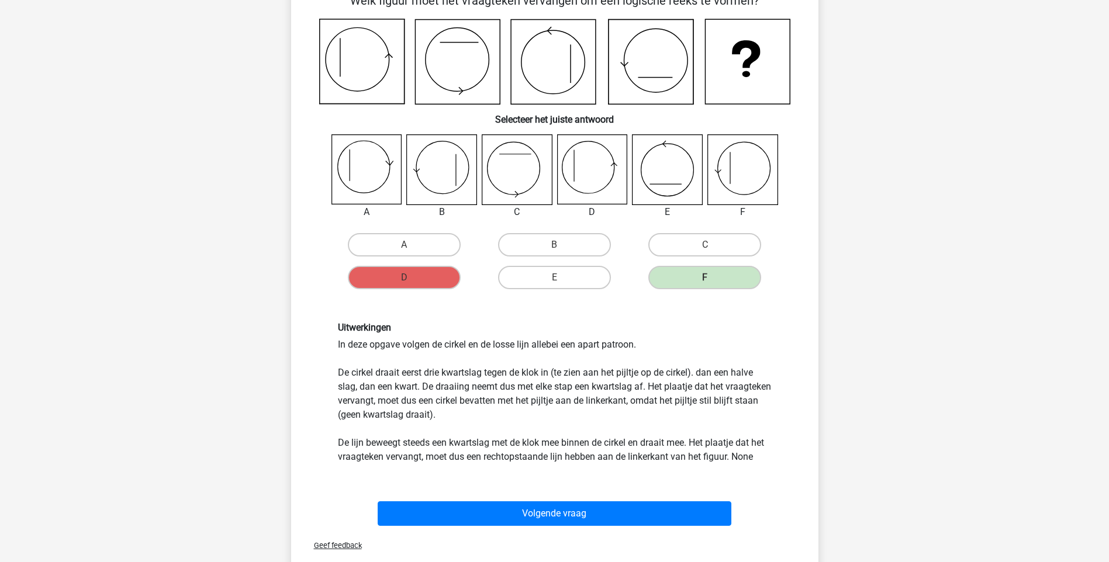
scroll to position [292, 0]
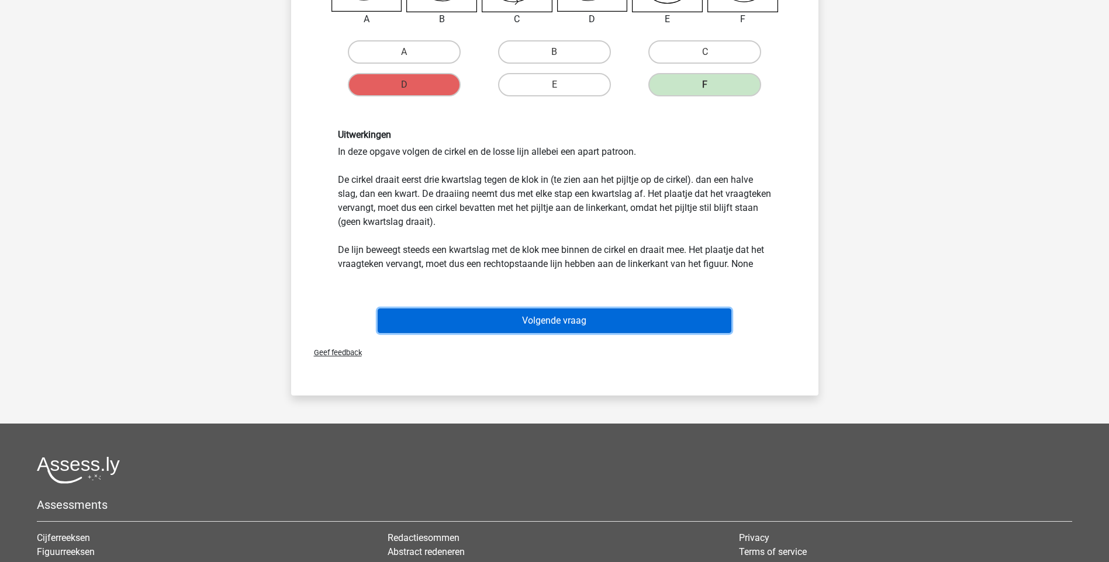
click at [533, 322] on button "Volgende vraag" at bounding box center [555, 321] width 354 height 25
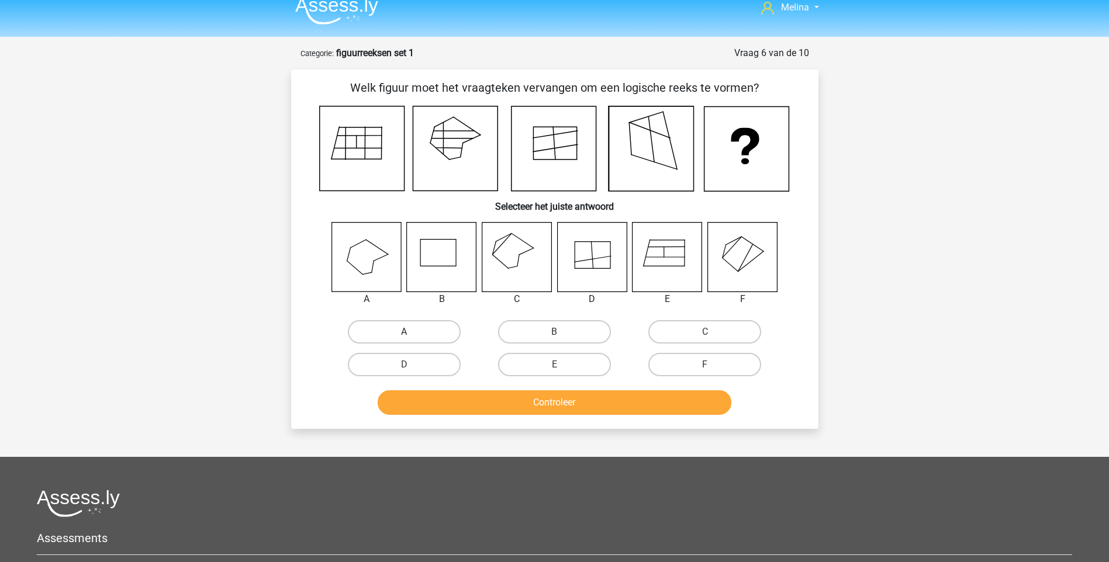
scroll to position [0, 0]
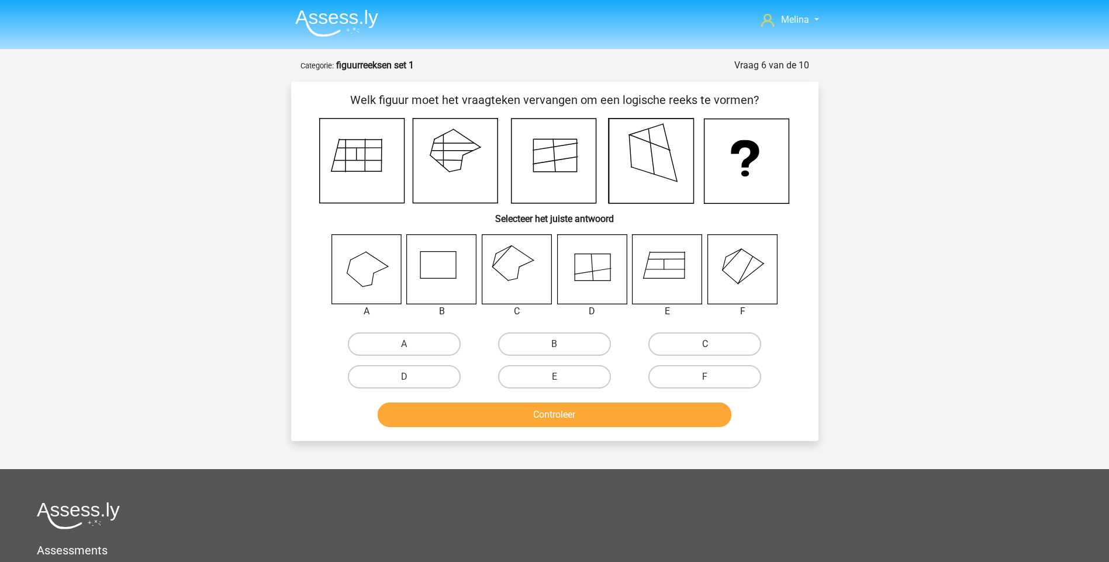
click at [734, 343] on label "C" at bounding box center [704, 344] width 113 height 23
click at [713, 344] on input "C" at bounding box center [709, 348] width 8 height 8
radio input "true"
click at [629, 416] on button "Controleer" at bounding box center [555, 415] width 354 height 25
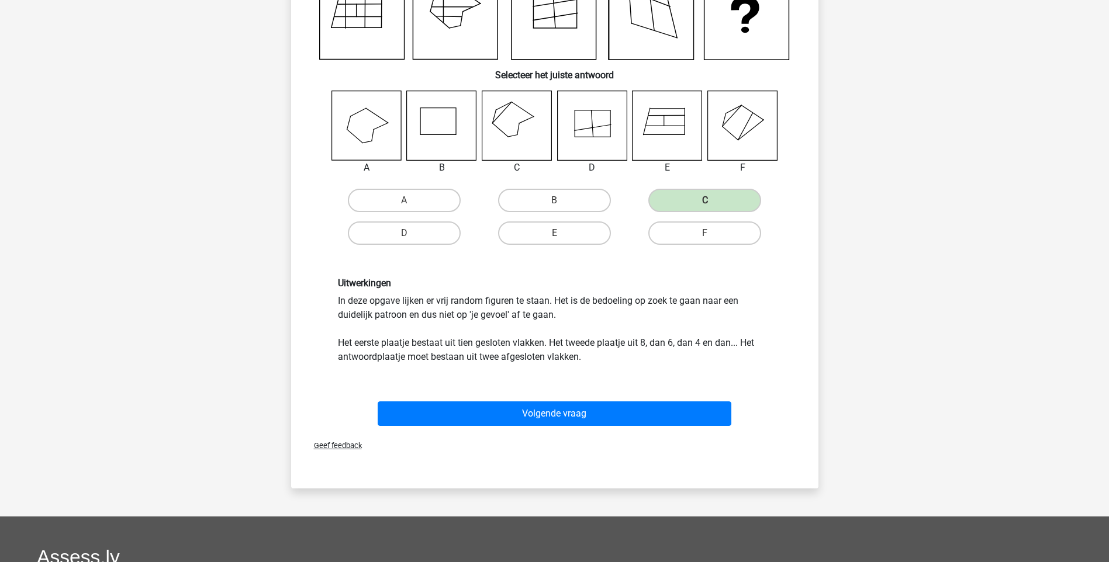
scroll to position [175, 0]
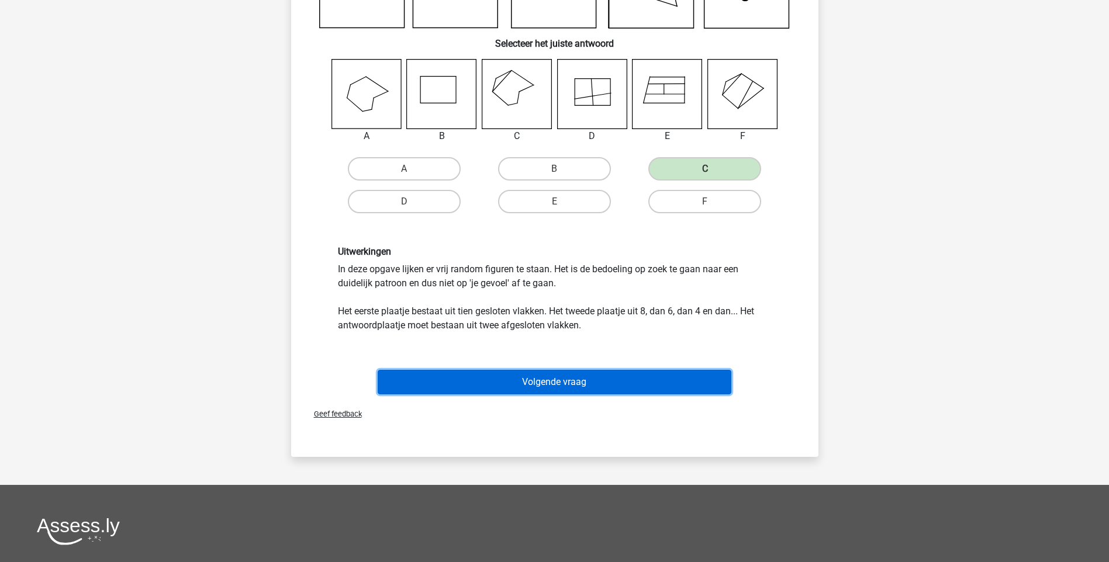
click at [652, 382] on button "Volgende vraag" at bounding box center [555, 382] width 354 height 25
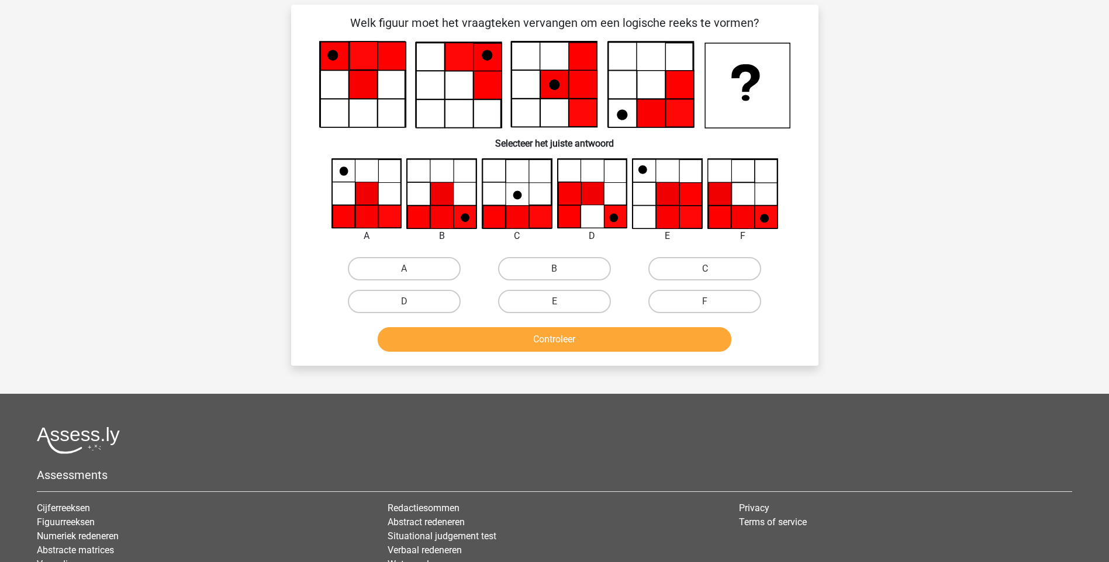
scroll to position [58, 0]
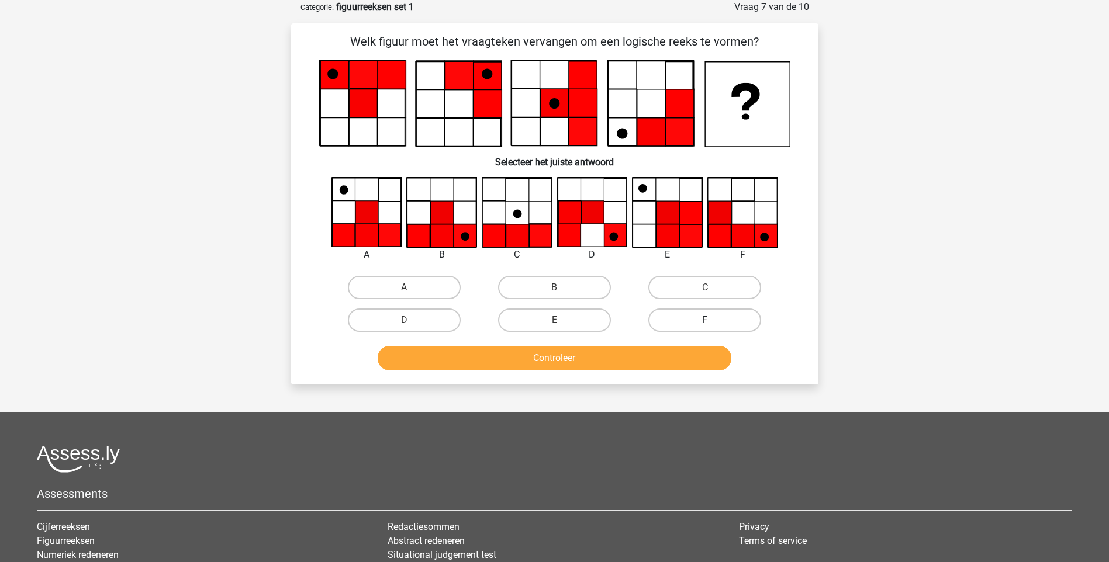
click at [730, 318] on label "F" at bounding box center [704, 320] width 113 height 23
click at [713, 320] on input "F" at bounding box center [709, 324] width 8 height 8
radio input "true"
click at [666, 357] on button "Controleer" at bounding box center [555, 358] width 354 height 25
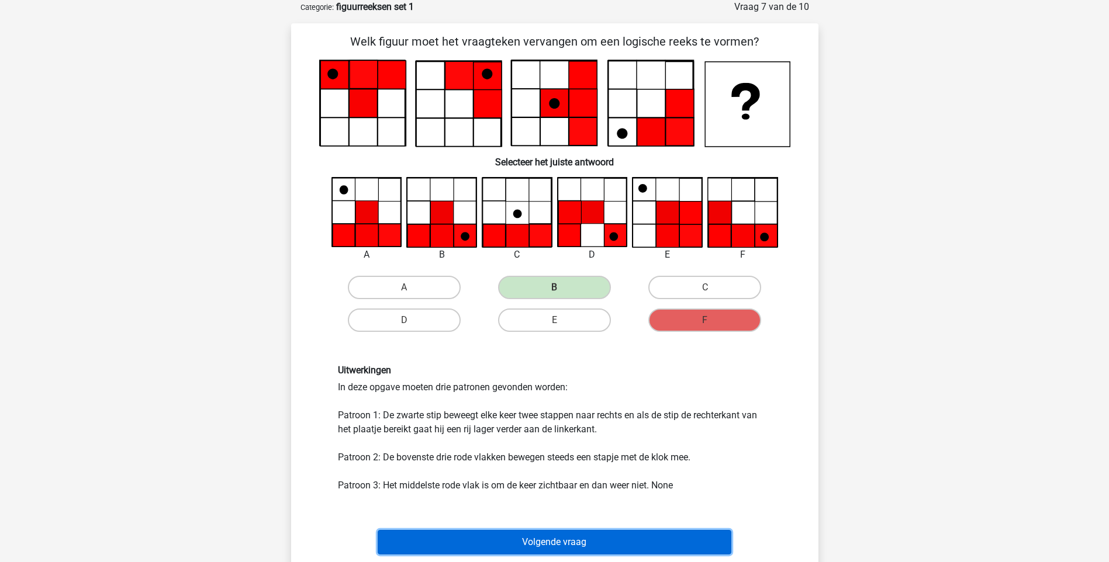
click at [616, 540] on button "Volgende vraag" at bounding box center [555, 542] width 354 height 25
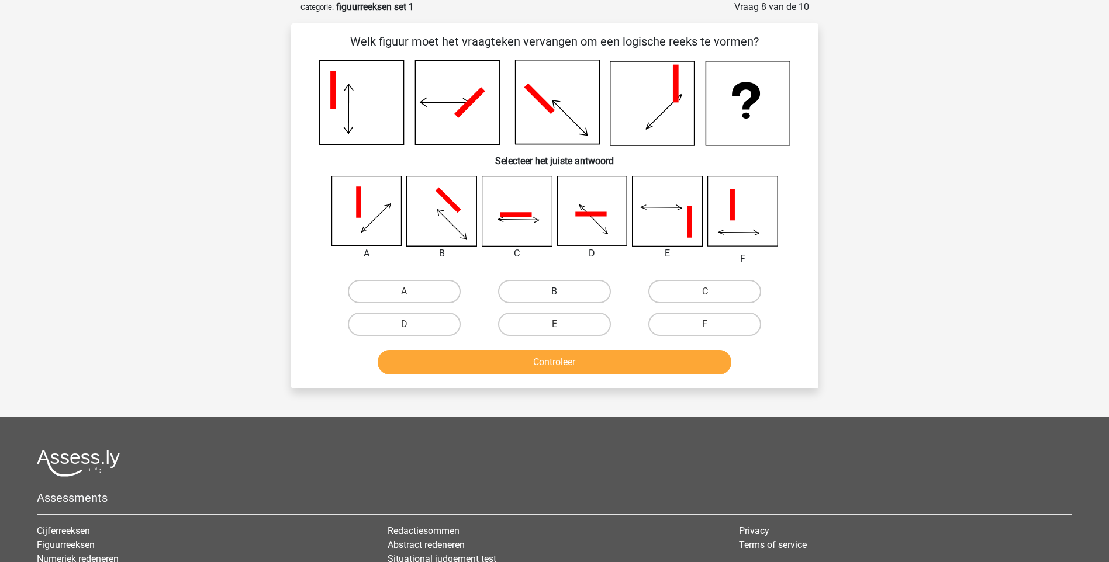
click at [572, 291] on label "B" at bounding box center [554, 291] width 113 height 23
click at [562, 292] on input "B" at bounding box center [558, 296] width 8 height 8
radio input "true"
click at [563, 362] on button "Controleer" at bounding box center [555, 362] width 354 height 25
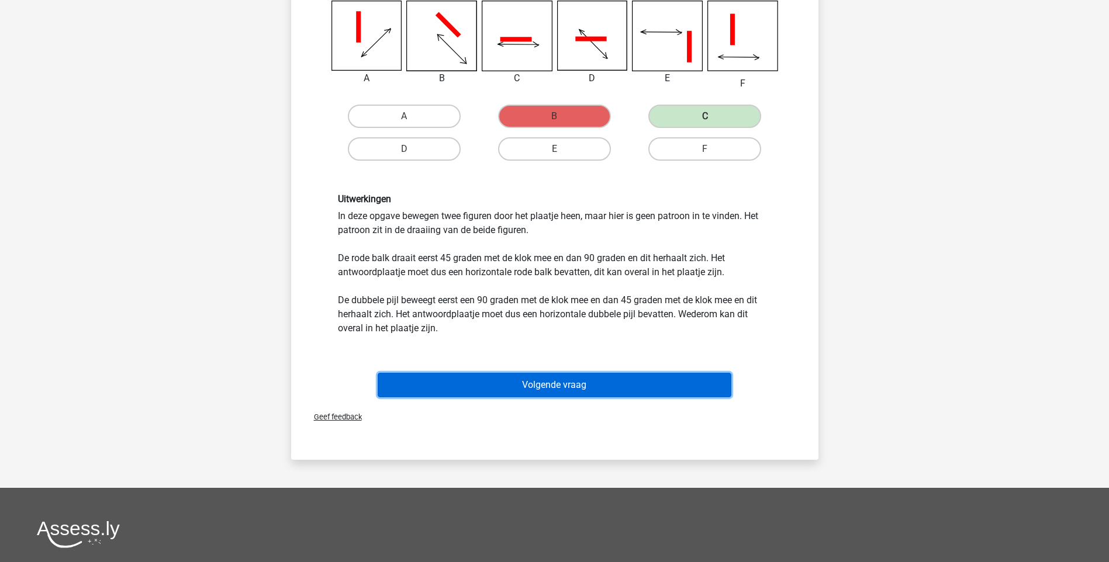
click at [557, 395] on button "Volgende vraag" at bounding box center [555, 385] width 354 height 25
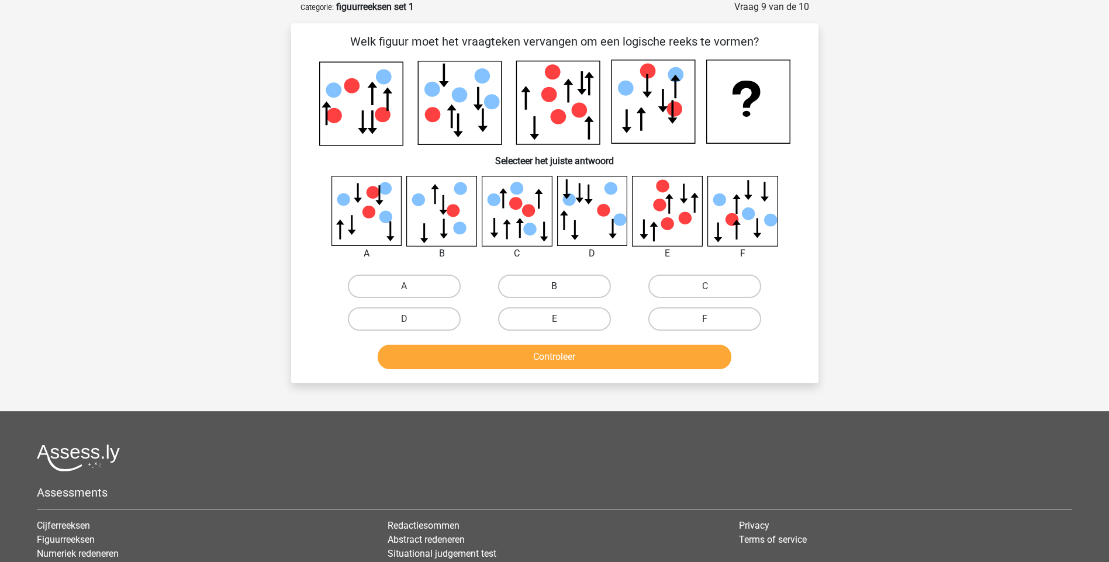
click at [563, 286] on label "B" at bounding box center [554, 286] width 113 height 23
click at [562, 286] on input "B" at bounding box center [558, 290] width 8 height 8
radio input "true"
click at [555, 361] on button "Controleer" at bounding box center [555, 357] width 354 height 25
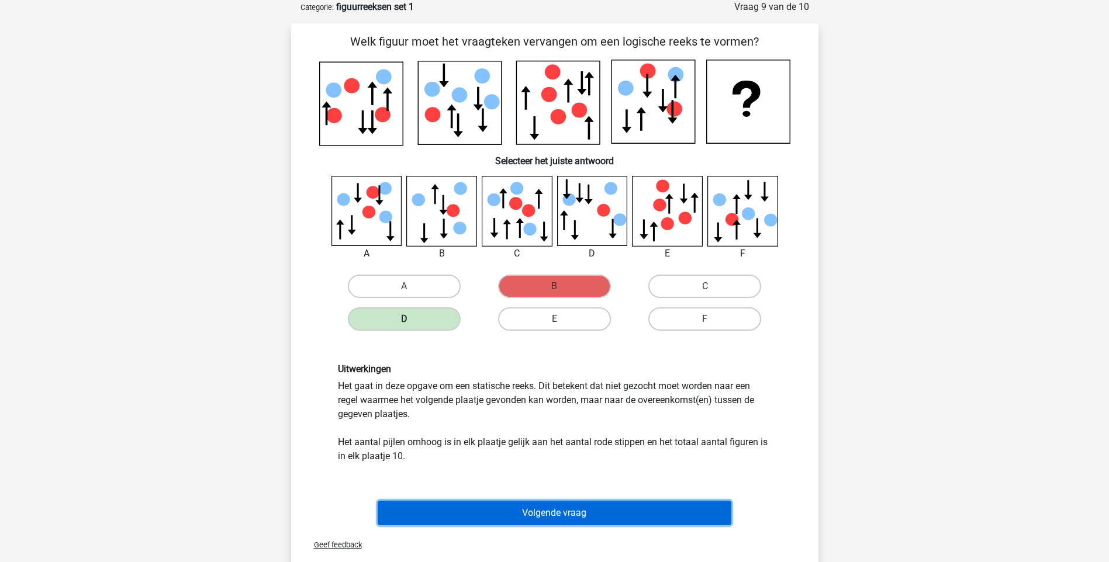
click at [589, 511] on button "Volgende vraag" at bounding box center [555, 513] width 354 height 25
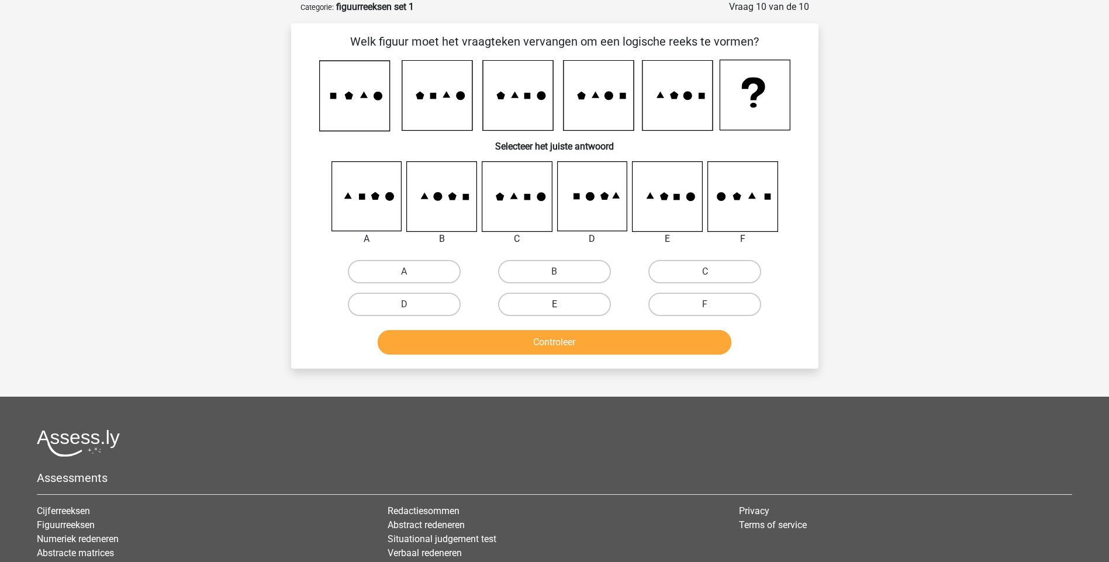
click at [537, 298] on label "E" at bounding box center [554, 304] width 113 height 23
click at [554, 305] on input "E" at bounding box center [558, 309] width 8 height 8
radio input "true"
click at [541, 344] on button "Controleer" at bounding box center [555, 342] width 354 height 25
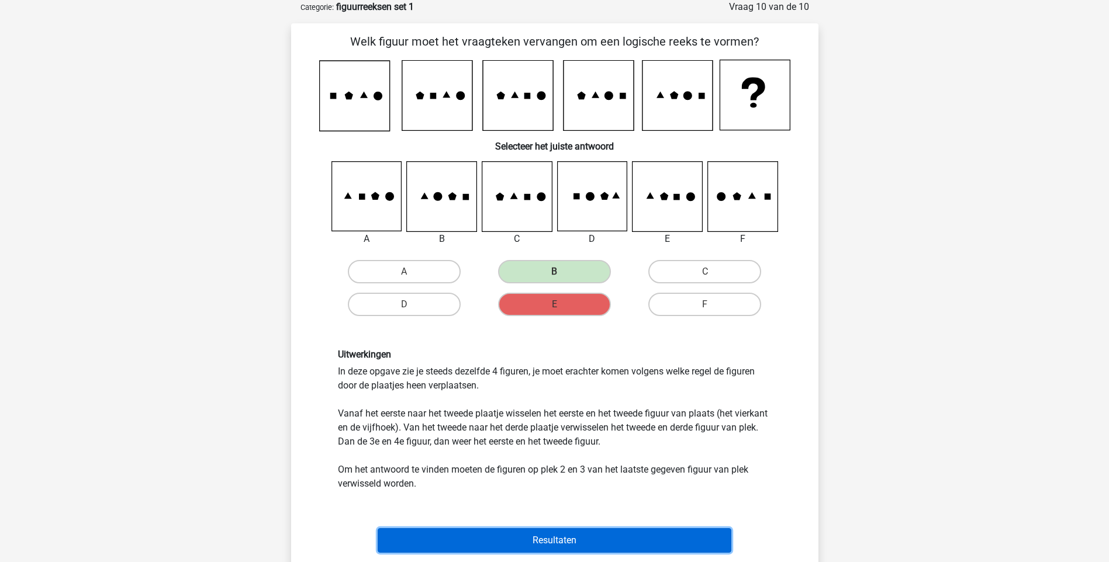
click at [552, 533] on button "Resultaten" at bounding box center [555, 540] width 354 height 25
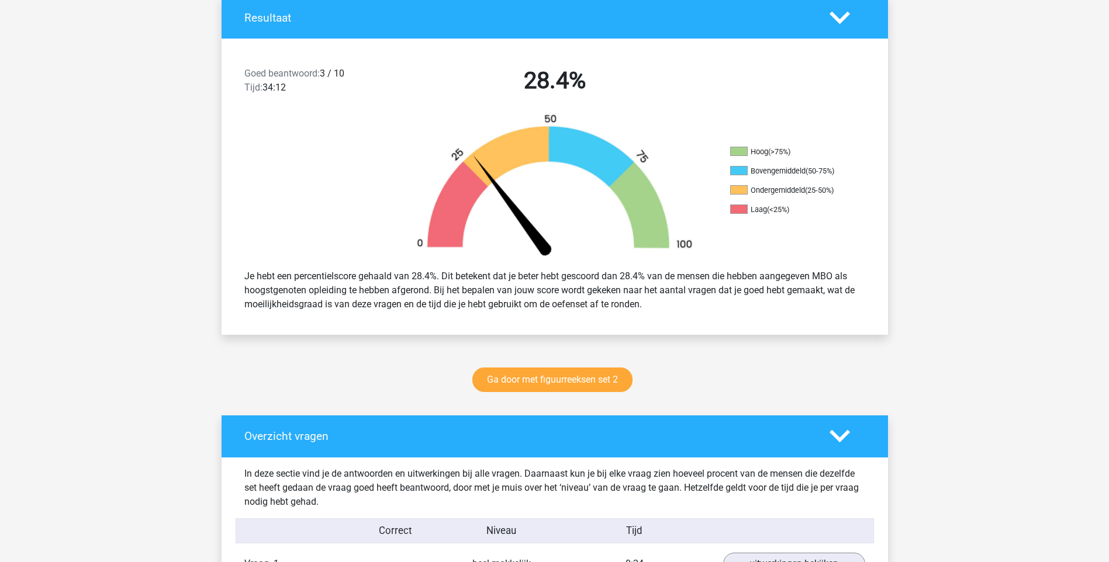
scroll to position [274, 0]
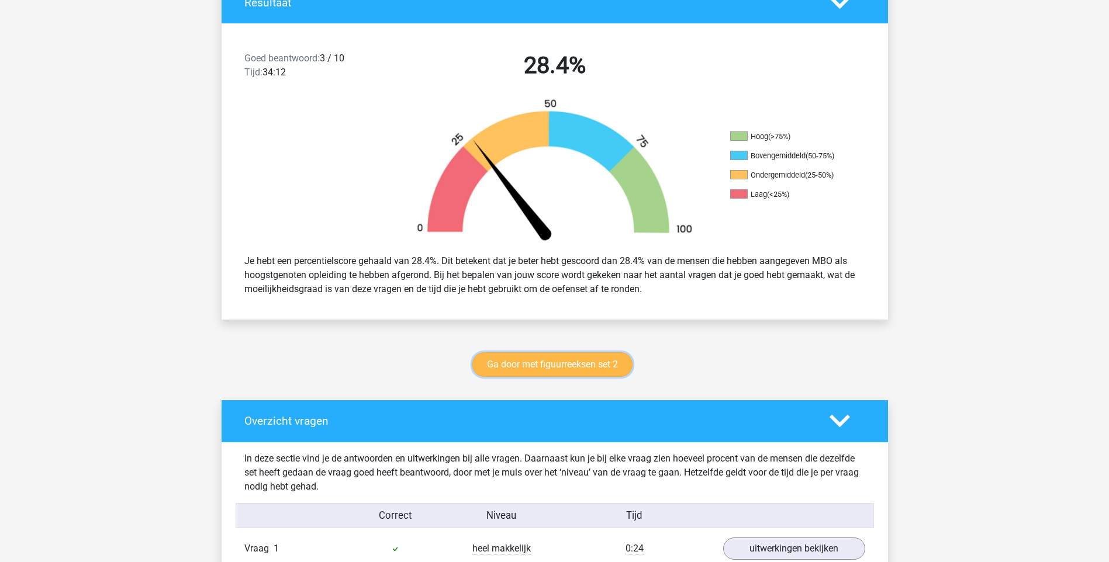
click at [580, 359] on link "Ga door met figuurreeksen set 2" at bounding box center [552, 364] width 160 height 25
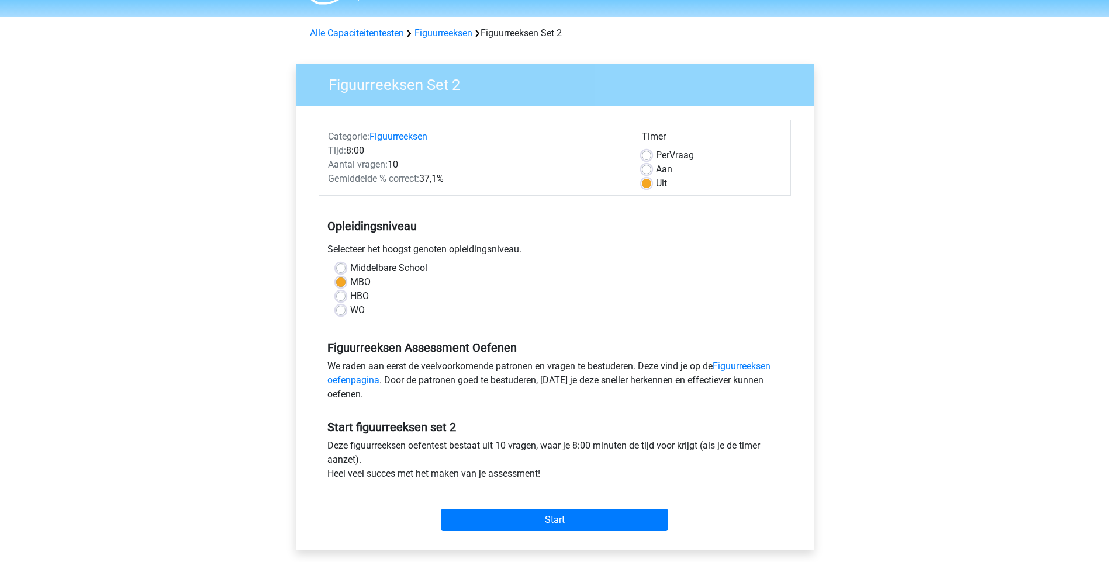
scroll to position [117, 0]
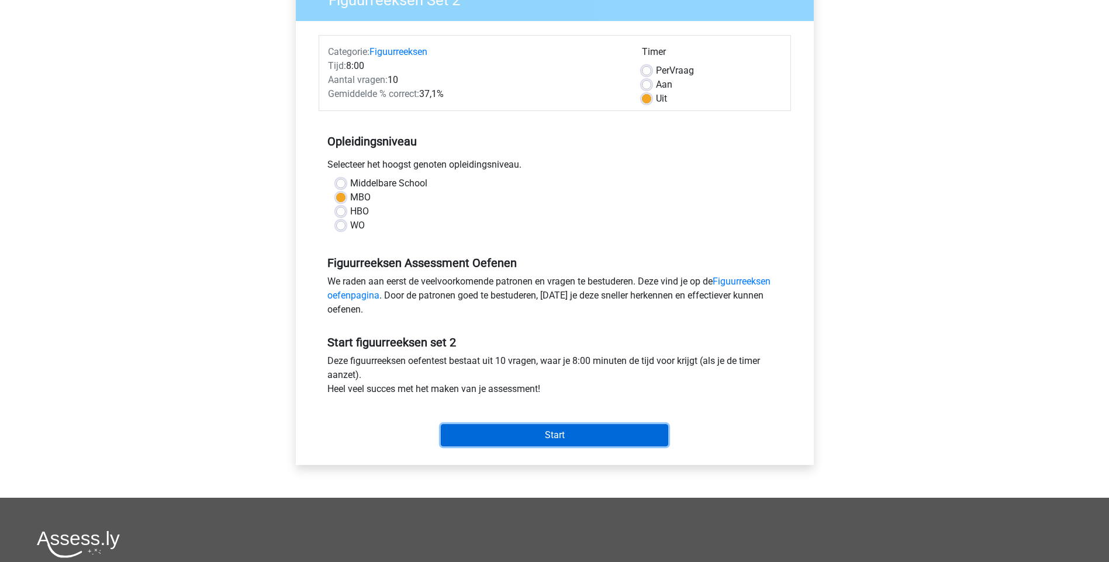
click at [583, 438] on input "Start" at bounding box center [554, 435] width 227 height 22
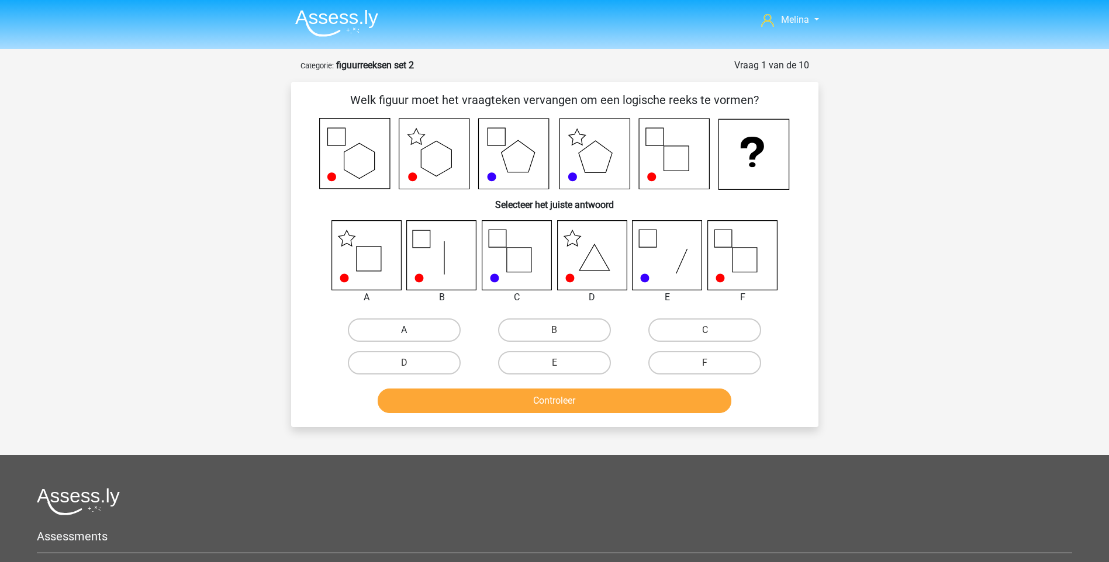
click at [428, 330] on label "A" at bounding box center [404, 330] width 113 height 23
click at [412, 330] on input "A" at bounding box center [408, 334] width 8 height 8
radio input "true"
click at [470, 386] on div "Controleer" at bounding box center [555, 398] width 490 height 39
click at [475, 406] on button "Controleer" at bounding box center [555, 401] width 354 height 25
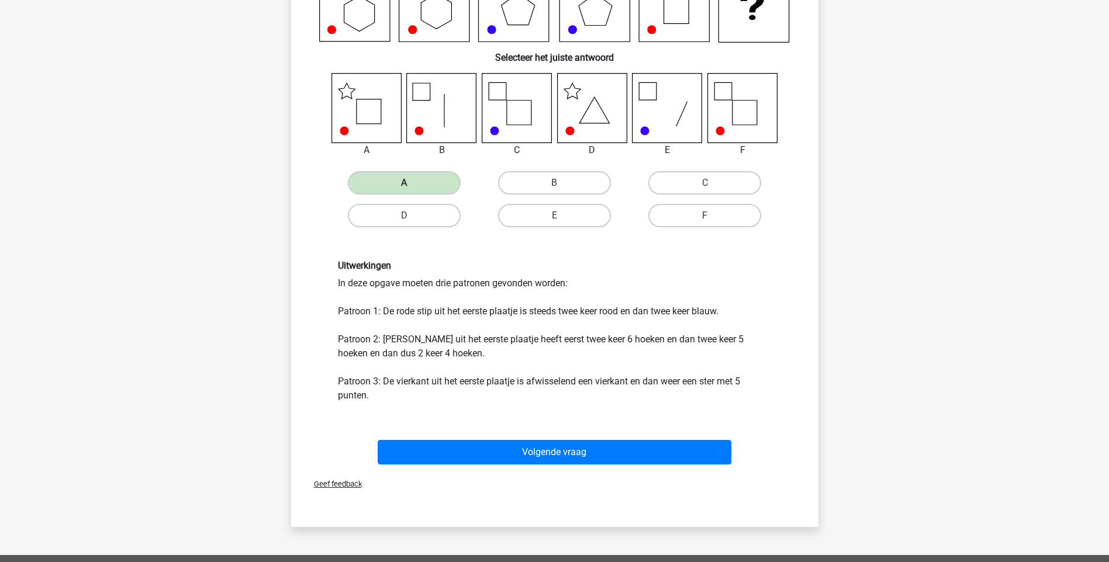
scroll to position [175, 0]
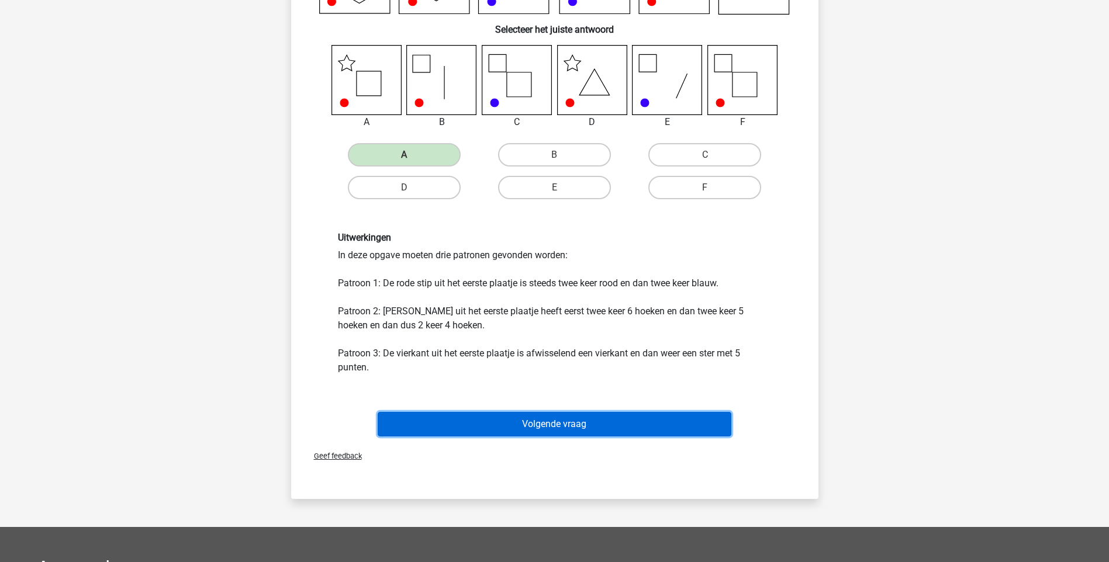
click at [469, 428] on button "Volgende vraag" at bounding box center [555, 424] width 354 height 25
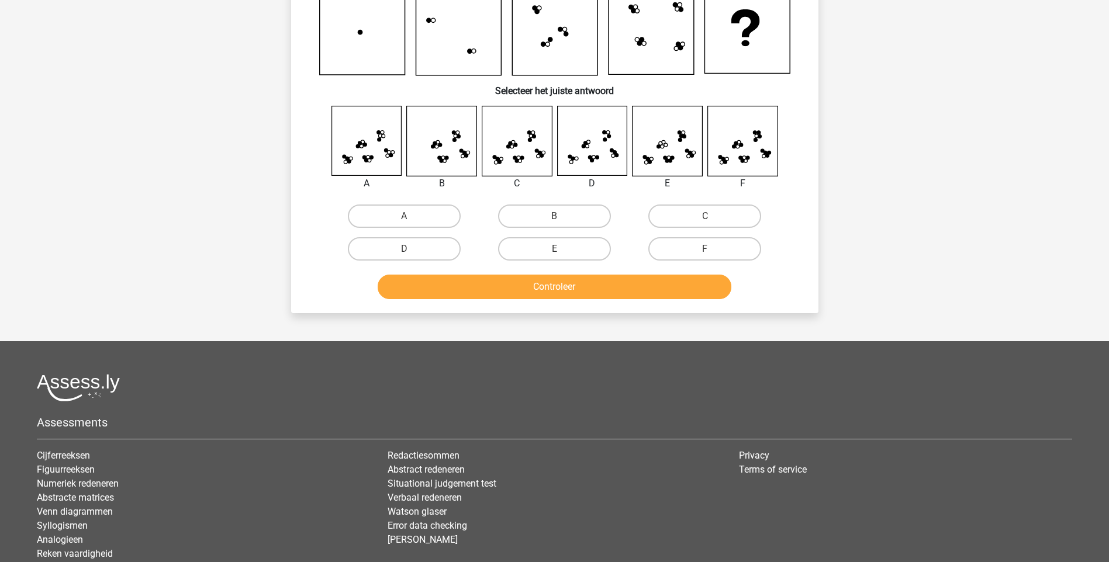
scroll to position [58, 0]
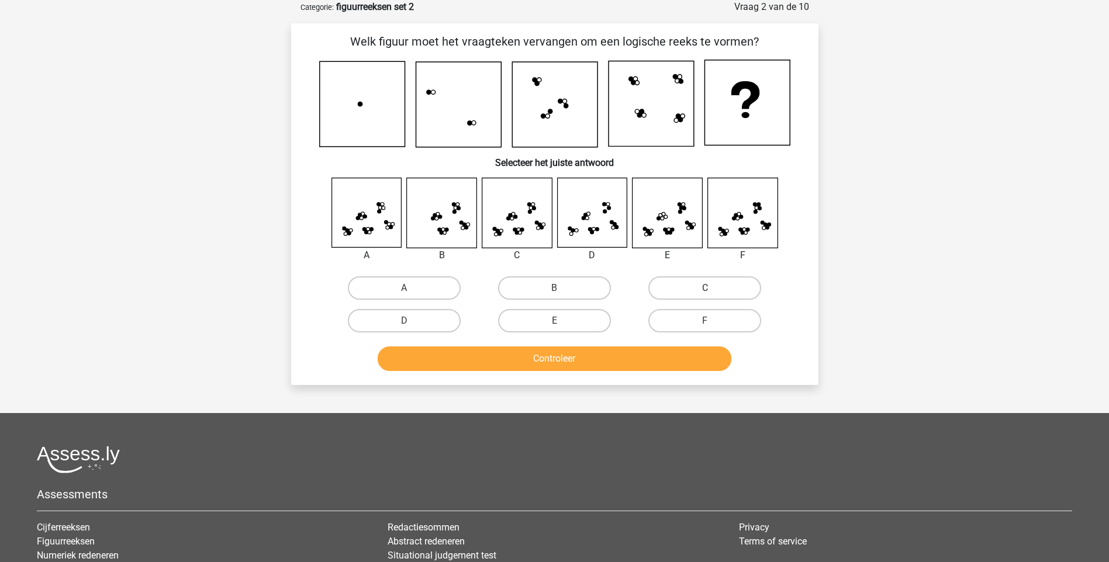
click at [674, 288] on label "C" at bounding box center [704, 288] width 113 height 23
click at [705, 288] on input "C" at bounding box center [709, 292] width 8 height 8
radio input "true"
click at [621, 361] on button "Controleer" at bounding box center [555, 359] width 354 height 25
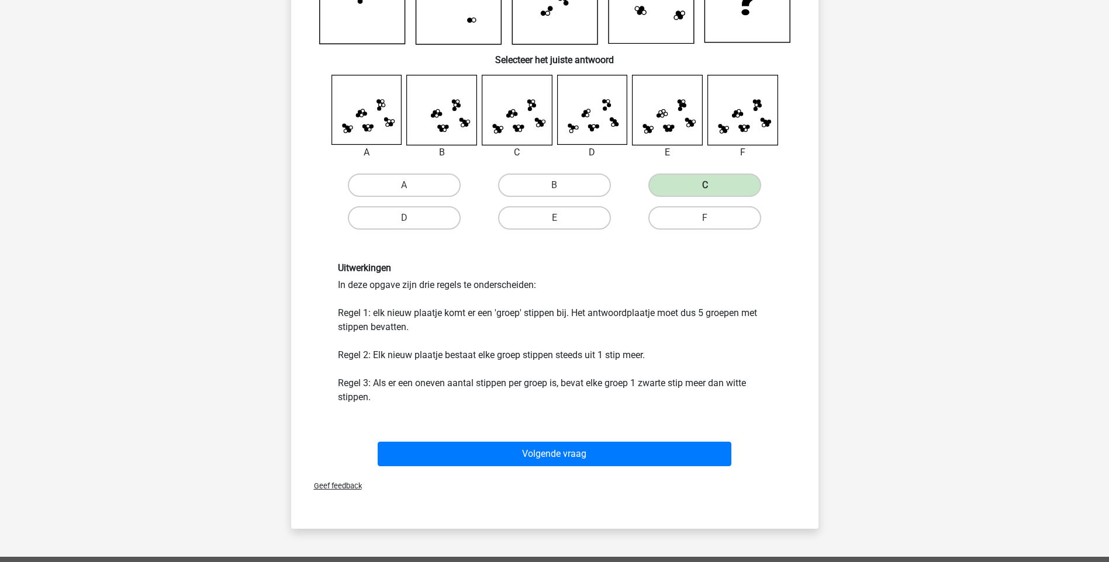
scroll to position [175, 0]
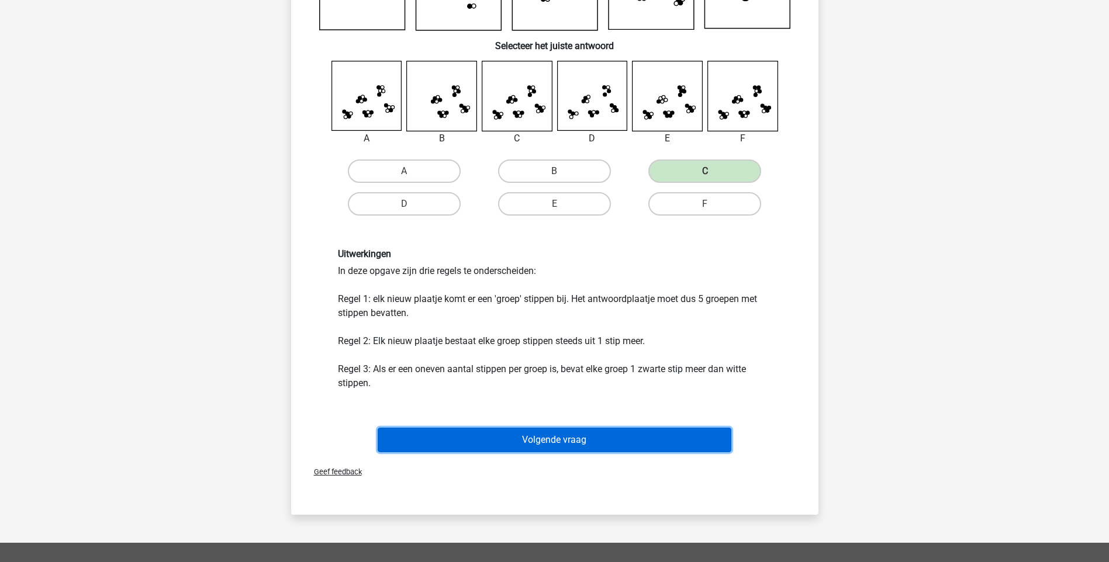
drag, startPoint x: 575, startPoint y: 435, endPoint x: 613, endPoint y: 411, distance: 44.4
click at [575, 436] on button "Volgende vraag" at bounding box center [555, 440] width 354 height 25
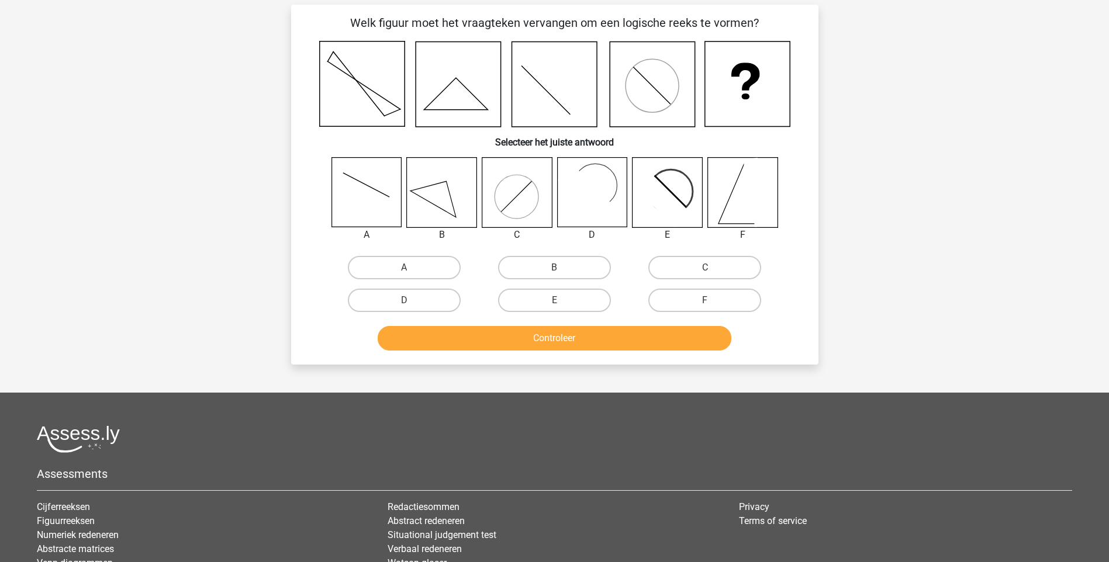
scroll to position [58, 0]
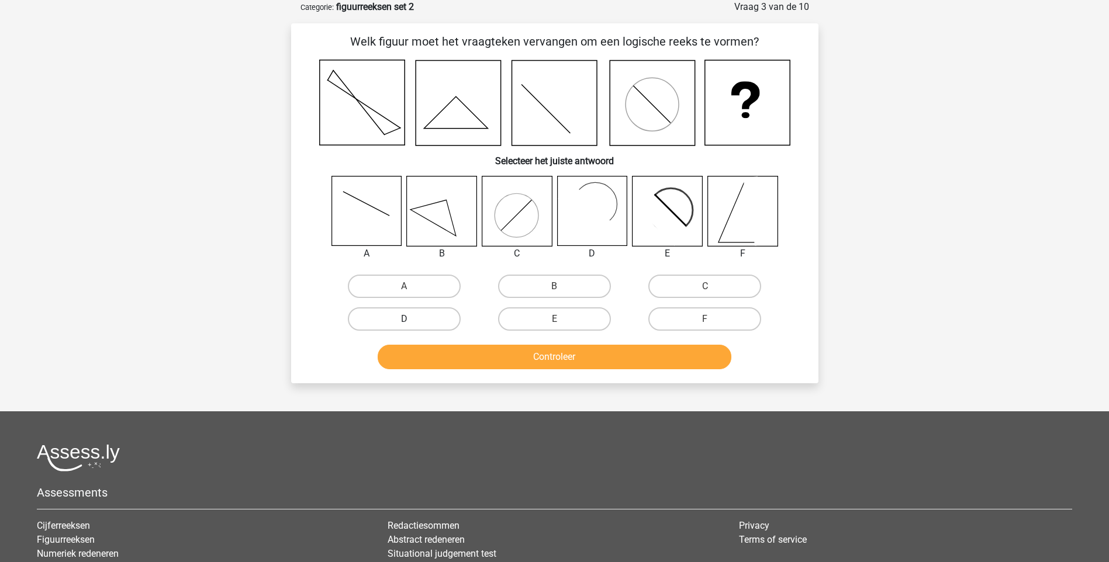
click at [412, 315] on label "D" at bounding box center [404, 318] width 113 height 23
click at [412, 319] on input "D" at bounding box center [408, 323] width 8 height 8
radio input "true"
click at [507, 365] on button "Controleer" at bounding box center [555, 357] width 354 height 25
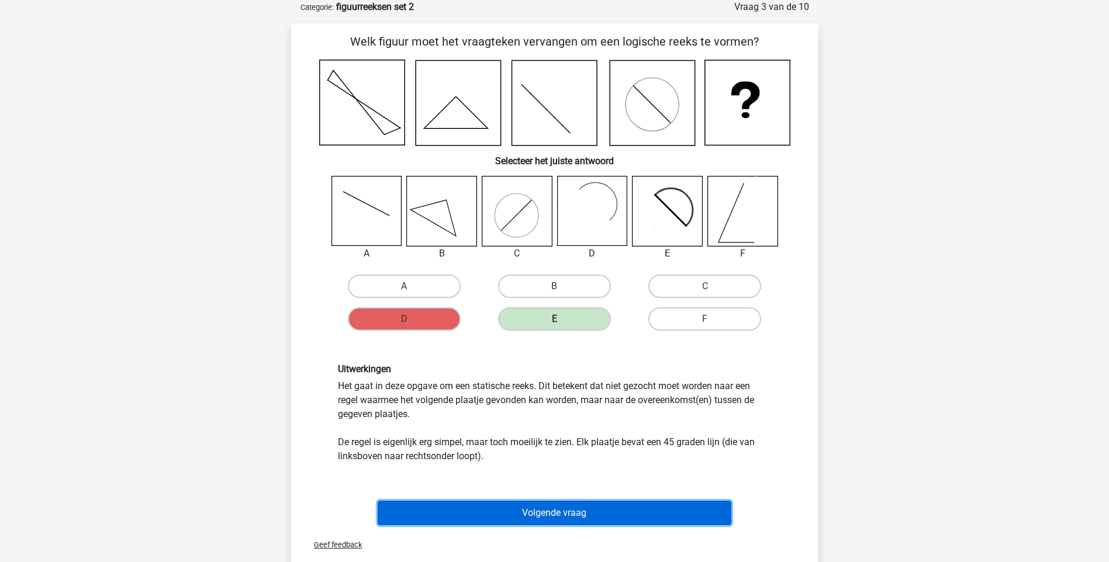
click at [507, 509] on button "Volgende vraag" at bounding box center [555, 513] width 354 height 25
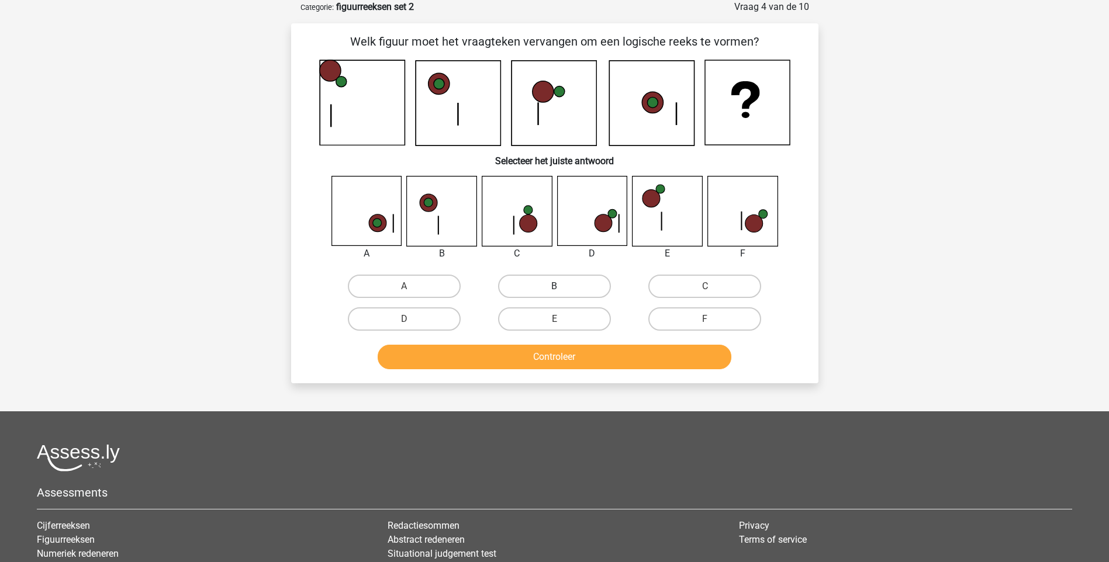
click at [545, 286] on label "B" at bounding box center [554, 286] width 113 height 23
click at [554, 286] on input "B" at bounding box center [558, 290] width 8 height 8
radio input "true"
click at [540, 355] on button "Controleer" at bounding box center [555, 357] width 354 height 25
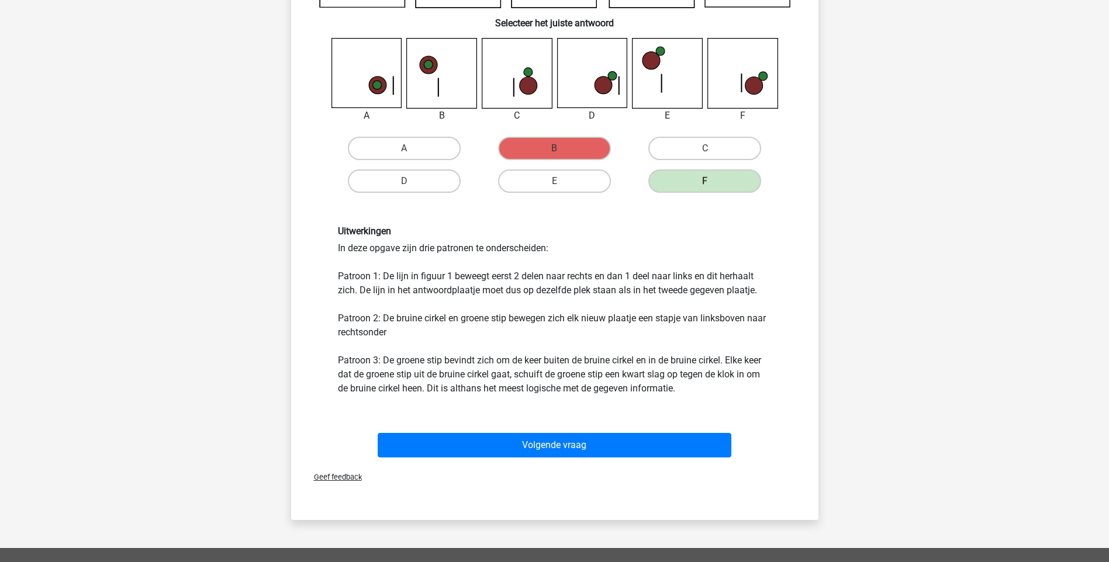
scroll to position [199, 0]
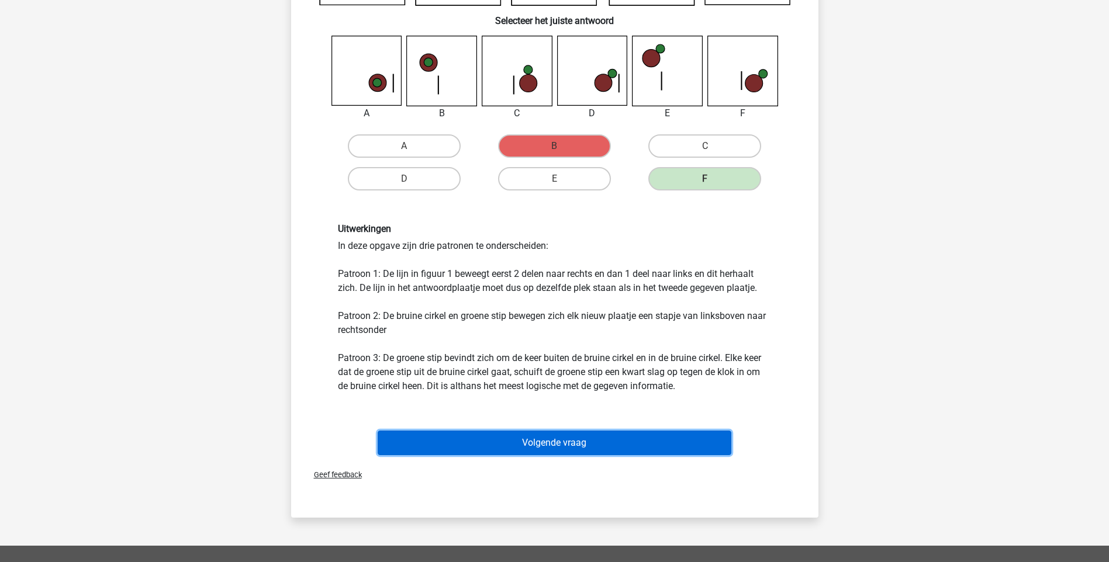
click at [559, 440] on button "Volgende vraag" at bounding box center [555, 443] width 354 height 25
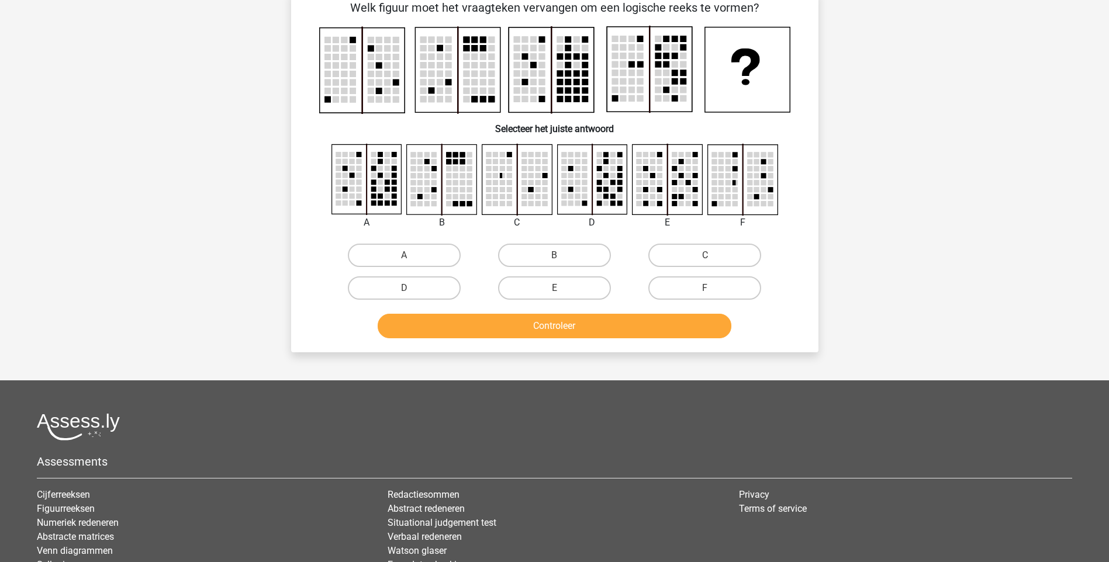
scroll to position [58, 0]
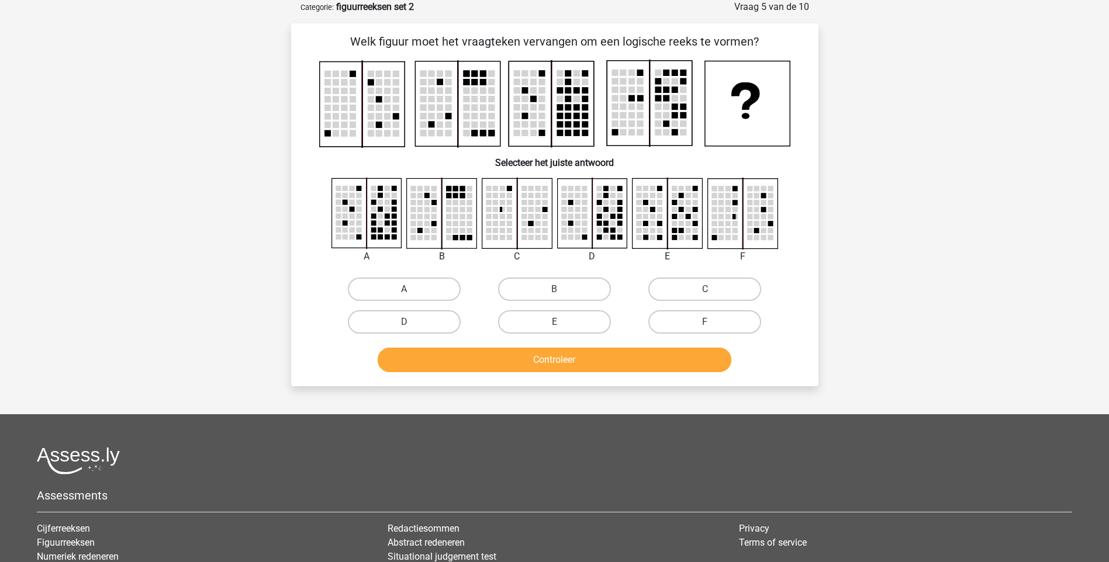
click at [371, 324] on label "D" at bounding box center [404, 321] width 113 height 23
click at [404, 324] on input "D" at bounding box center [408, 326] width 8 height 8
radio input "true"
click at [531, 357] on button "Controleer" at bounding box center [555, 360] width 354 height 25
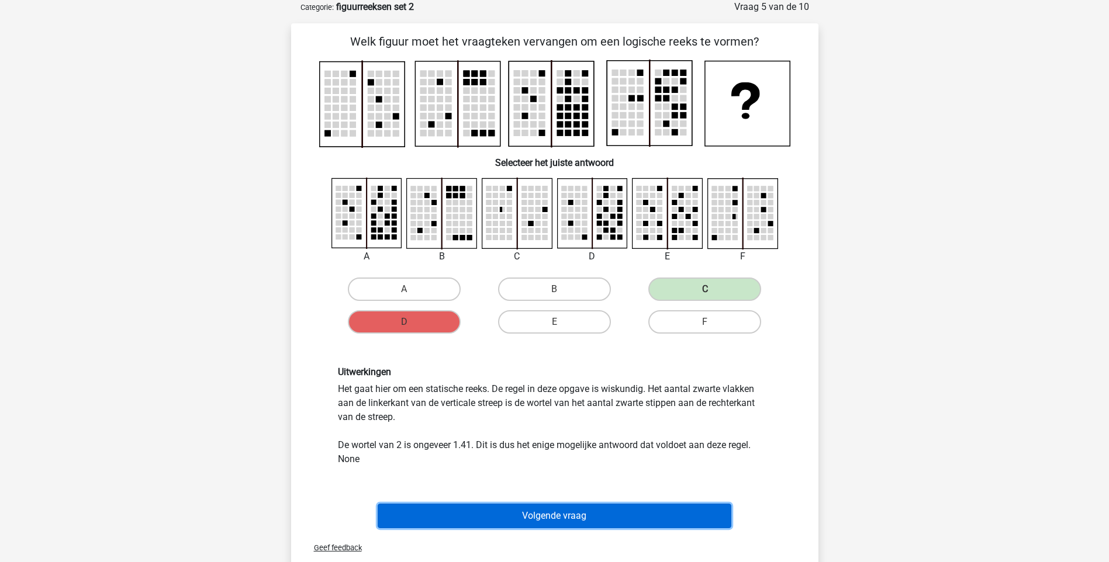
click at [459, 511] on button "Volgende vraag" at bounding box center [555, 516] width 354 height 25
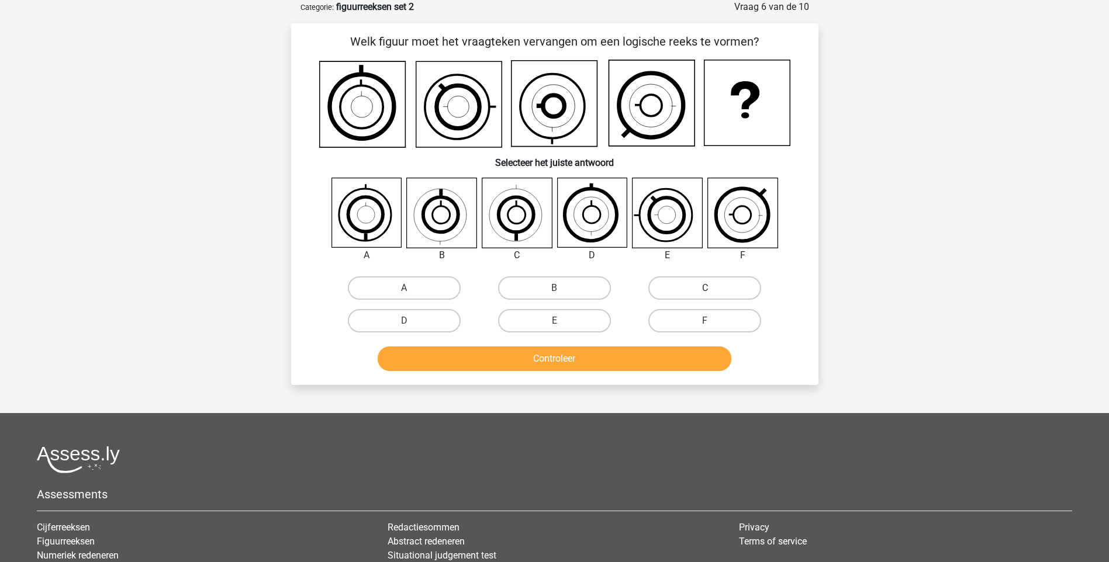
click at [699, 292] on label "C" at bounding box center [704, 288] width 113 height 23
click at [705, 292] on input "C" at bounding box center [709, 292] width 8 height 8
radio input "true"
click at [667, 352] on button "Controleer" at bounding box center [555, 359] width 354 height 25
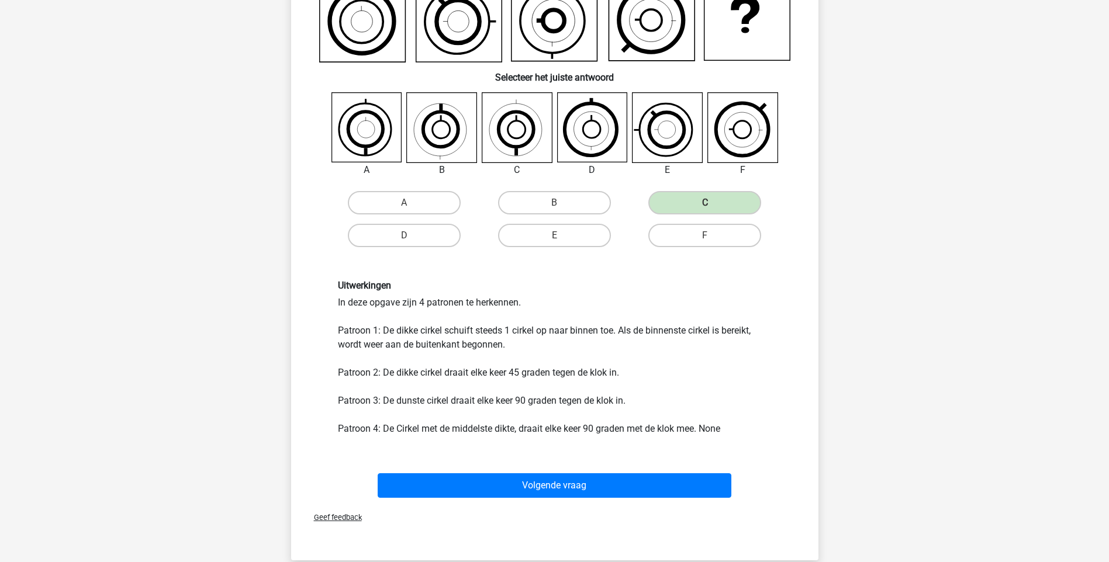
scroll to position [144, 0]
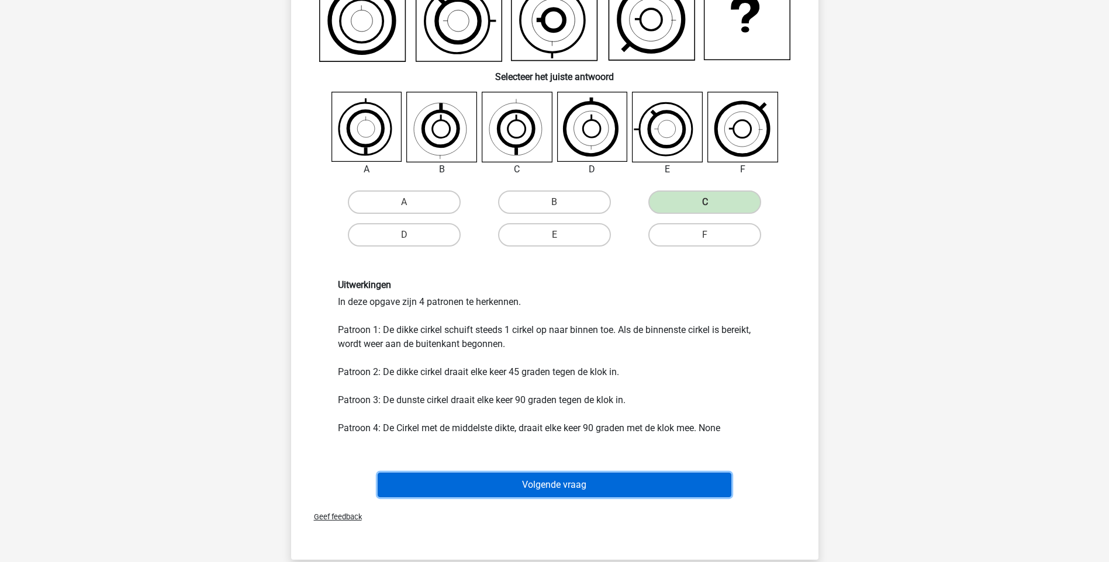
click at [602, 494] on button "Volgende vraag" at bounding box center [555, 485] width 354 height 25
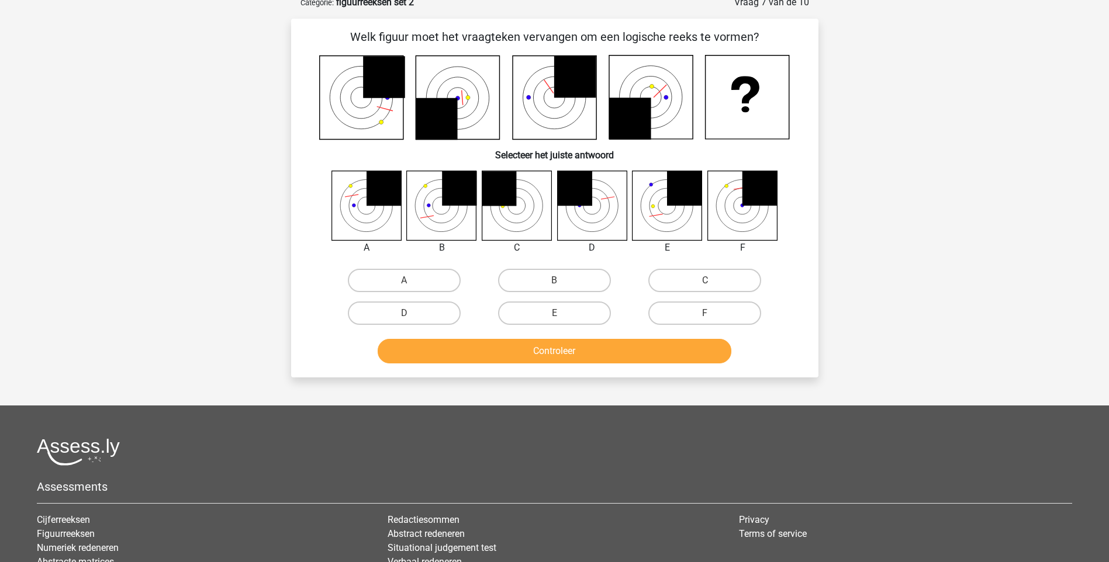
scroll to position [58, 0]
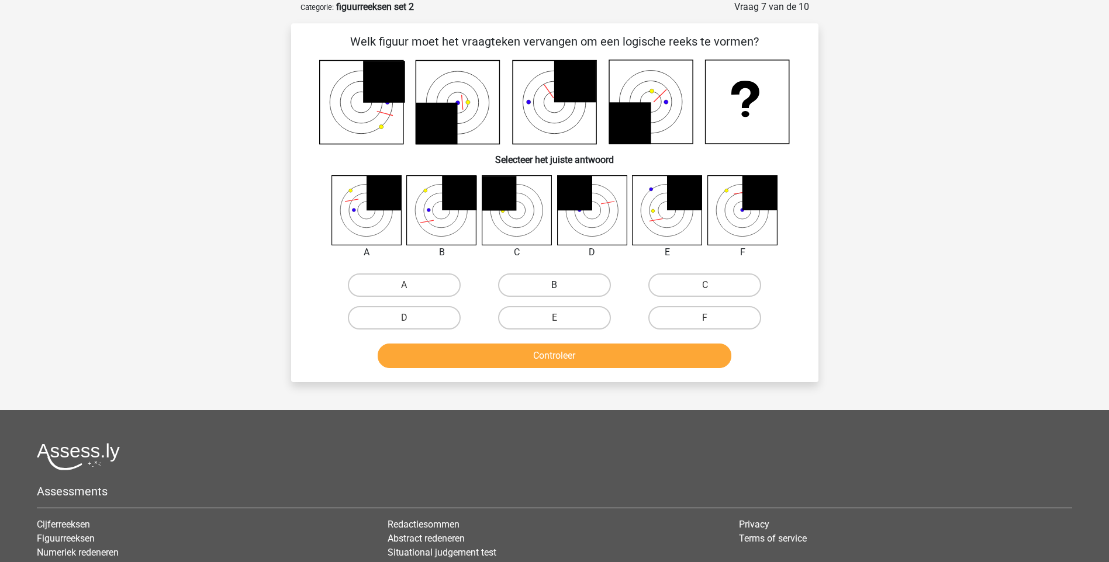
click at [512, 281] on label "B" at bounding box center [554, 285] width 113 height 23
click at [554, 285] on input "B" at bounding box center [558, 289] width 8 height 8
radio input "true"
click at [519, 353] on button "Controleer" at bounding box center [555, 356] width 354 height 25
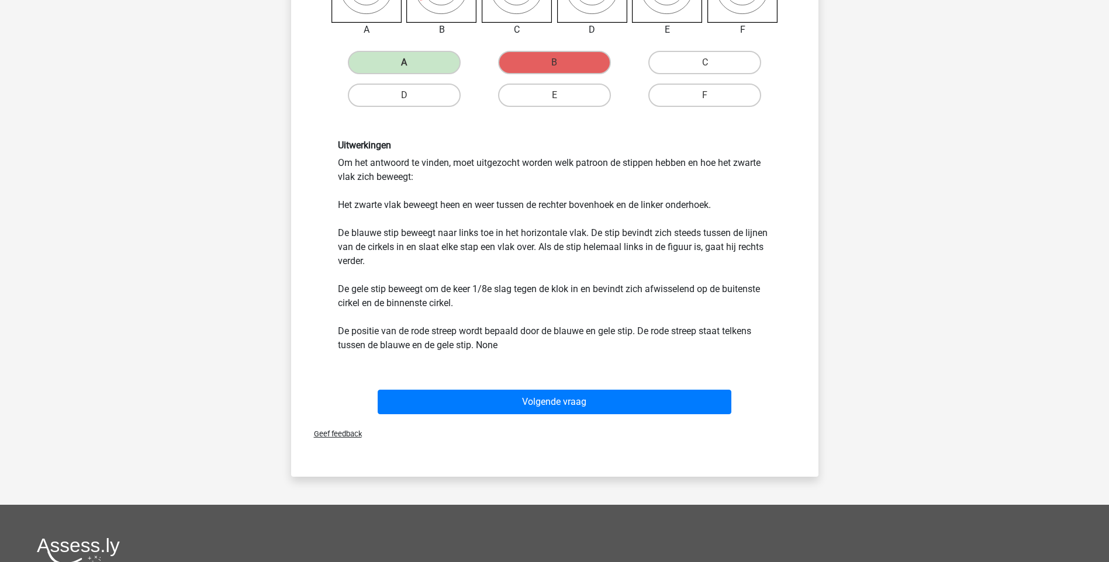
scroll to position [292, 0]
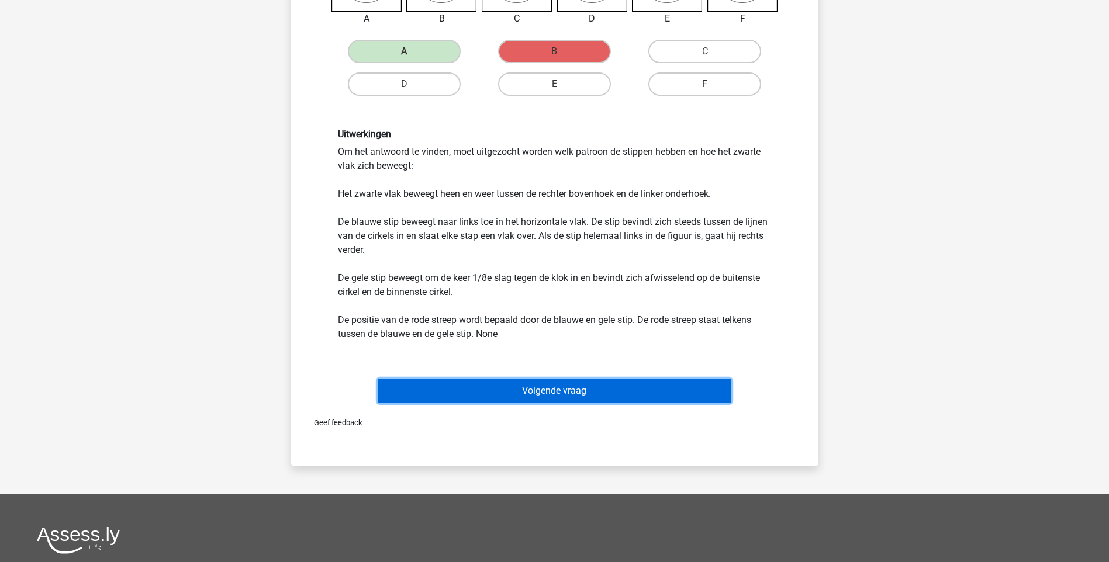
click at [552, 383] on button "Volgende vraag" at bounding box center [555, 391] width 354 height 25
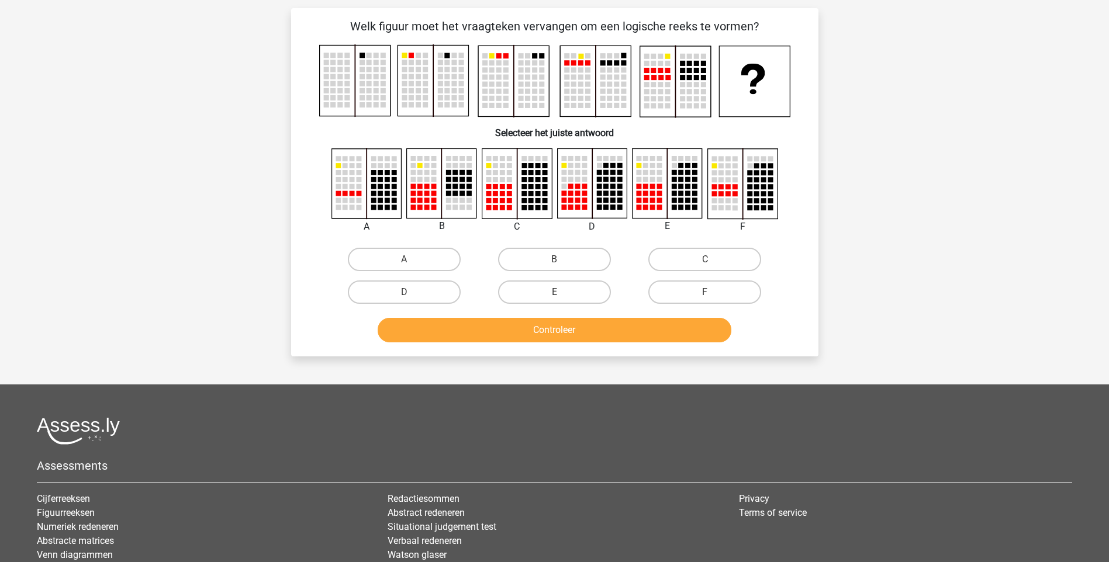
scroll to position [58, 0]
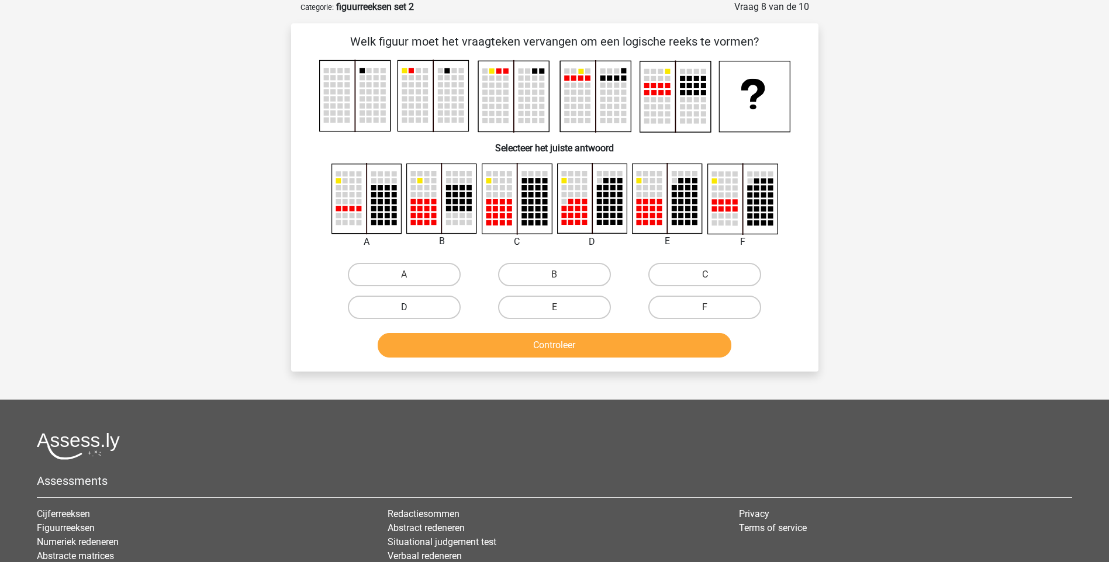
click at [437, 299] on label "D" at bounding box center [404, 307] width 113 height 23
click at [412, 307] on input "D" at bounding box center [408, 311] width 8 height 8
radio input "true"
drag, startPoint x: 522, startPoint y: 347, endPoint x: 589, endPoint y: 364, distance: 69.2
click at [531, 350] on button "Controleer" at bounding box center [555, 345] width 354 height 25
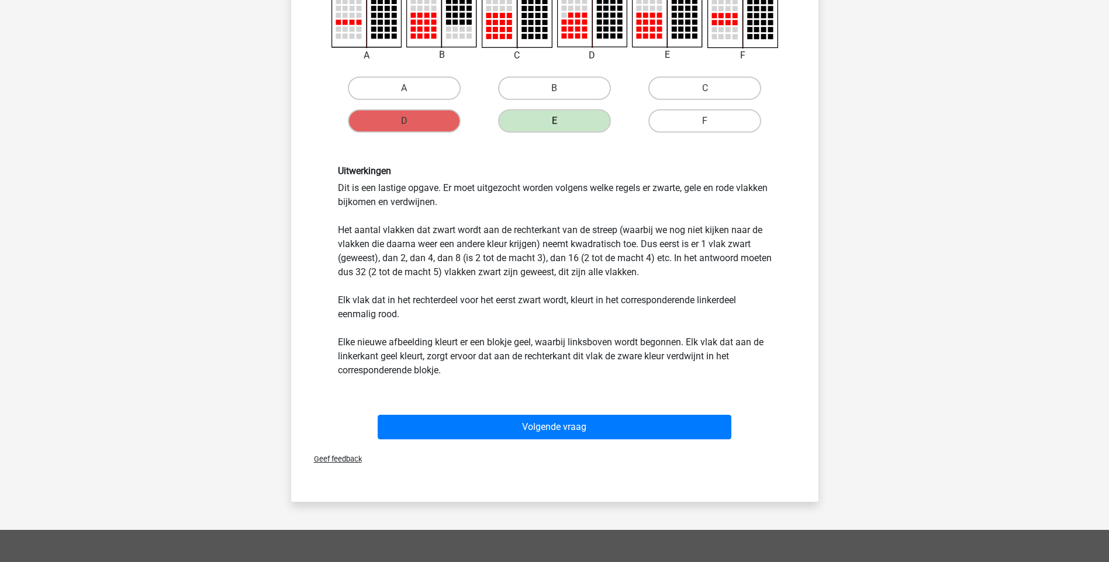
scroll to position [292, 0]
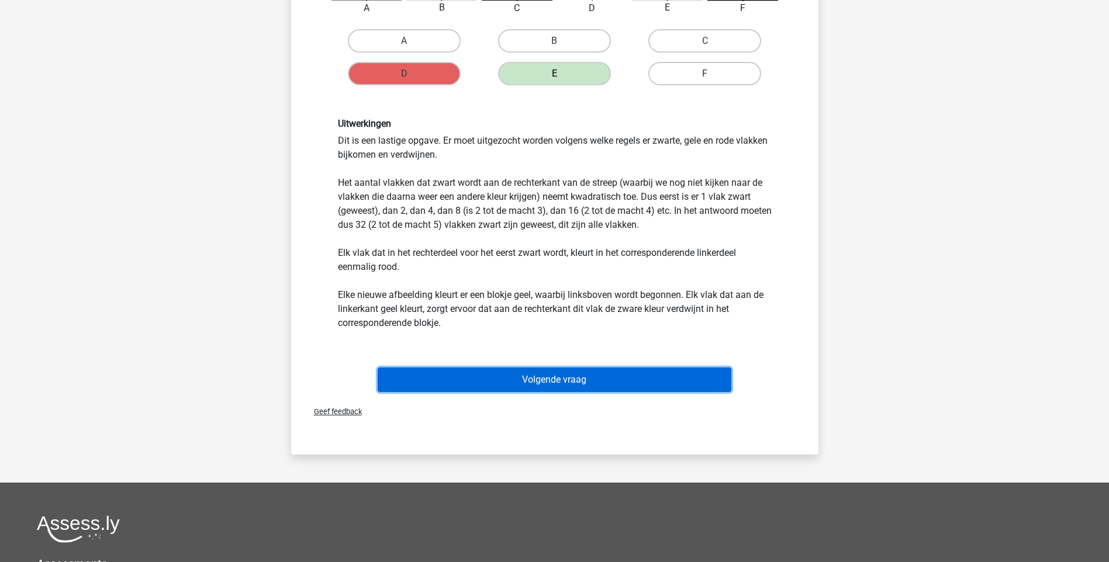
click at [549, 388] on button "Volgende vraag" at bounding box center [555, 380] width 354 height 25
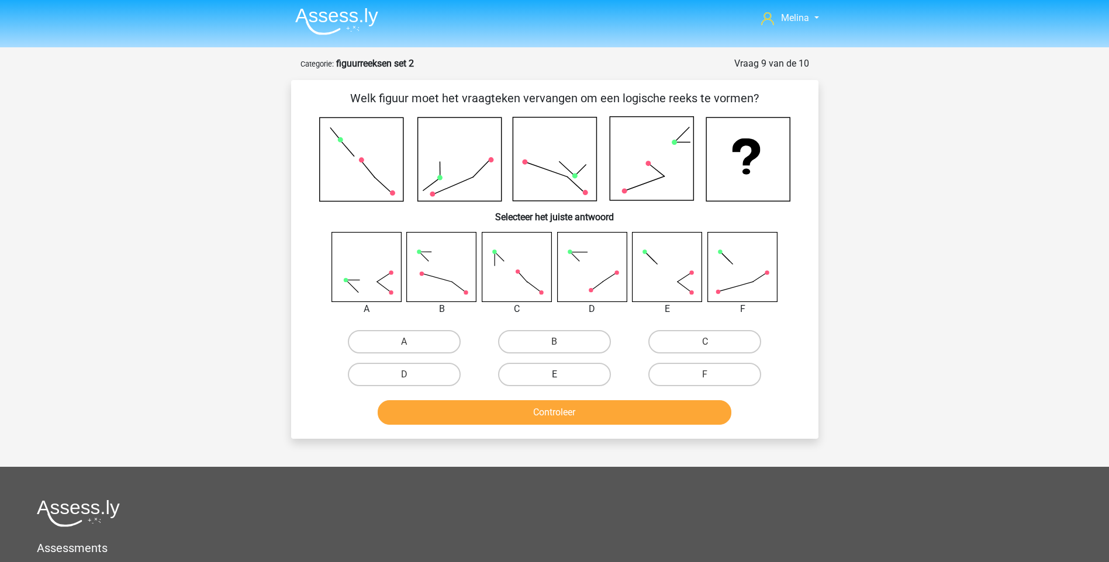
scroll to position [0, 0]
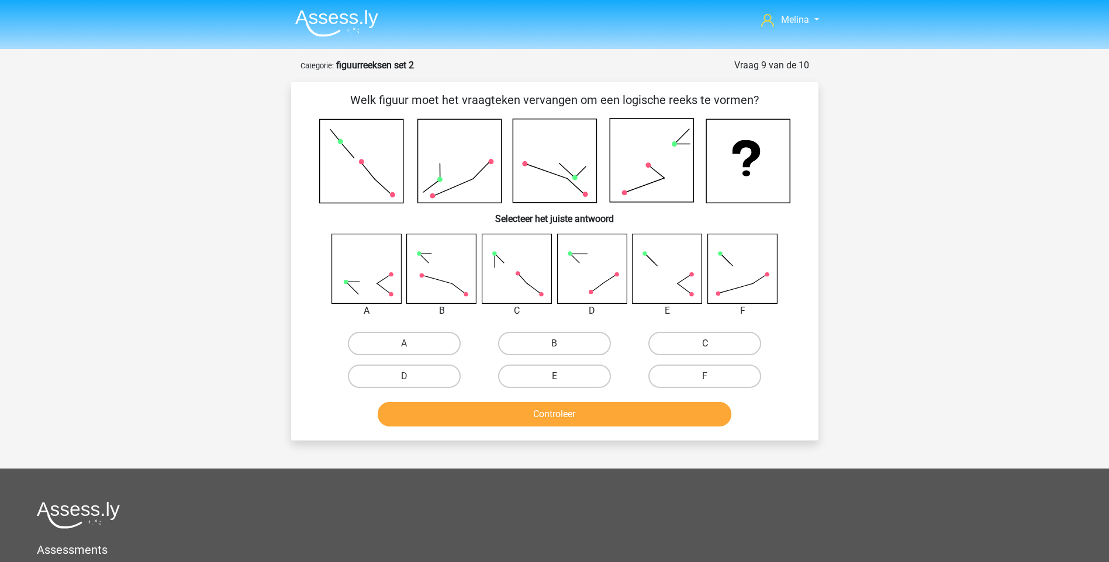
drag, startPoint x: 695, startPoint y: 335, endPoint x: 703, endPoint y: 378, distance: 43.9
click at [696, 338] on label "C" at bounding box center [704, 343] width 113 height 23
click at [705, 344] on input "C" at bounding box center [709, 348] width 8 height 8
radio input "true"
click at [654, 409] on button "Controleer" at bounding box center [555, 414] width 354 height 25
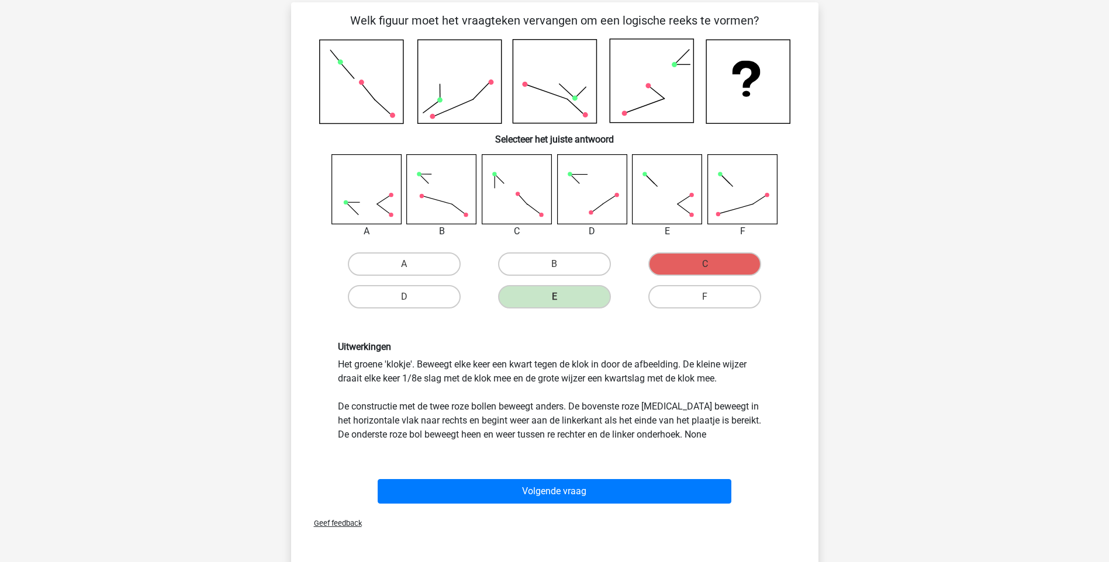
scroll to position [175, 0]
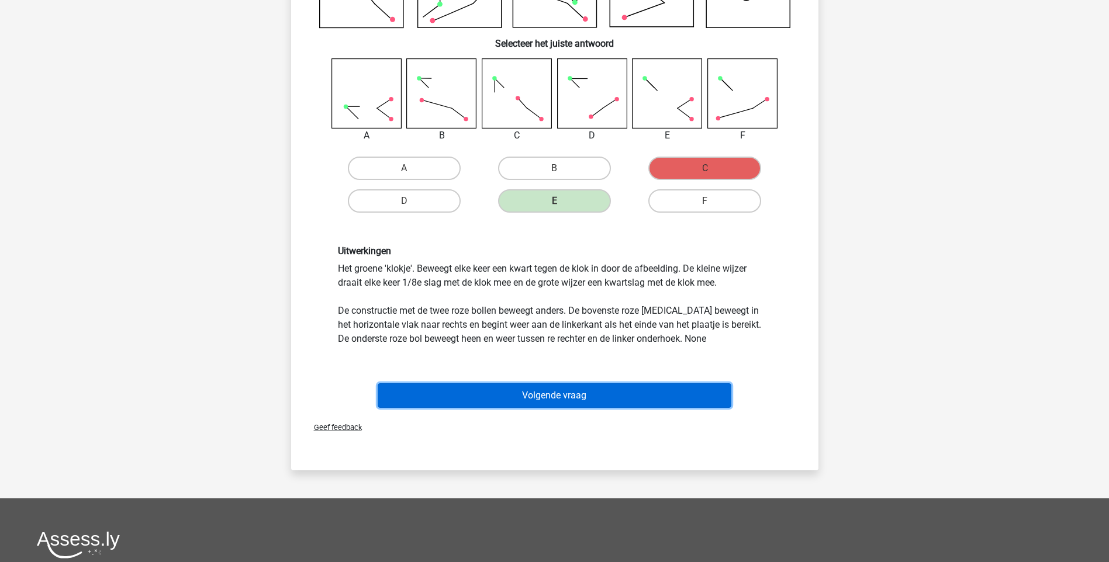
click at [566, 407] on button "Volgende vraag" at bounding box center [555, 395] width 354 height 25
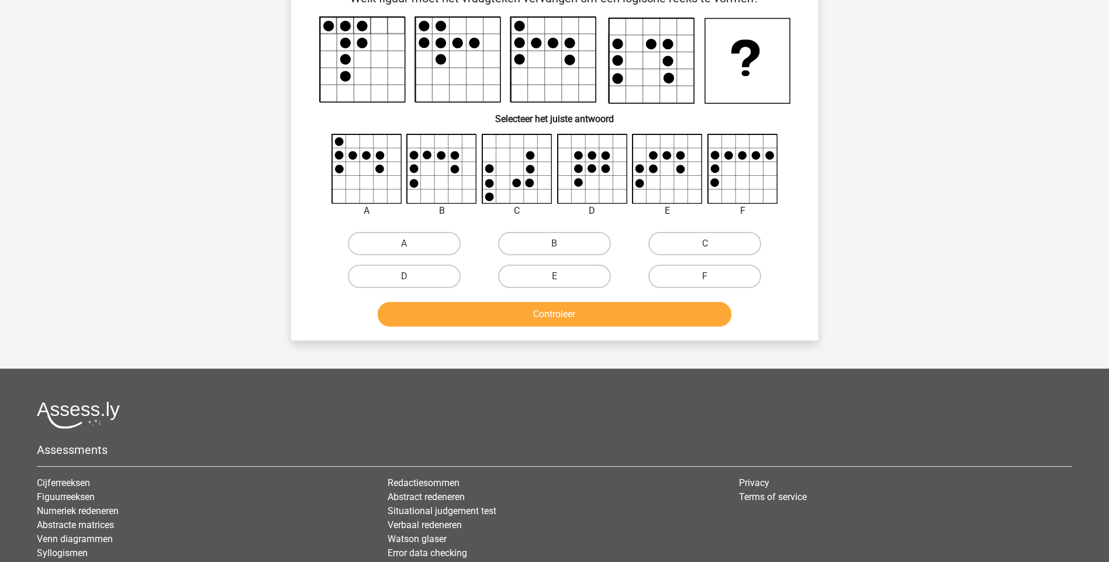
scroll to position [58, 0]
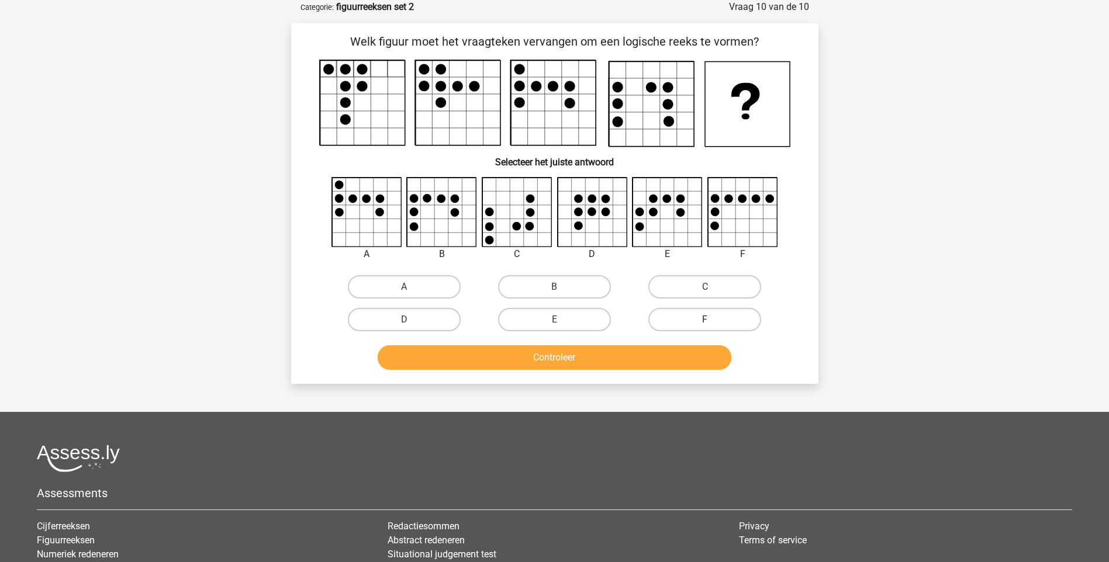
click at [724, 324] on label "F" at bounding box center [704, 319] width 113 height 23
click at [713, 324] on input "F" at bounding box center [709, 324] width 8 height 8
radio input "true"
click at [688, 364] on button "Controleer" at bounding box center [555, 357] width 354 height 25
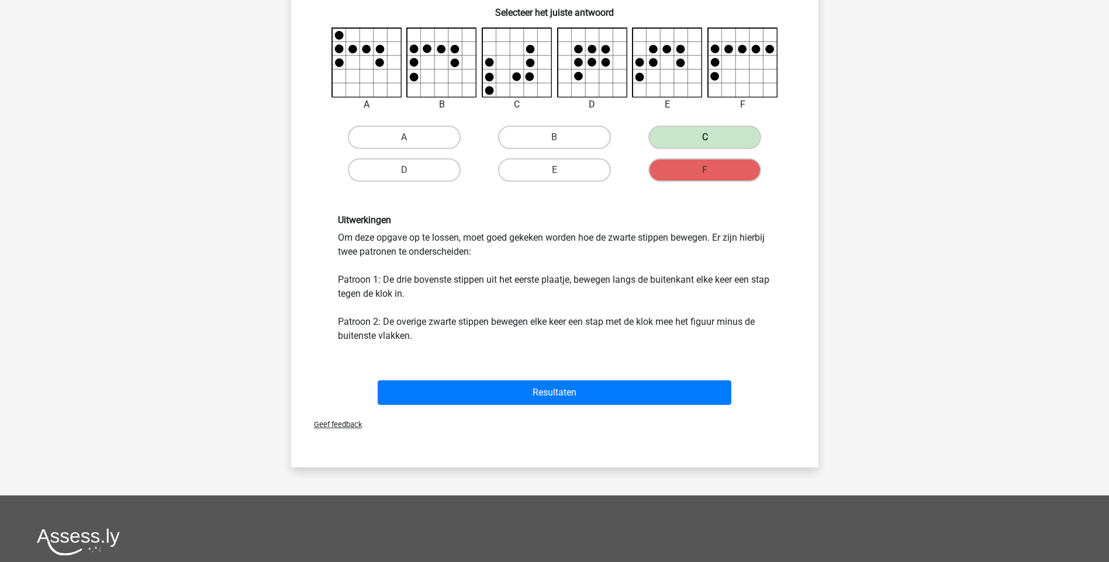
scroll to position [234, 0]
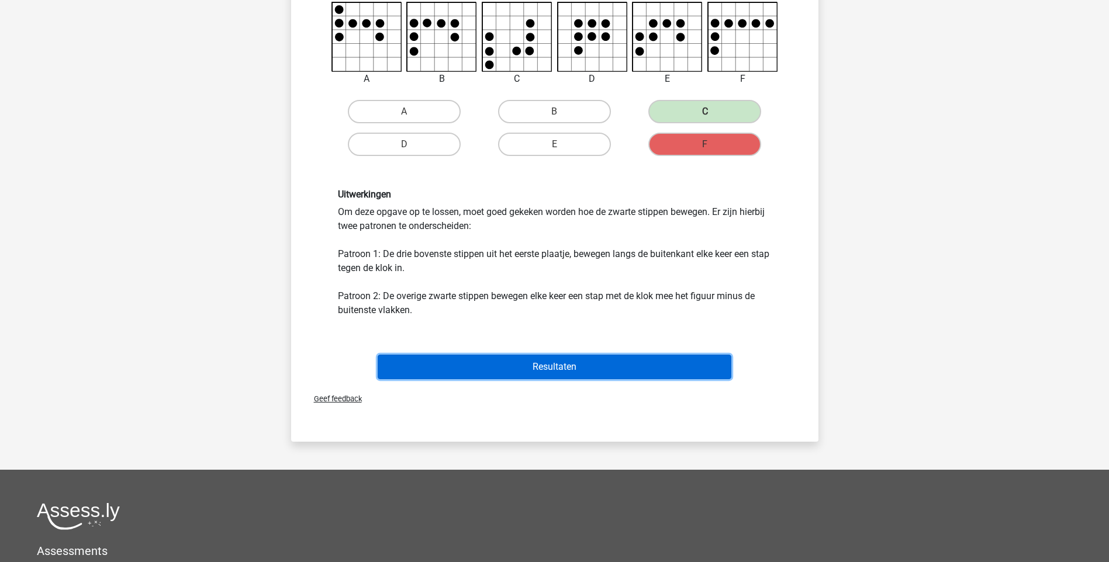
click at [627, 373] on button "Resultaten" at bounding box center [555, 367] width 354 height 25
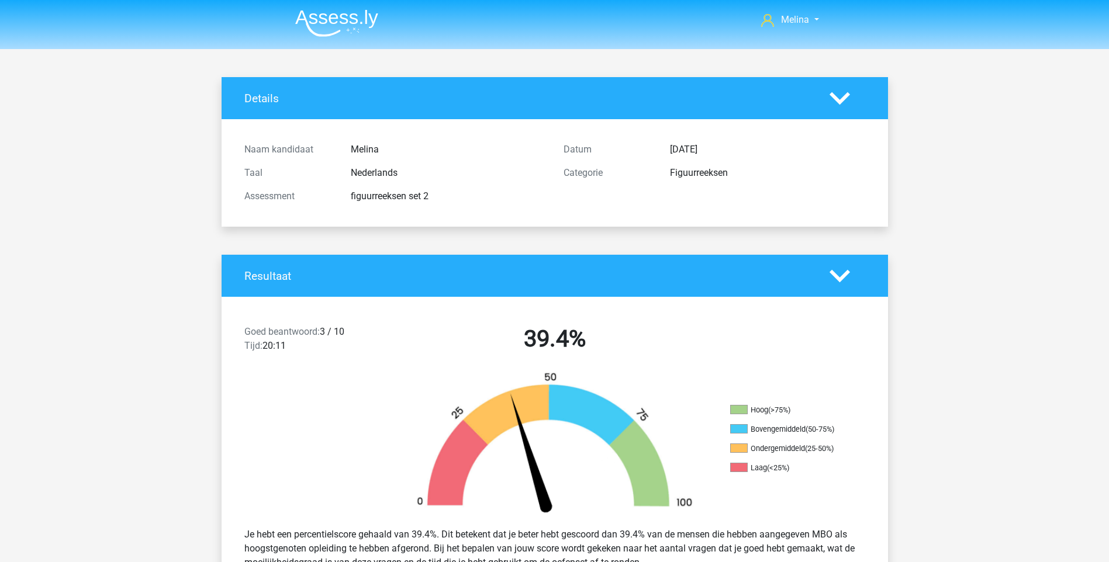
click at [323, 30] on img at bounding box center [336, 22] width 83 height 27
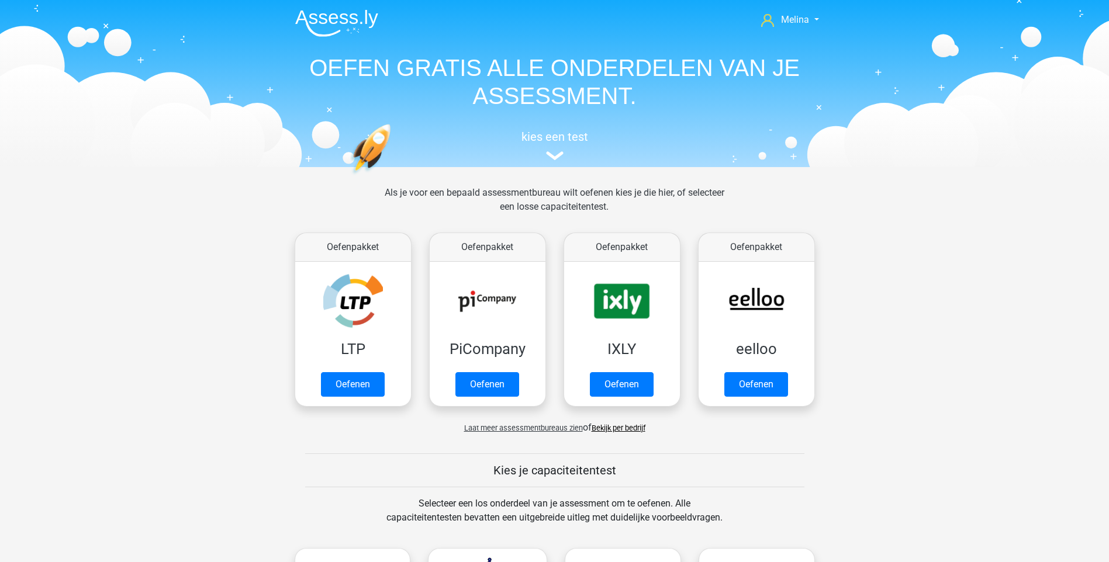
click at [554, 459] on div "Kies je capaciteitentest" at bounding box center [554, 471] width 555 height 34
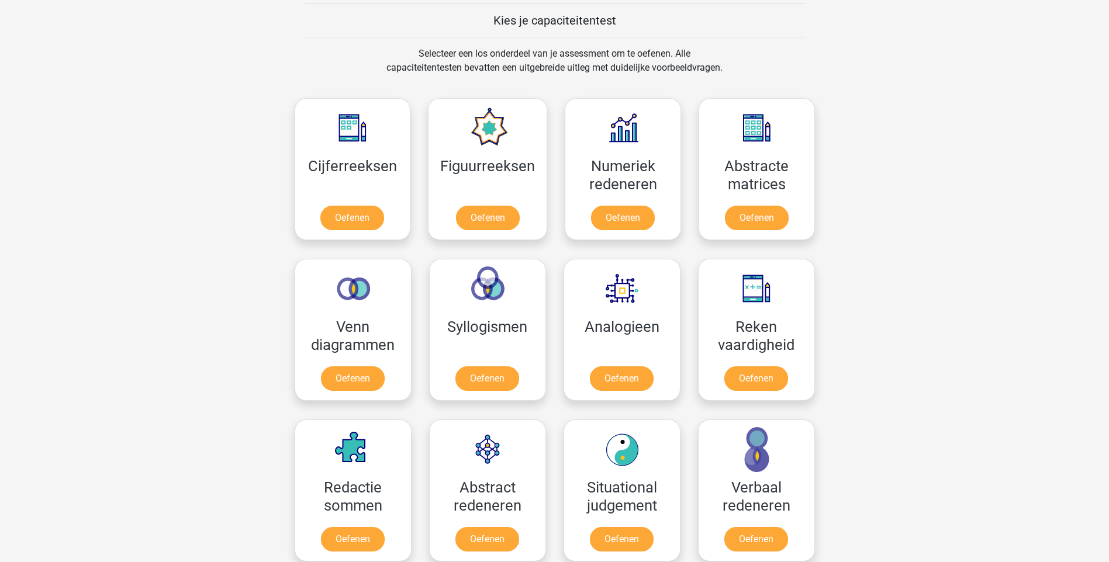
scroll to position [468, 0]
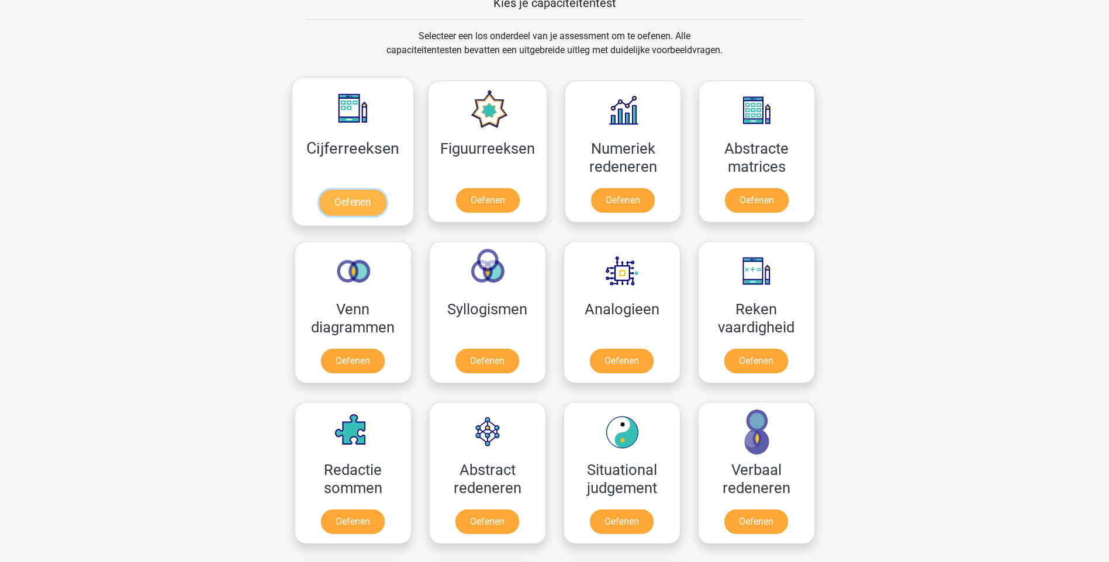
click at [359, 201] on link "Oefenen" at bounding box center [352, 203] width 67 height 26
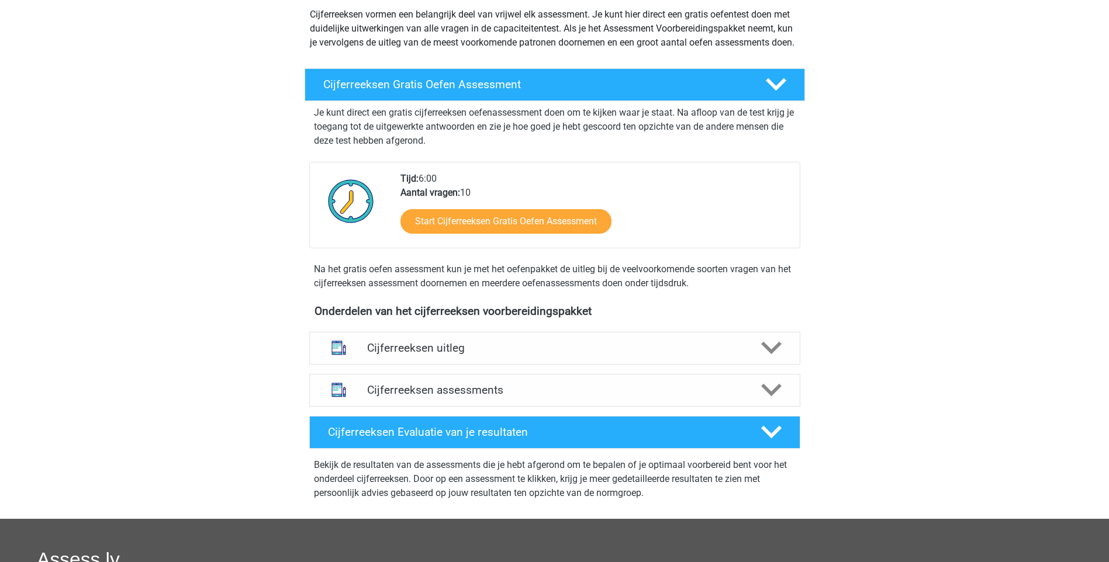
scroll to position [175, 0]
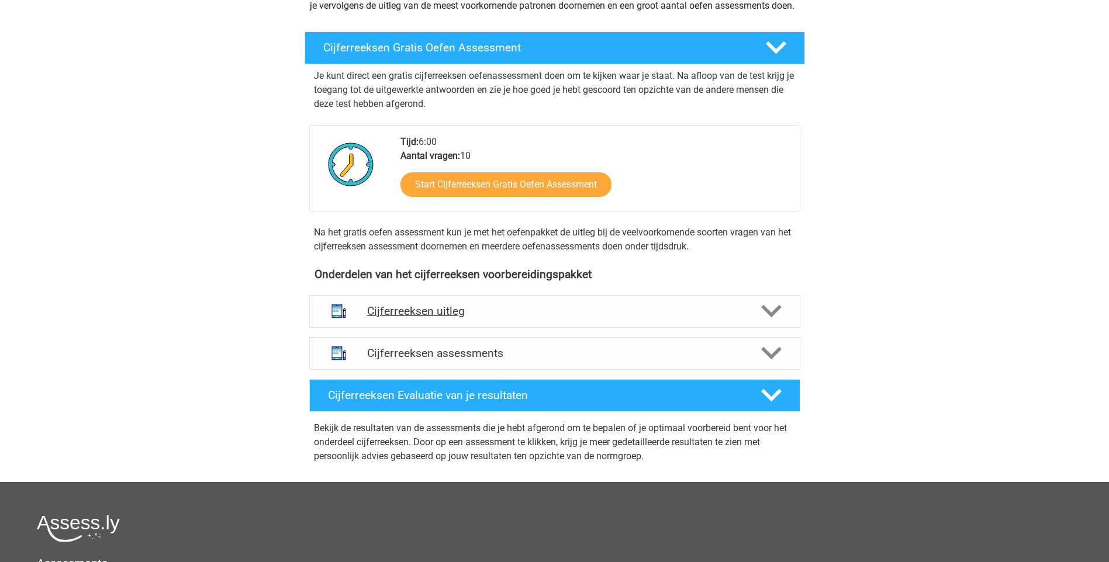
drag, startPoint x: 777, startPoint y: 319, endPoint x: 799, endPoint y: 333, distance: 25.5
click at [777, 319] on icon at bounding box center [771, 311] width 20 height 20
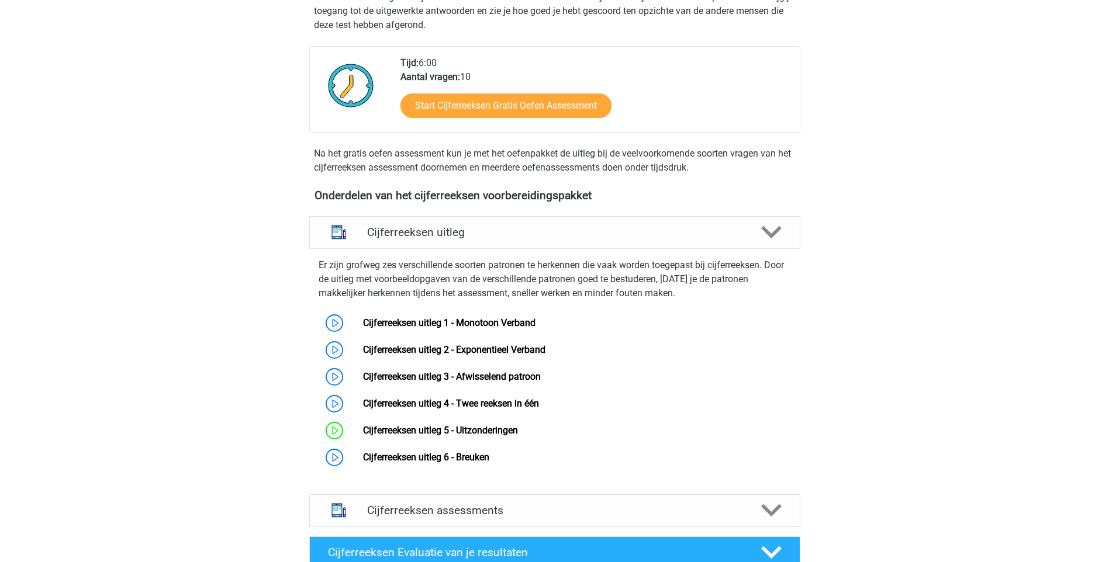
scroll to position [292, 0]
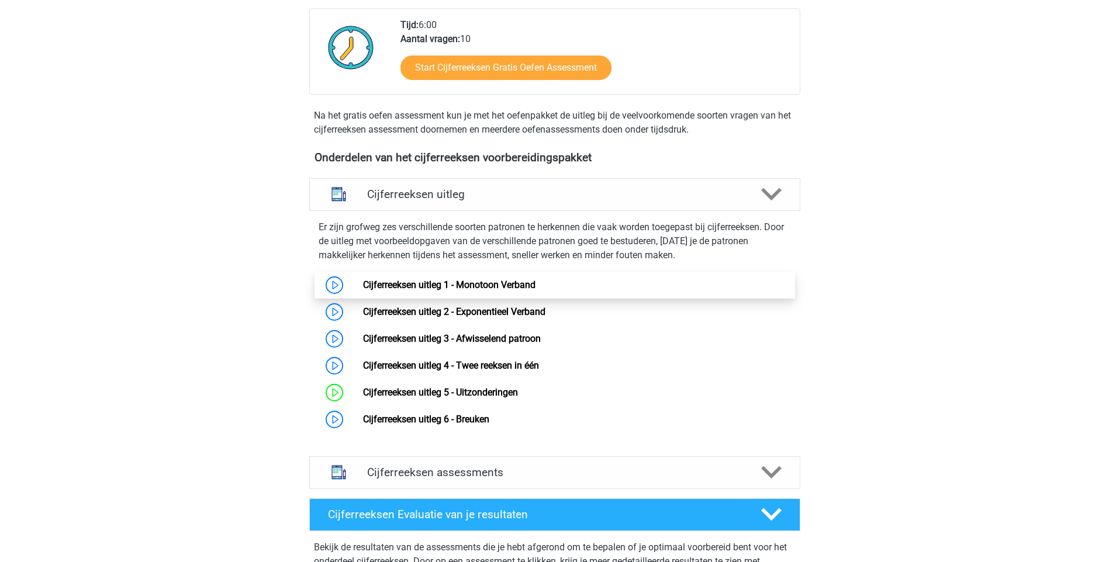
click at [434, 291] on link "Cijferreeksen uitleg 1 - Monotoon Verband" at bounding box center [449, 284] width 172 height 11
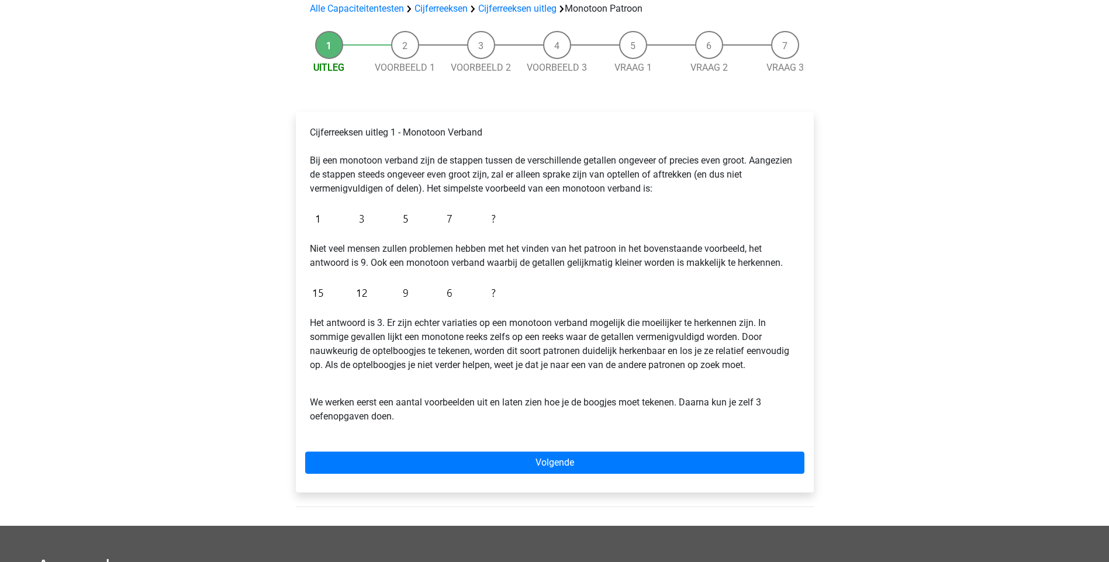
scroll to position [117, 0]
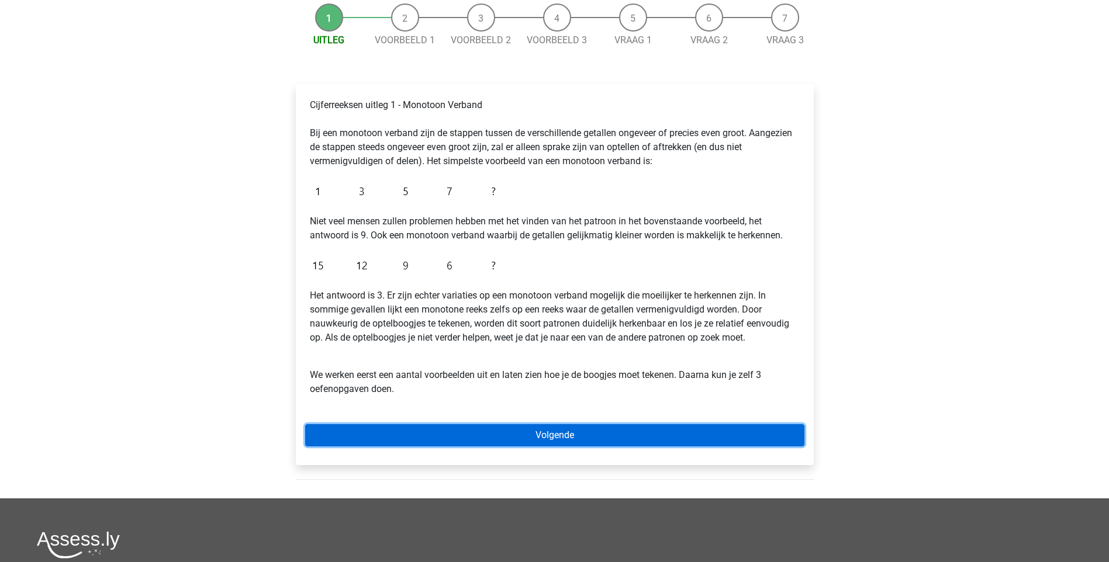
click at [595, 436] on link "Volgende" at bounding box center [554, 435] width 499 height 22
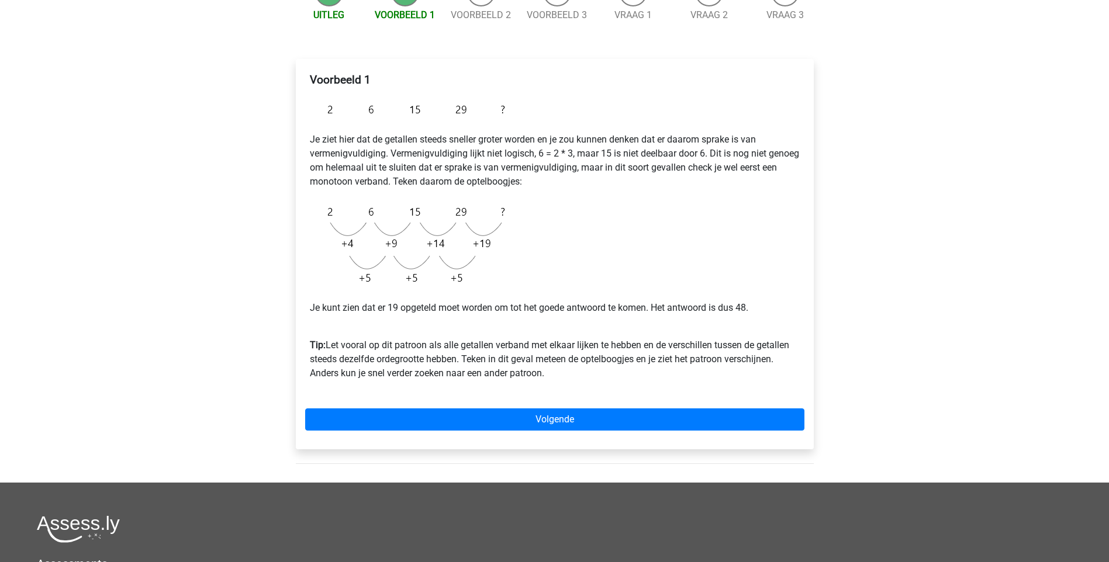
scroll to position [175, 0]
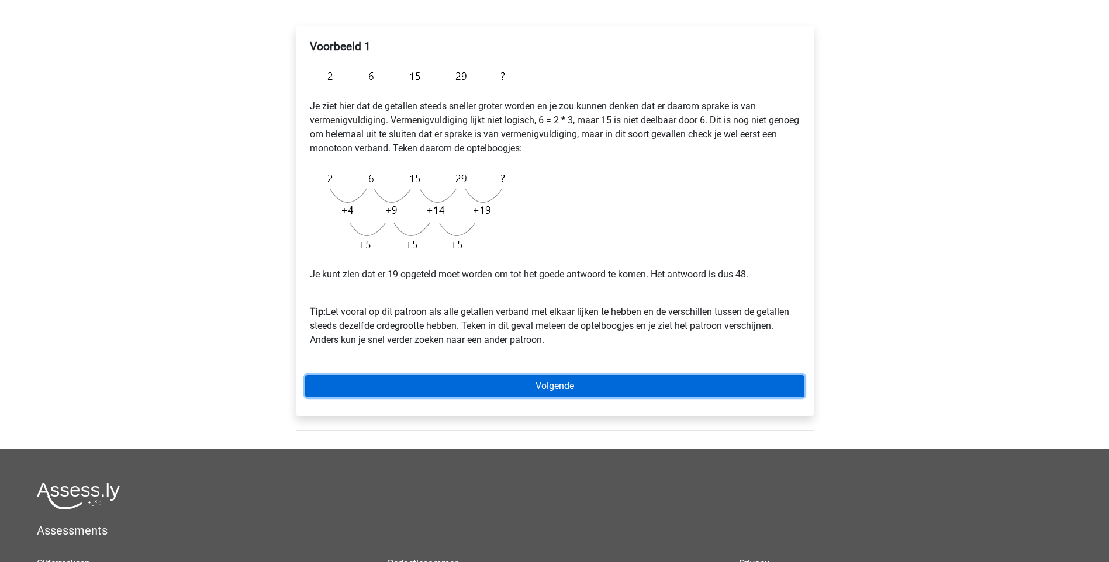
drag, startPoint x: 511, startPoint y: 383, endPoint x: 980, endPoint y: 387, distance: 469.4
click at [511, 383] on link "Volgende" at bounding box center [554, 386] width 499 height 22
